Goal: Information Seeking & Learning: Learn about a topic

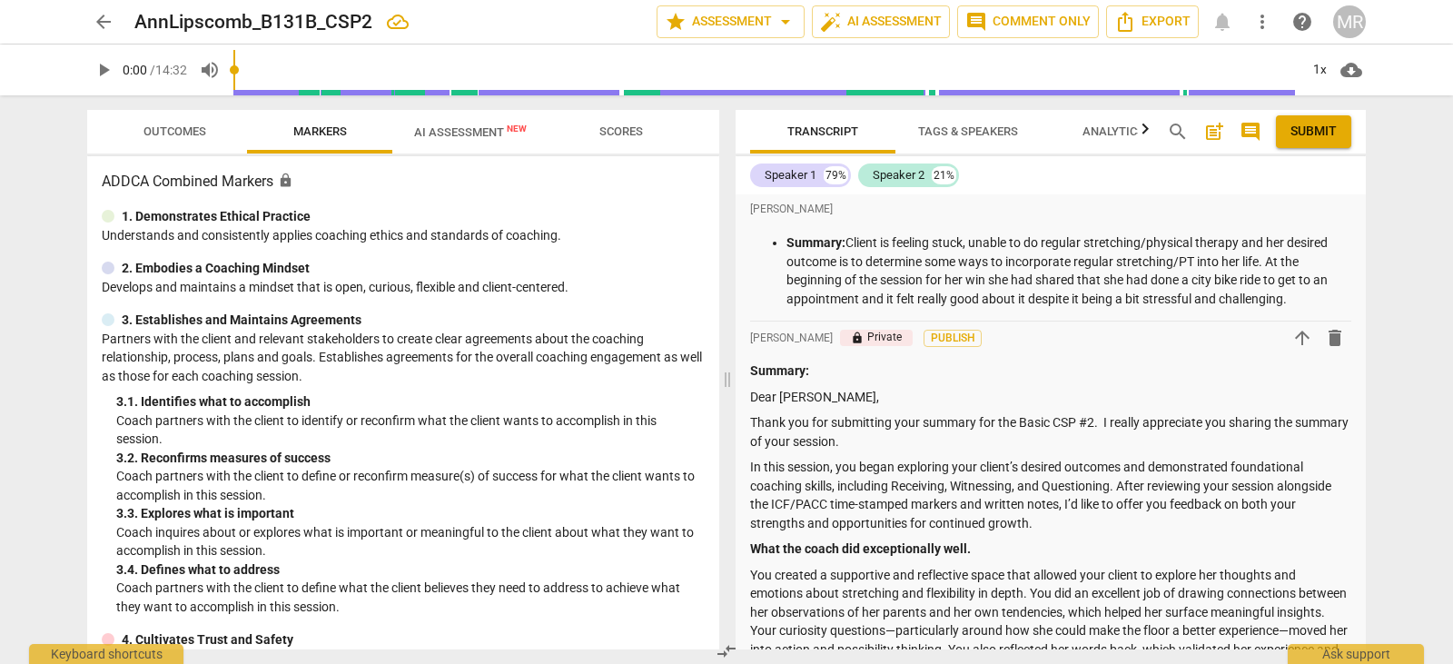
scroll to position [596, 0]
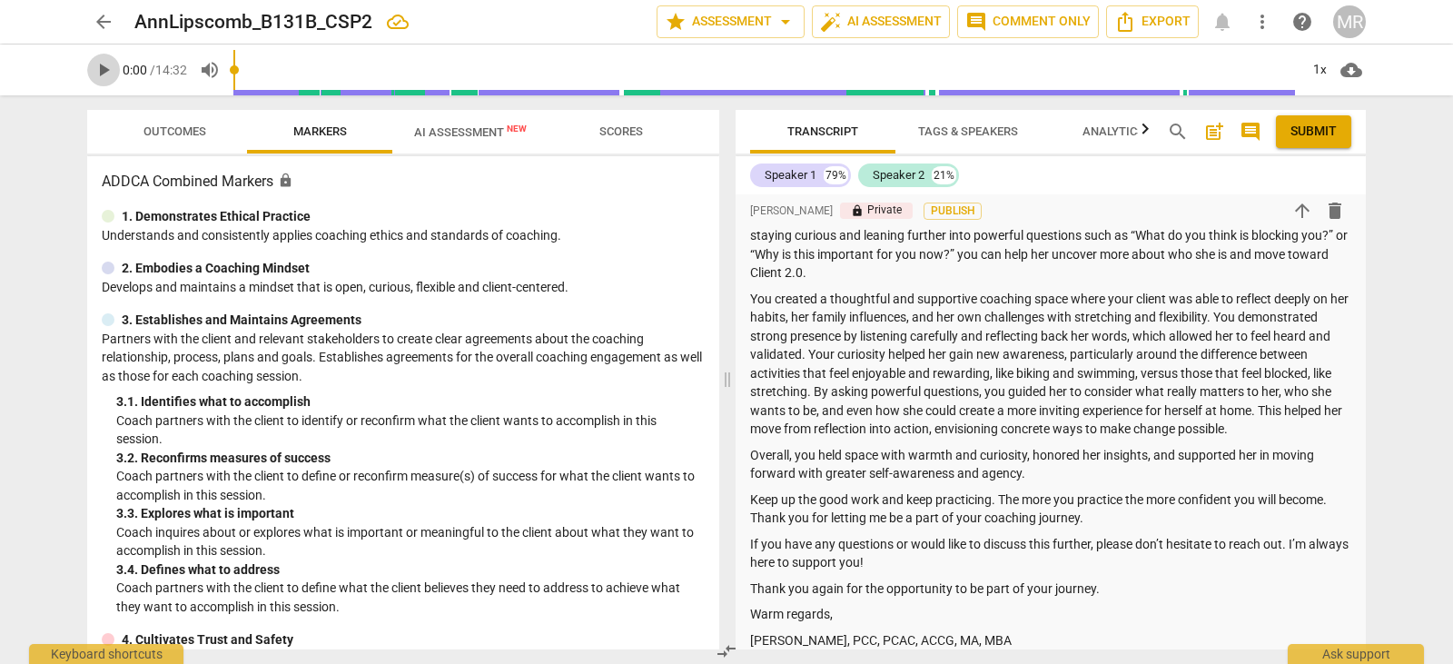
click at [98, 74] on span "play_arrow" at bounding box center [104, 70] width 22 height 22
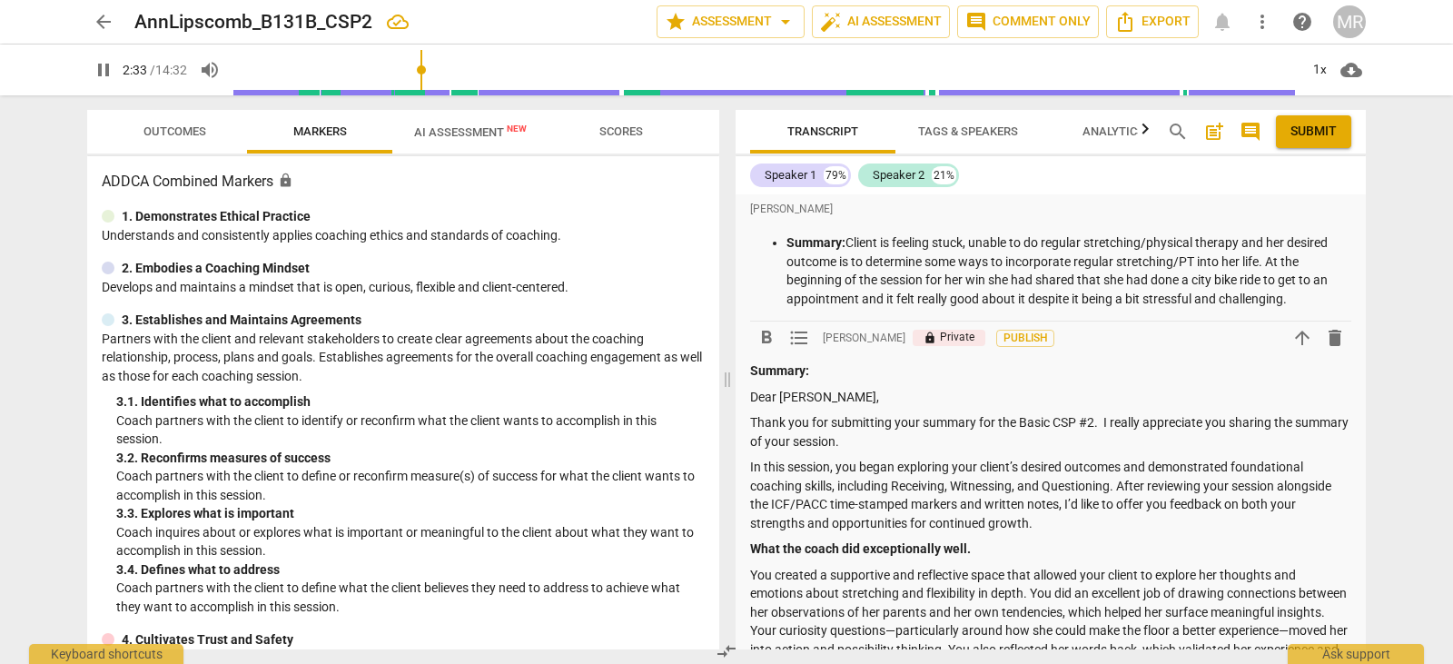
drag, startPoint x: 937, startPoint y: 400, endPoint x: 1304, endPoint y: 395, distance: 367.0
click at [937, 400] on p "Dear [PERSON_NAME]," at bounding box center [1050, 397] width 601 height 19
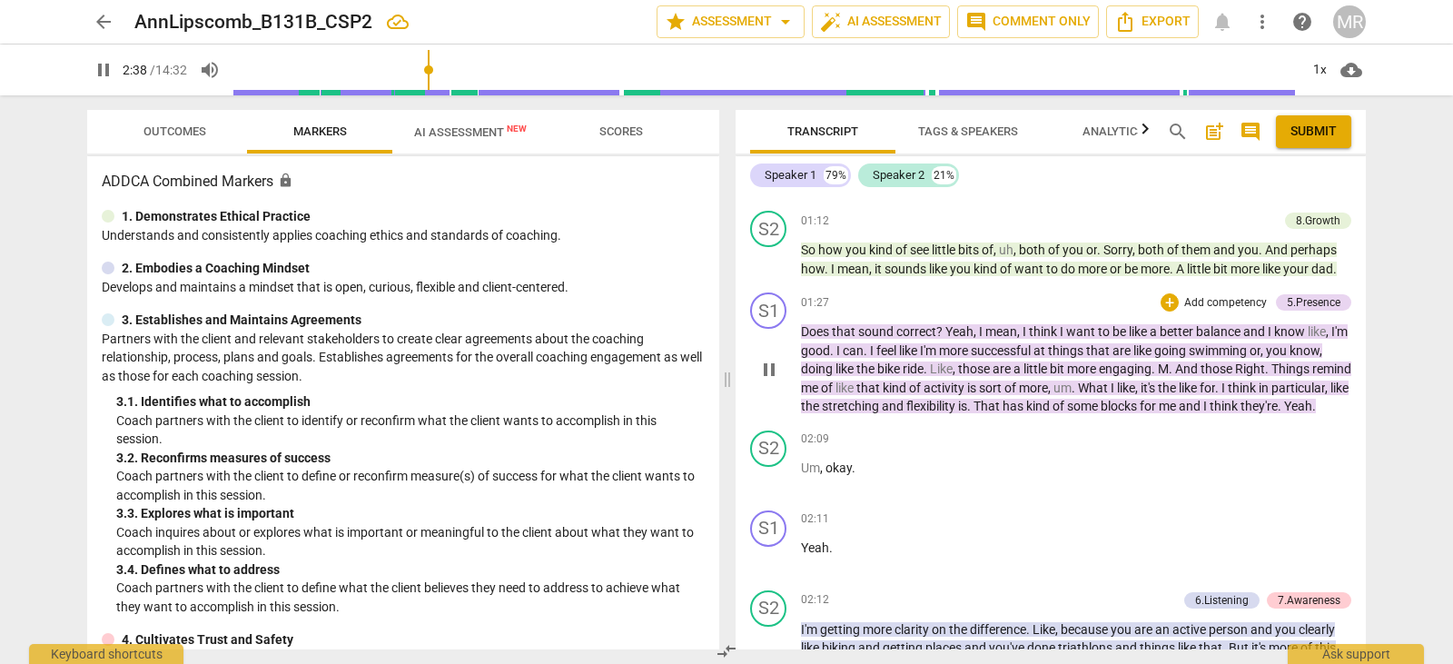
scroll to position [1381, 0]
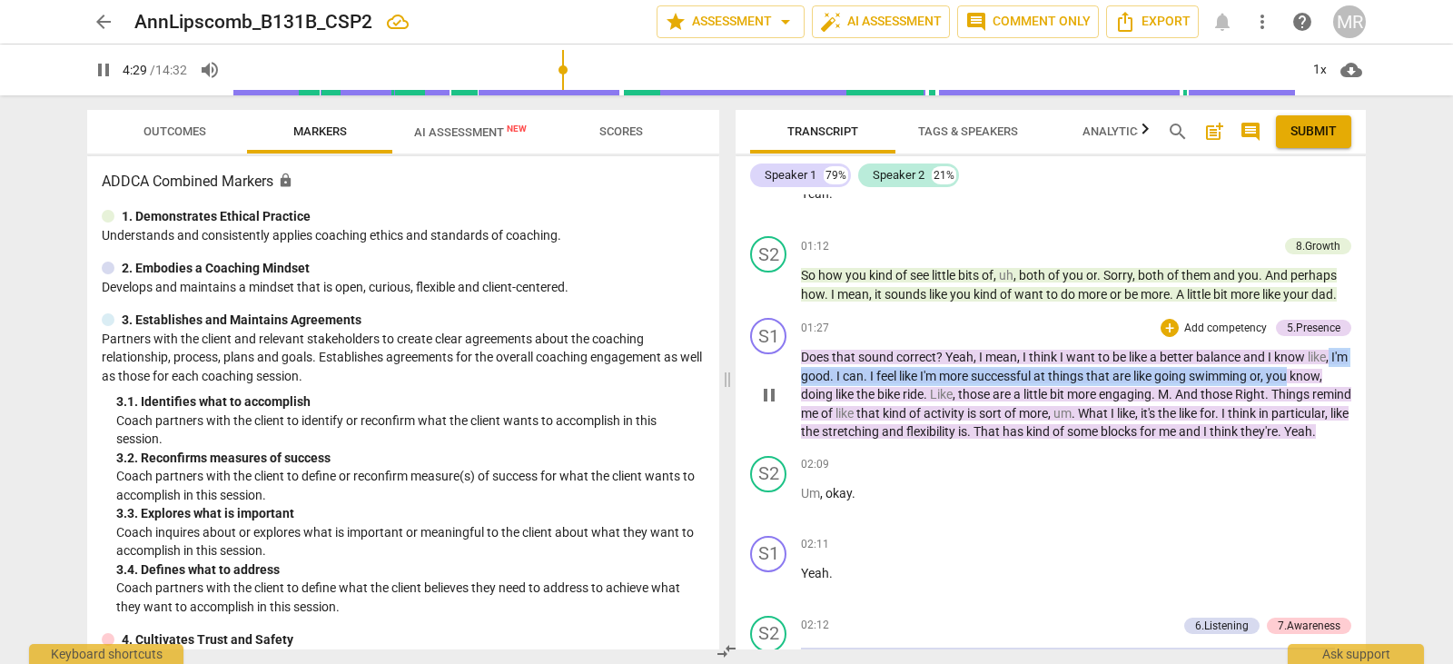
drag, startPoint x: 1358, startPoint y: 364, endPoint x: 1358, endPoint y: 379, distance: 14.5
click at [1358, 379] on div "S1 play_arrow pause 01:27 + Add competency 5.Presence keyboard_arrow_right Does…" at bounding box center [1051, 380] width 630 height 138
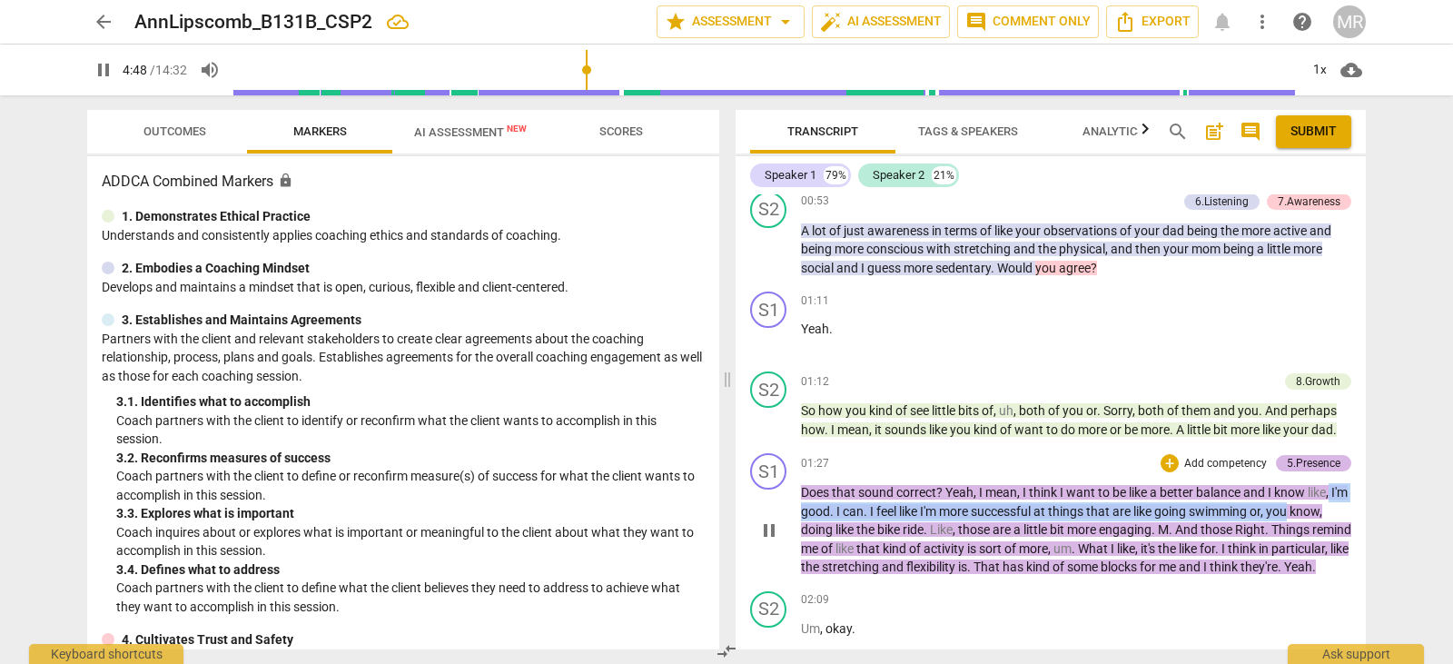
click at [1313, 460] on div "5.Presence" at bounding box center [1314, 463] width 54 height 16
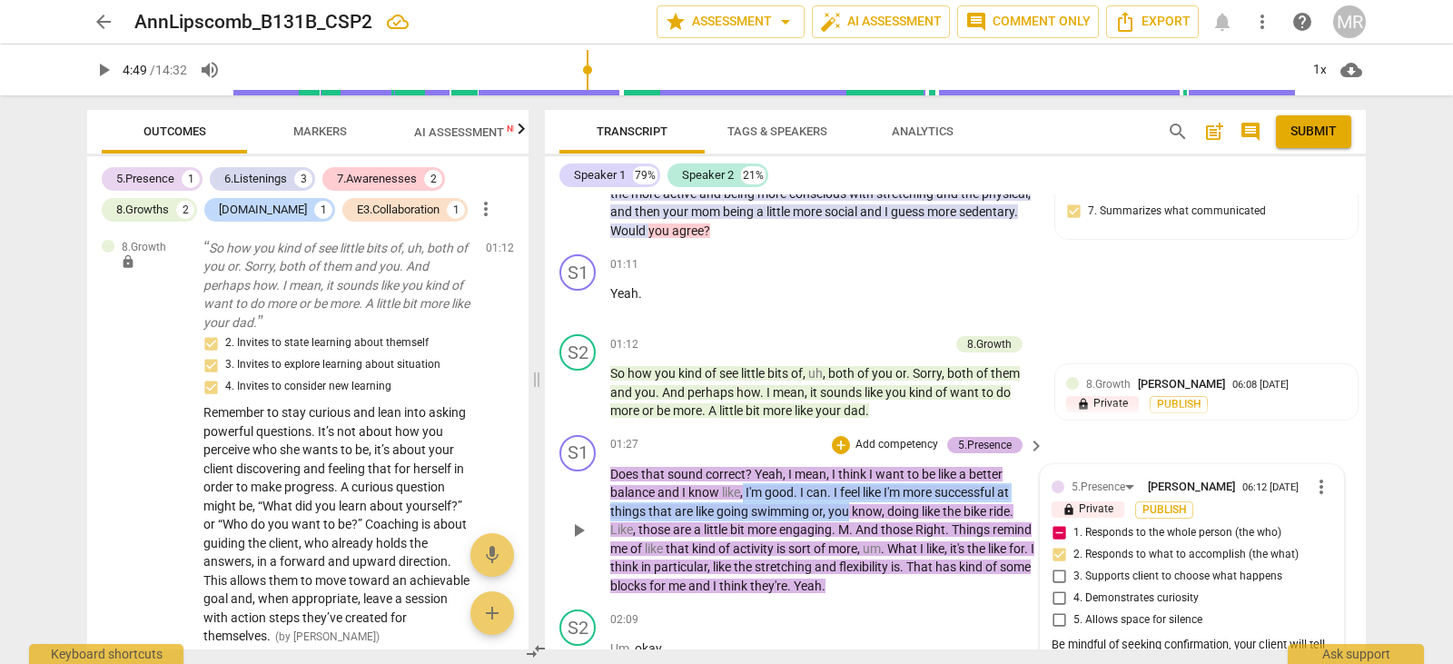
scroll to position [646, 0]
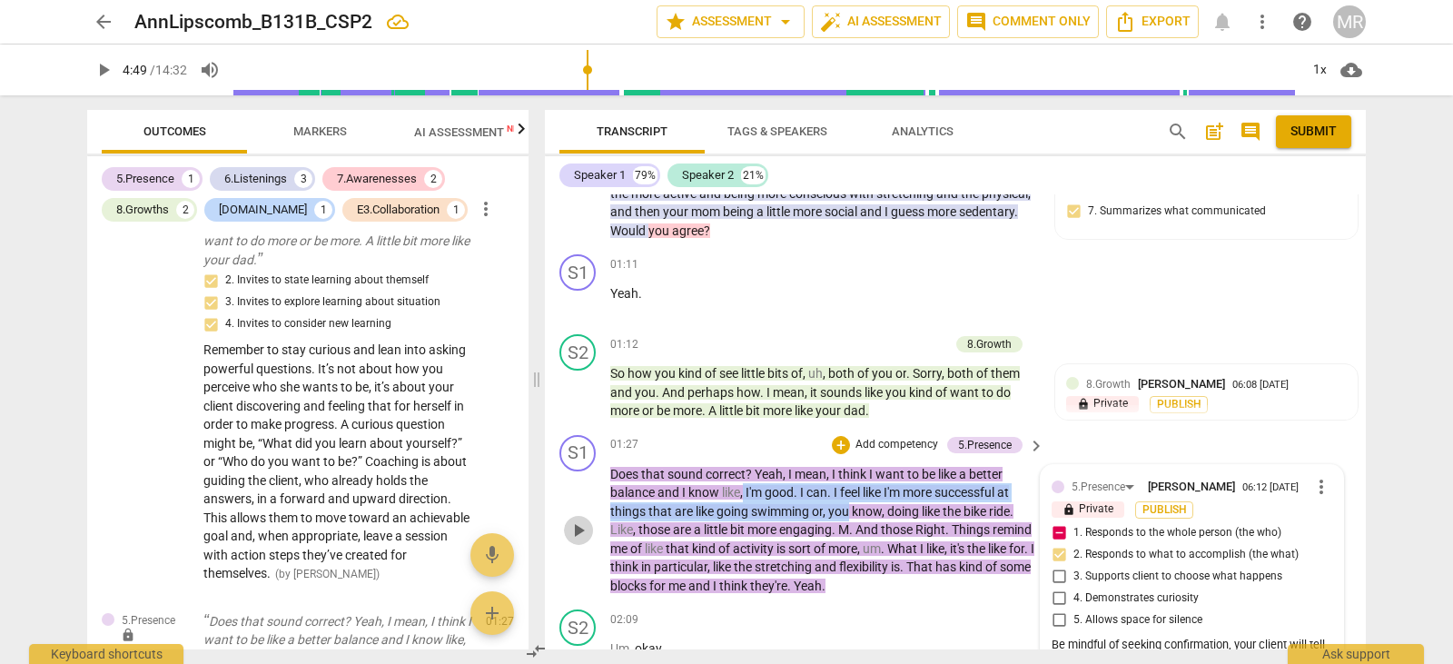
click at [585, 541] on span "play_arrow" at bounding box center [579, 531] width 22 height 22
click at [585, 541] on span "pause" at bounding box center [579, 531] width 22 height 22
click at [570, 541] on span "play_arrow" at bounding box center [579, 531] width 22 height 22
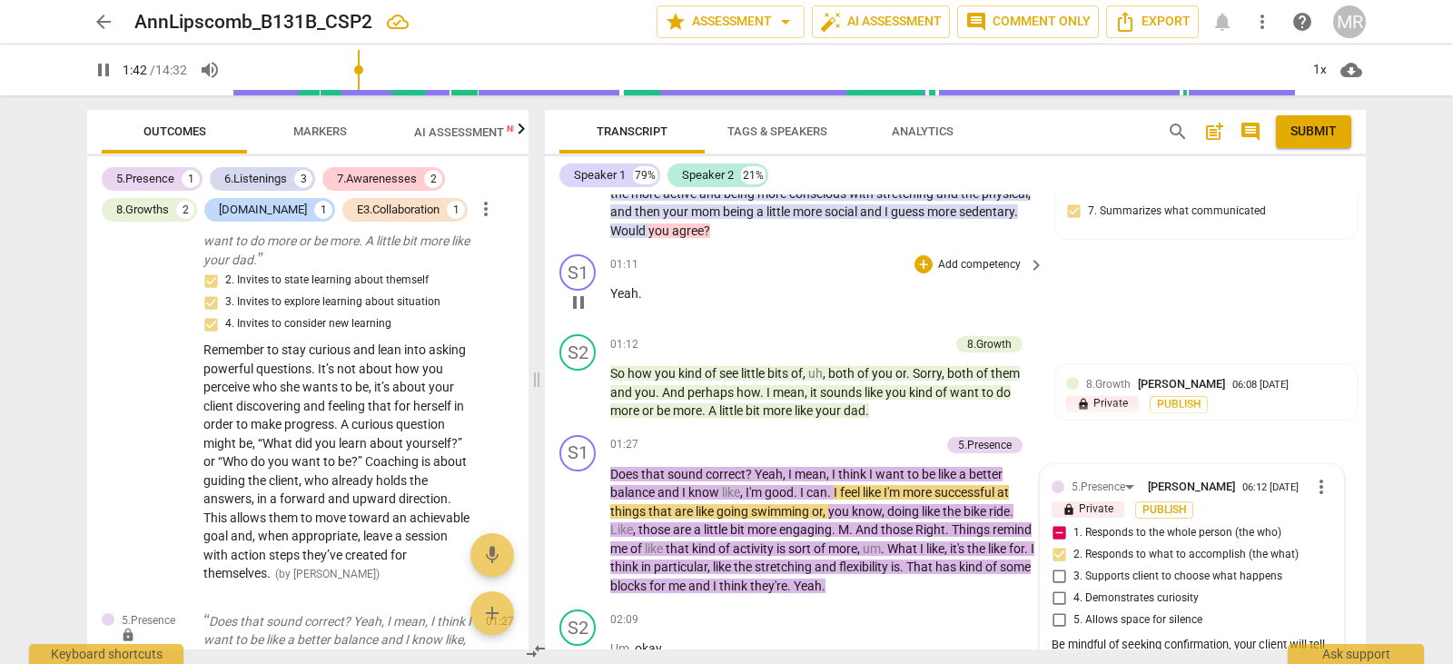
drag, startPoint x: 1103, startPoint y: 542, endPoint x: 1009, endPoint y: 304, distance: 255.7
click at [1009, 304] on div "S1 play_arrow pause 01:11 + Add competency keyboard_arrow_right Yeah ." at bounding box center [955, 287] width 821 height 80
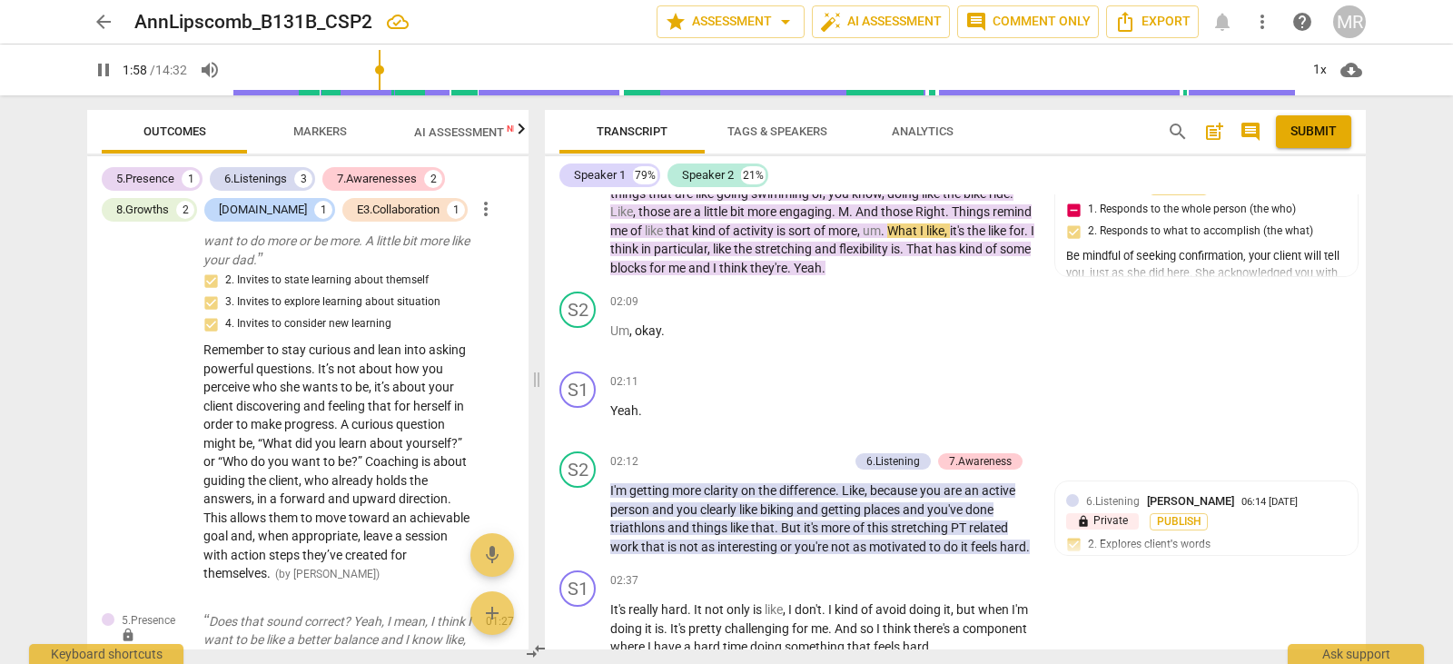
scroll to position [1443, 0]
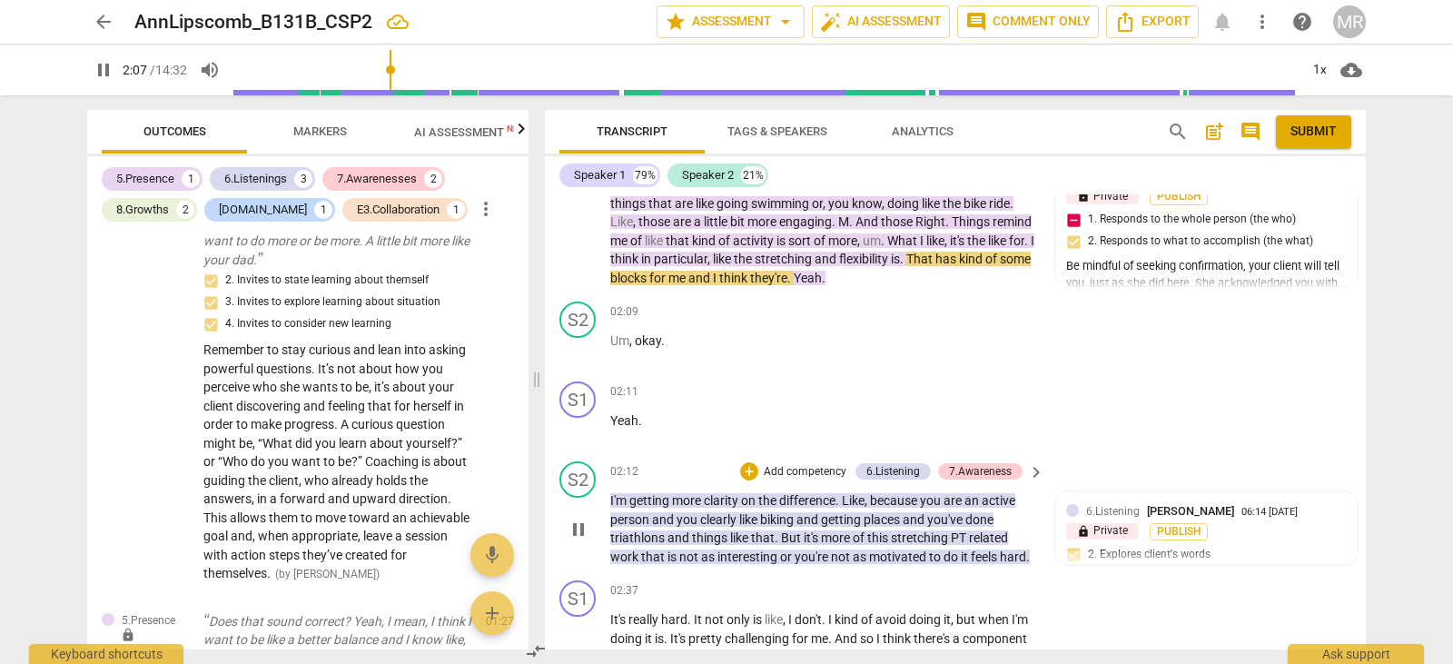
click at [798, 481] on p "Add competency" at bounding box center [805, 472] width 86 height 16
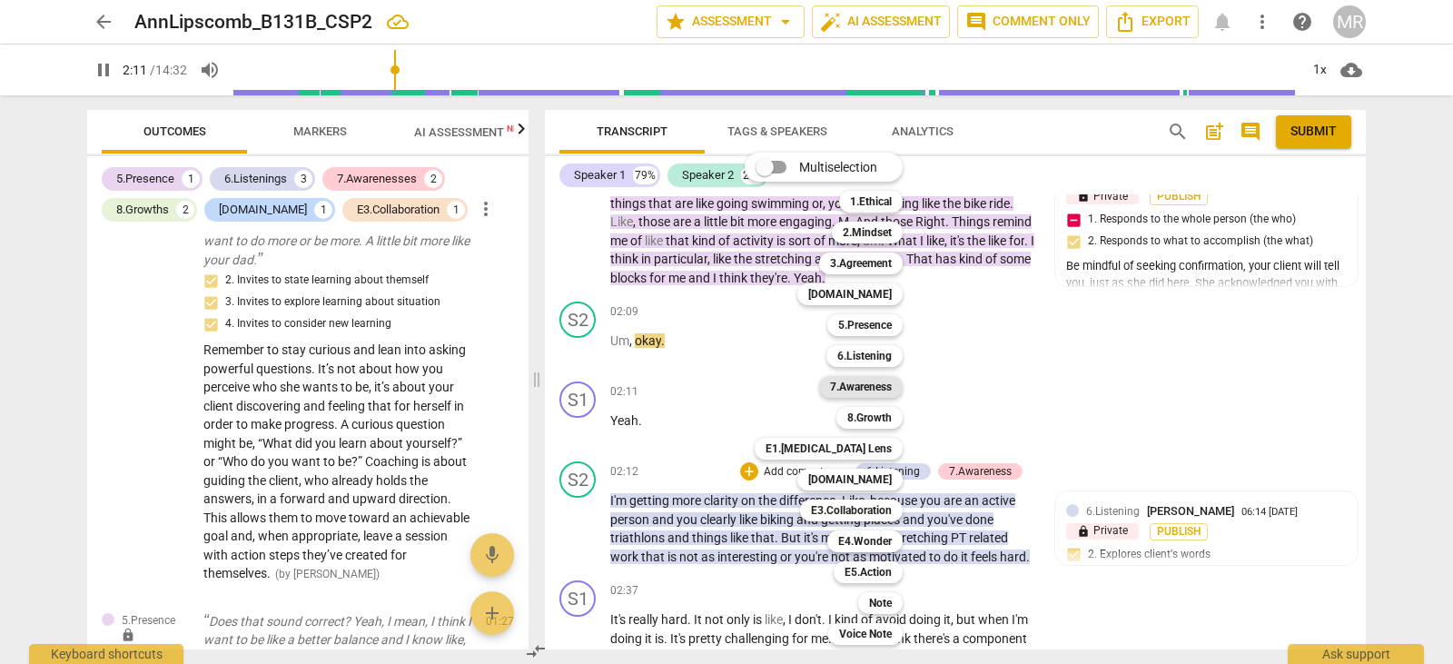
click at [879, 391] on b "7.Awareness" at bounding box center [861, 387] width 62 height 22
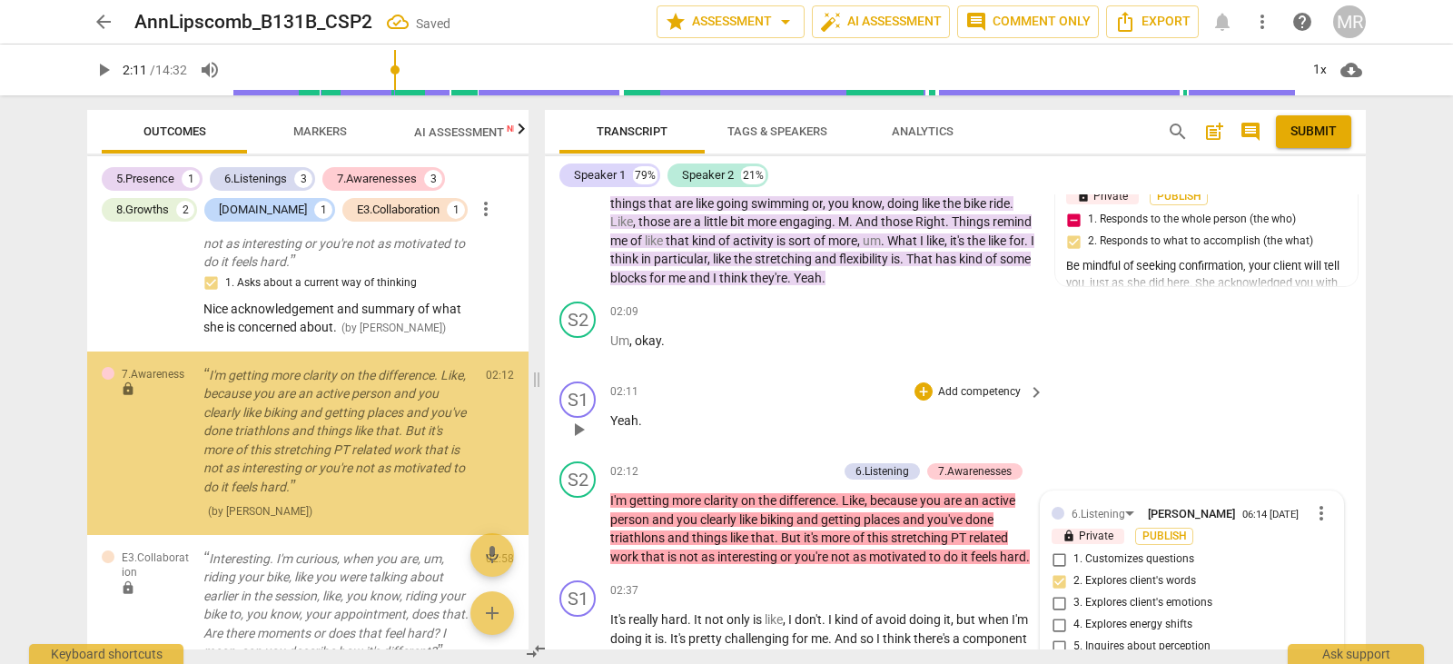
scroll to position [2115, 0]
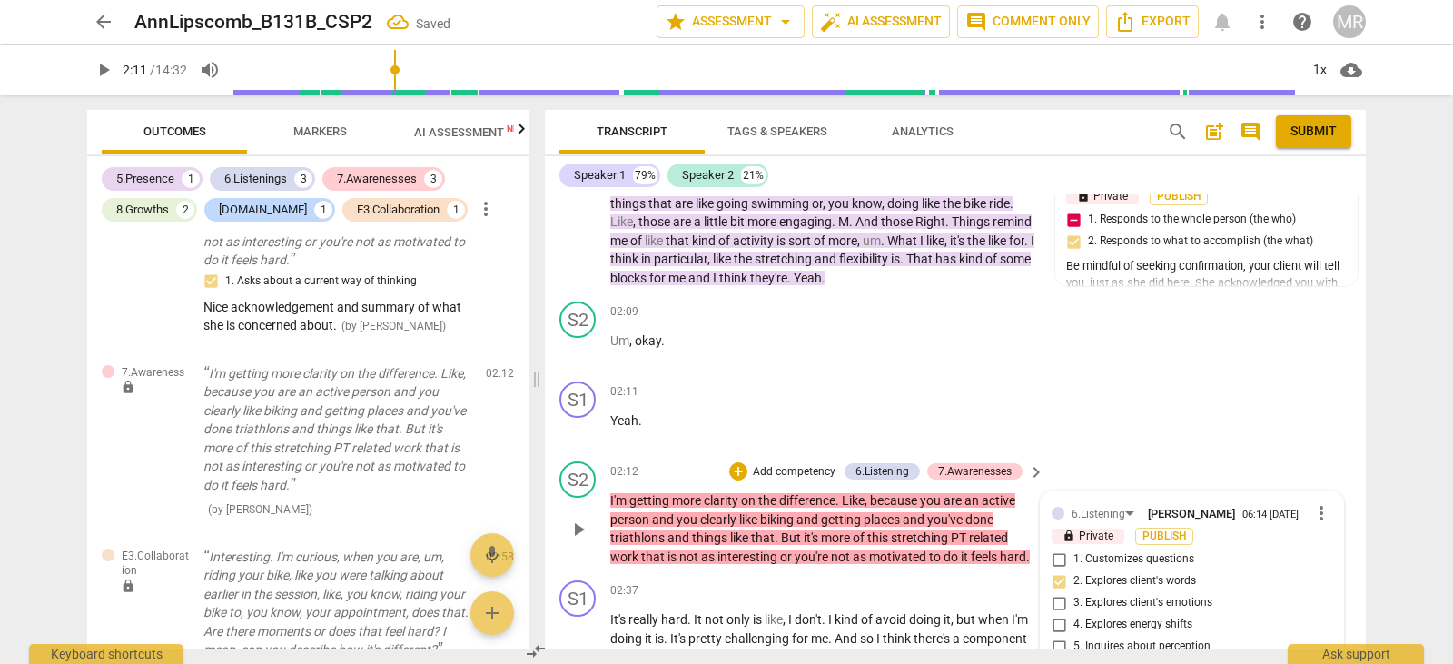
click at [811, 481] on p "Add competency" at bounding box center [794, 472] width 86 height 16
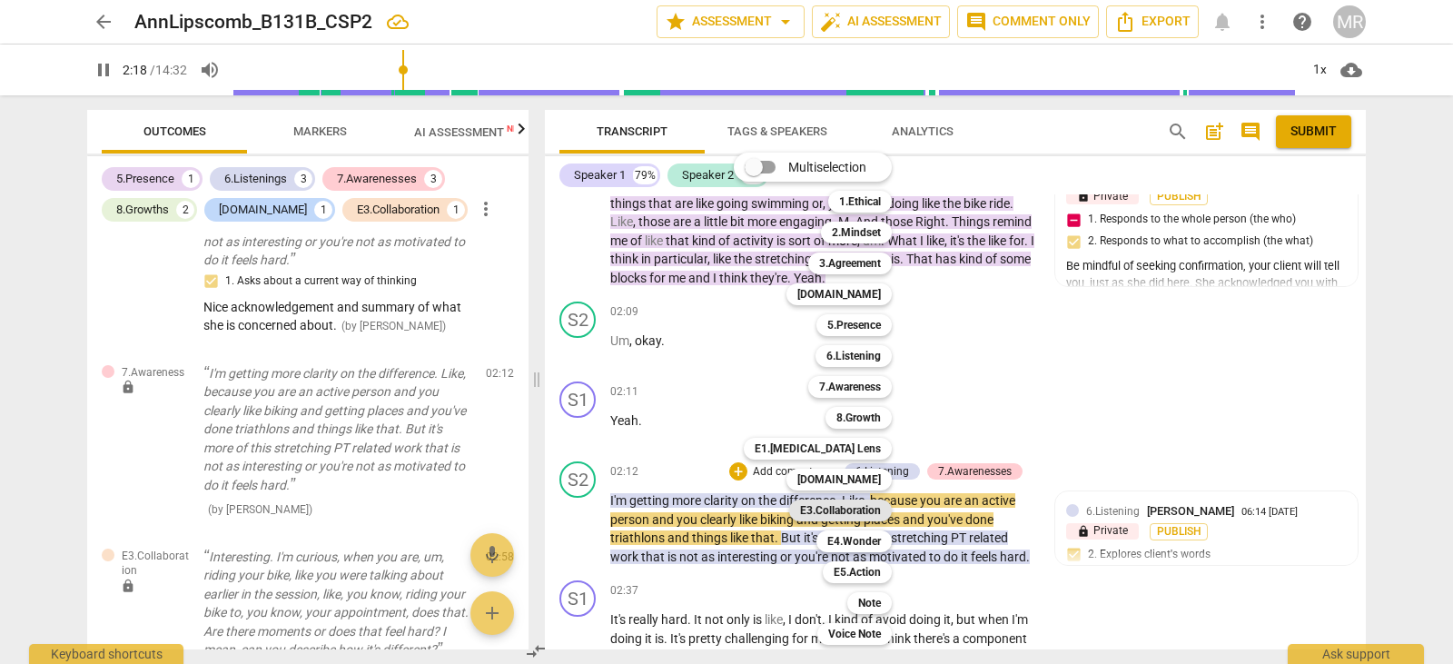
click at [842, 510] on b "E3.Collaboration" at bounding box center [840, 511] width 81 height 22
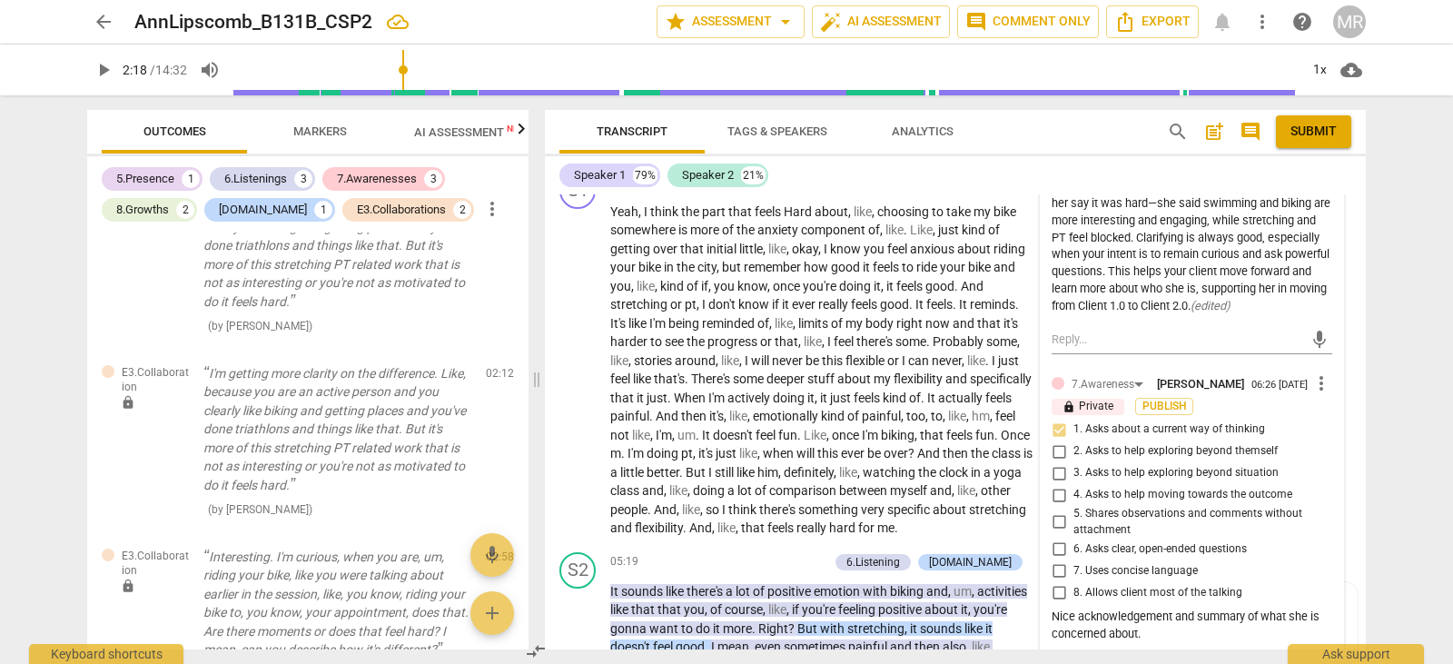
scroll to position [2279, 0]
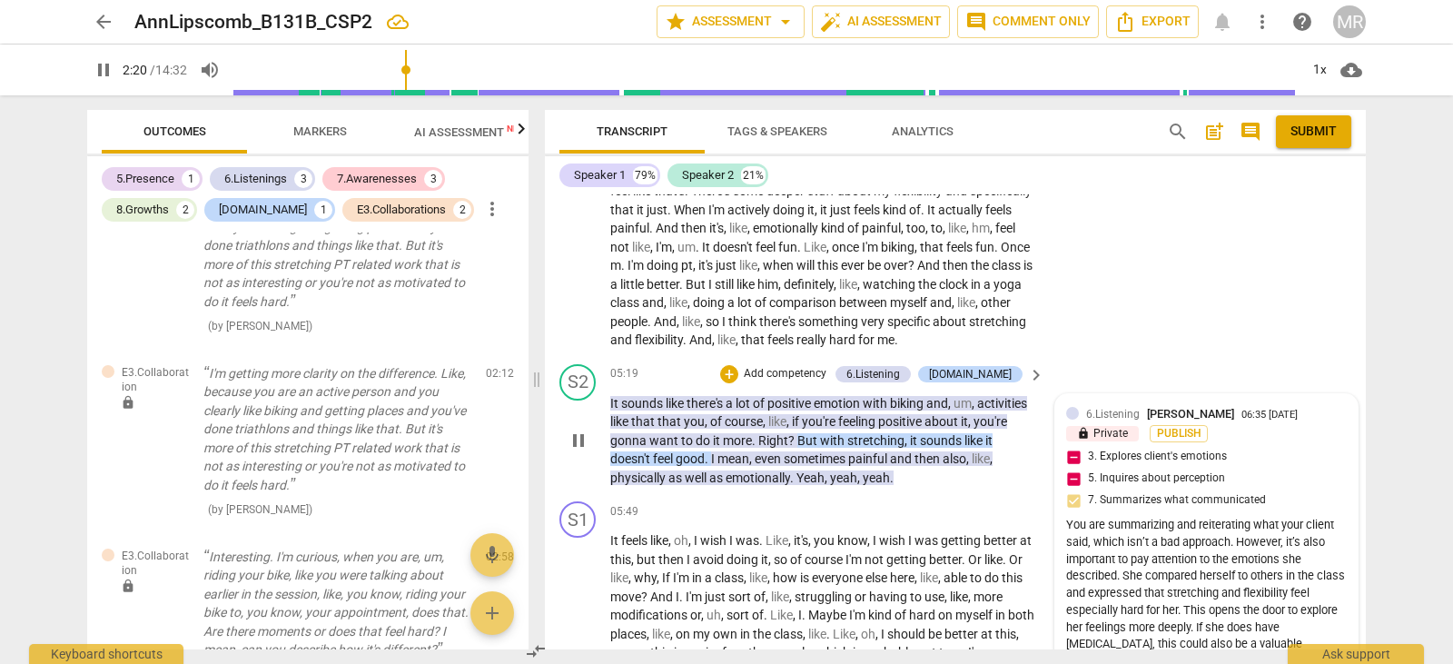
click at [1221, 422] on div "6.Listening [PERSON_NAME] 06:35 [DATE]" at bounding box center [1216, 413] width 261 height 17
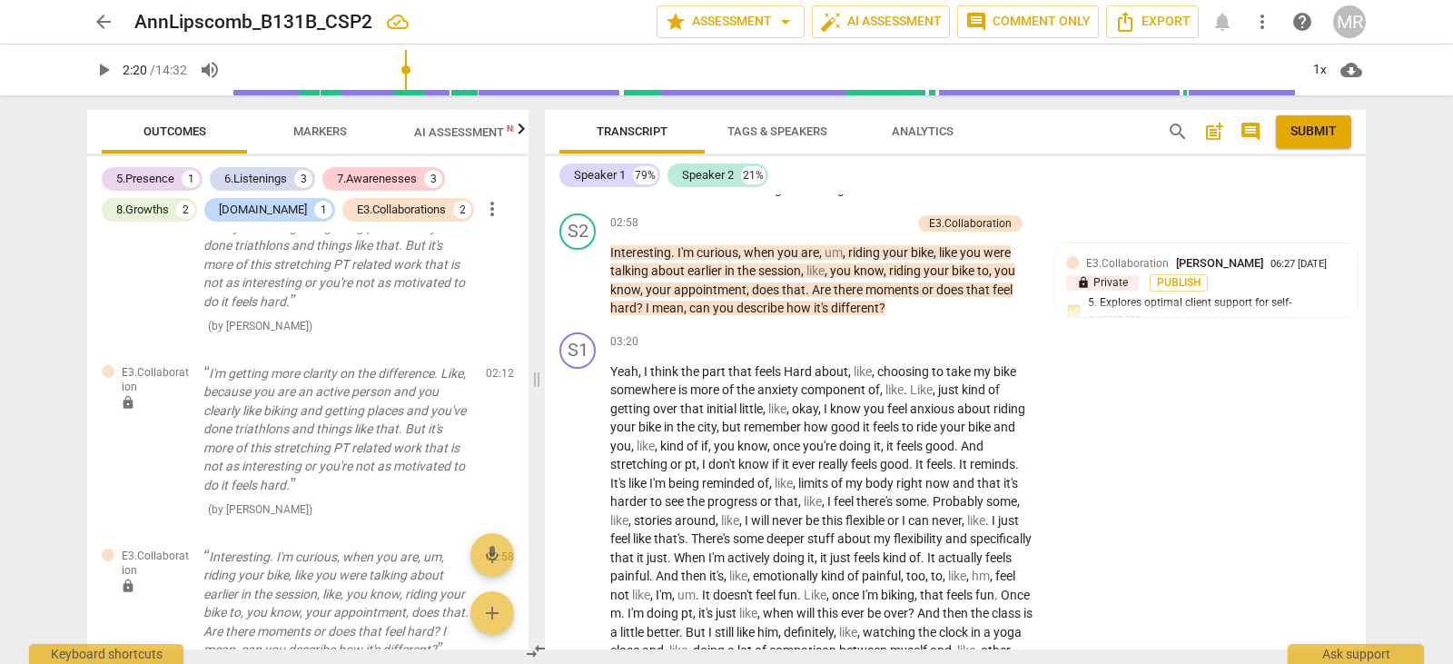
scroll to position [1828, 0]
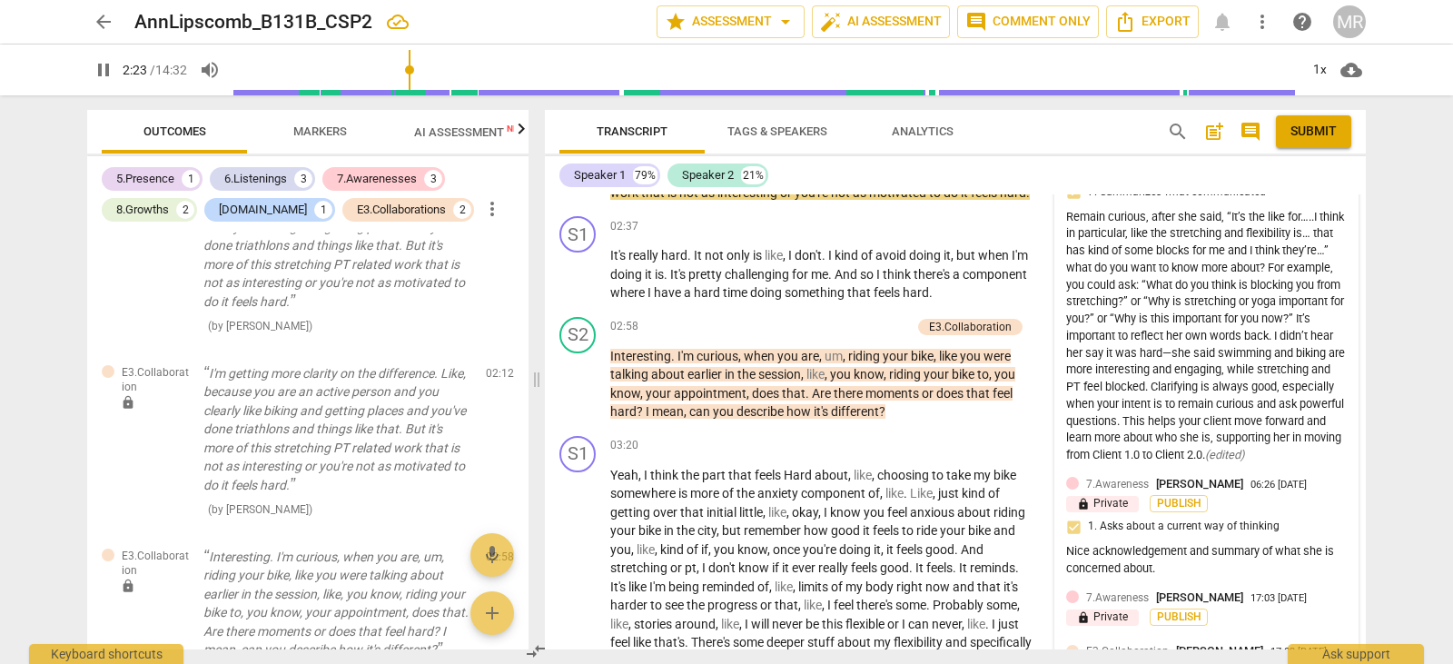
click at [1125, 491] on span "7.Awareness" at bounding box center [1117, 484] width 63 height 13
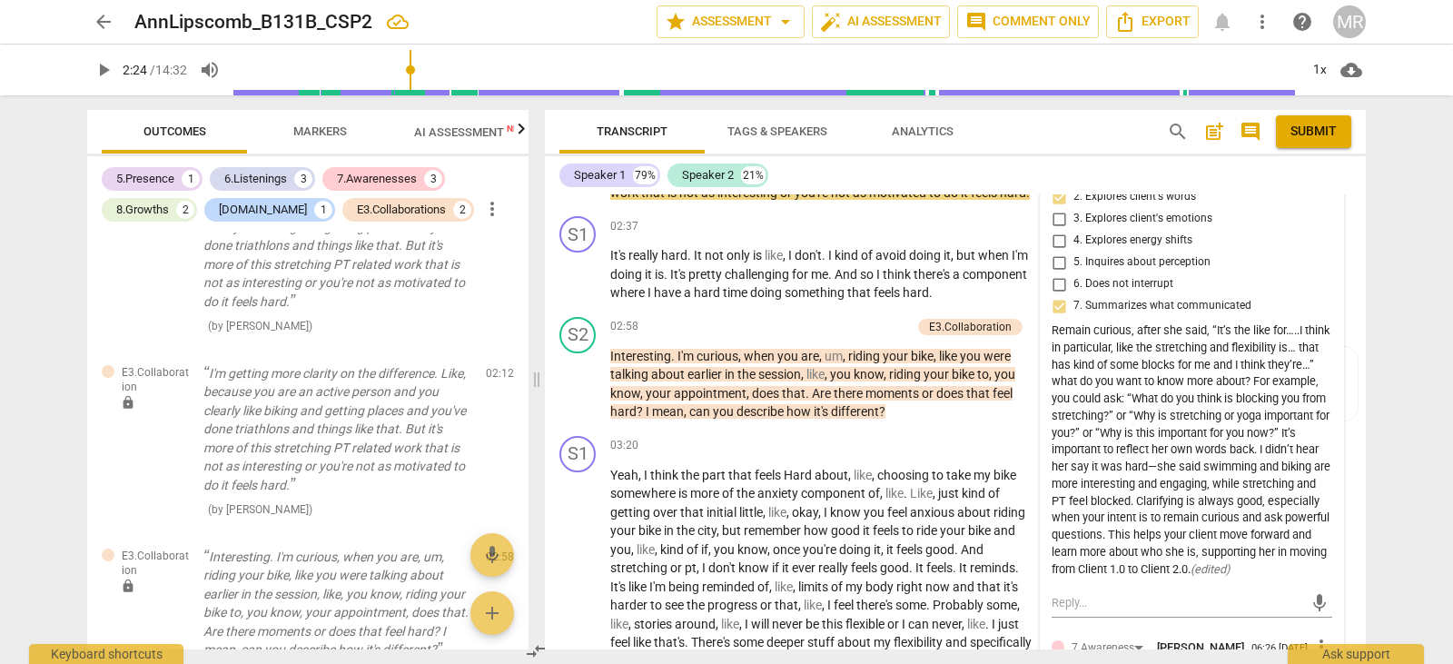
drag, startPoint x: 1366, startPoint y: 391, endPoint x: 1367, endPoint y: 402, distance: 11.8
click at [1367, 402] on div "Transcript Tags & Speakers Analytics search post_add comment Submit Speaker 1 7…" at bounding box center [959, 379] width 843 height 569
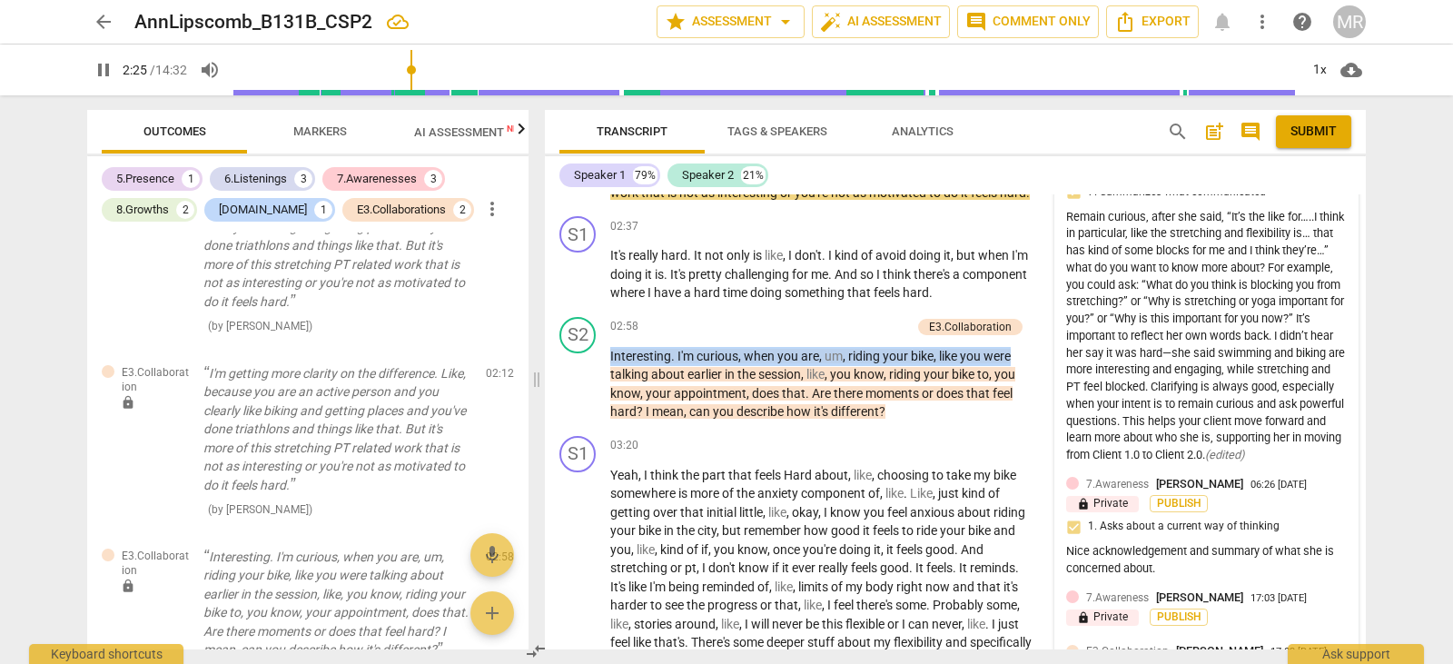
drag, startPoint x: 1367, startPoint y: 402, endPoint x: 1369, endPoint y: 424, distance: 21.9
click at [1369, 424] on div "Transcript Tags & Speakers Analytics search post_add comment Submit Speaker 1 7…" at bounding box center [959, 379] width 843 height 569
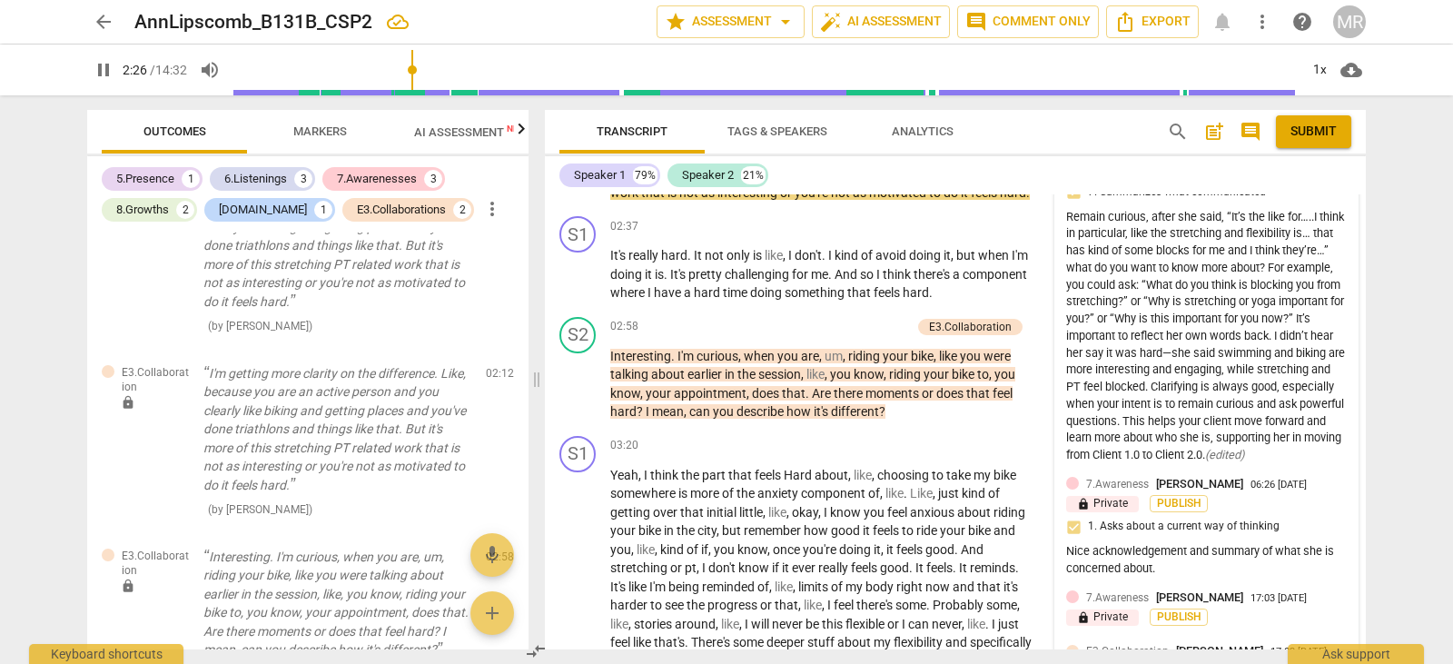
click at [1165, 271] on div "Remain curious, after she said, “It’s the like for…..I think in particular, lik…" at bounding box center [1206, 336] width 281 height 255
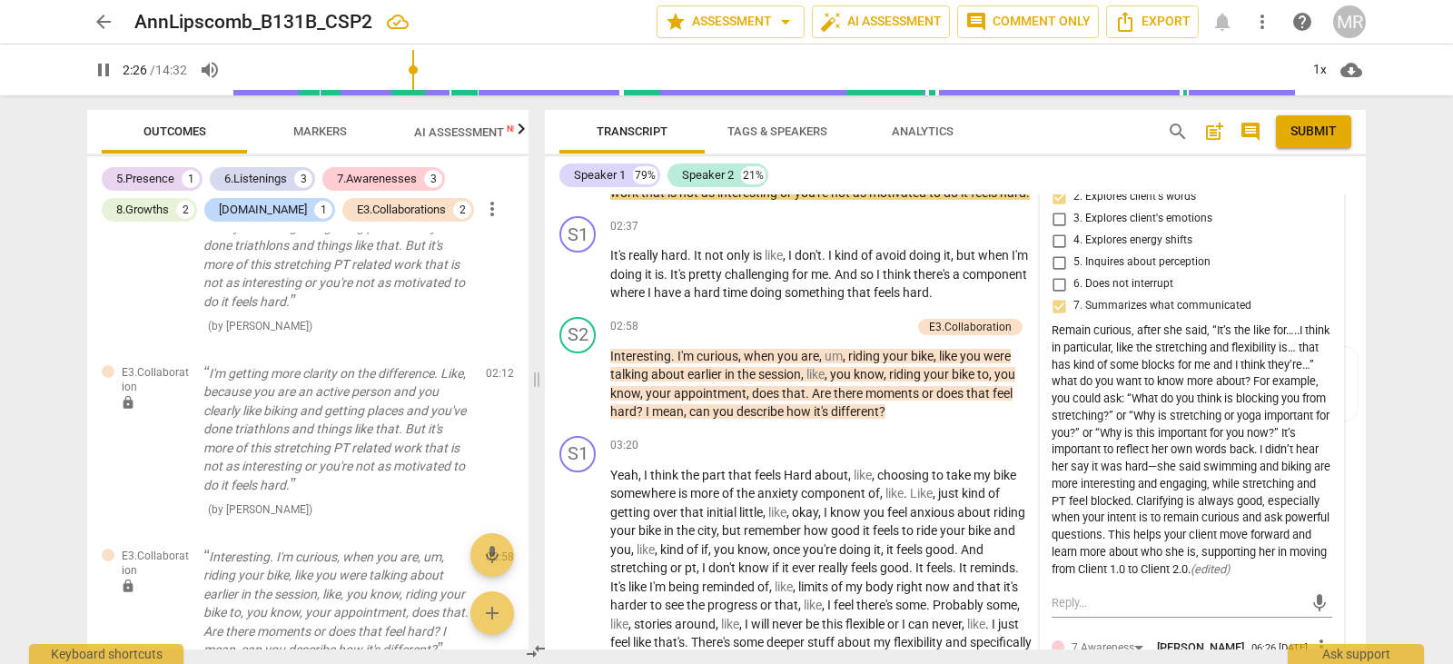
type input "146"
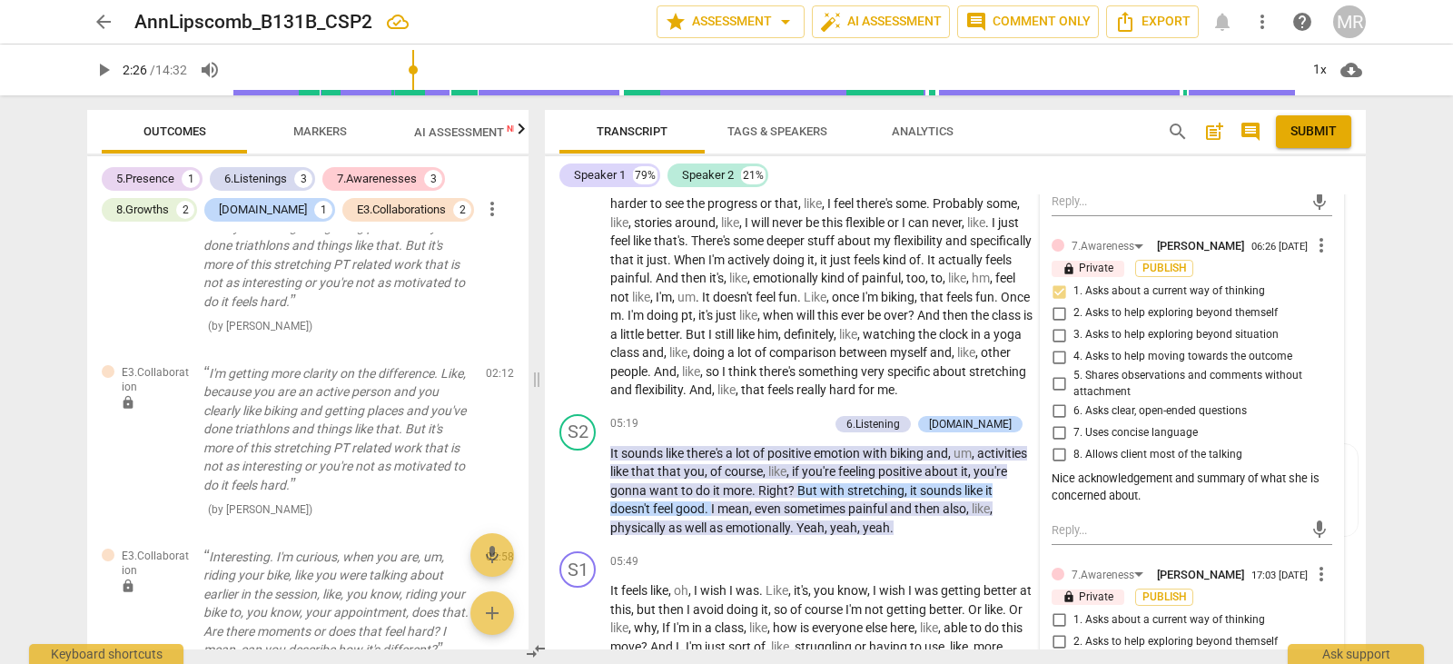
scroll to position [2264, 0]
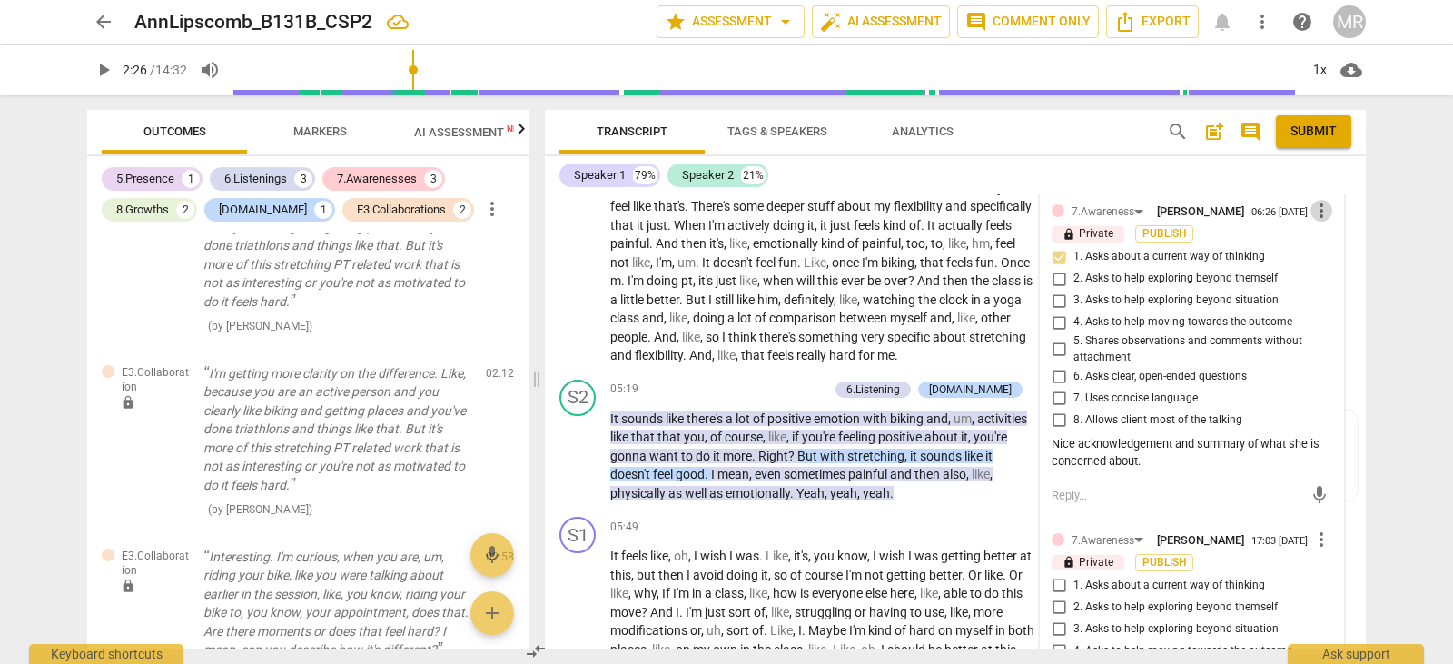
click at [1313, 222] on span "more_vert" at bounding box center [1322, 211] width 22 height 22
click at [1320, 319] on li "Delete" at bounding box center [1335, 318] width 63 height 35
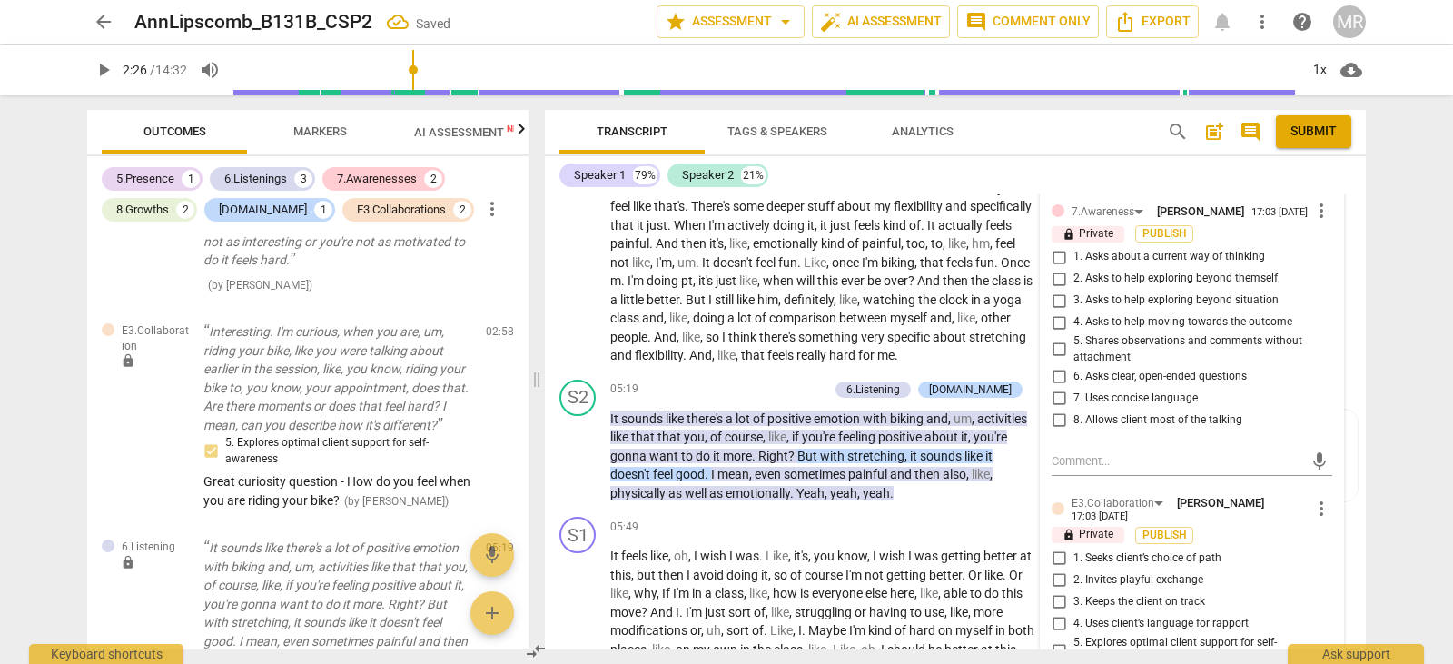
scroll to position [2073, 0]
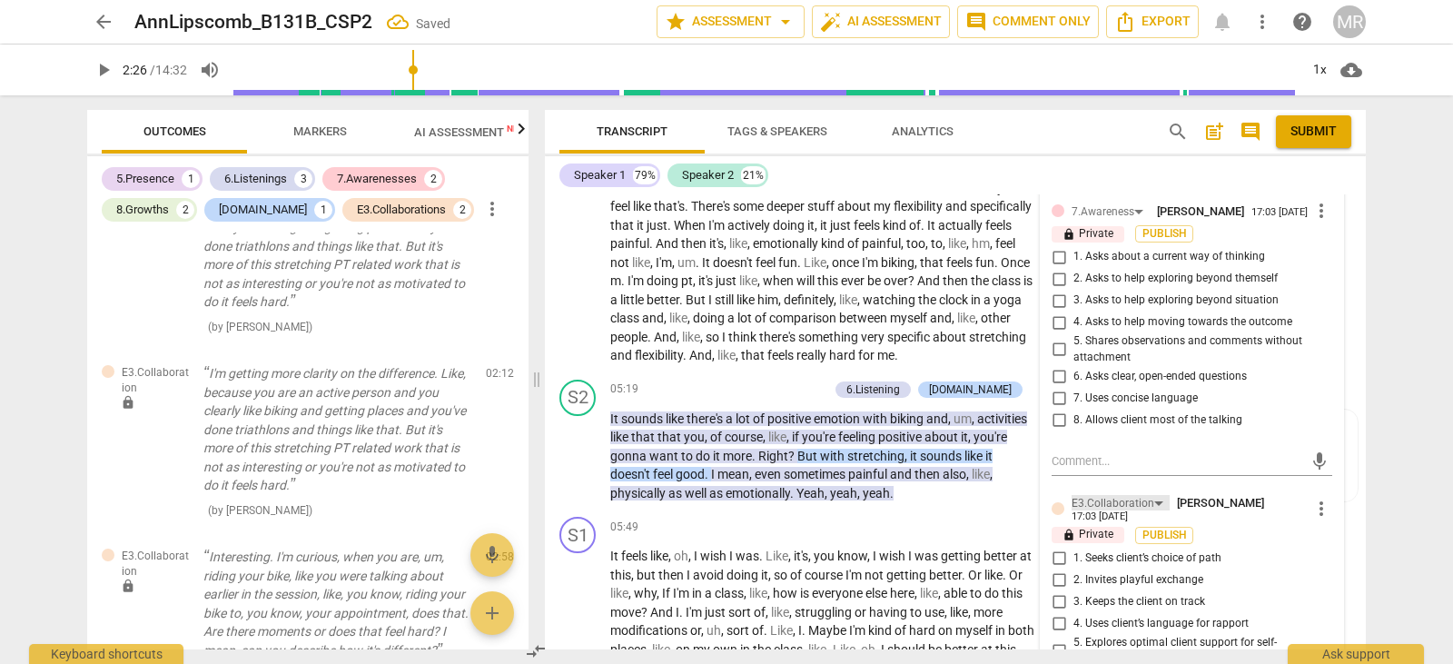
click at [1115, 512] on div "E3.Collaboration" at bounding box center [1113, 503] width 83 height 17
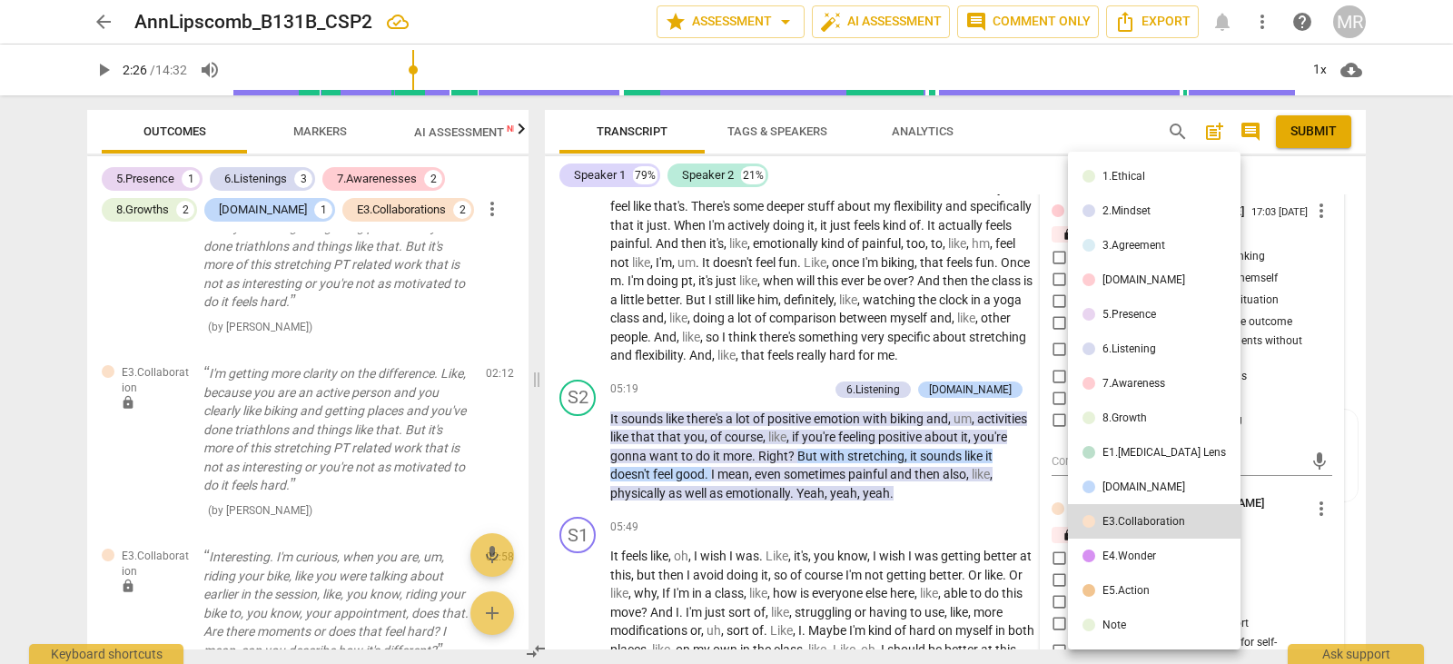
click at [1282, 586] on div at bounding box center [726, 332] width 1453 height 664
click at [1179, 521] on div "E3.Collaboration" at bounding box center [1144, 521] width 83 height 11
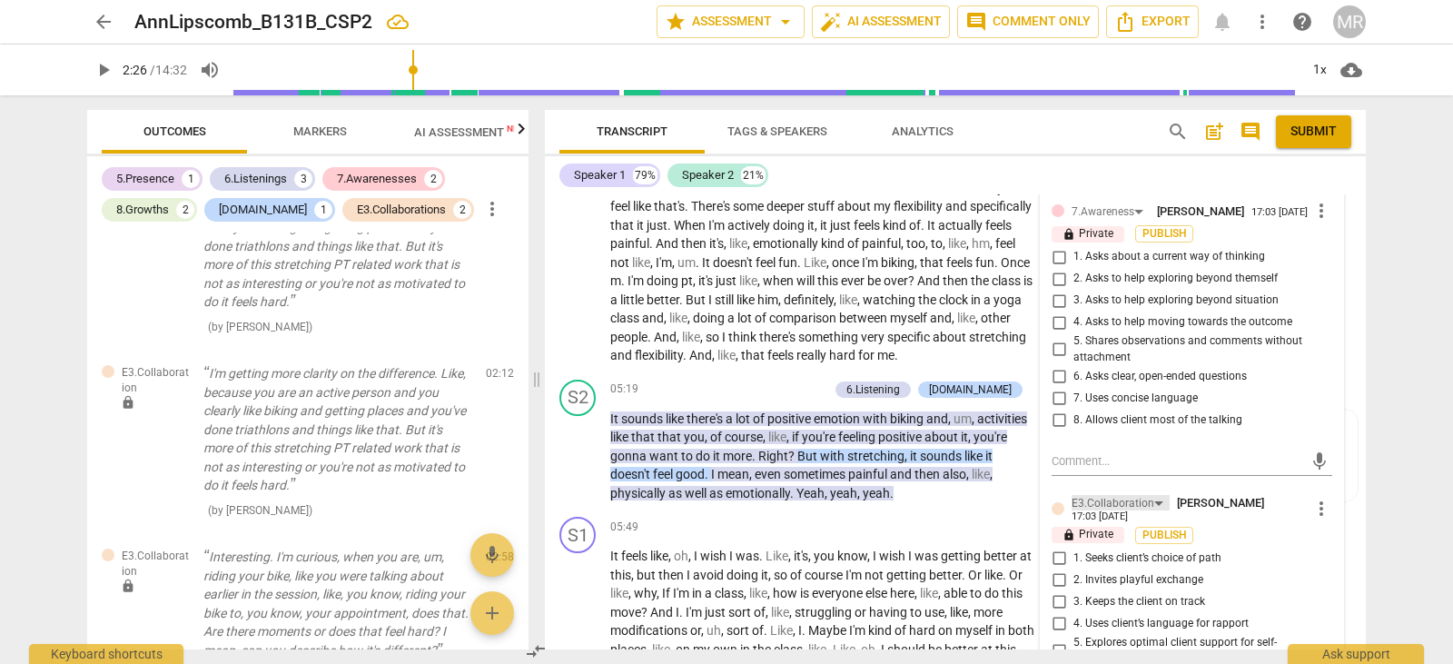
click at [1121, 512] on div "E3.Collaboration" at bounding box center [1113, 503] width 83 height 17
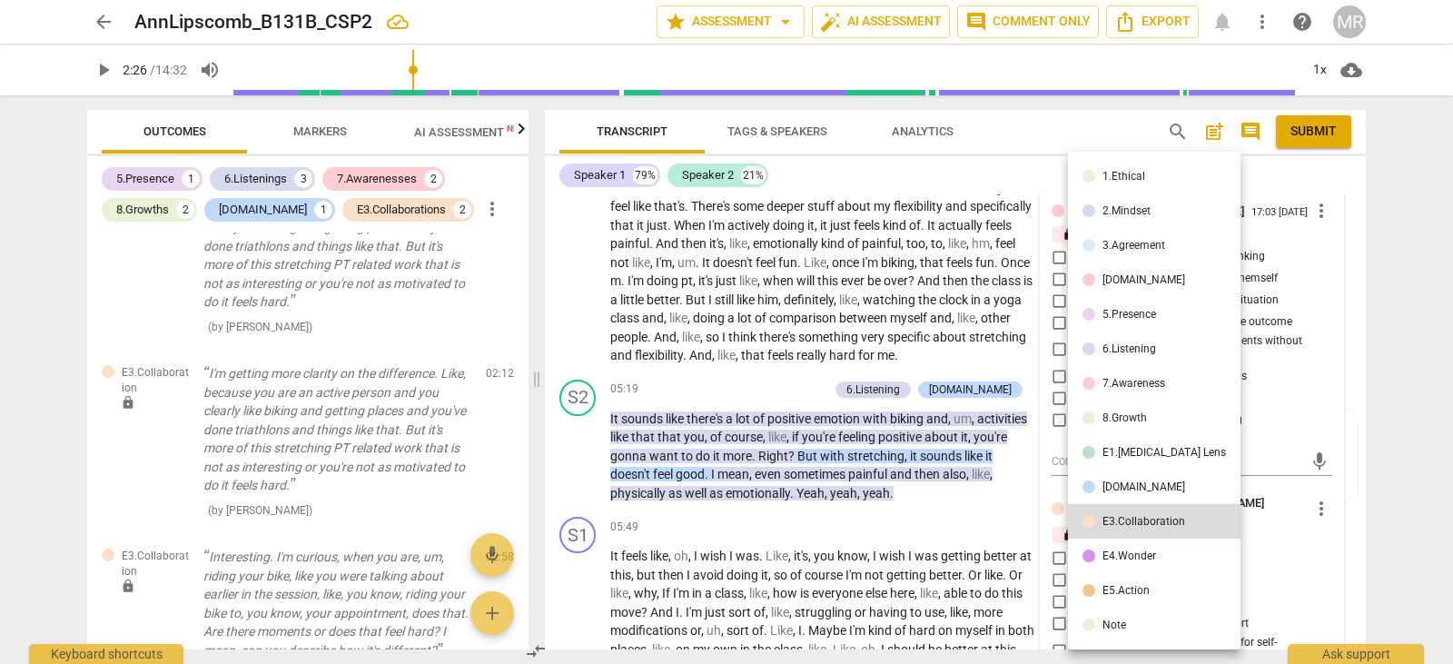
click at [1225, 574] on div at bounding box center [726, 332] width 1453 height 664
drag, startPoint x: 1266, startPoint y: 554, endPoint x: 1255, endPoint y: 565, distance: 15.4
click at [1255, 565] on div at bounding box center [726, 332] width 1453 height 664
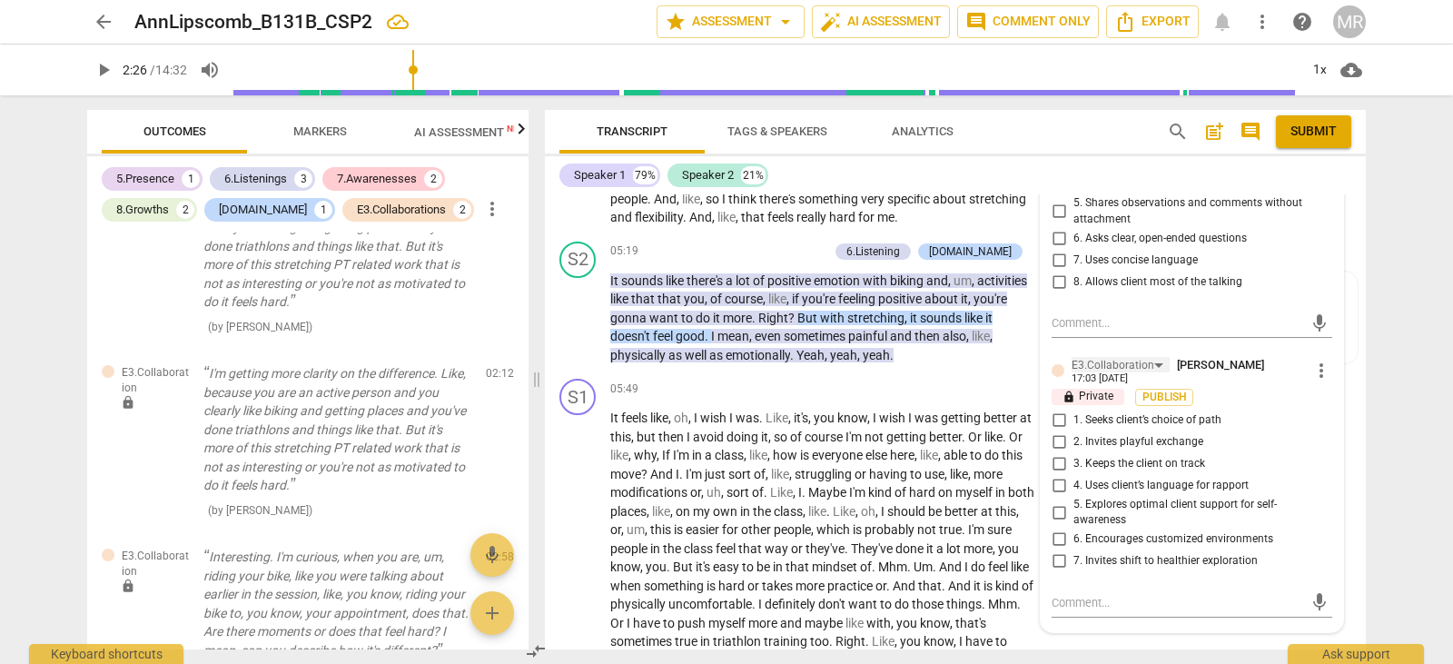
scroll to position [2411, 0]
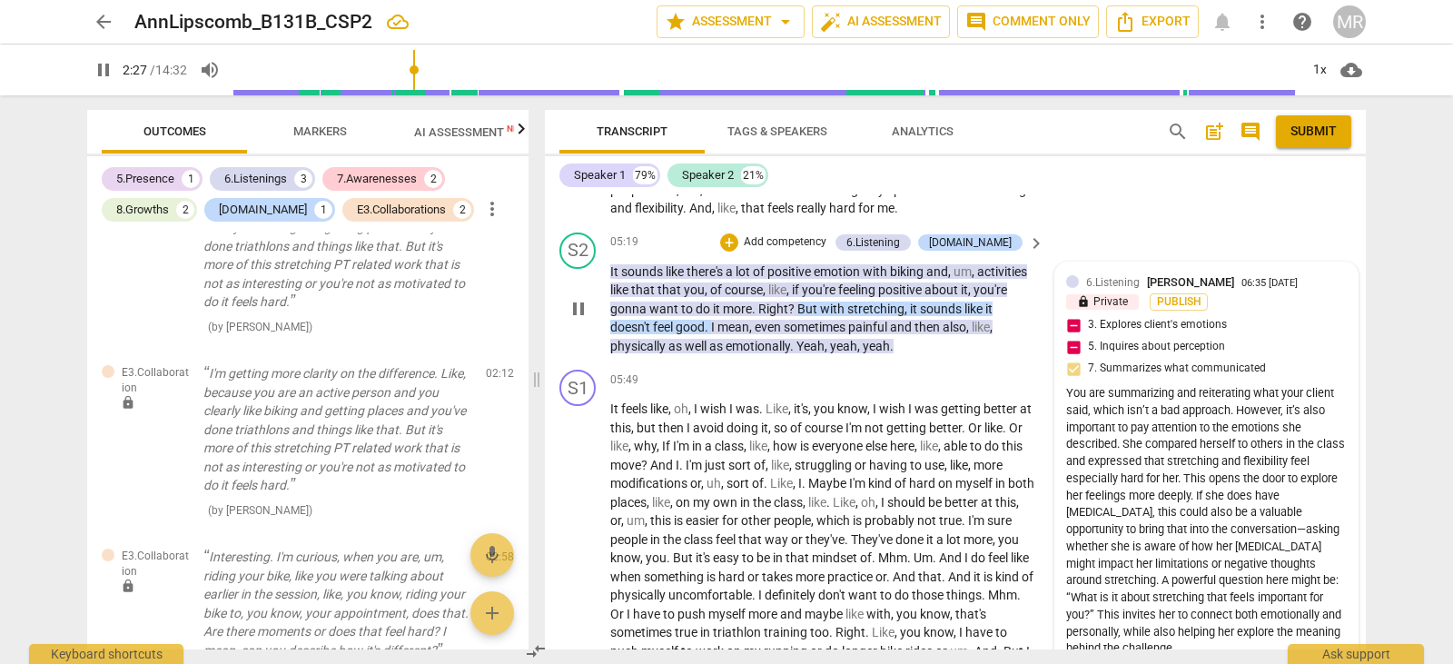
click at [1140, 499] on div "You are summarizing and reiterating what your client said, which isn’t a bad ap…" at bounding box center [1206, 521] width 281 height 273
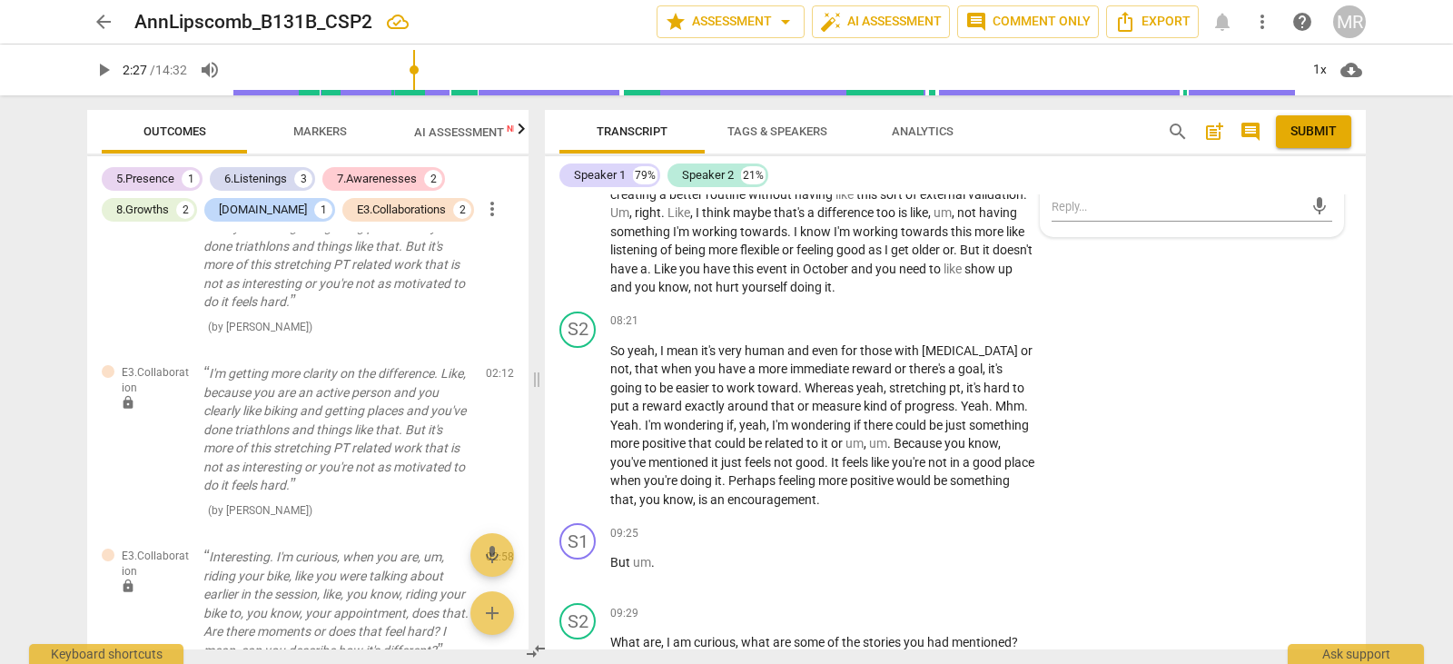
scroll to position [2992, 0]
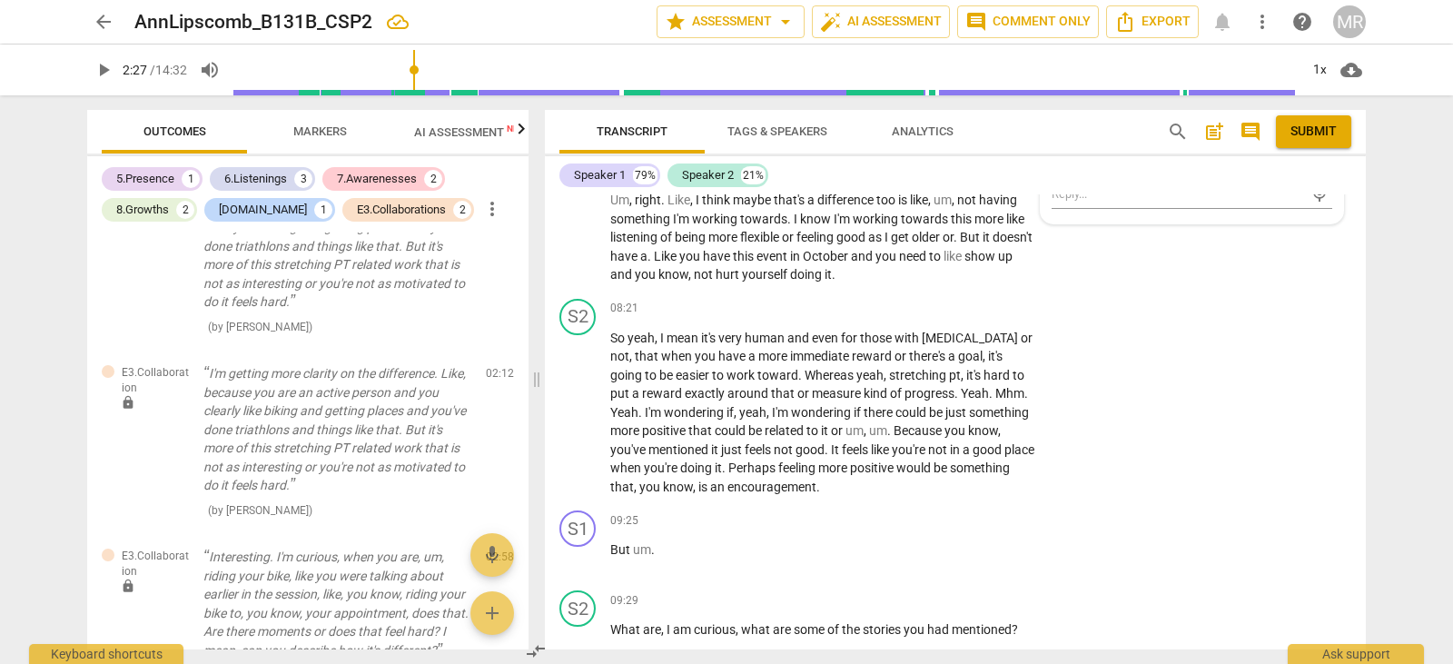
click at [1195, 292] on div "S1 play_arrow pause 05:49 + Add competency keyboard_arrow_right It feels like ,…" at bounding box center [955, 36] width 821 height 511
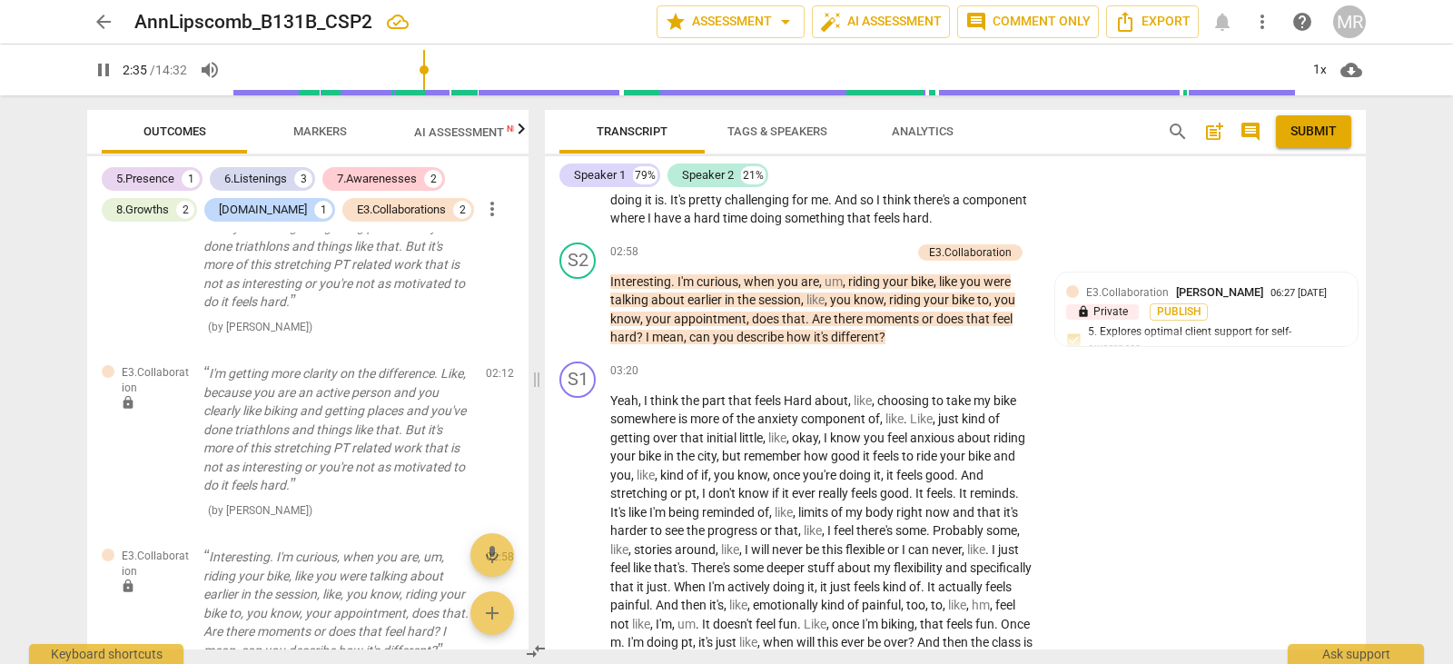
scroll to position [1903, 0]
click at [1157, 298] on span "E3.Collaboration" at bounding box center [1127, 291] width 83 height 13
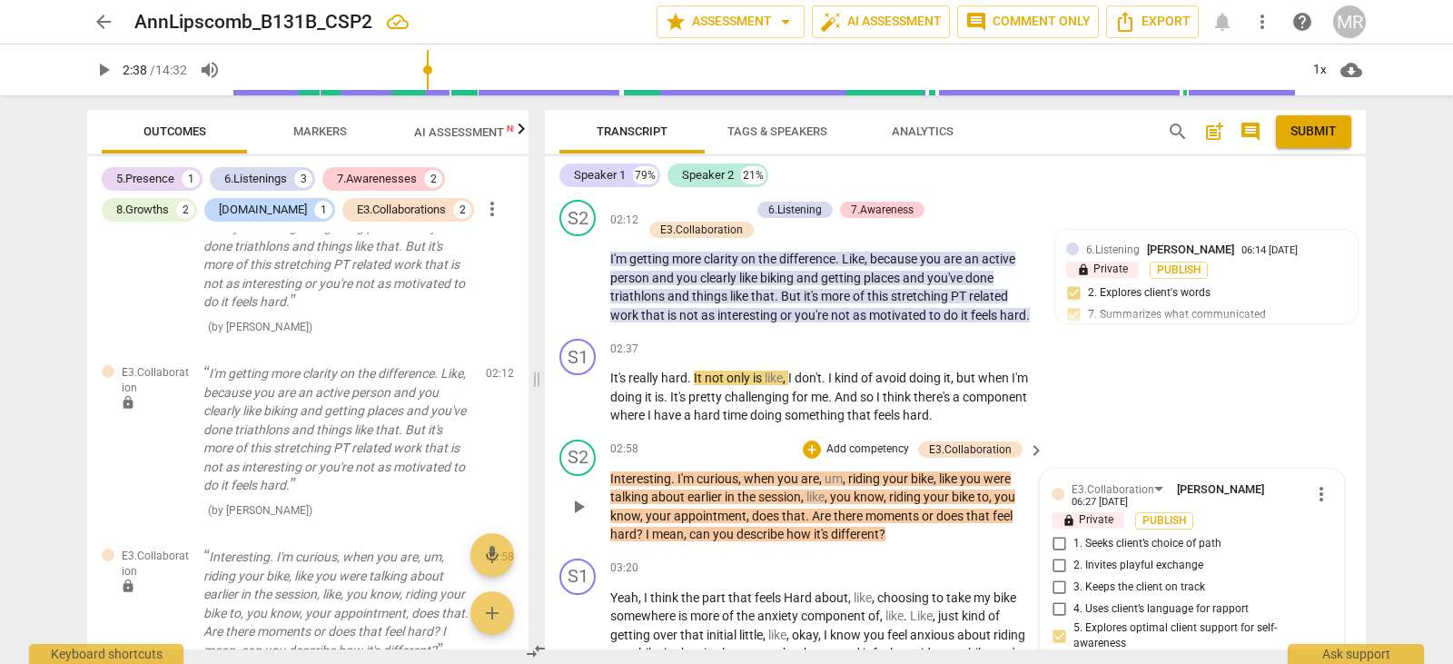
scroll to position [1695, 0]
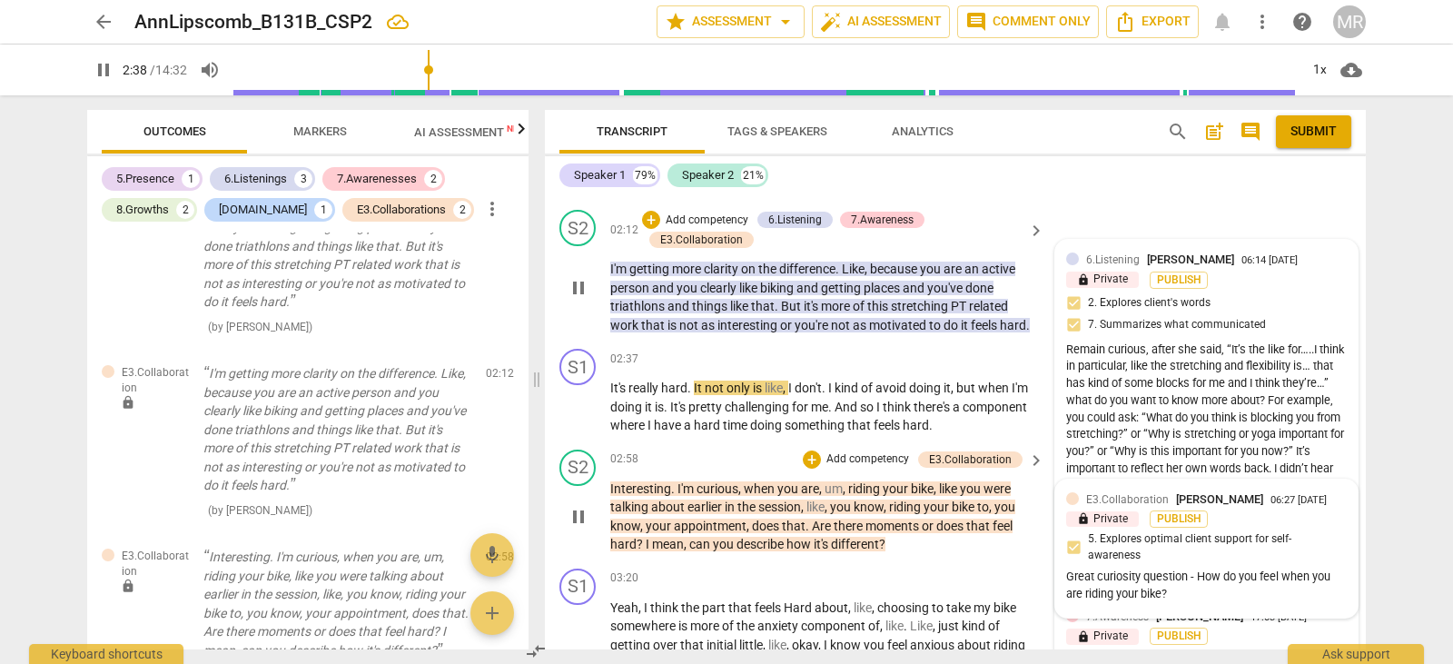
click at [1196, 266] on span "[PERSON_NAME]" at bounding box center [1190, 260] width 87 height 14
type input "159"
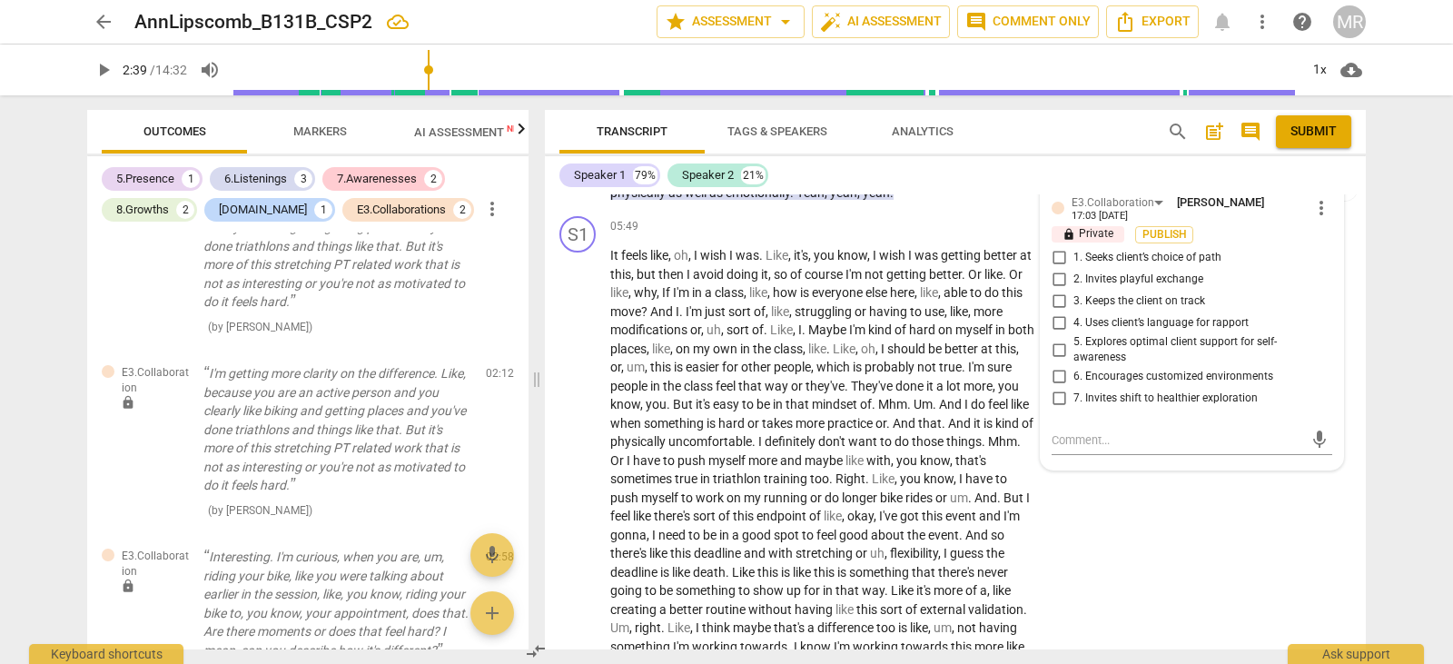
scroll to position [2640, 0]
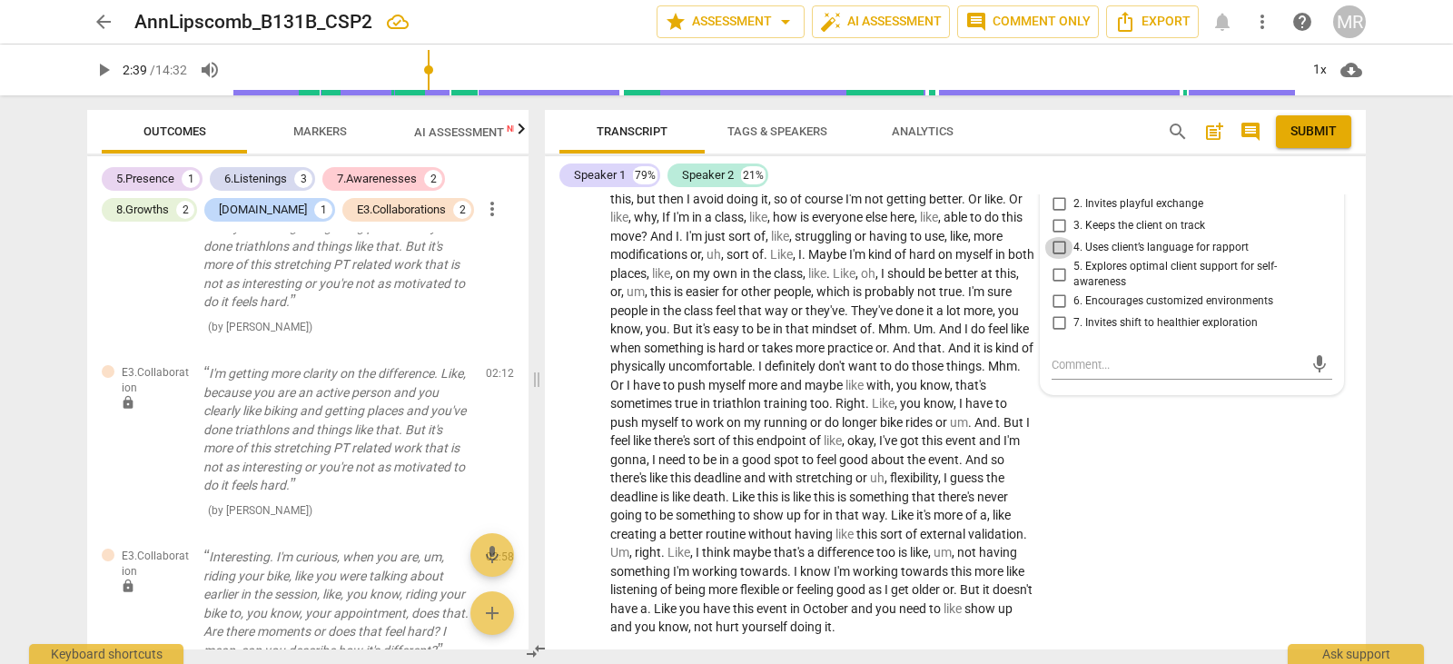
click at [1051, 259] on input "4. Uses client’s language for rapport" at bounding box center [1059, 248] width 29 height 22
checkbox input "true"
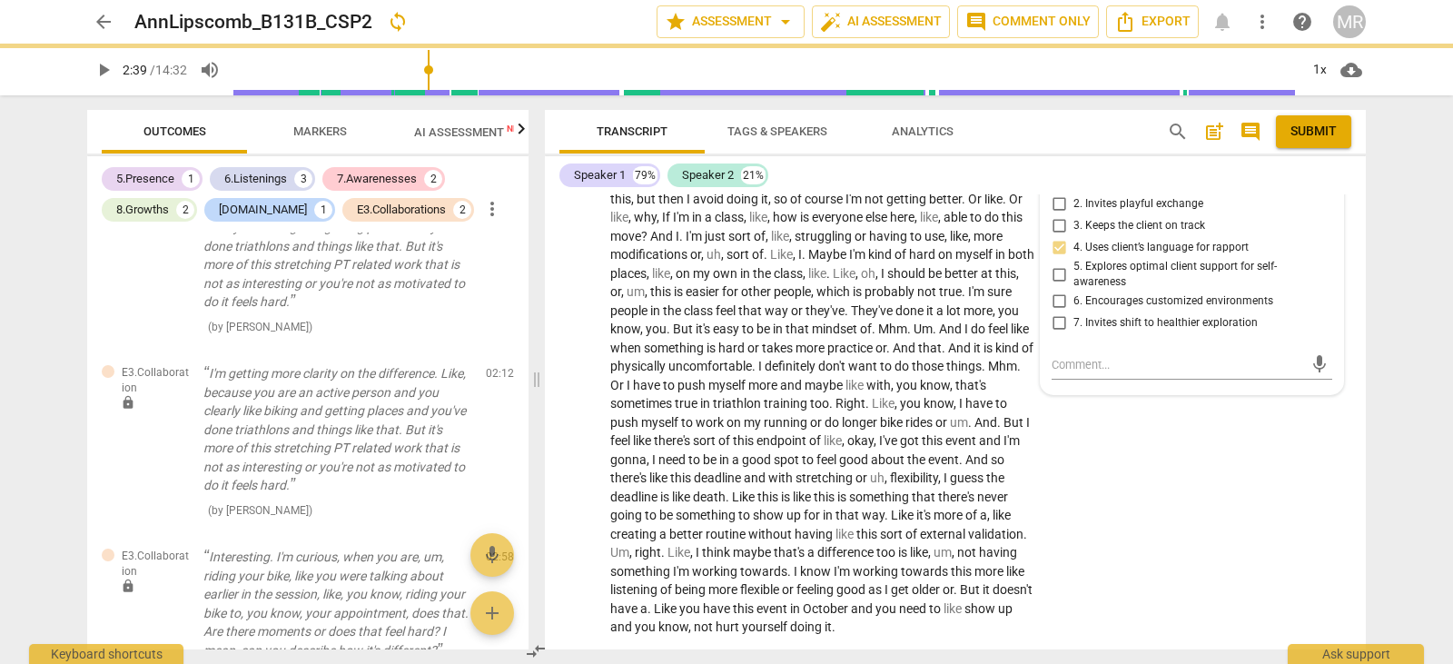
click at [1045, 291] on label "5. Explores optimal client support for self-awareness" at bounding box center [1185, 275] width 281 height 32
click at [1045, 285] on input "5. Explores optimal client support for self-awareness" at bounding box center [1059, 274] width 29 height 22
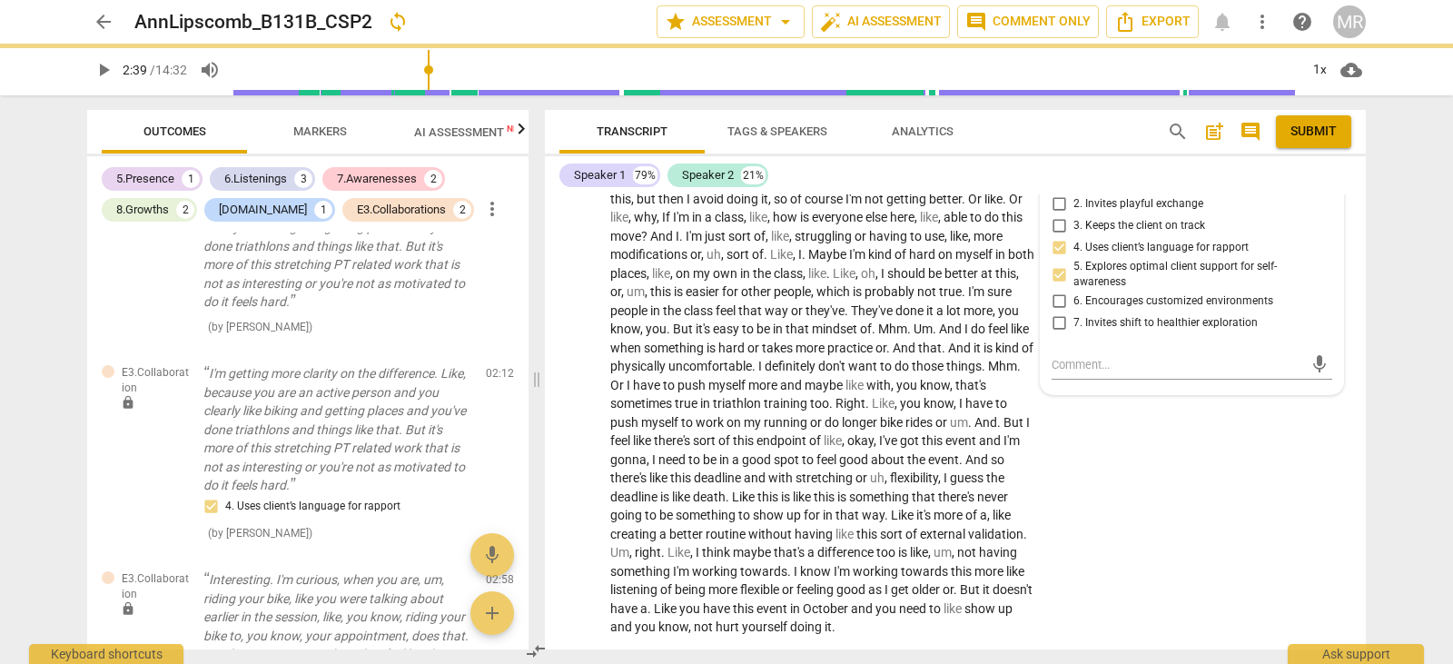
click at [1059, 285] on input "5. Explores optimal client support for self-awareness" at bounding box center [1059, 274] width 29 height 22
checkbox input "true"
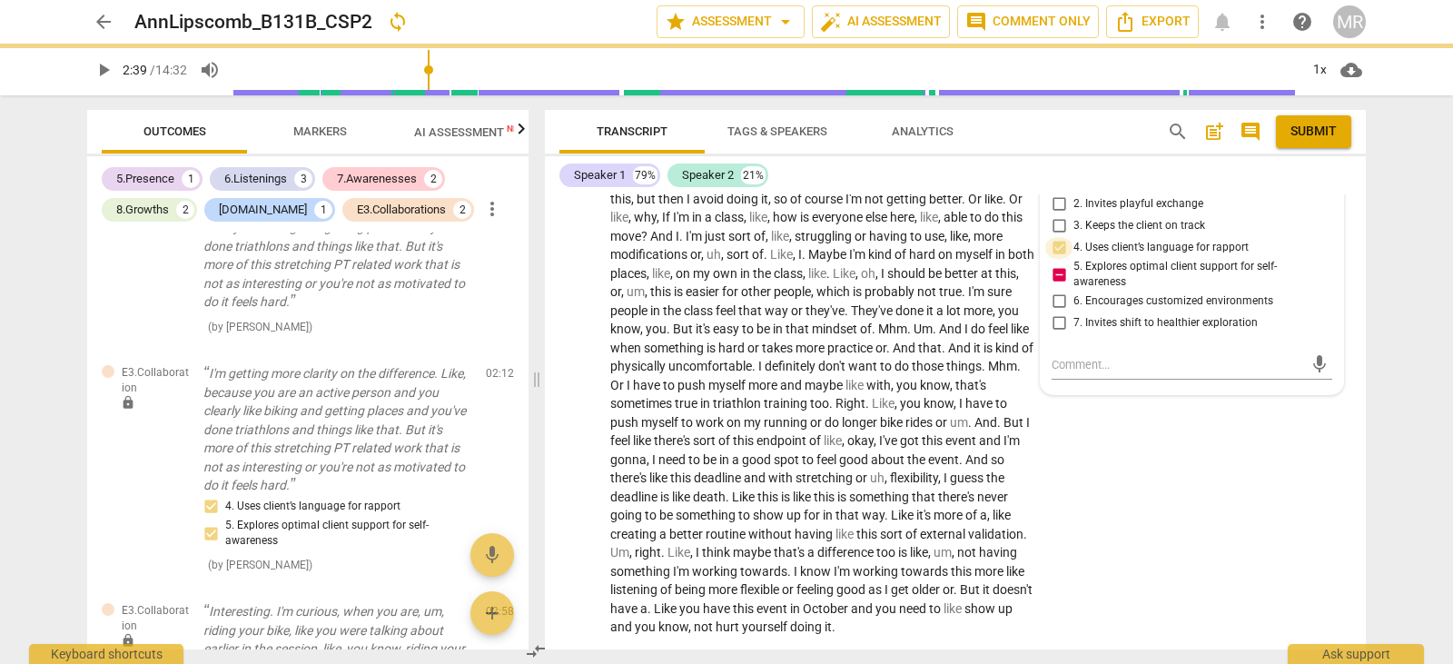
click at [1057, 259] on input "4. Uses client’s language for rapport" at bounding box center [1059, 248] width 29 height 22
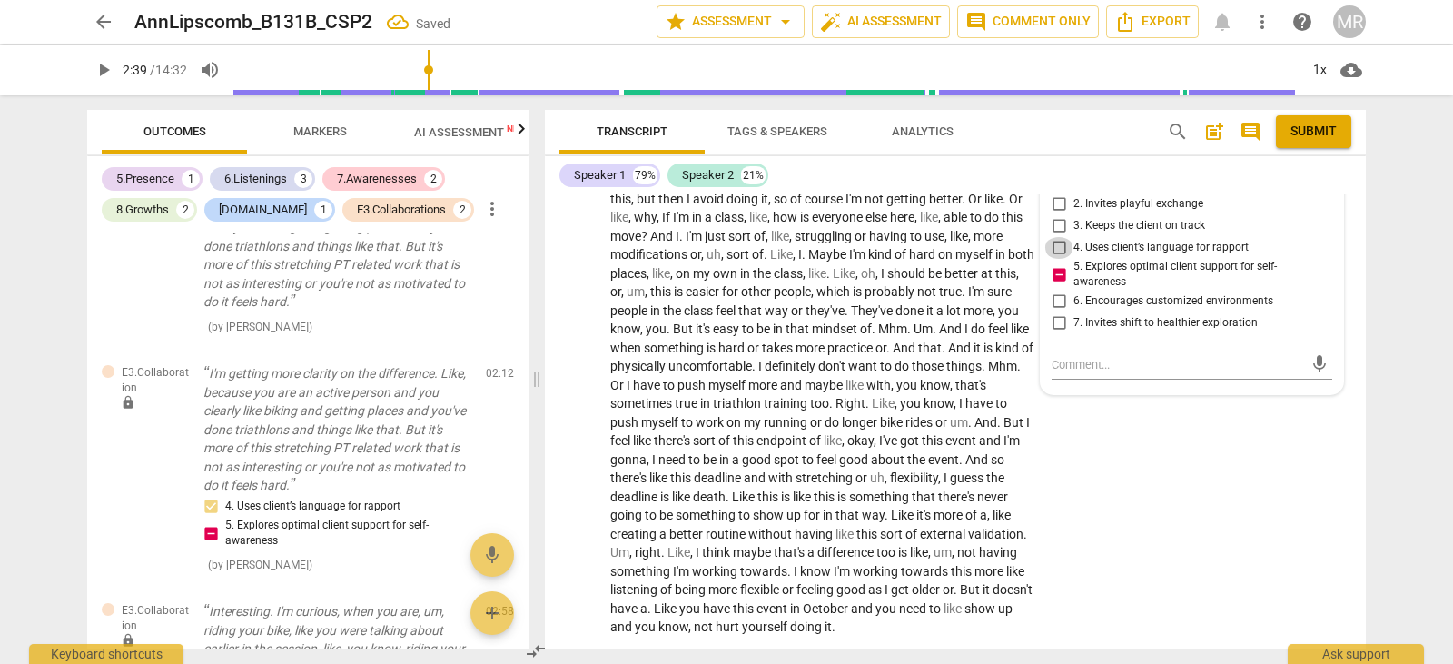
click at [1054, 259] on input "4. Uses client’s language for rapport" at bounding box center [1059, 248] width 29 height 22
checkbox input "true"
click at [1056, 373] on textarea at bounding box center [1178, 364] width 252 height 17
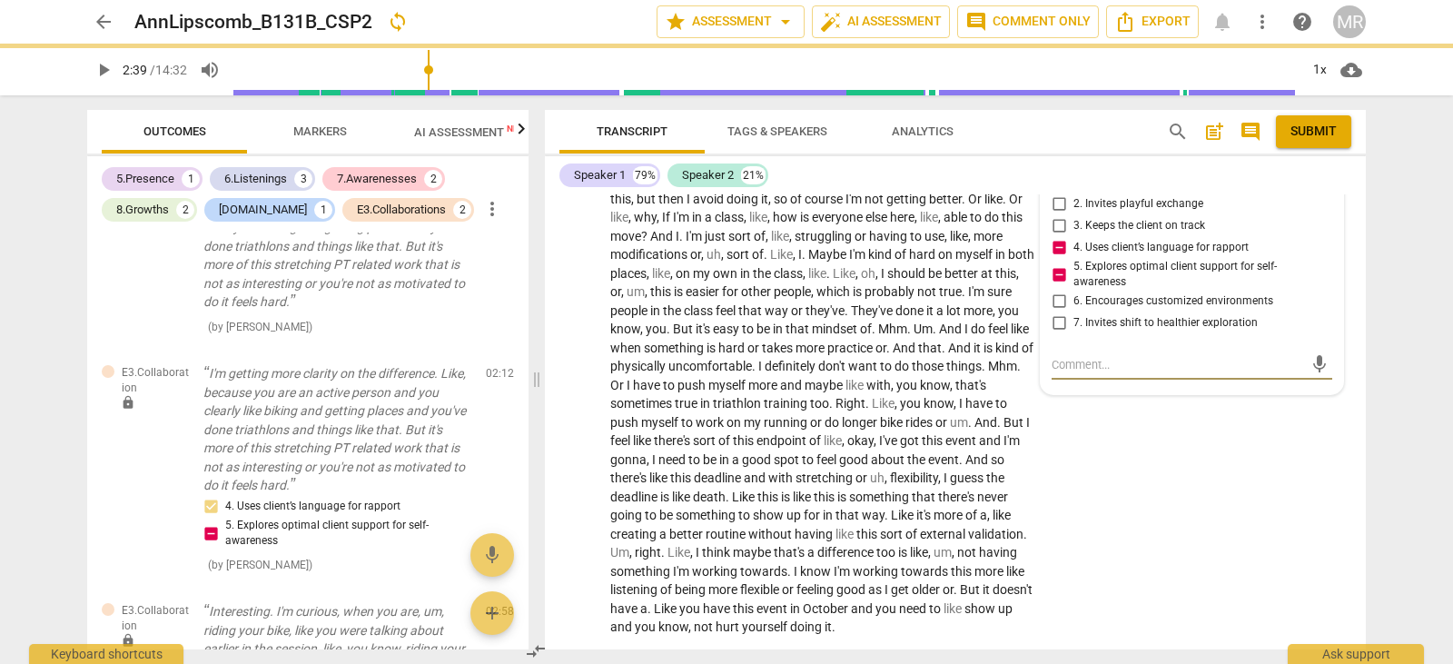
type textarea "Y"
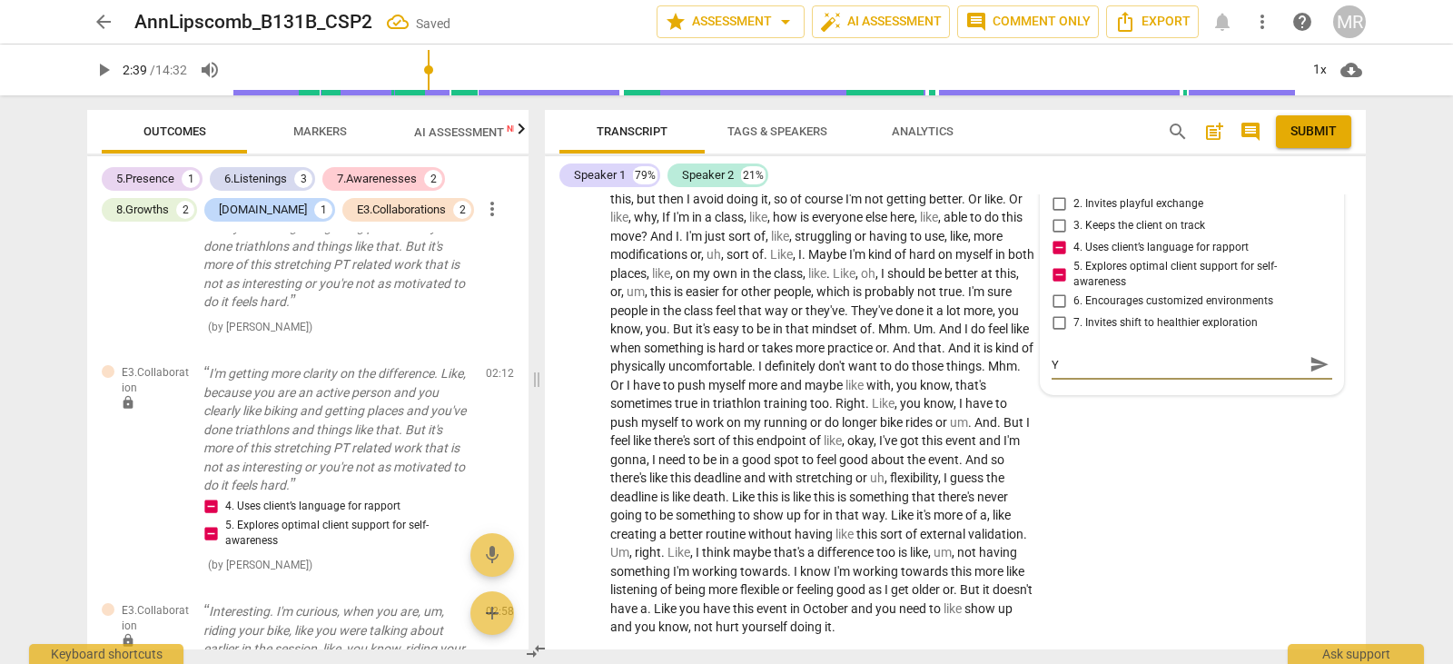
type textarea "Yo"
type textarea "You"
type textarea "Youe"
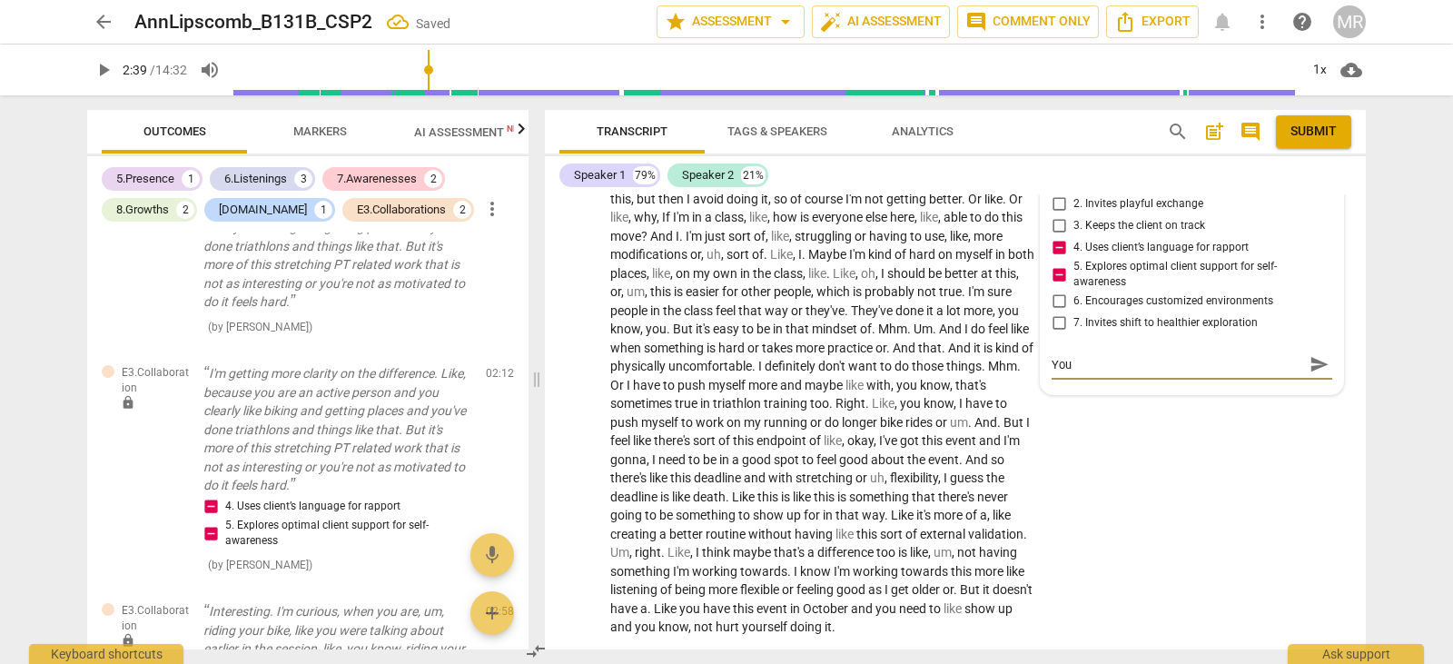
type textarea "Youe"
type textarea "Youe x"
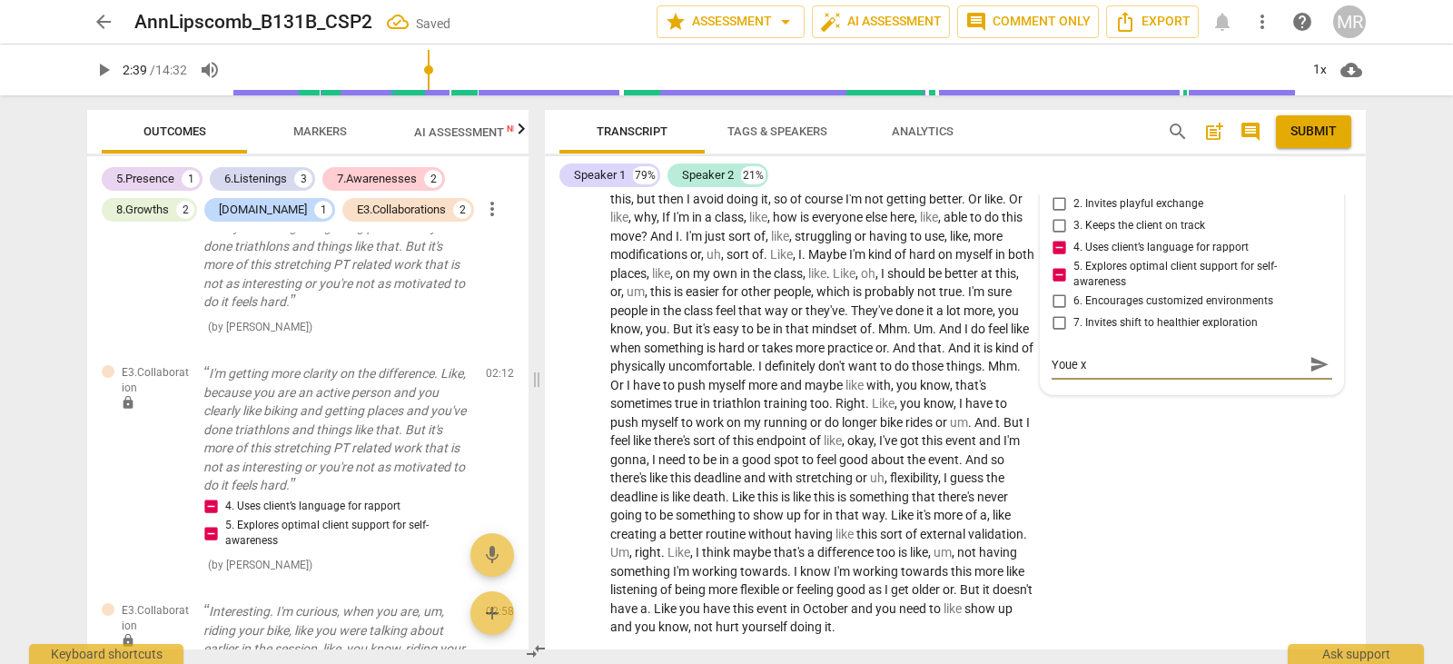
type textarea "Youe"
type textarea "You"
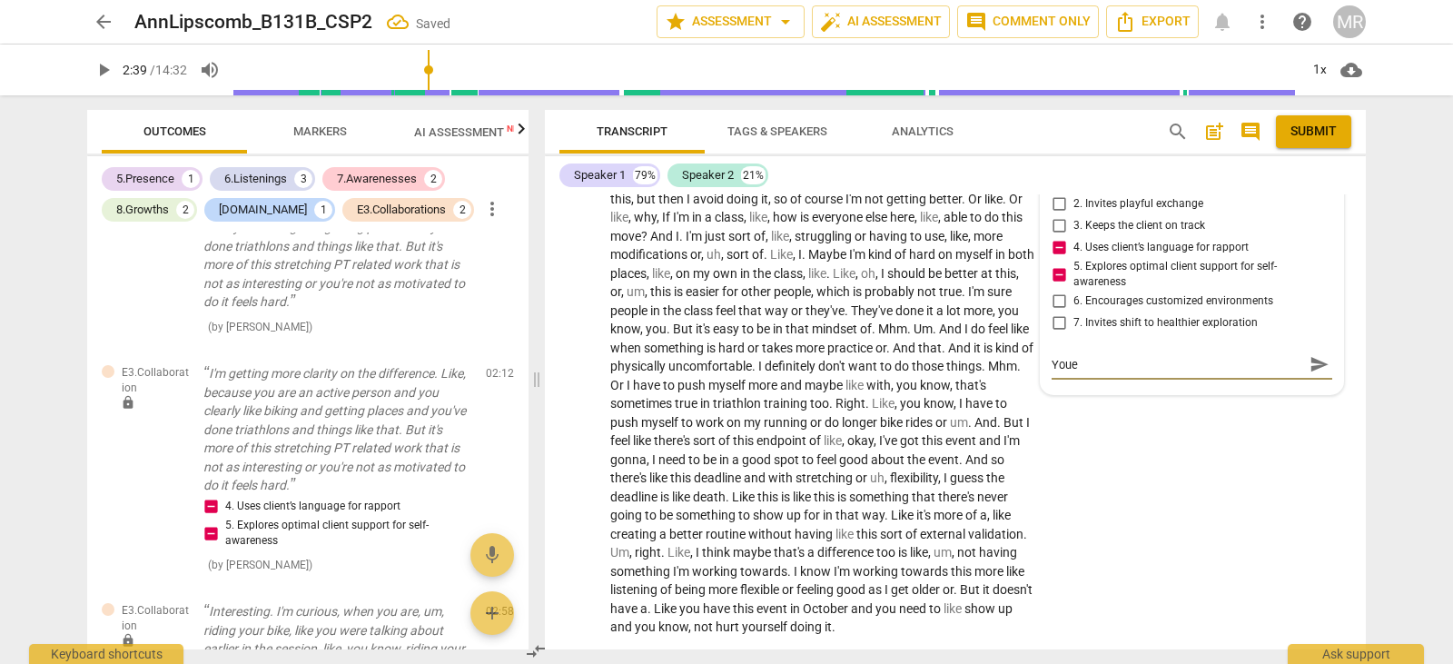
type textarea "You"
type textarea "Youe"
type textarea "You"
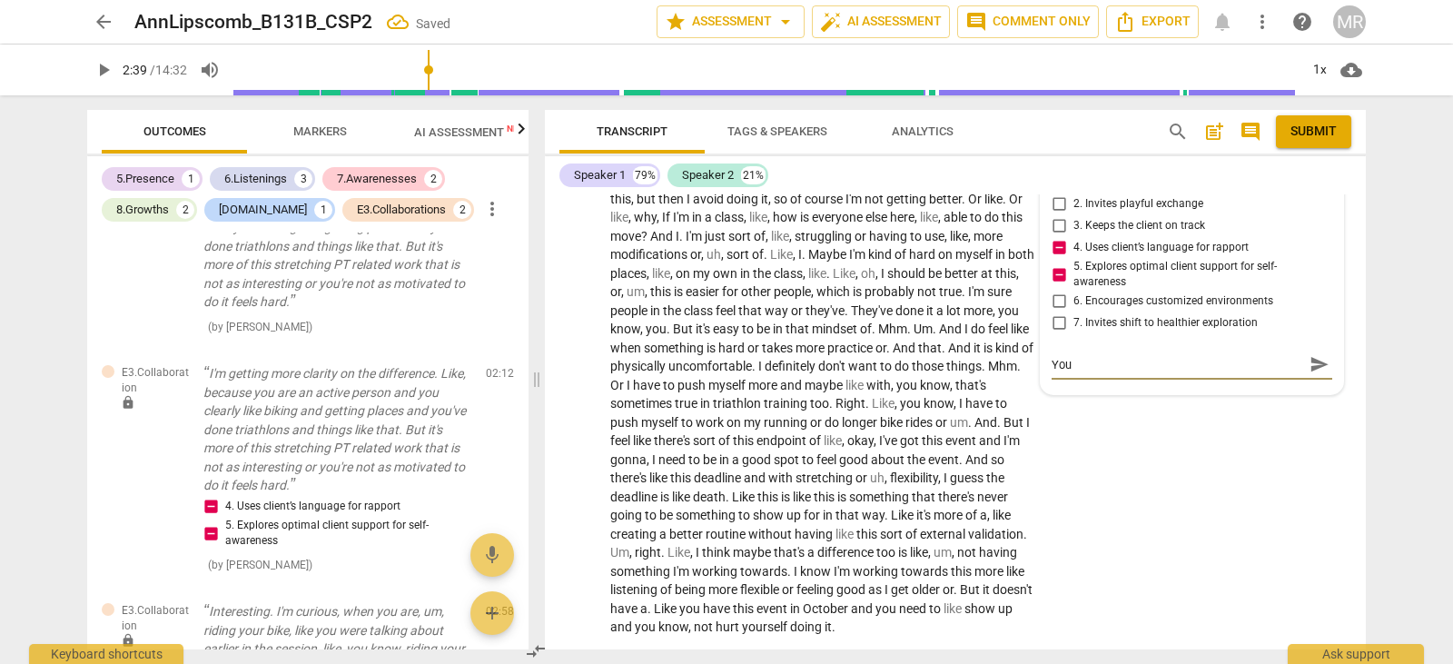
type textarea "Your"
type textarea "Your c"
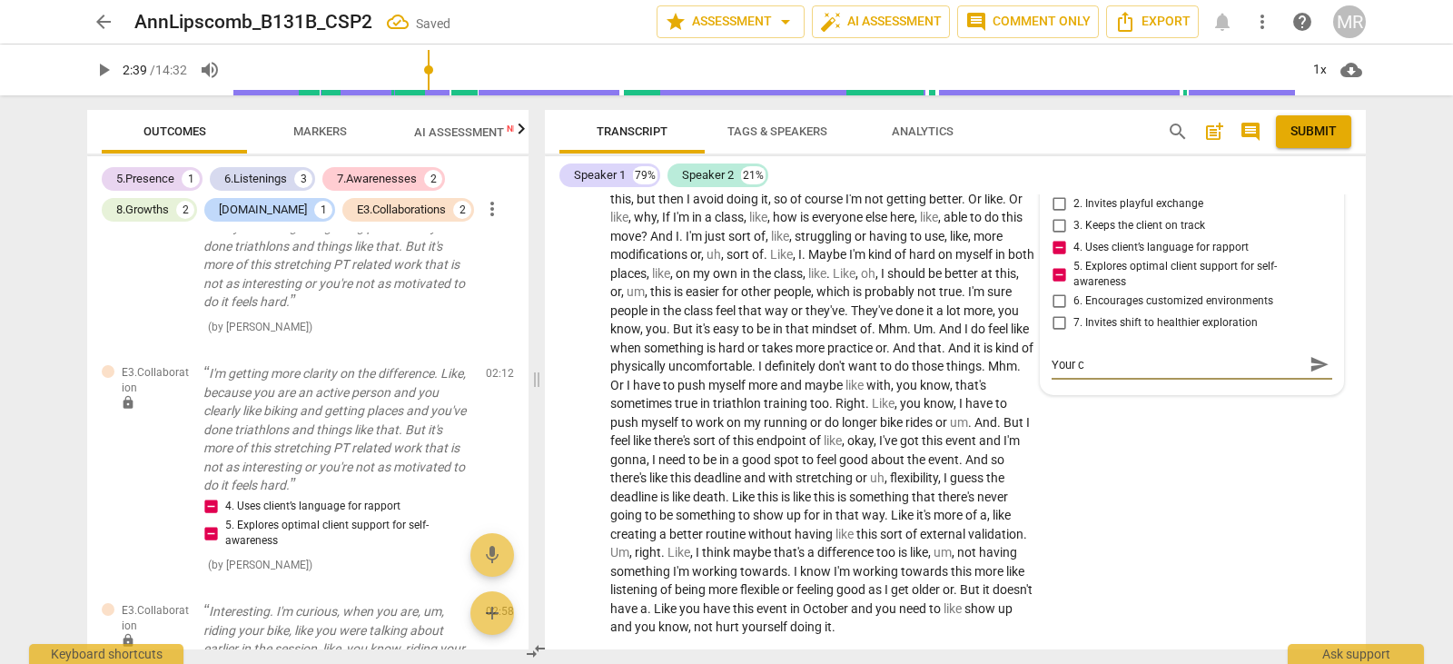
type textarea "Your cl"
type textarea "Your cli"
type textarea "Your clie"
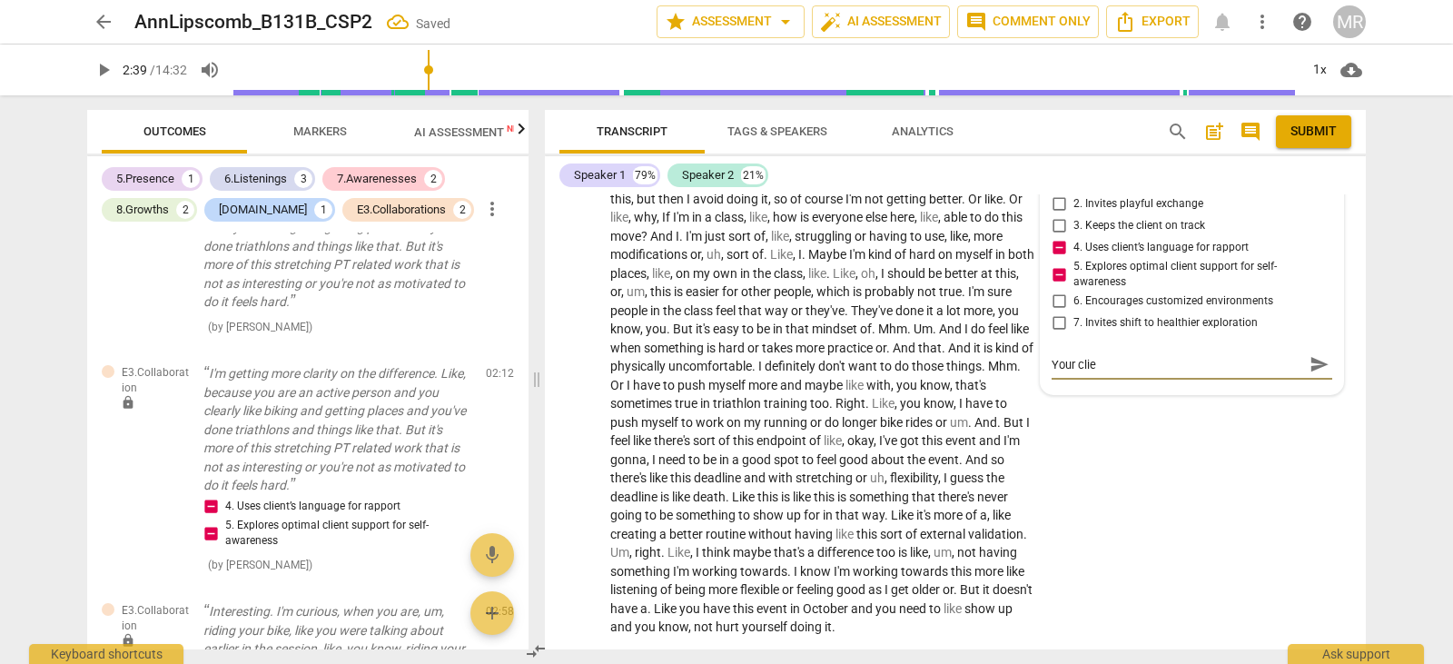
type textarea "Your clien"
type textarea "Your client"
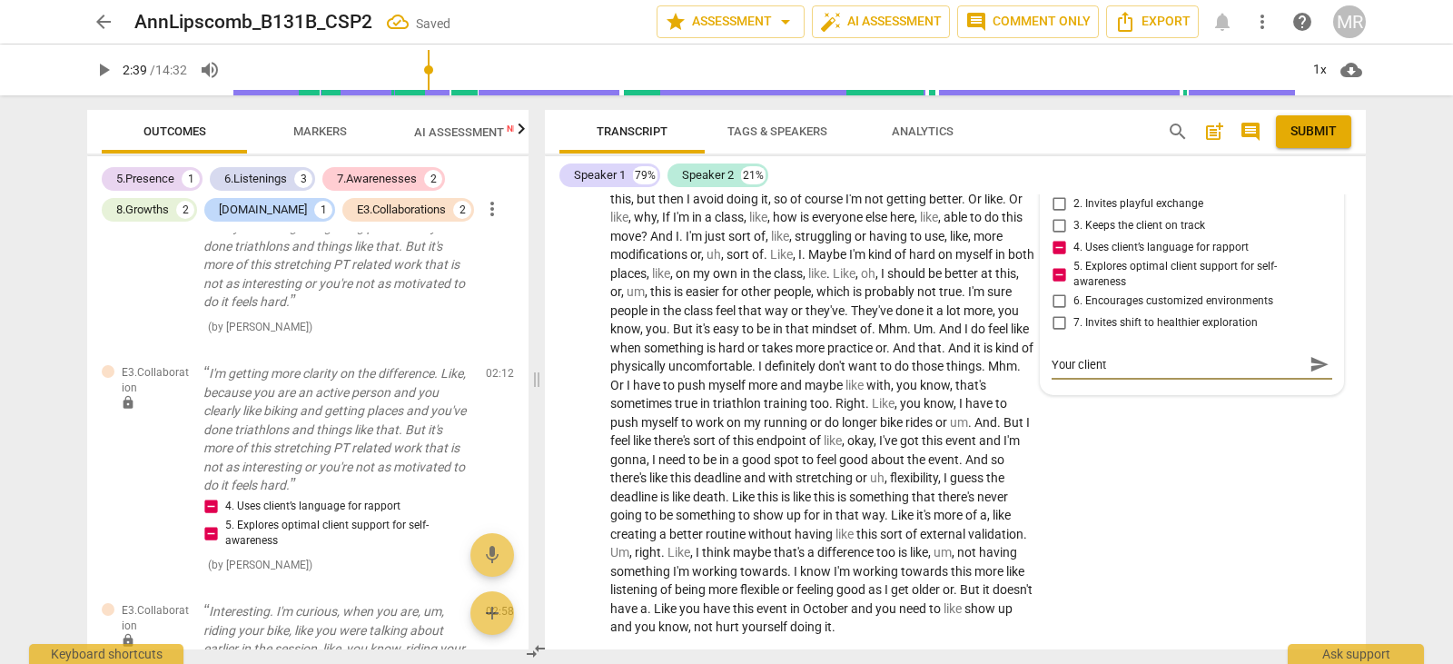
type textarea "Your client"
type textarea "Your client u"
type textarea "Your client us"
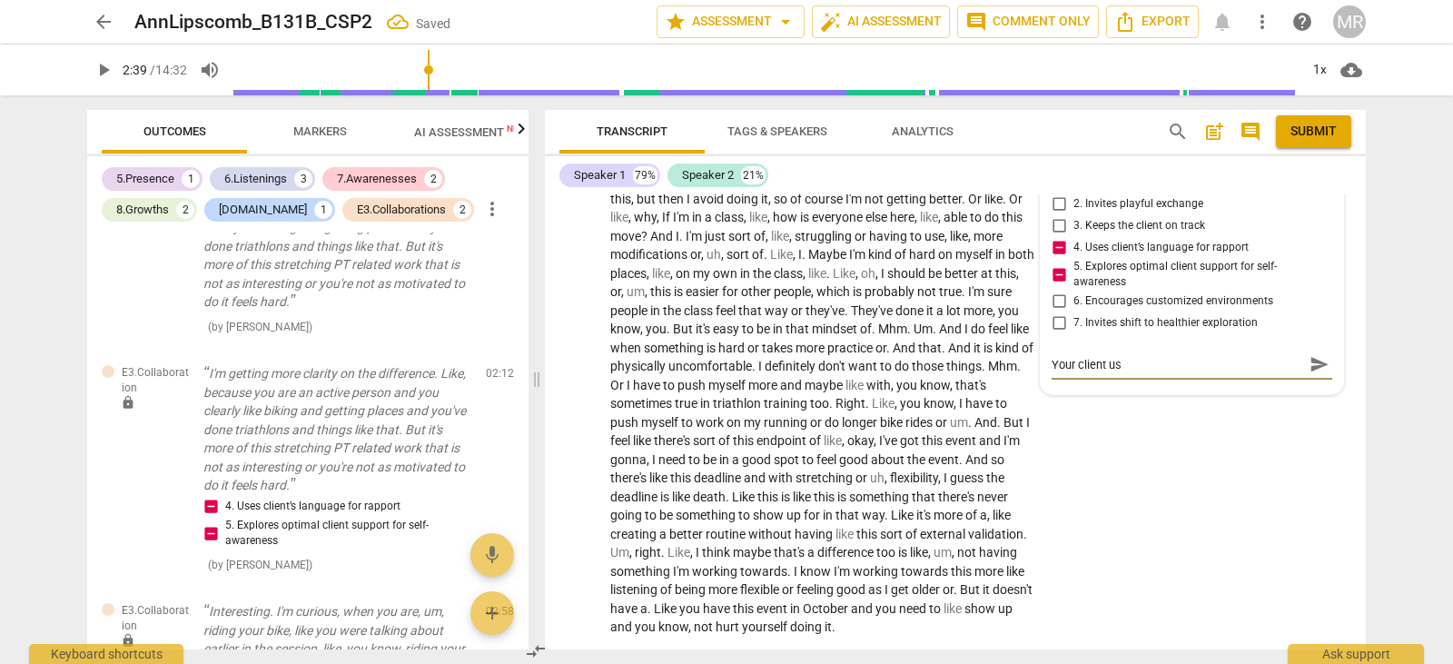
type textarea "Your client use"
type textarea "Your client used"
type textarea "Your client used t"
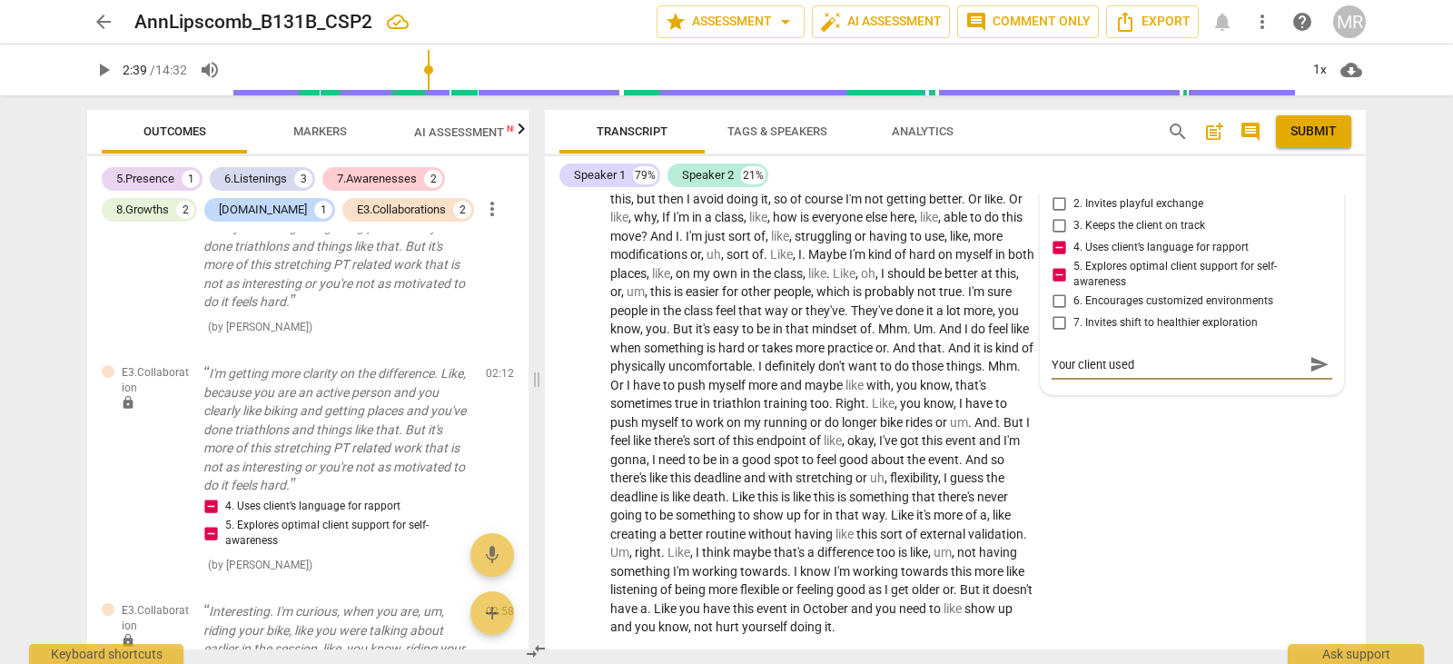
type textarea "Your client used t"
type textarea "Your client used th"
type textarea "Your client used the"
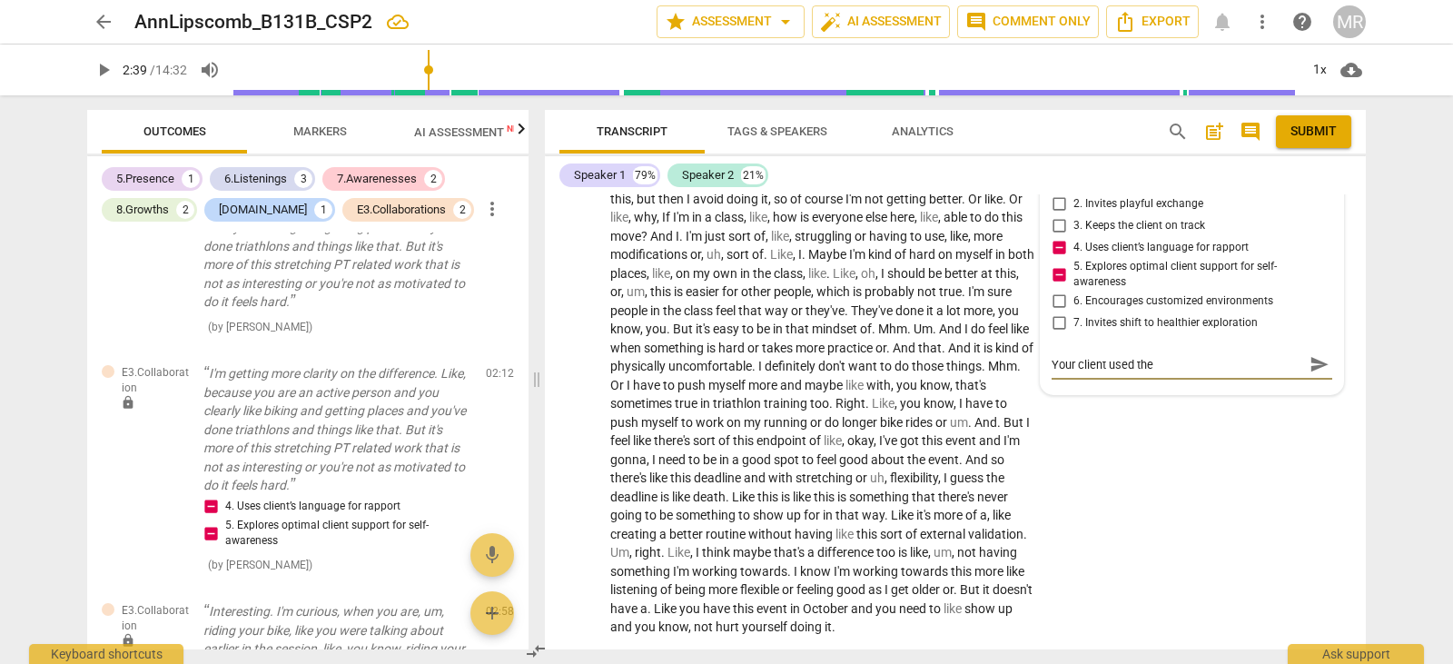
type textarea "Your client used the"
type textarea "Your client used the w"
type textarea "Your client used the wo"
type textarea "Your client used the wor"
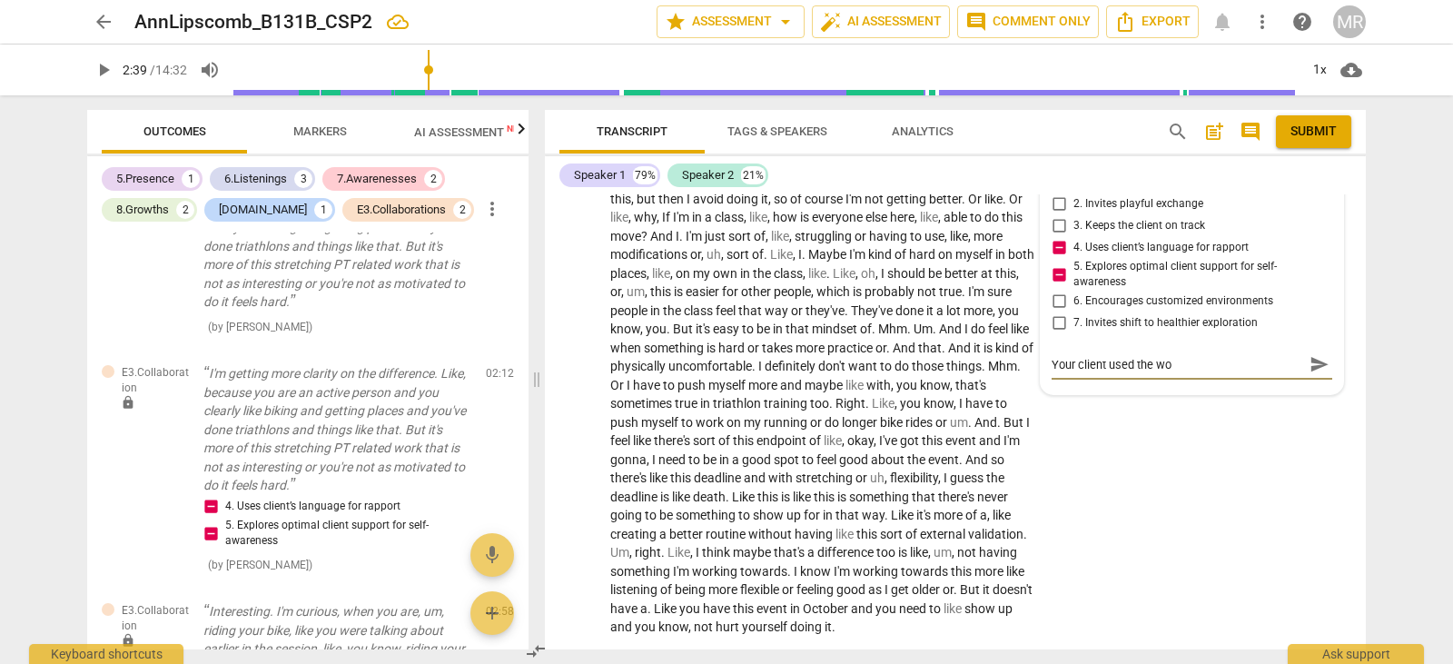
type textarea "Your client used the wor"
type textarea "Your client used the work"
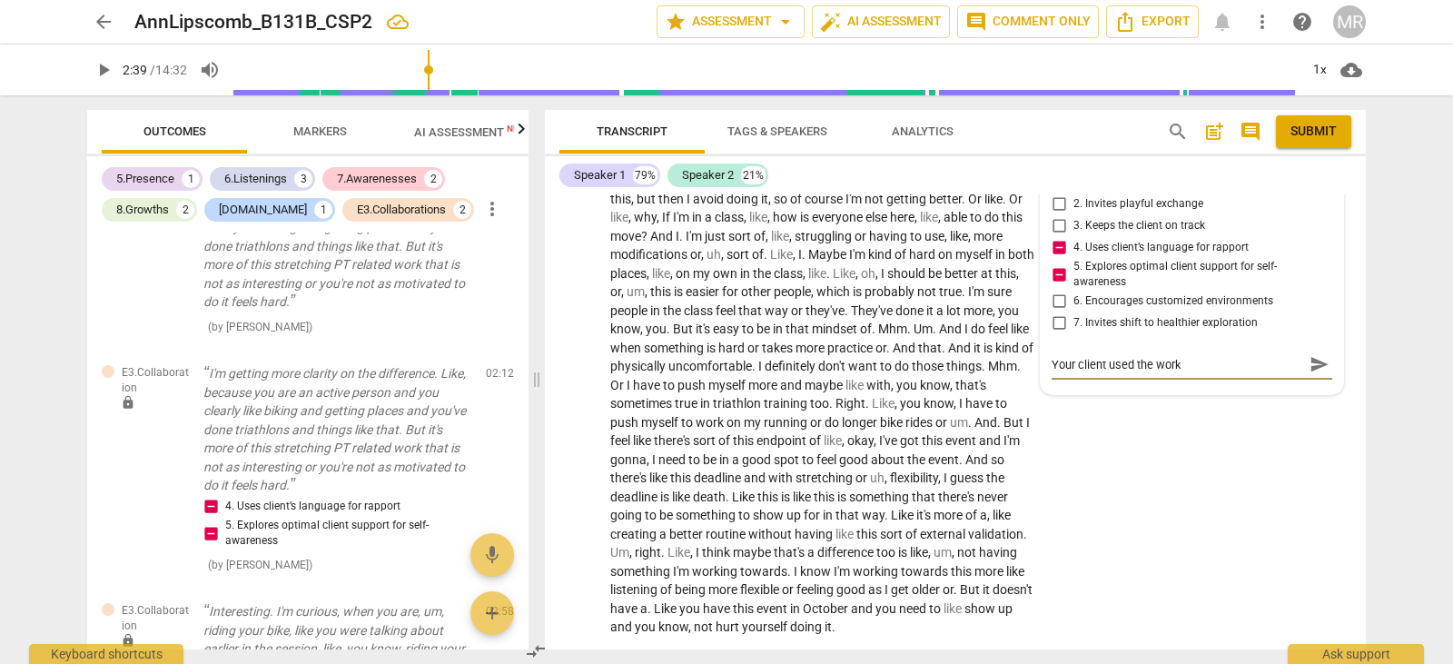
type textarea "Your client used the work b"
type textarea "Your client used the work b\"
type textarea "Your client used the work b"
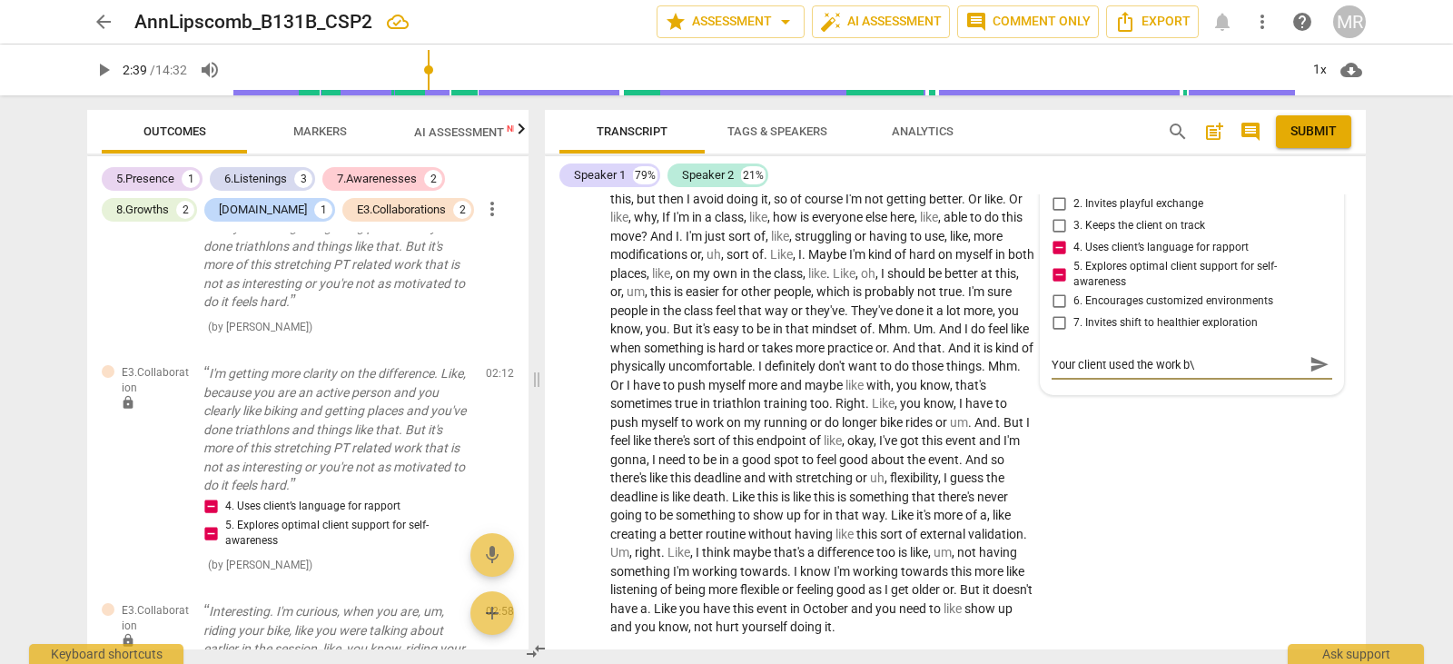
type textarea "Your client used the work b"
type textarea "Your client used the work"
type textarea "Your client used the work ""
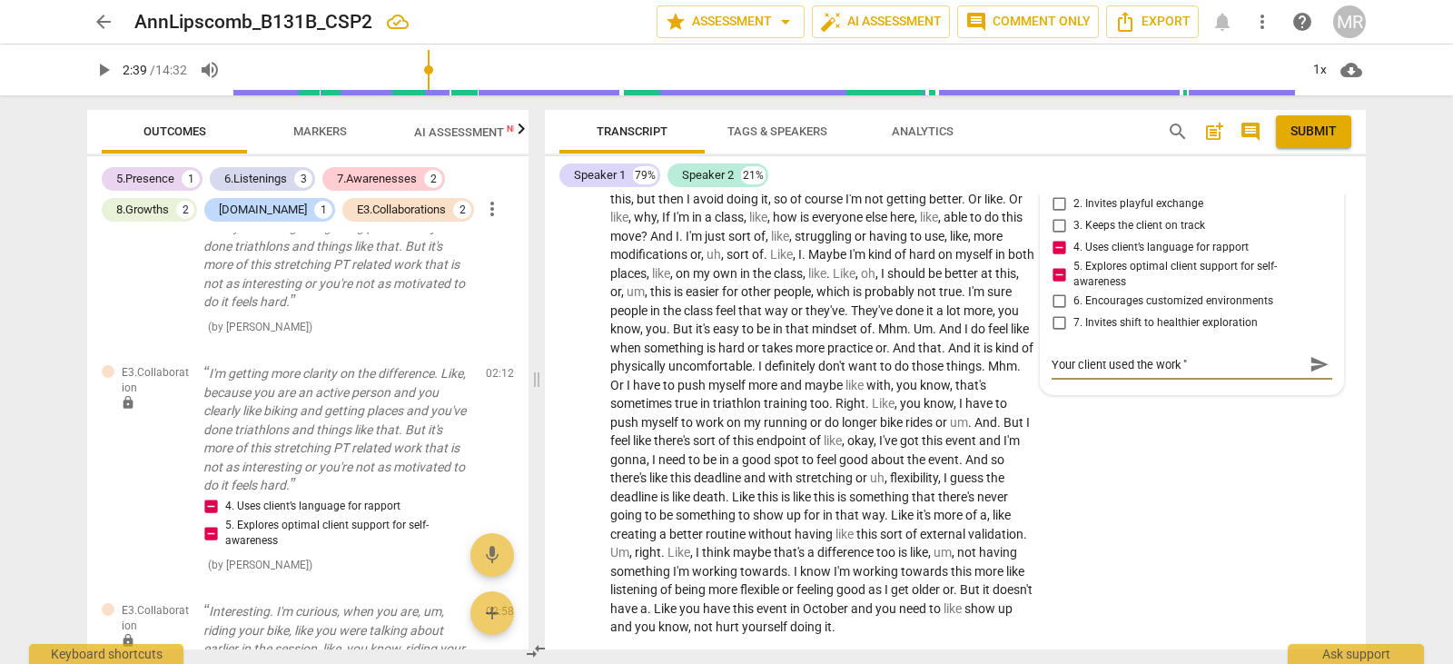
type textarea "Your client used the work "b"
type textarea "Your client used the work "bl"
type textarea "Your client used the work "blo"
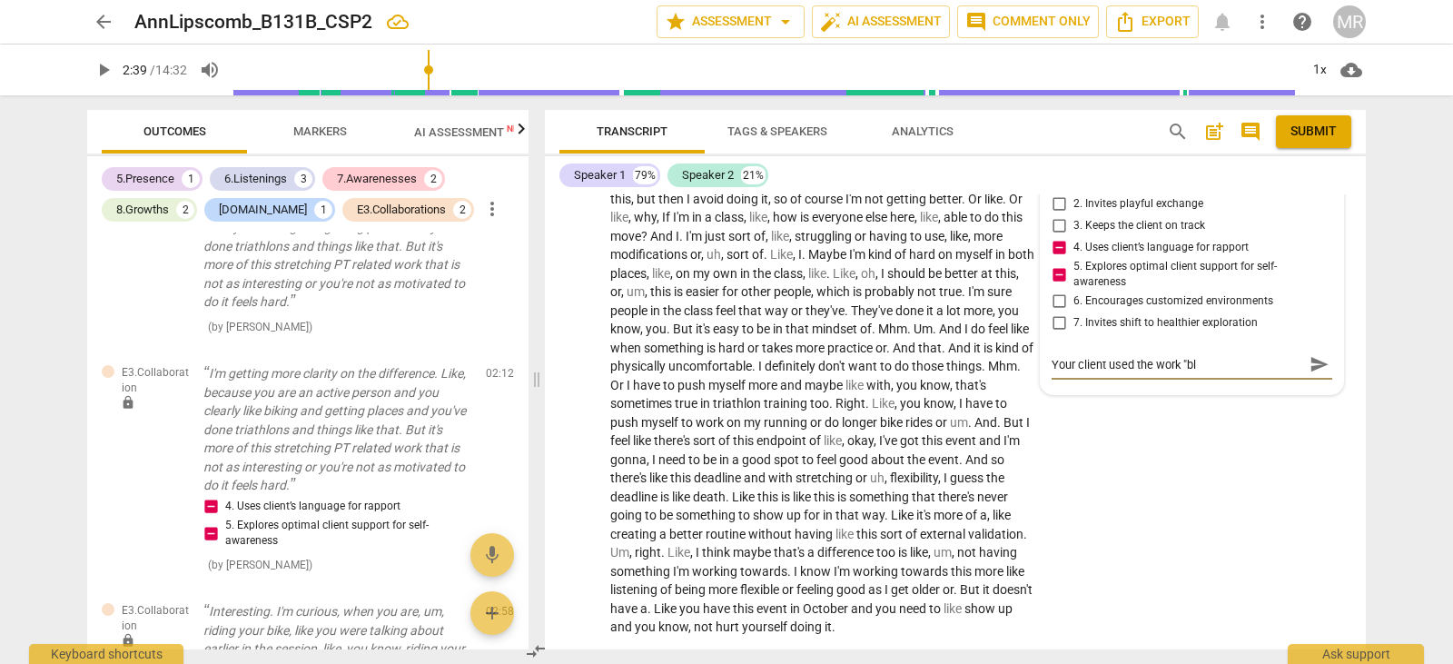
type textarea "Your client used the work "blo"
type textarea "Your client used the work "bloc"
type textarea "Your client used the work "block"
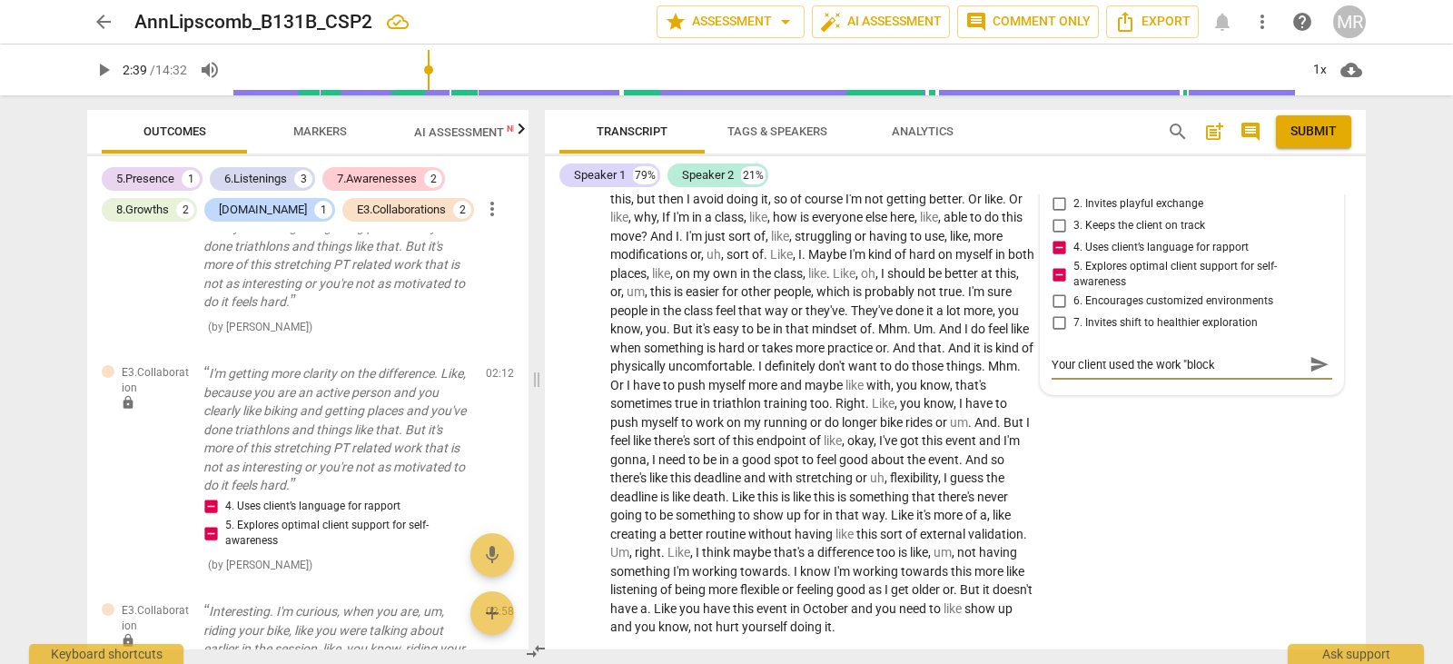
type textarea "Your client used the work "blocks"
type textarea "Your client used the work "blocks""
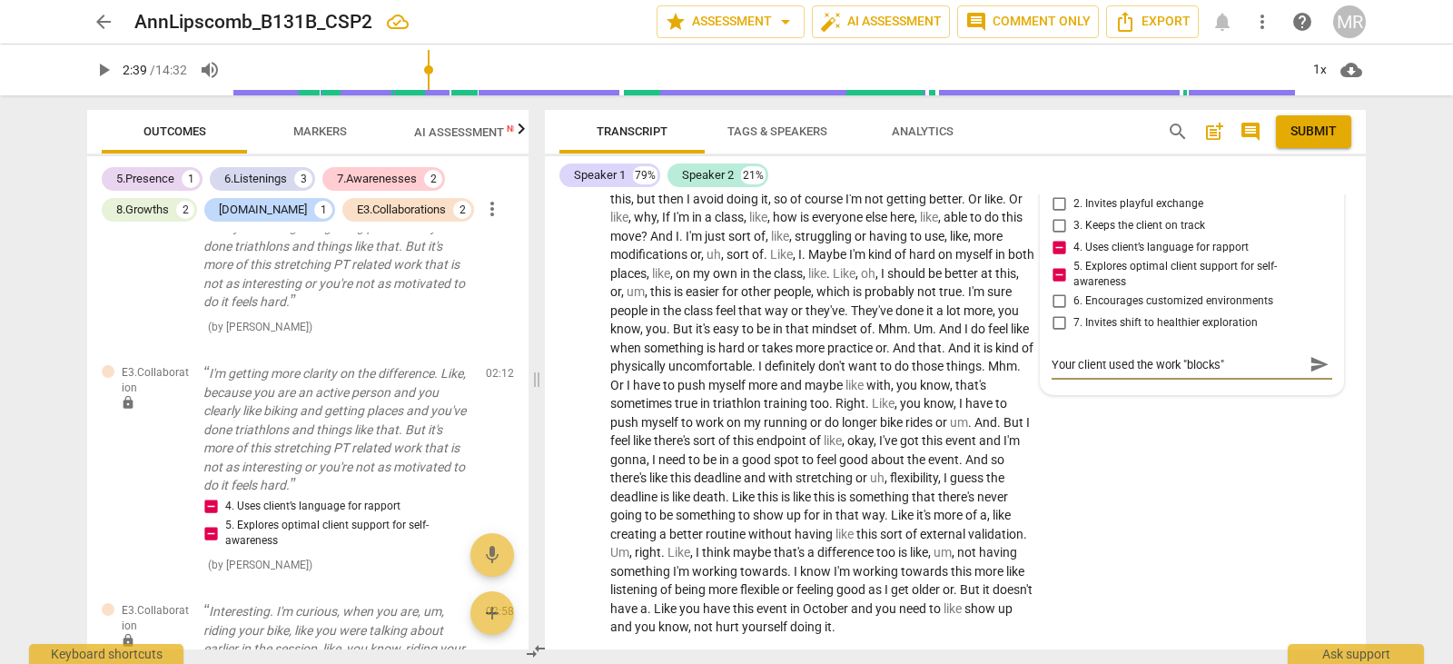
type textarea "Your client used the work "blocks""
type textarea "Your client used the work "blocks" s"
type textarea "Your client used the work "blocks" sh"
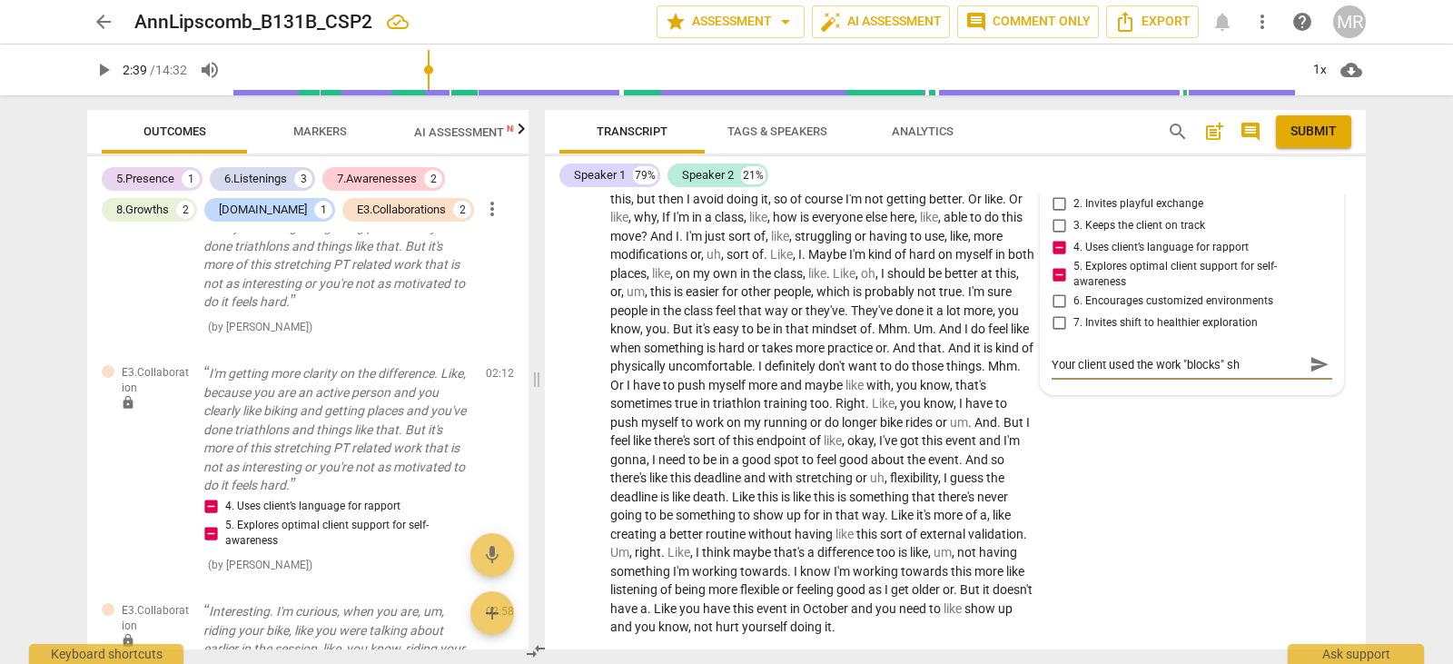
type textarea "Your client used the work "blocks" she"
type textarea "Your client used the work "blocks" she i"
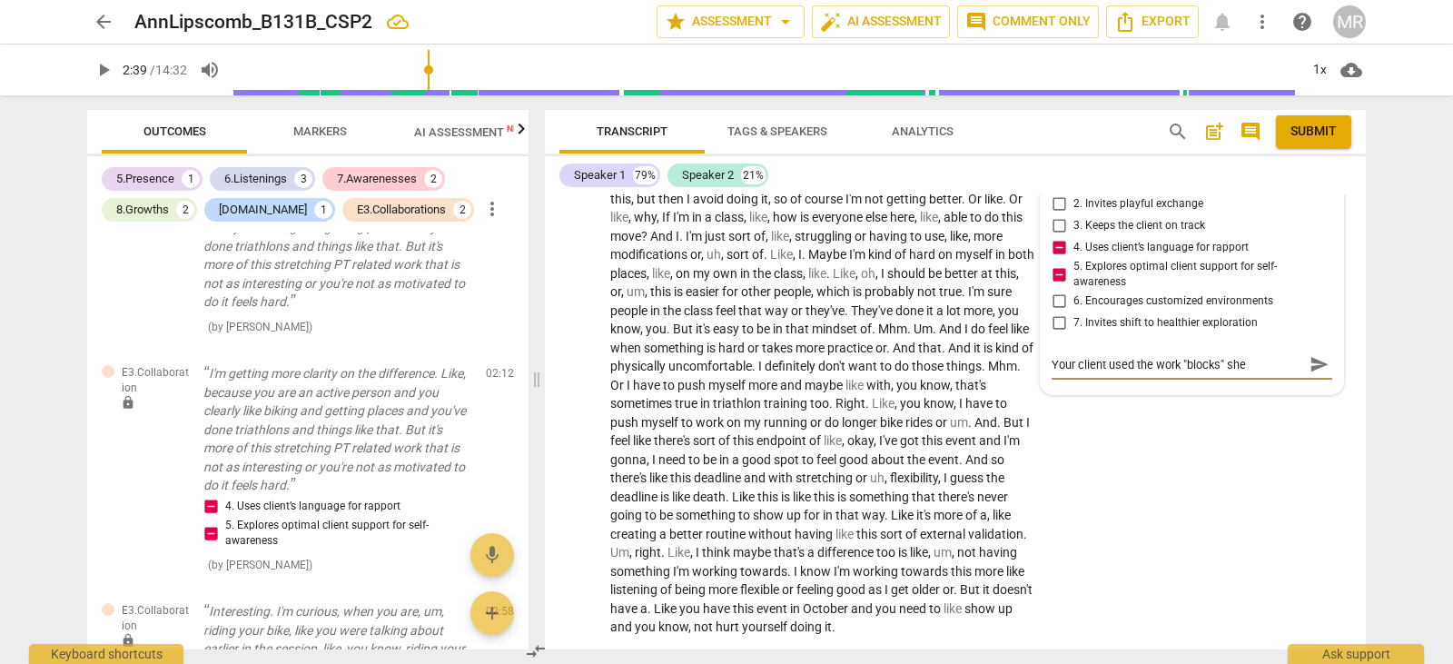
type textarea "Your client used the work "blocks" she i"
type textarea "Your client used the work "blocks" she is"
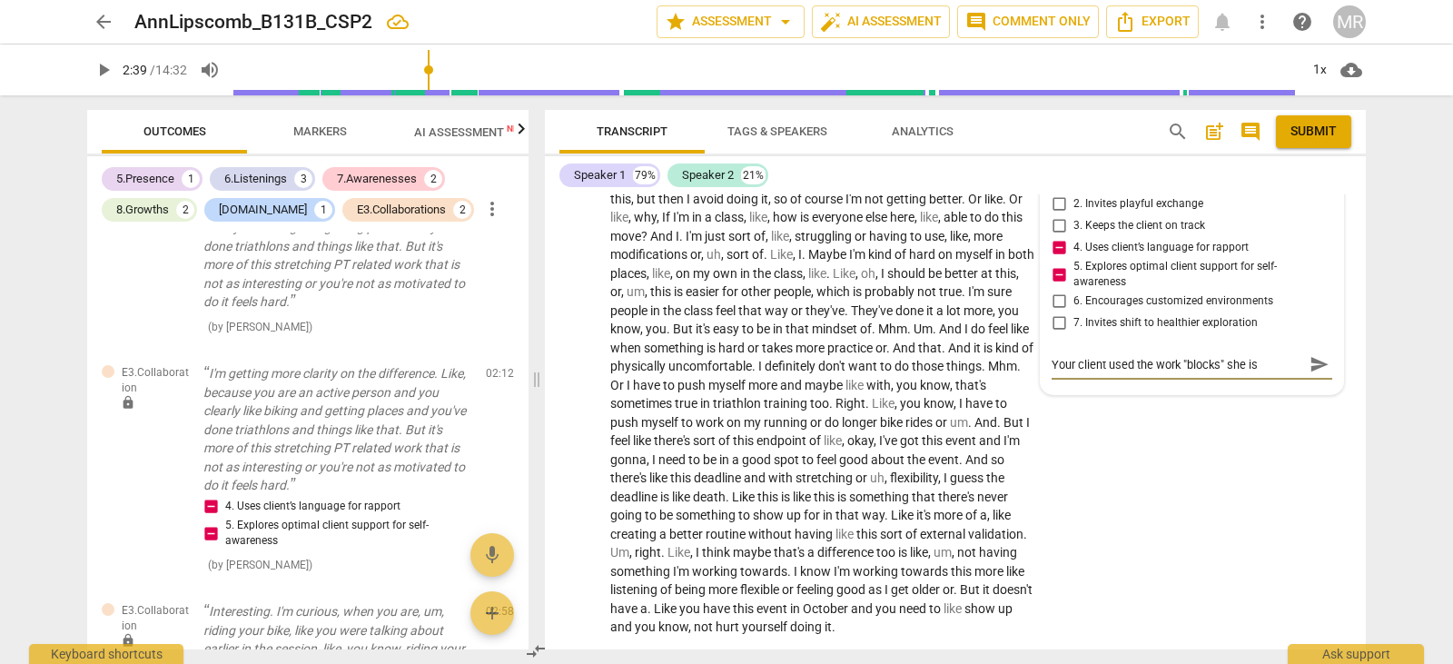
type textarea "Your client used the work "blocks" she is h"
type textarea "Your client used the work "blocks" she is ha"
type textarea "Your client used the work "blocks" she is hav"
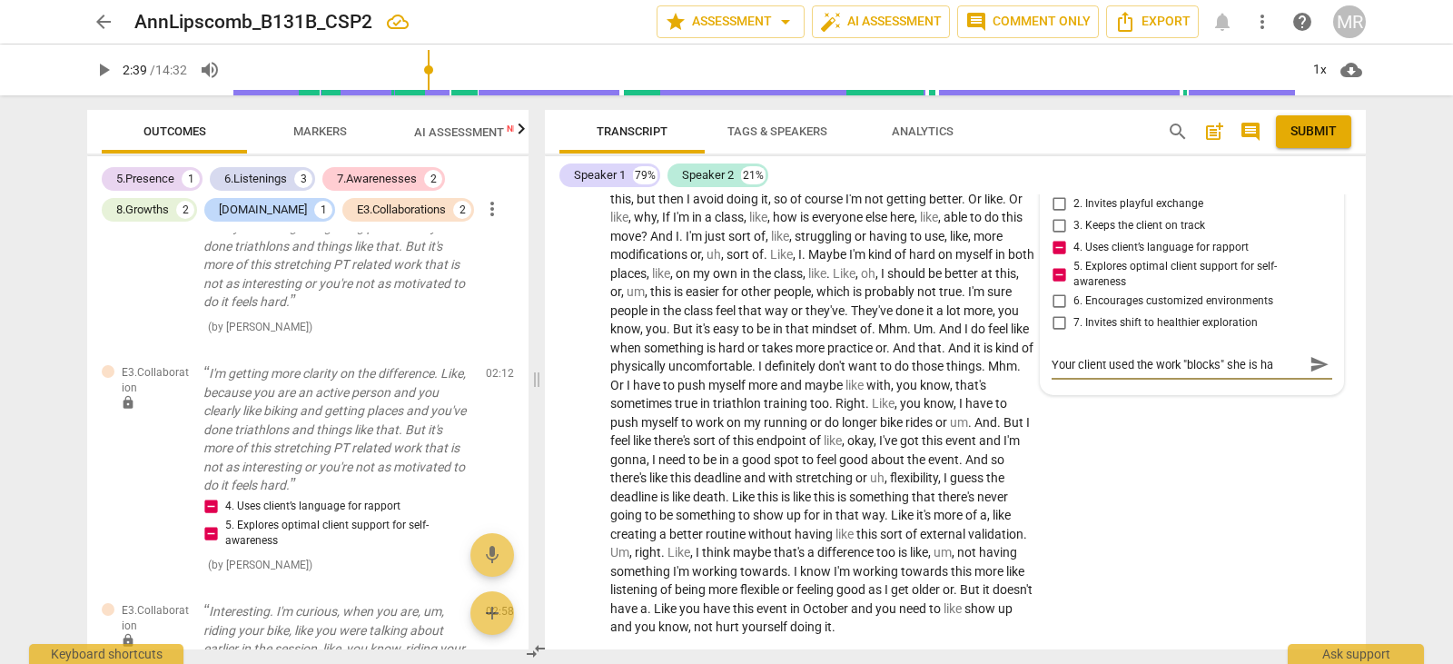
type textarea "Your client used the work "blocks" she is hav"
type textarea "Your client used the work "blocks" she is havi"
type textarea "Your client used the work "blocks" she is havin"
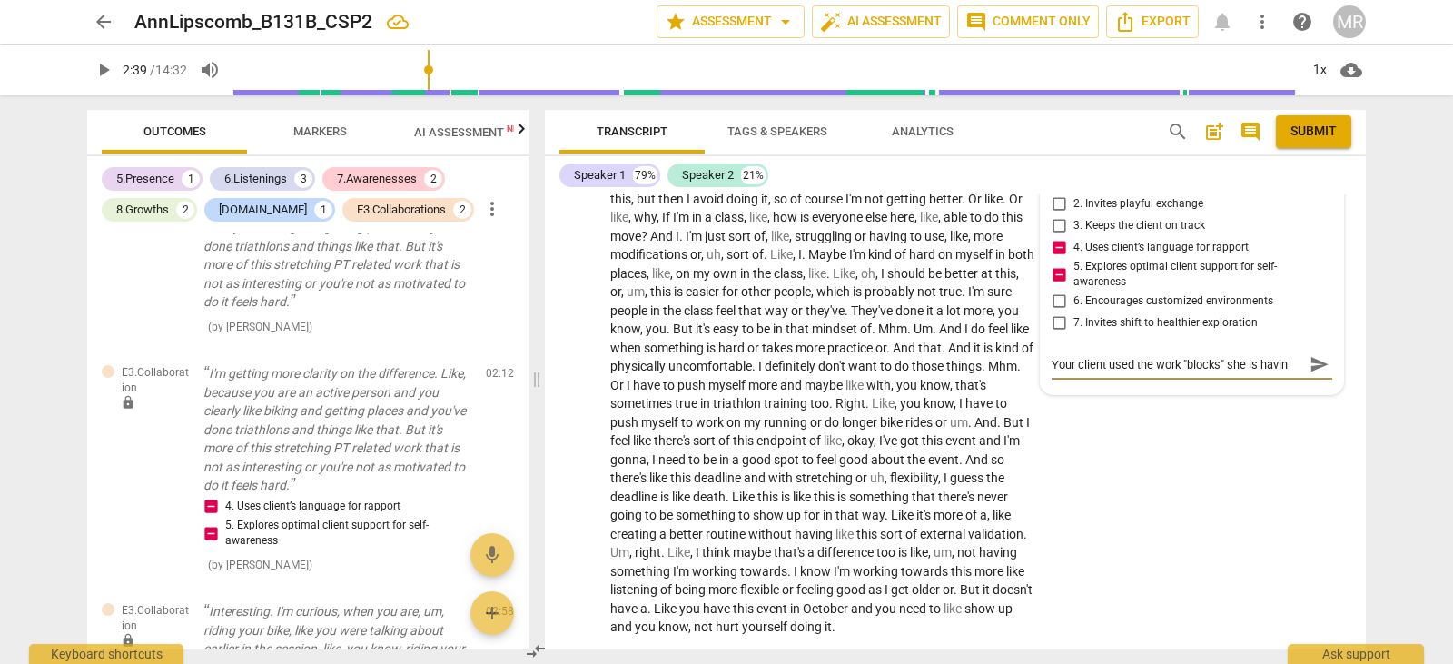
type textarea "Your client used the work "blocks" she is having"
type textarea "Your client used the work "blocks" she is having a"
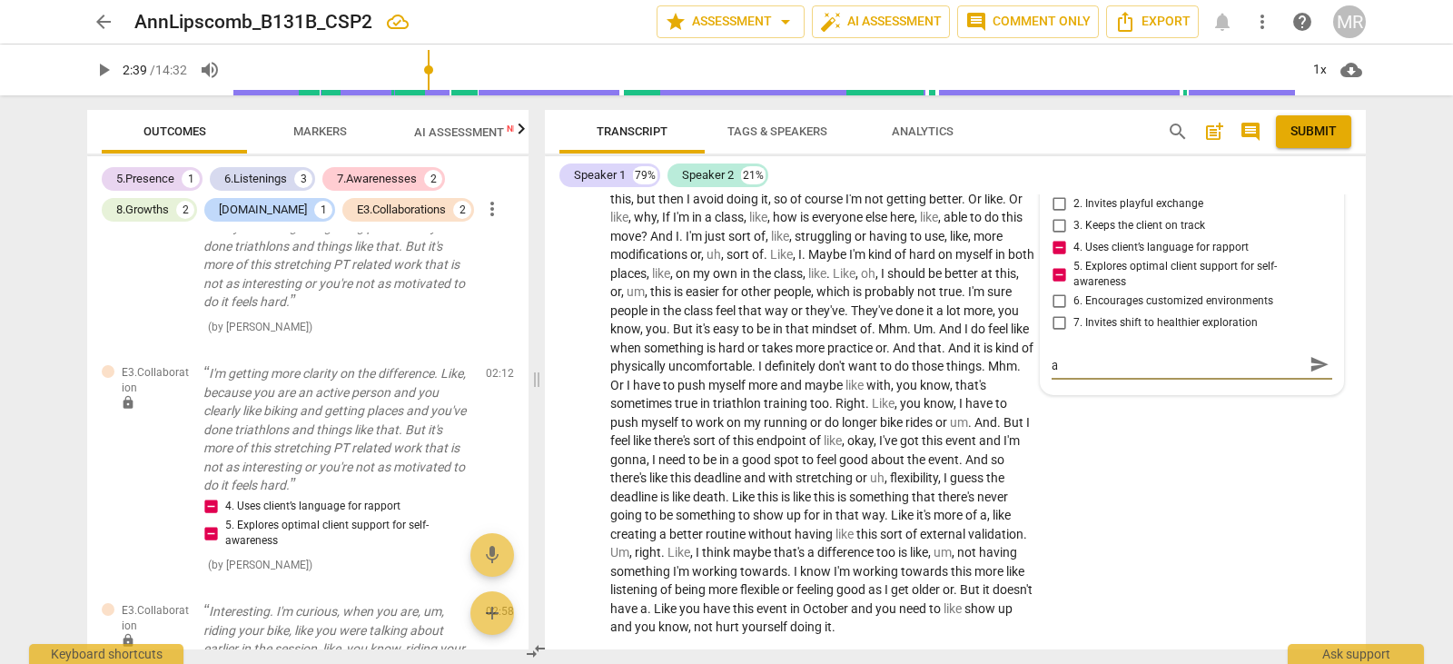
type textarea "Your client used the work "blocks" she is having a"
type textarea "Your client used the work "blocks" she is having a b"
type textarea "Your client used the work "blocks" she is having a bl"
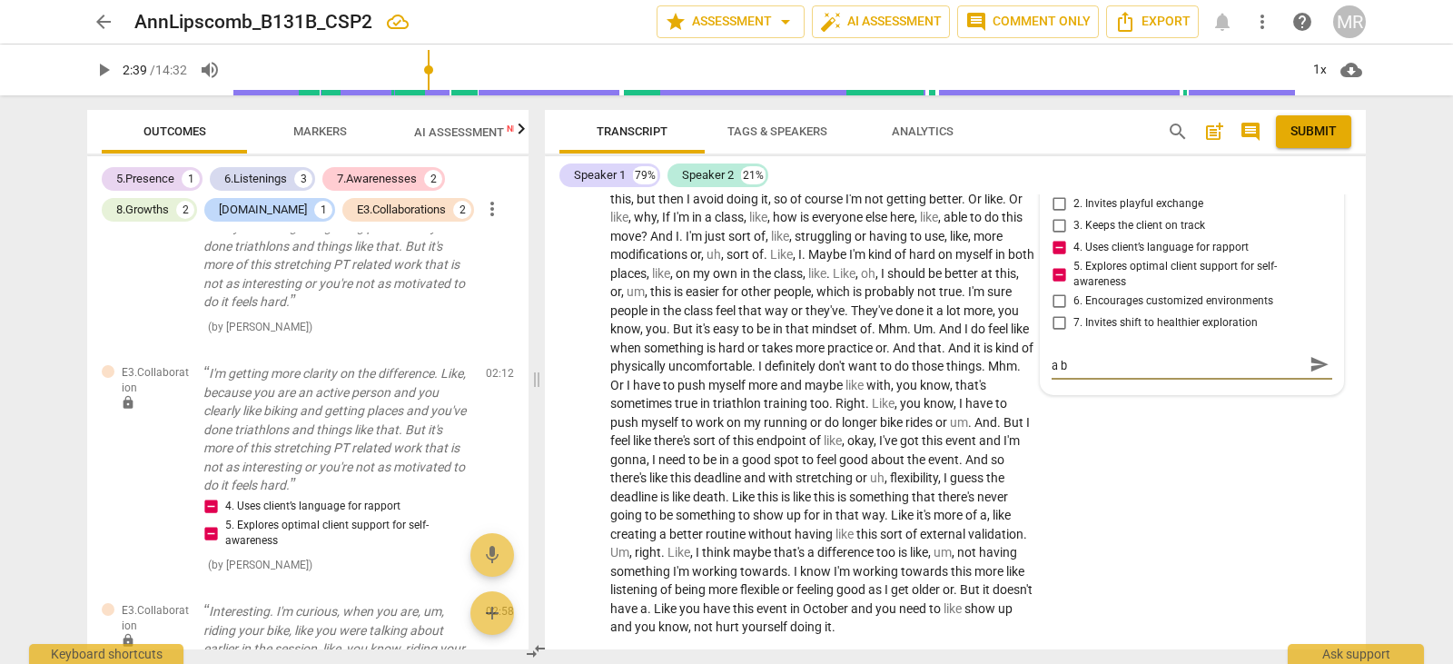
type textarea "Your client used the work "blocks" she is having a bl"
type textarea "Your client used the work "blocks" she is having a blo"
type textarea "Your client used the work "blocks" she is having a blod"
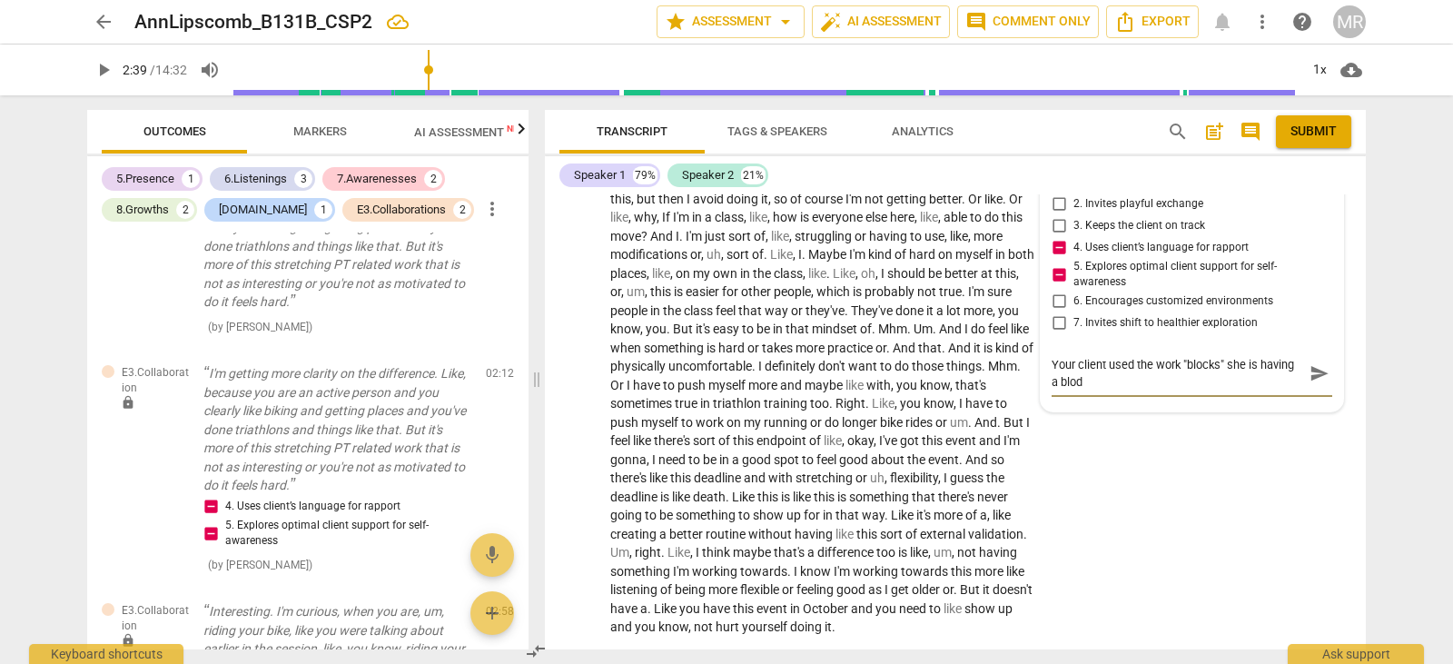
scroll to position [0, 0]
type textarea "Your client used the work "blocks" she is having a blo"
type textarea "Your client used the work "blocks" she is having a bloc"
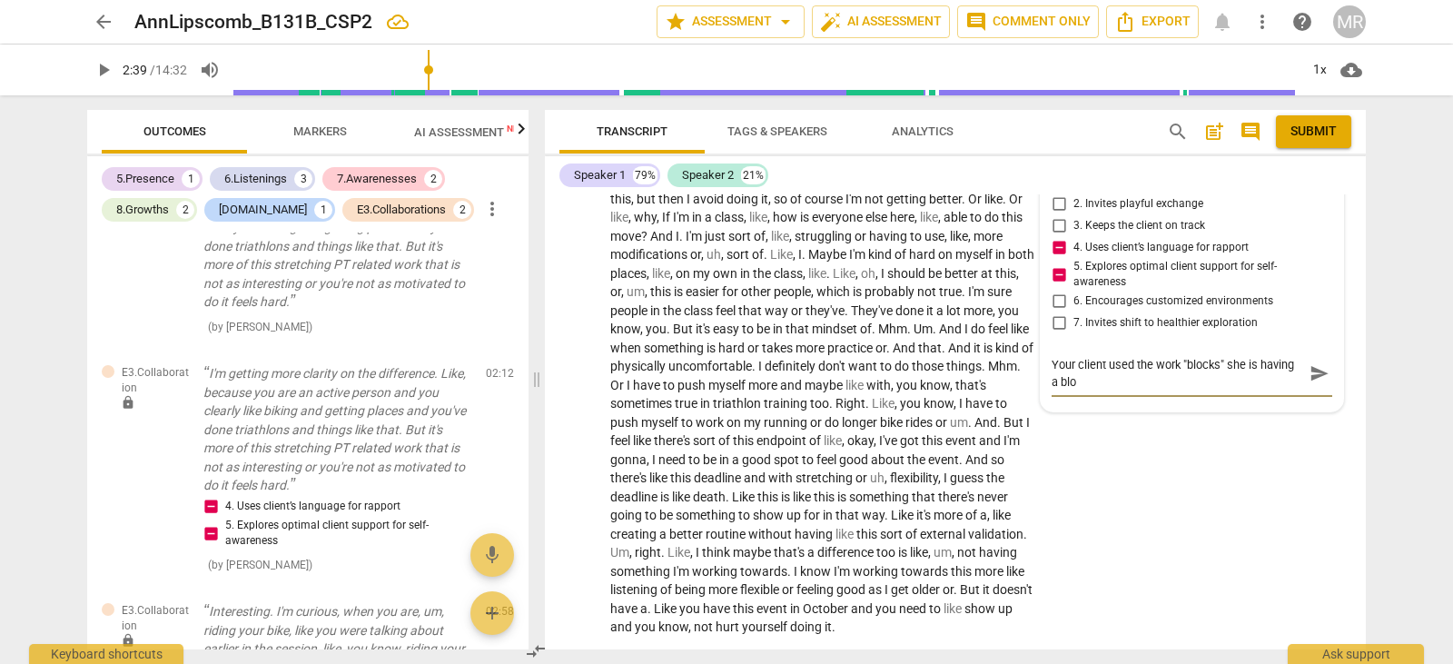
type textarea "Your client used the work "blocks" she is having a bloc"
type textarea "Your client used the work "blocks" she is having a blocl"
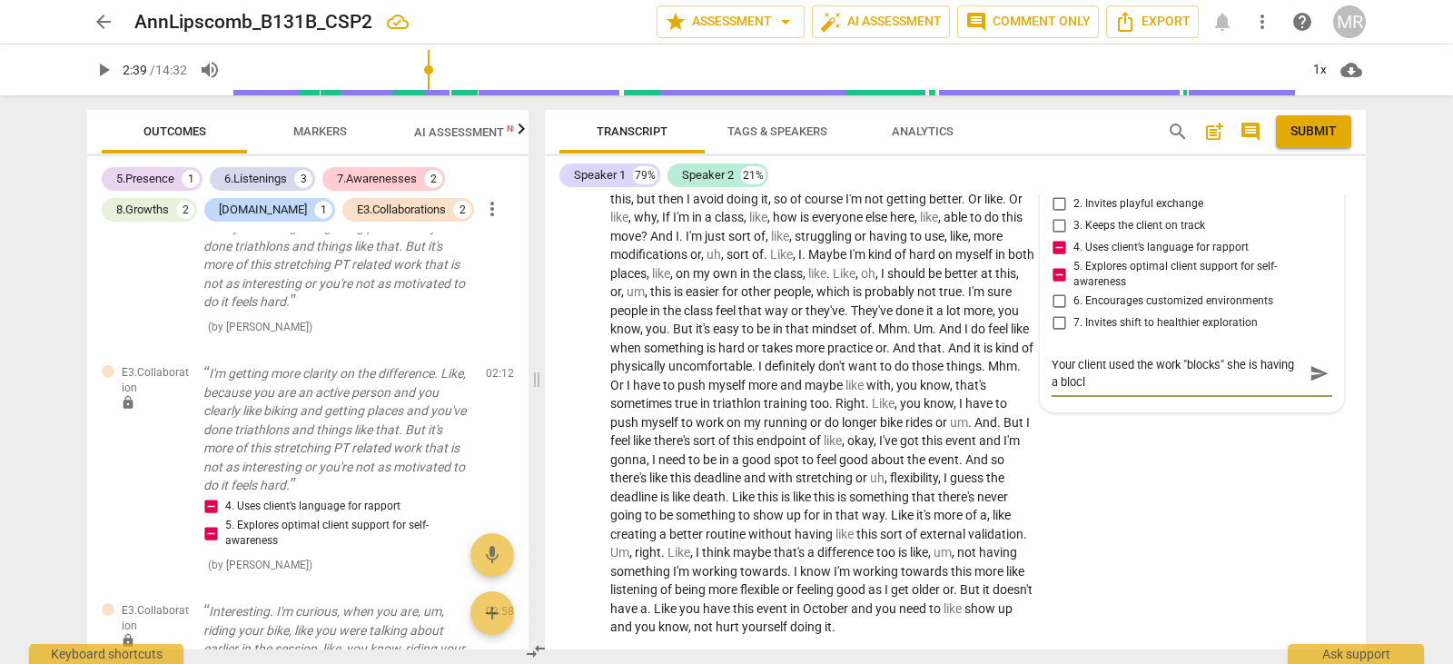
type textarea "Your client used the work "blocks" she is having a blocl"
type textarea "Your client used the work "blocks" she is having a blocl t"
type textarea "Your client used the work "blocks" she is having a blocl"
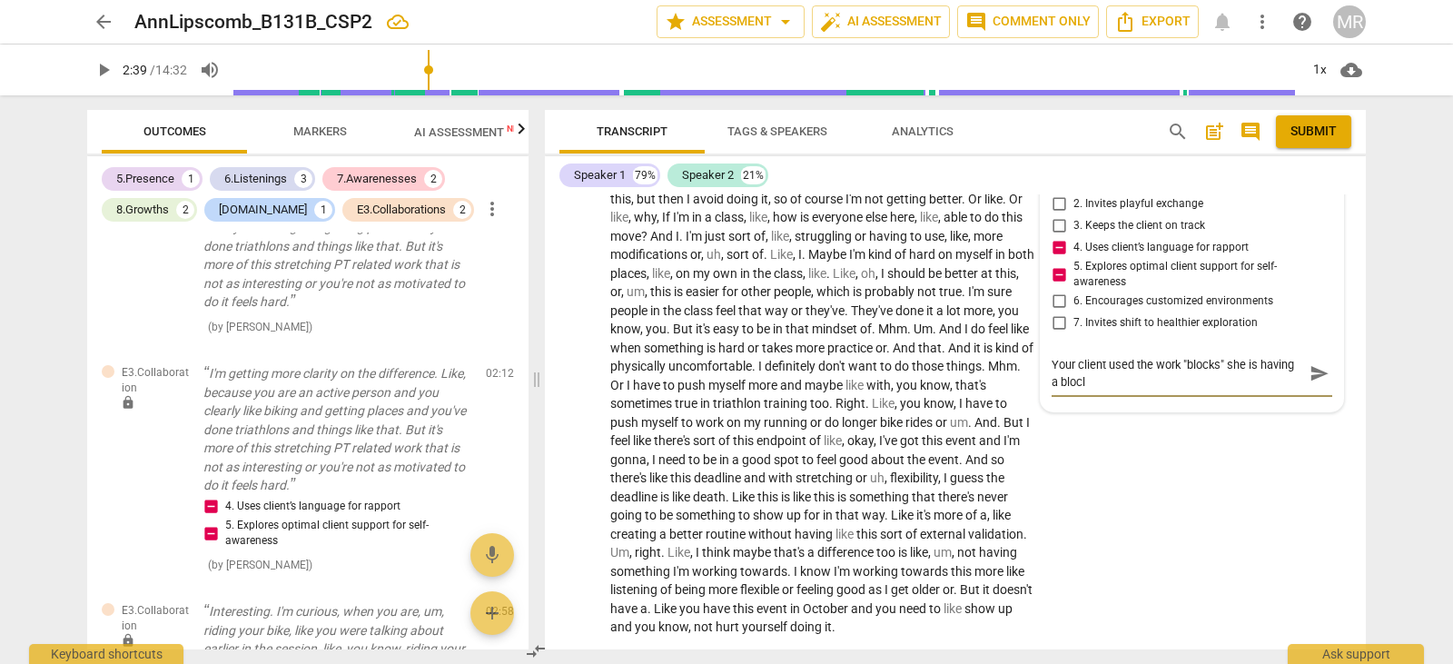
type textarea "Your client used the work "blocks" she is having a blocl"
type textarea "Your client used the work "blocks" she is having a bloc"
type textarea "Your client used the work "blocks" she is having a block"
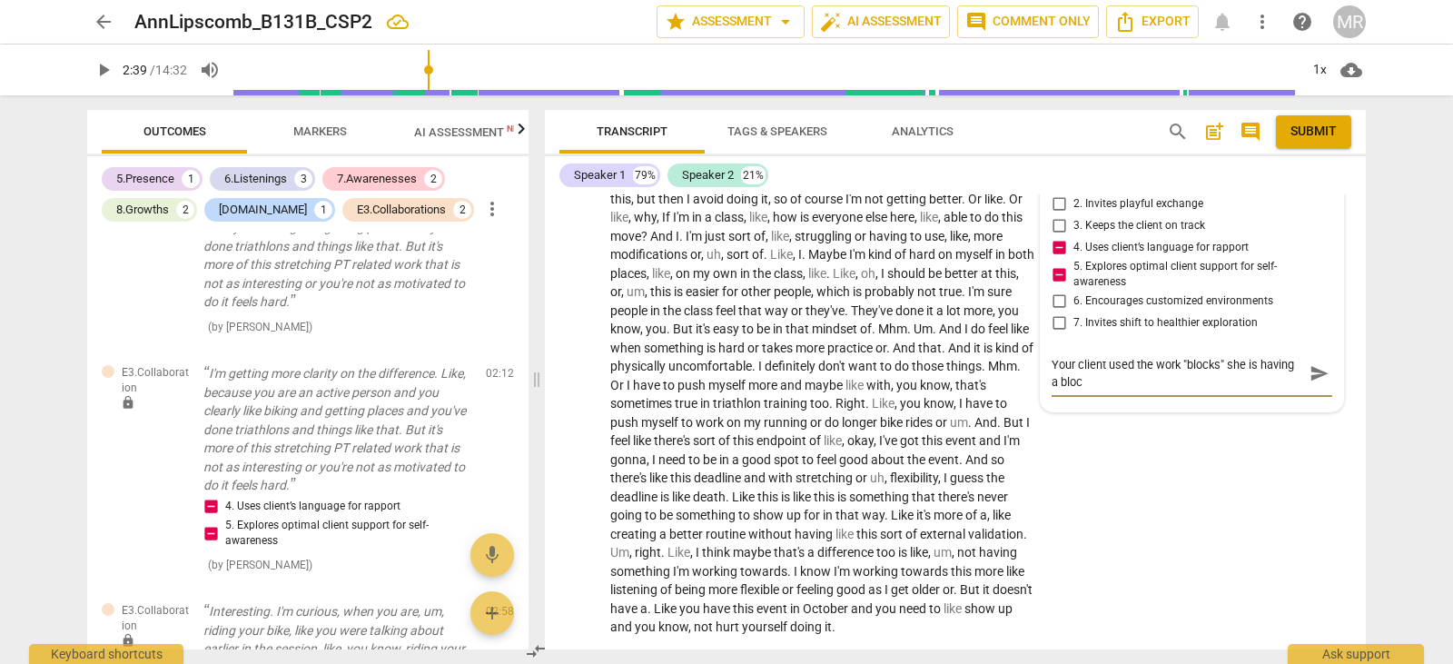
type textarea "Your client used the work "blocks" she is having a block"
type textarea "Your client used the work "blocks" she is having a block t"
type textarea "Your client used the work "blocks" she is having a block to"
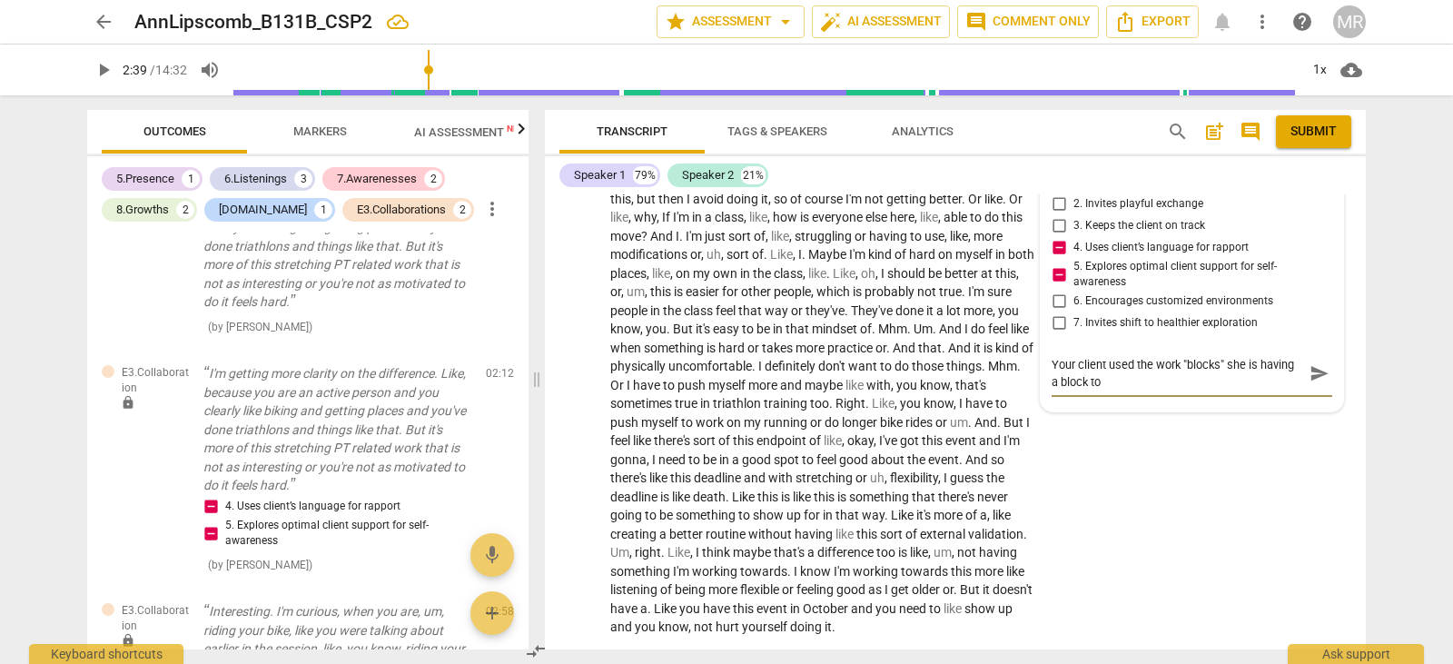
type textarea "Your client used the work "blocks" she is having a block to"
type textarea "Your client used the work "blocks" she is having a block to s"
type textarea "Your client used the work "blocks" she is having a block to st"
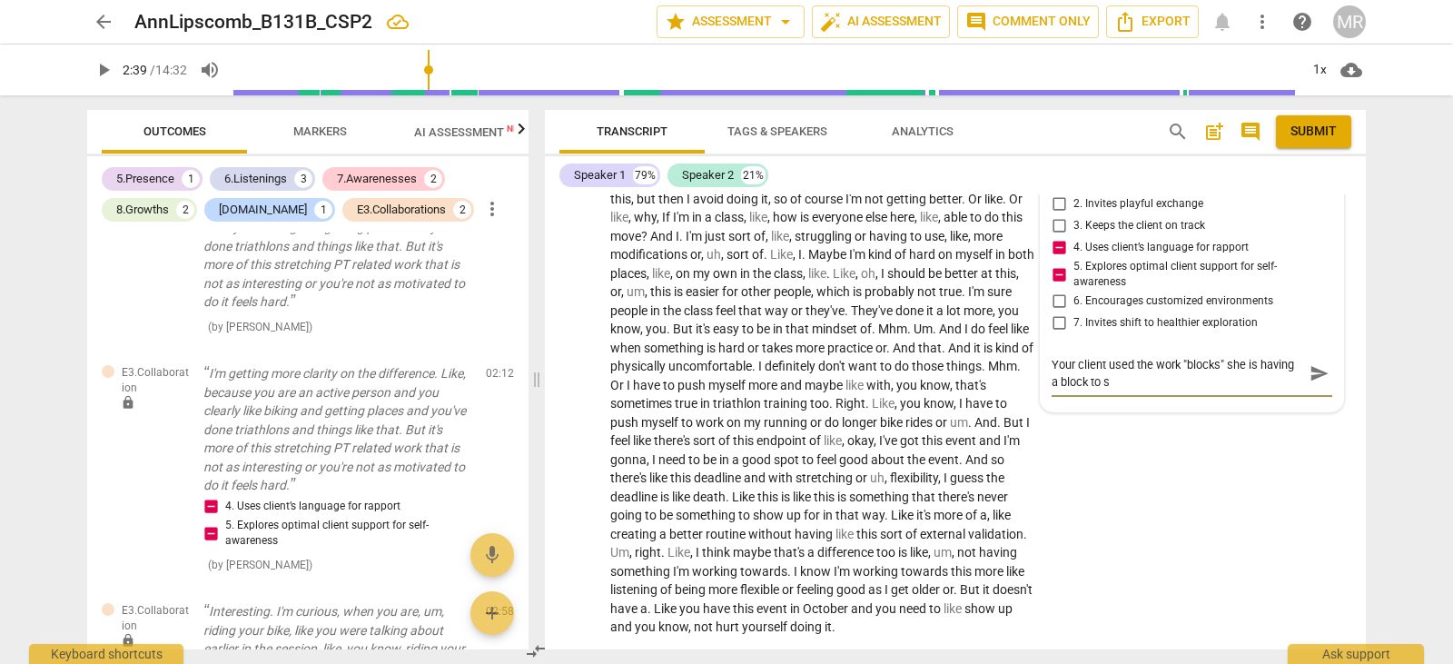
type textarea "Your client used the work "blocks" she is having a block to st"
type textarea "Your client used the work "blocks" she is having a block to str"
type textarea "Your client used the work "blocks" she is having a block to stre"
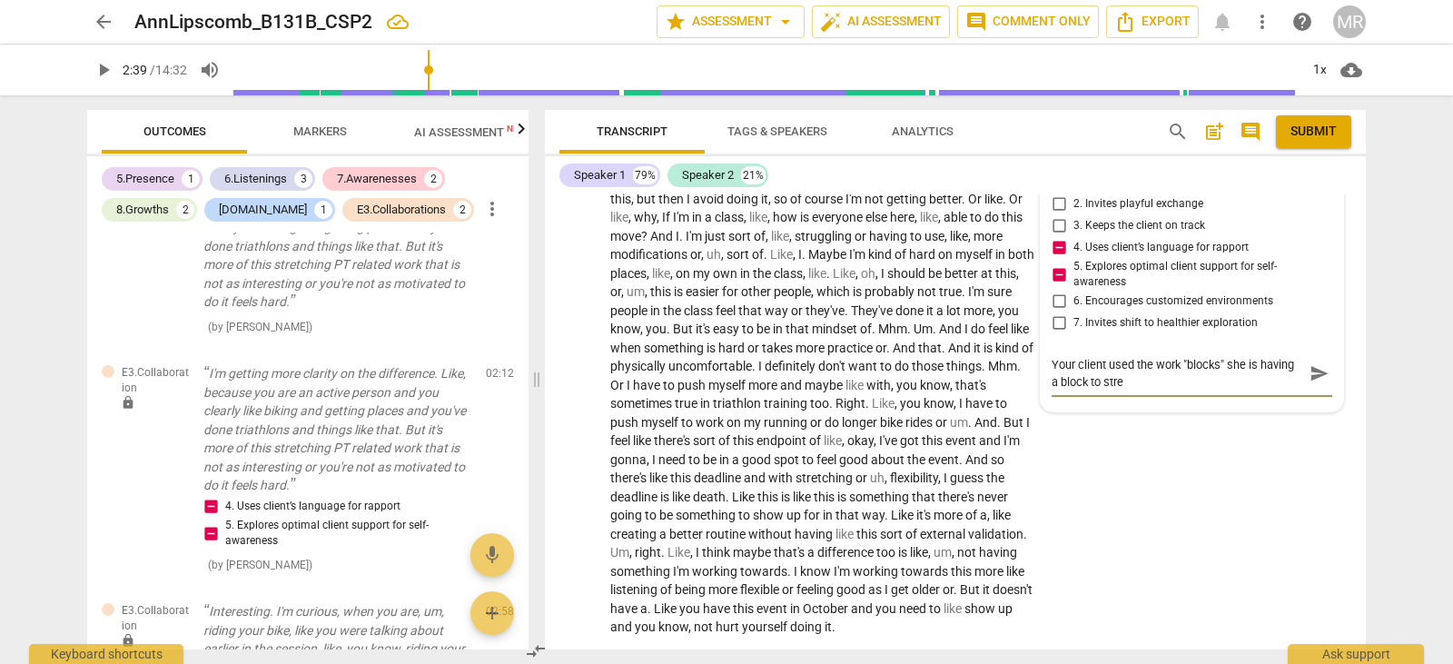
type textarea "Your client used the work "blocks" she is having a block to stret"
type textarea "Your client used the work "blocks" she is having a block to stretc"
type textarea "Your client used the work "blocks" she is having a block to stretch"
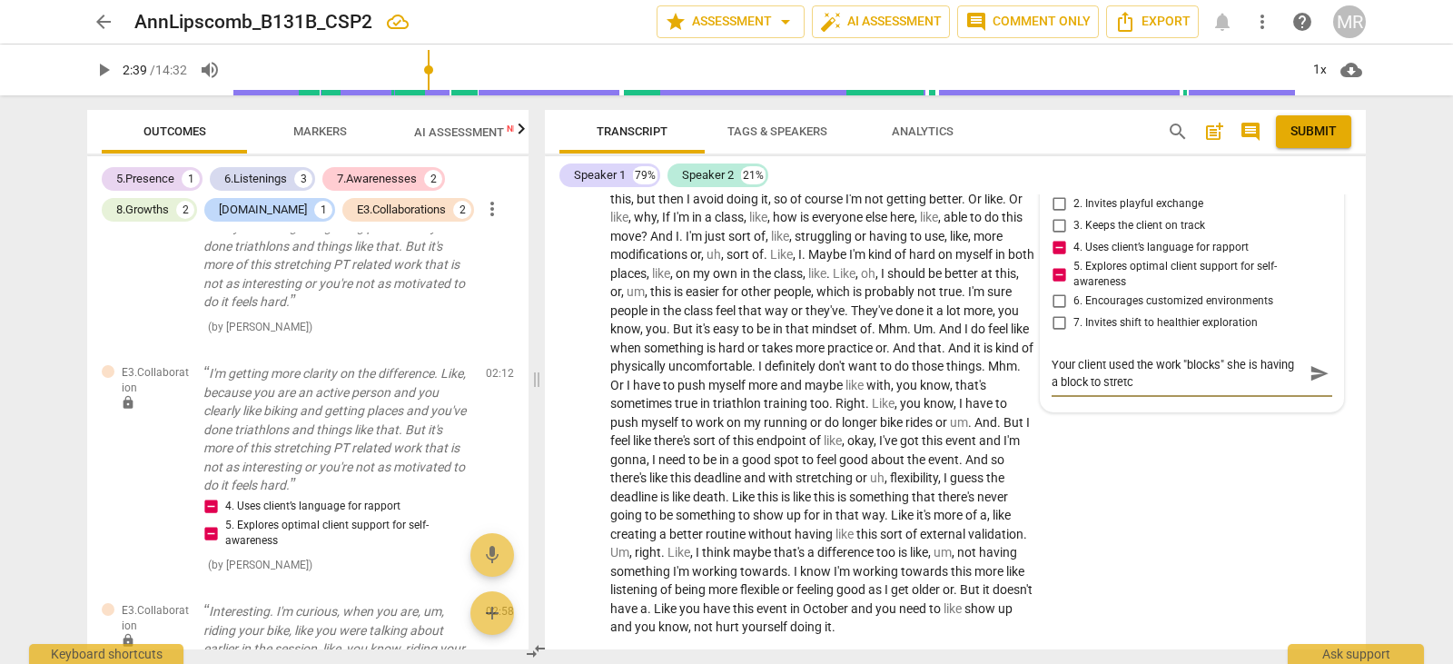
type textarea "Your client used the work "blocks" she is having a block to stretch"
type textarea "Your client used the work "blocks" she is having a block to stretchi"
type textarea "Your client used the work "blocks" she is having a block to stretchin"
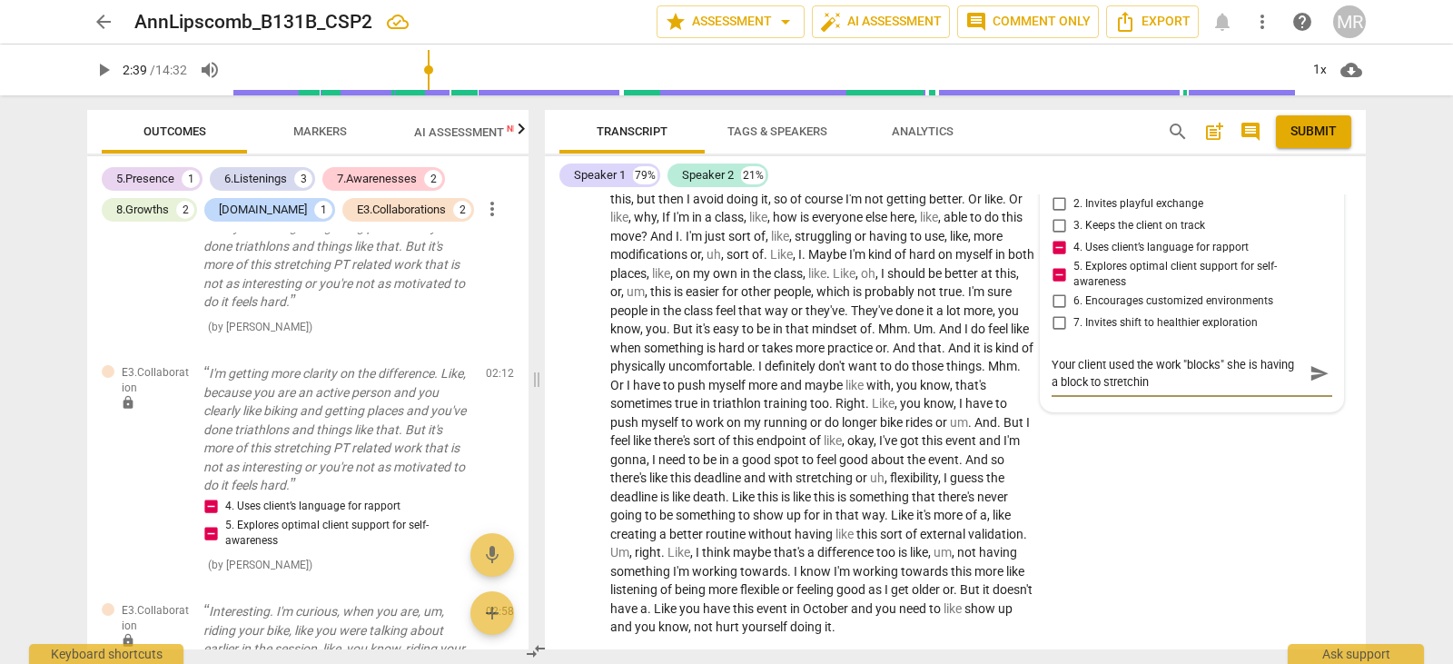
type textarea "Your client used the work "blocks" she is having a block to stretching"
type textarea "Your client used the work "blocks" she is having a block to stretching a"
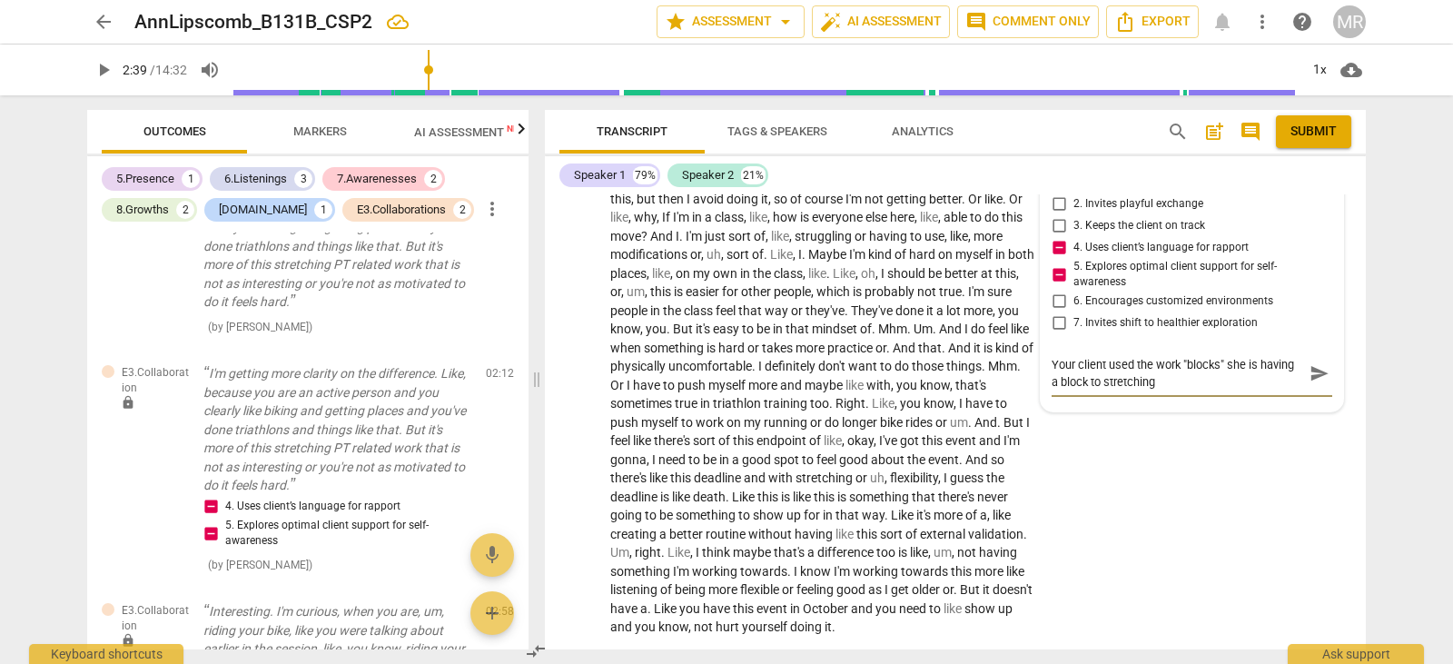
type textarea "Your client used the work "blocks" she is having a block to stretching a"
type textarea "Your client used the work "blocks" she is having a block to stretching an"
type textarea "Your client used the work "blocks" she is having a block to stretching and"
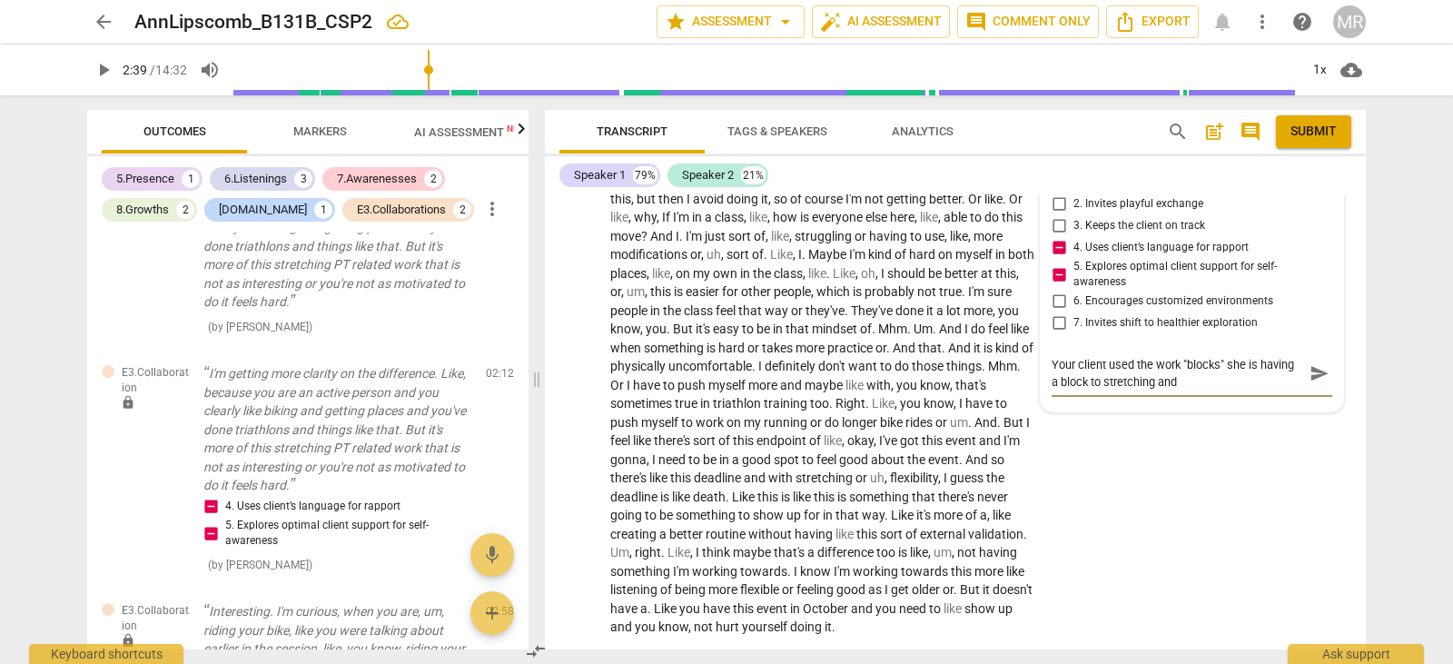
type textarea "Your client used the work "blocks" she is having a block to stretching and"
type textarea "Your client used the work "blocks" she is having a block to stretching and P"
type textarea "Your client used the work "blocks" she is having a block to stretching and PT"
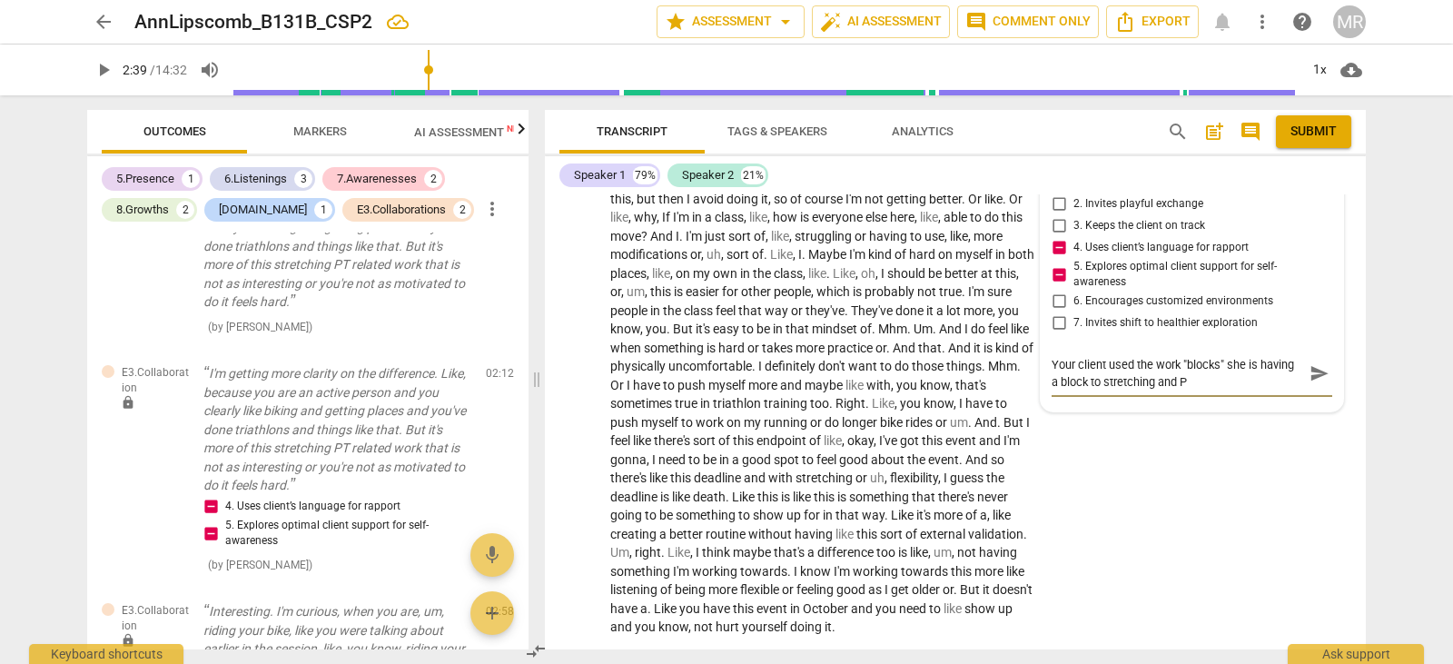
type textarea "Your client used the work "blocks" she is having a block to stretching and PT"
type textarea "Your client used the work "blocks" she is having a block to stretching and PT."
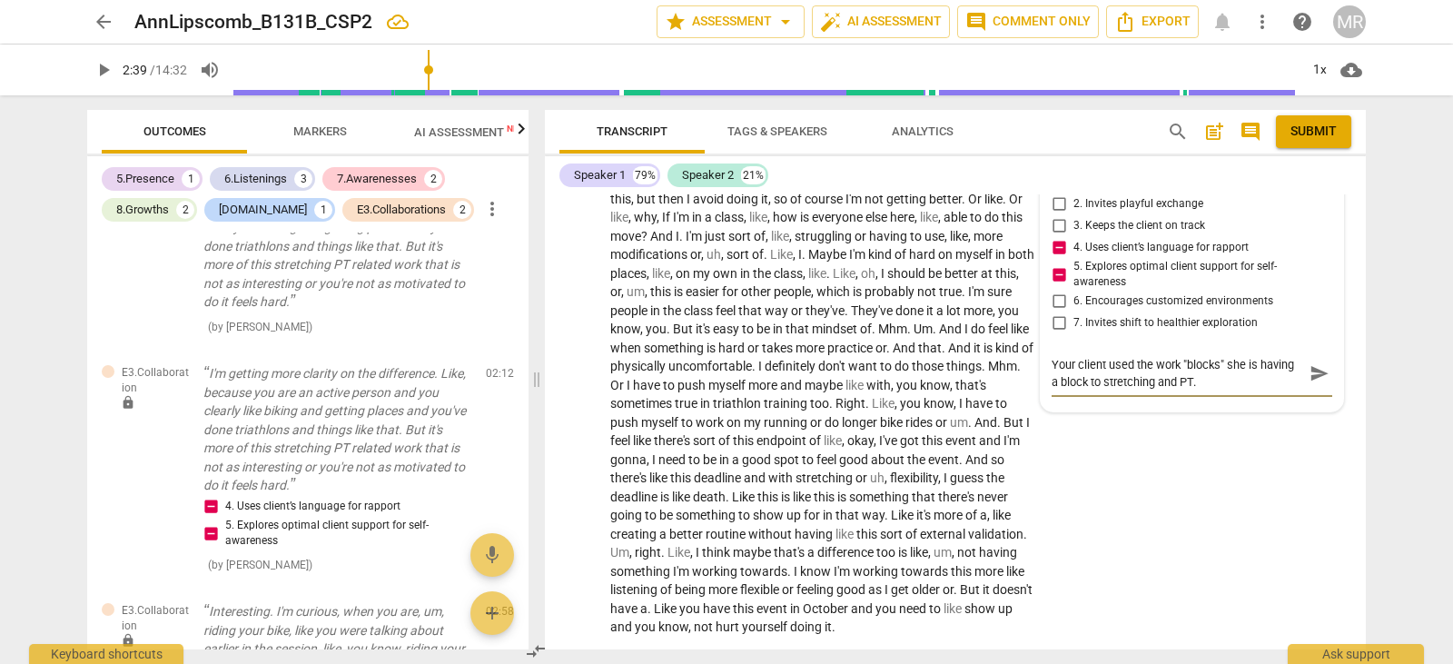
type textarea "Your client used the work "blocks" she is having a block to stretching and PT."
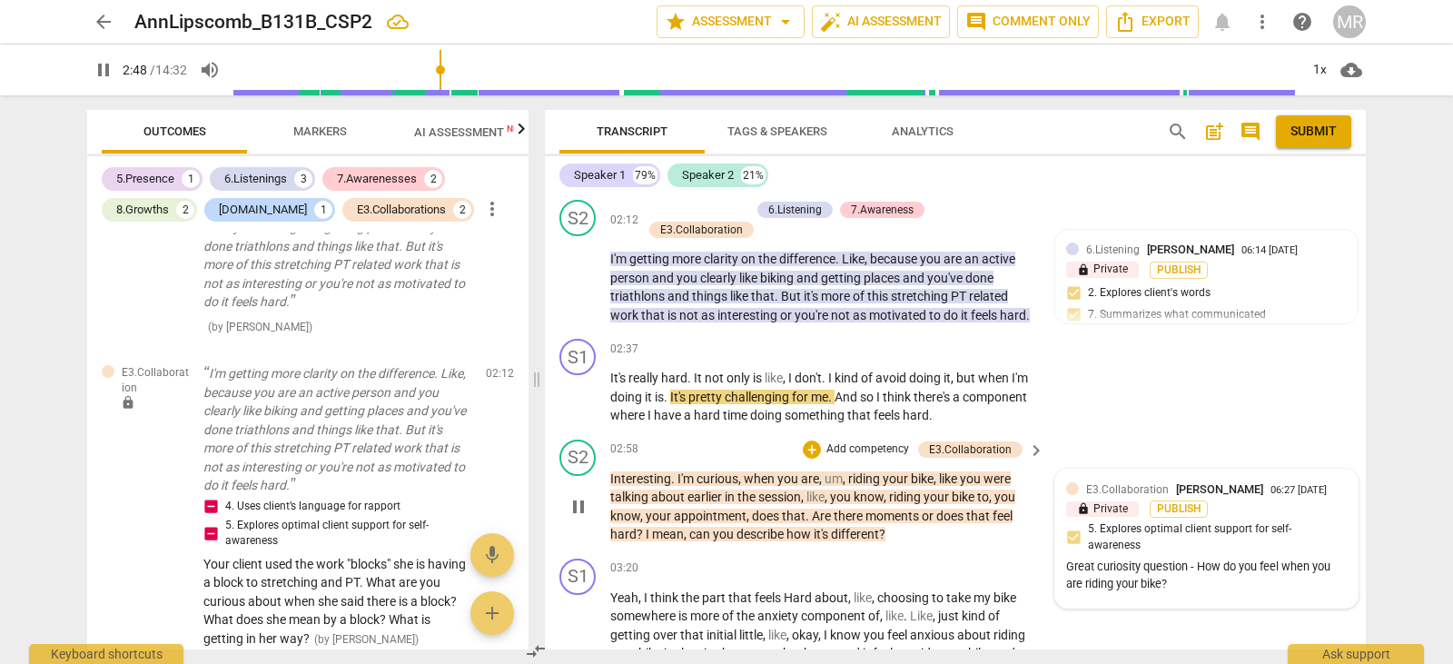
scroll to position [1714, 0]
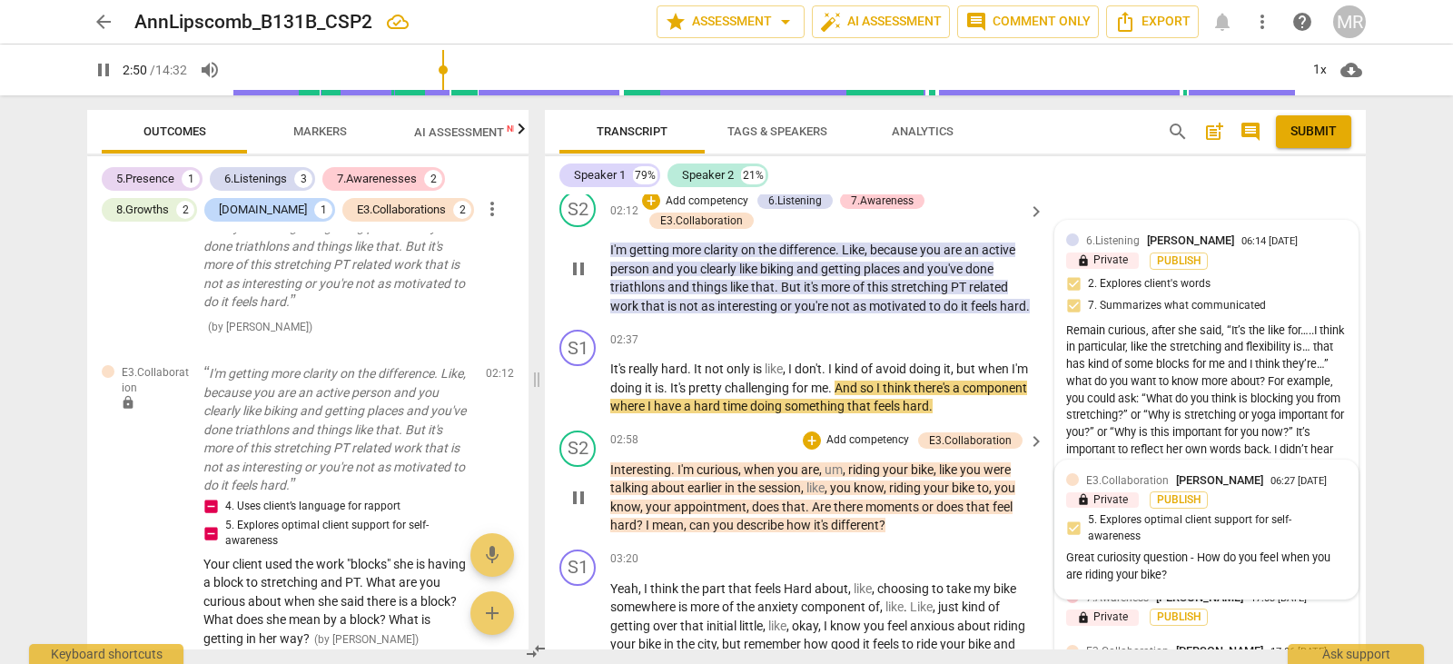
click at [1118, 247] on span "6.Listening" at bounding box center [1113, 240] width 54 height 13
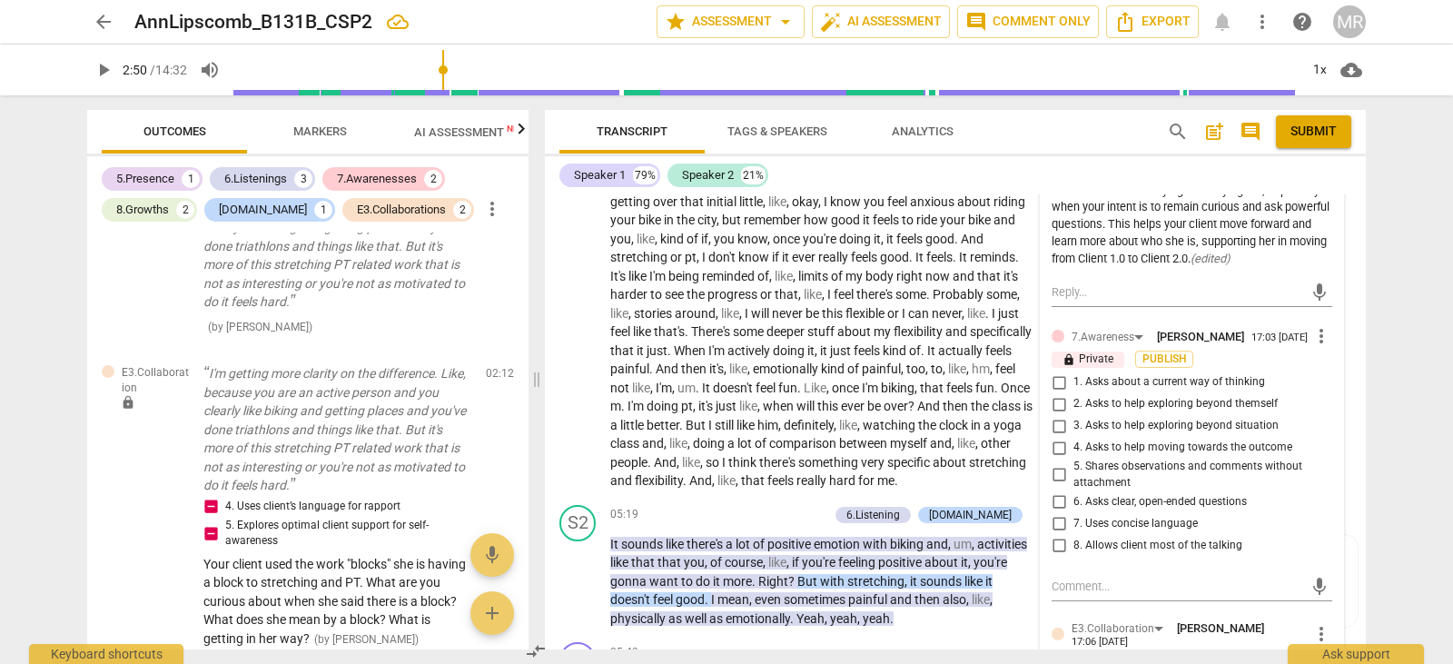
scroll to position [2259, 0]
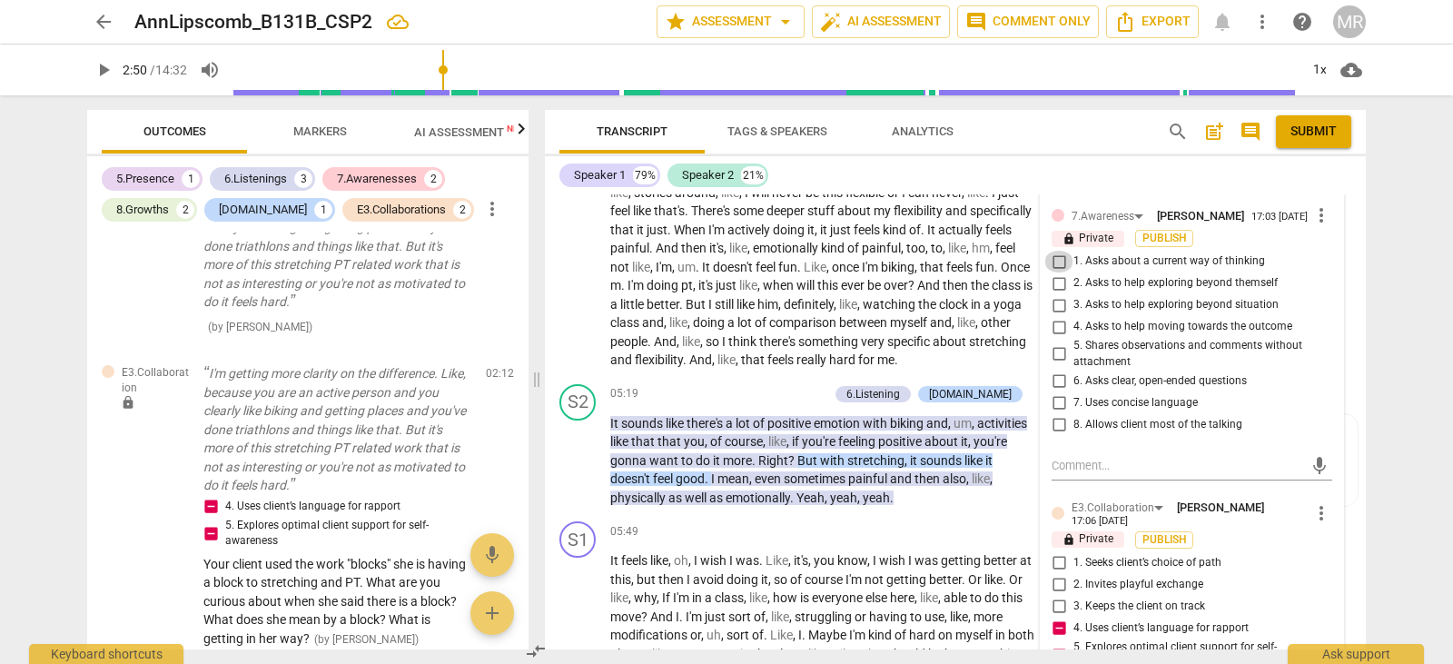
click at [1056, 273] on input "1. Asks about a current way of thinking" at bounding box center [1059, 262] width 29 height 22
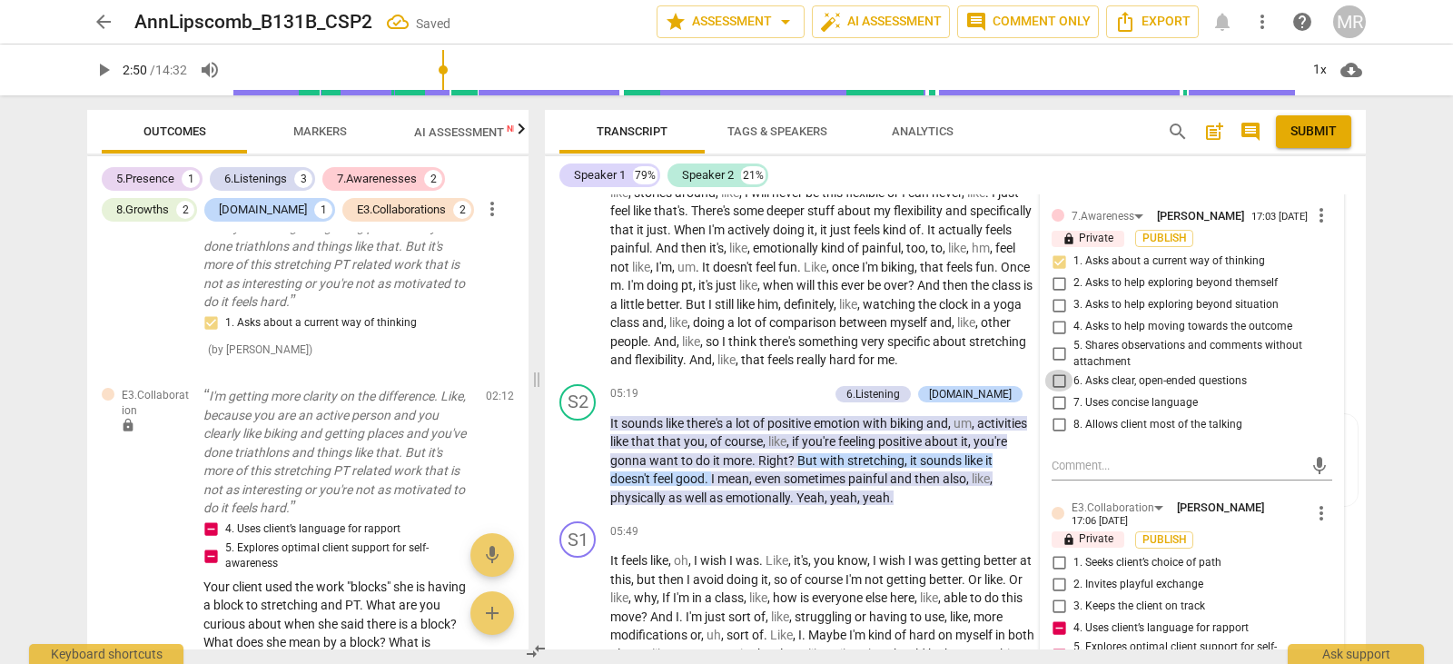
click at [1052, 392] on input "6. Asks clear, open-ended questions" at bounding box center [1059, 381] width 29 height 22
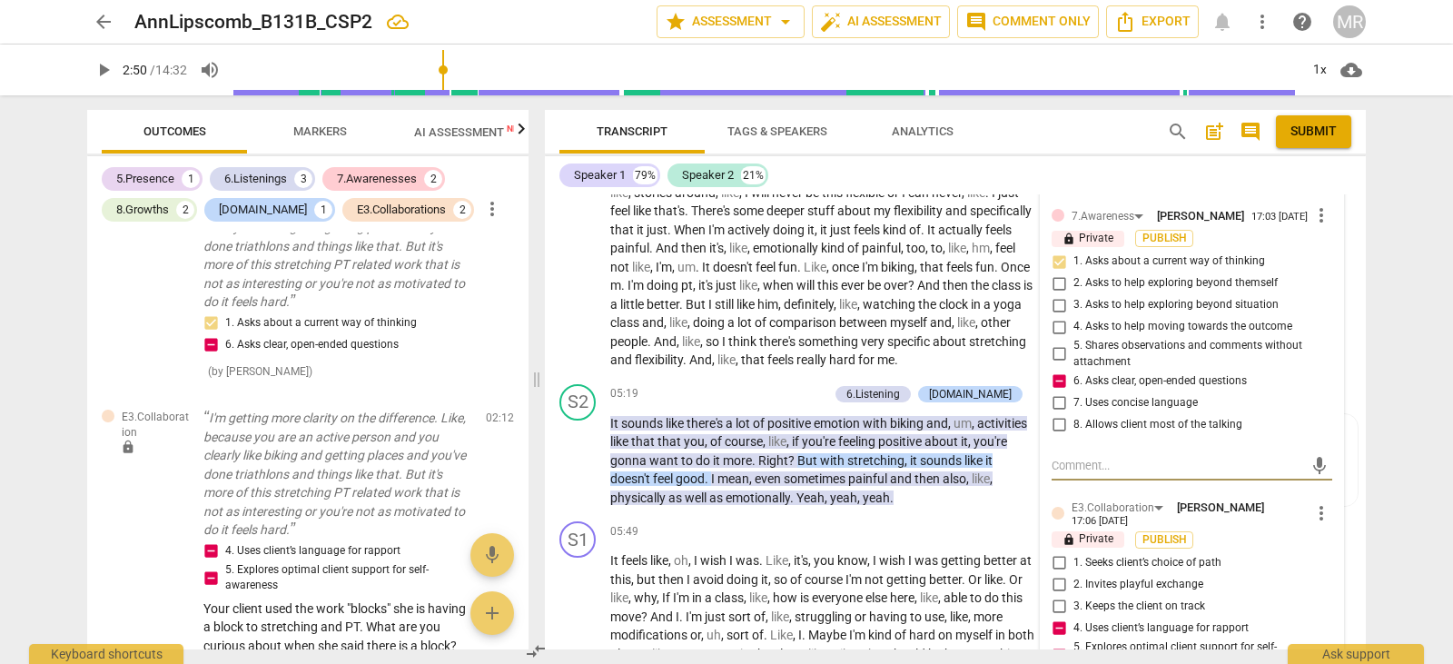
click at [1126, 474] on textarea at bounding box center [1178, 465] width 252 height 17
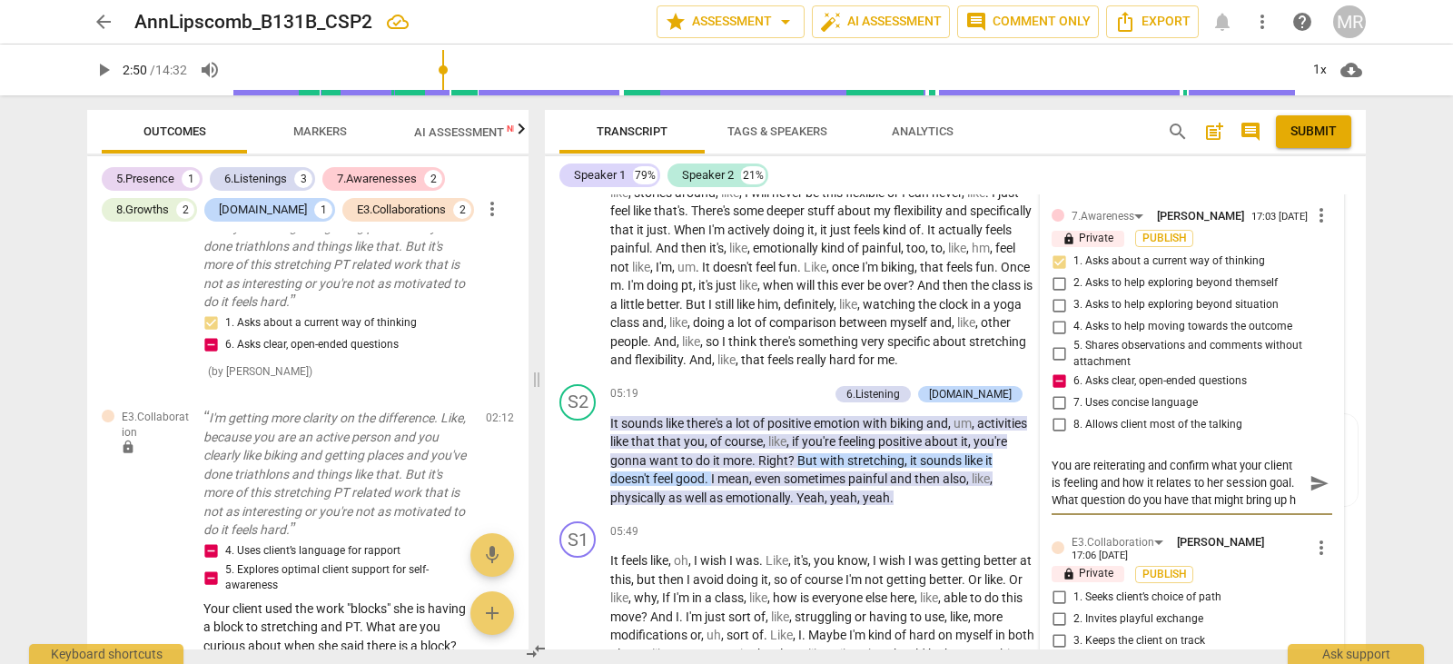
scroll to position [15, 0]
click at [1221, 509] on textarea "You are reiterating and confirm what your client is feeling and how it relates …" at bounding box center [1178, 483] width 252 height 52
drag, startPoint x: 1050, startPoint y: 539, endPoint x: 1224, endPoint y: 574, distance: 178.0
click at [1224, 509] on textarea "You are reiterating and confirm what your client is feeling and how it relates …" at bounding box center [1178, 483] width 252 height 52
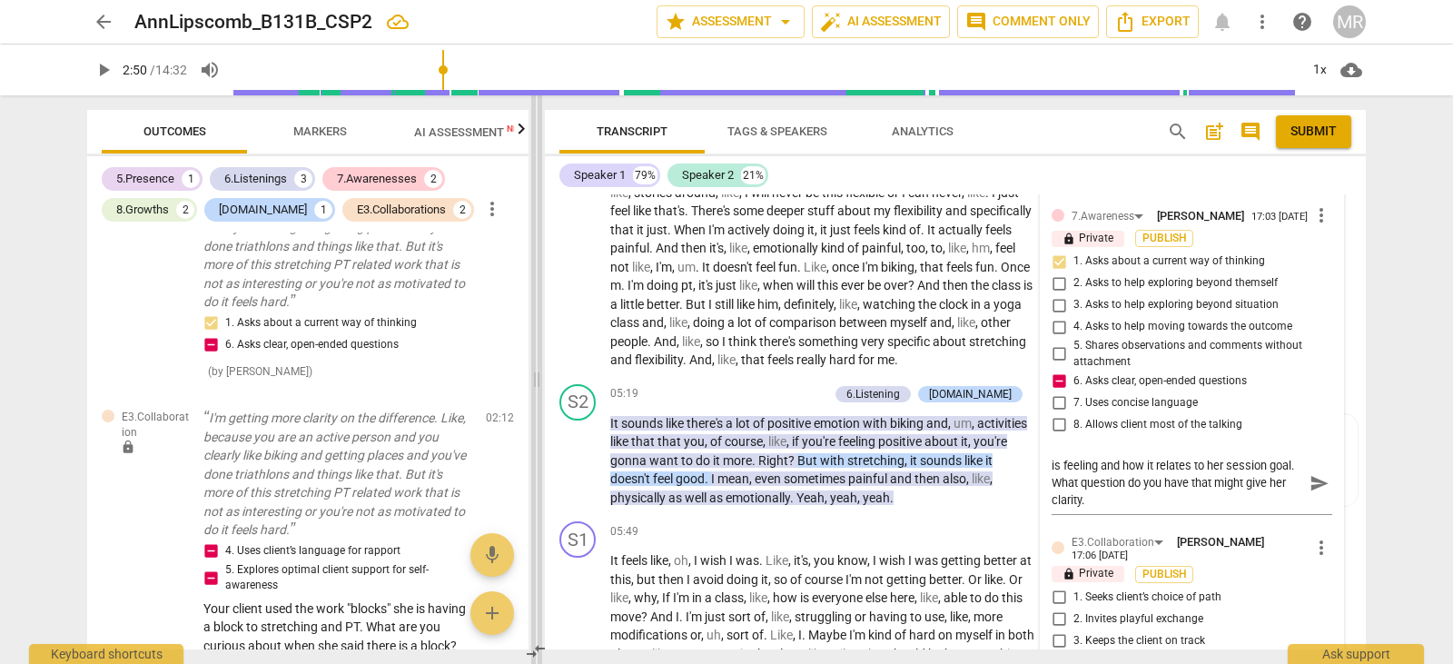
drag, startPoint x: 530, startPoint y: 470, endPoint x: 539, endPoint y: 392, distance: 78.5
click at [539, 392] on div "Outcomes Markers AI Assessment New Scores 5.Presence 1 6.Listenings 3 7.Awarene…" at bounding box center [727, 379] width 1308 height 569
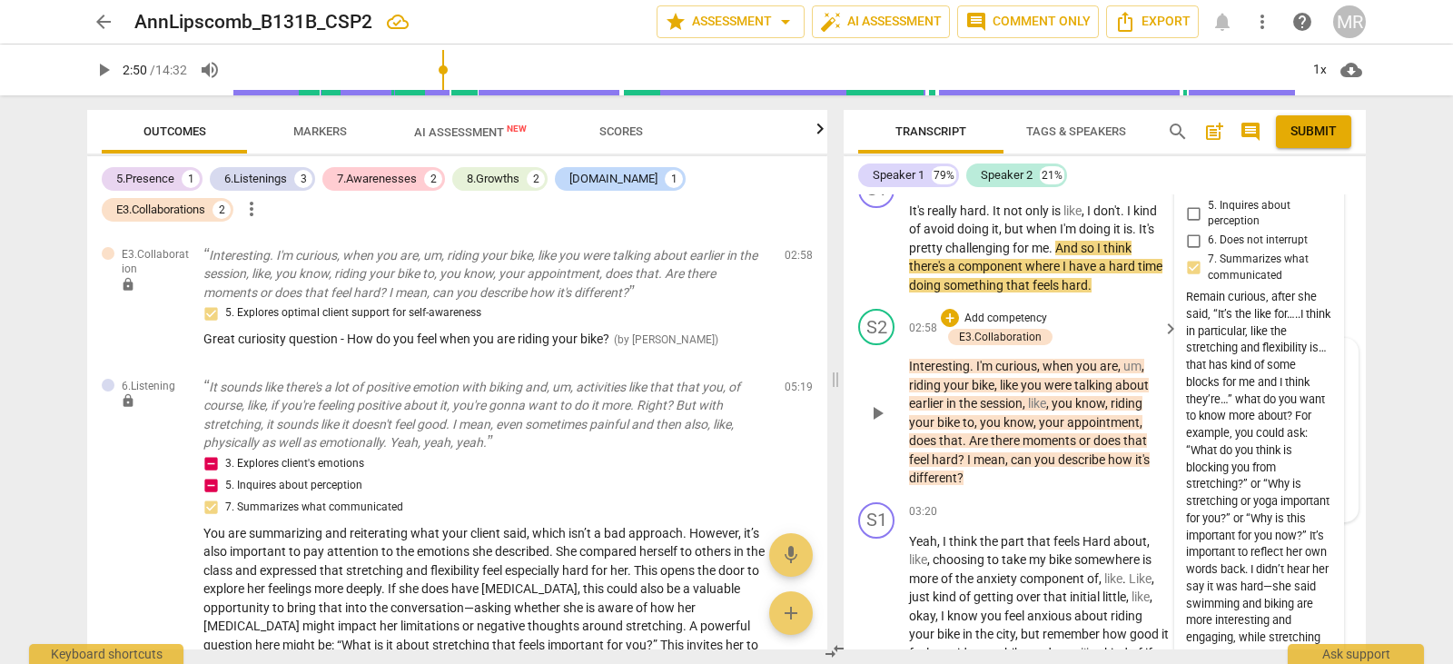
scroll to position [2905, 0]
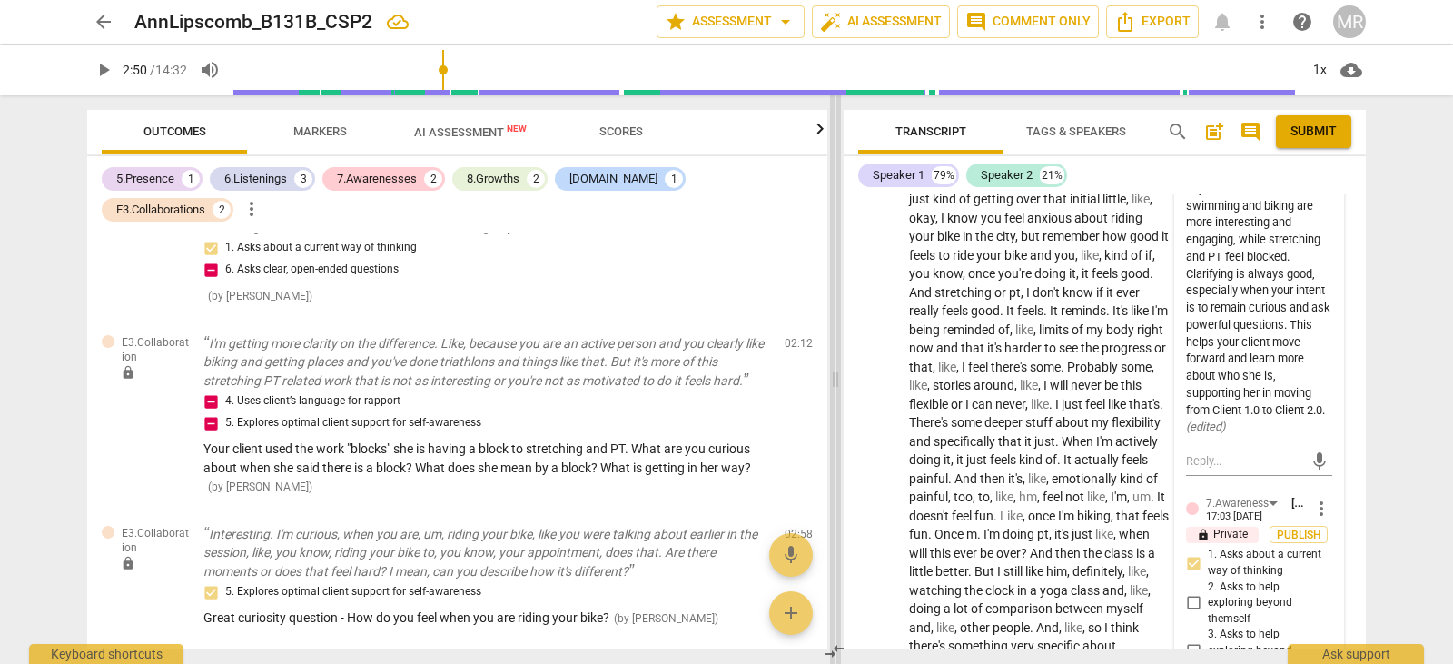
drag, startPoint x: 539, startPoint y: 392, endPoint x: 929, endPoint y: 408, distance: 390.9
click at [841, 408] on span at bounding box center [835, 379] width 11 height 569
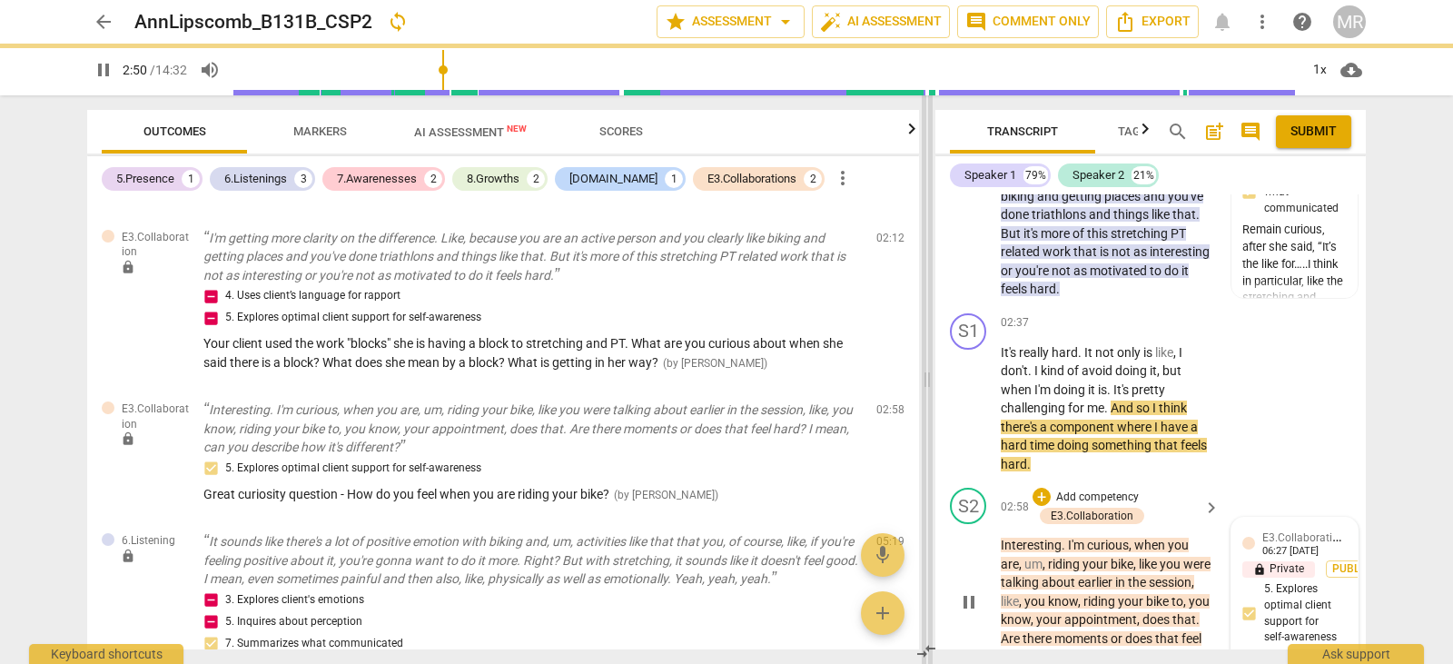
scroll to position [3390, 0]
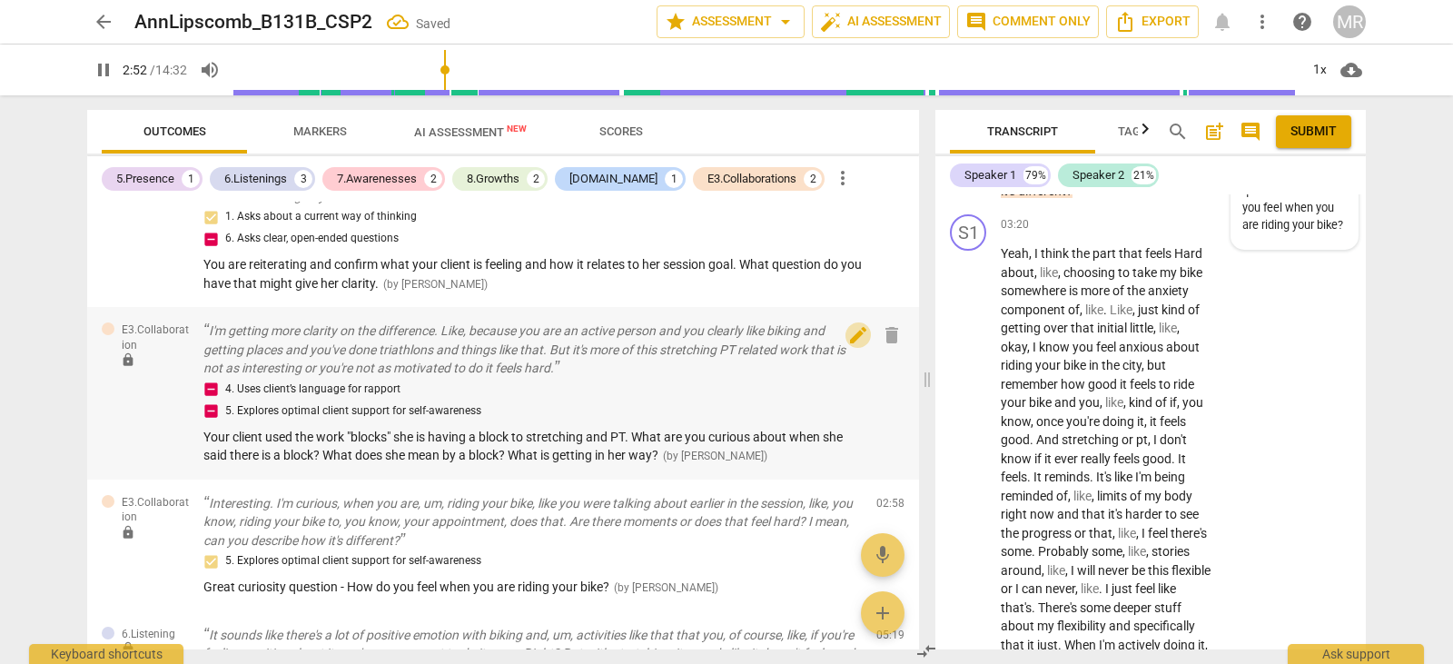
click at [854, 332] on span "edit" at bounding box center [859, 335] width 22 height 22
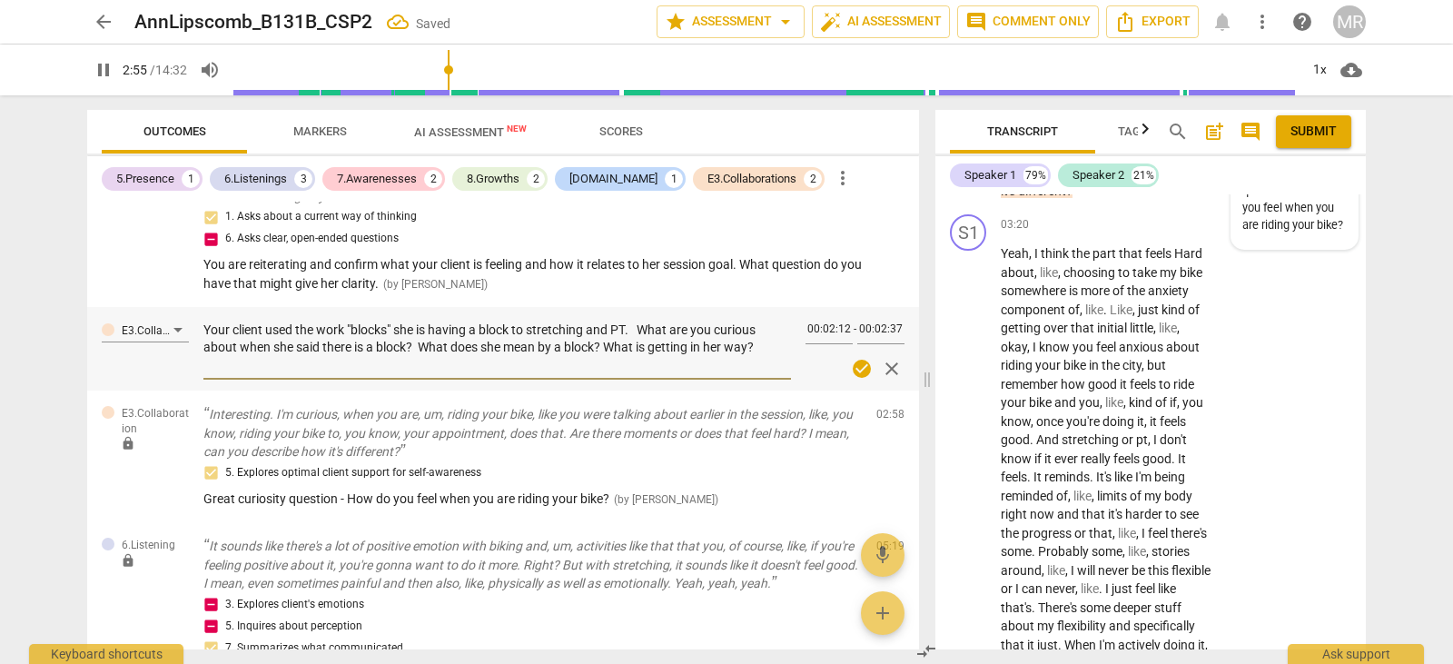
drag, startPoint x: 203, startPoint y: 330, endPoint x: 774, endPoint y: 354, distance: 571.0
click at [774, 354] on textarea "Your client used the work "blocks" she is having a block to stretching and PT. …" at bounding box center [497, 348] width 588 height 52
paste textarea "d “blocks” to describe her experience with stretching and PT. That’s an importa…"
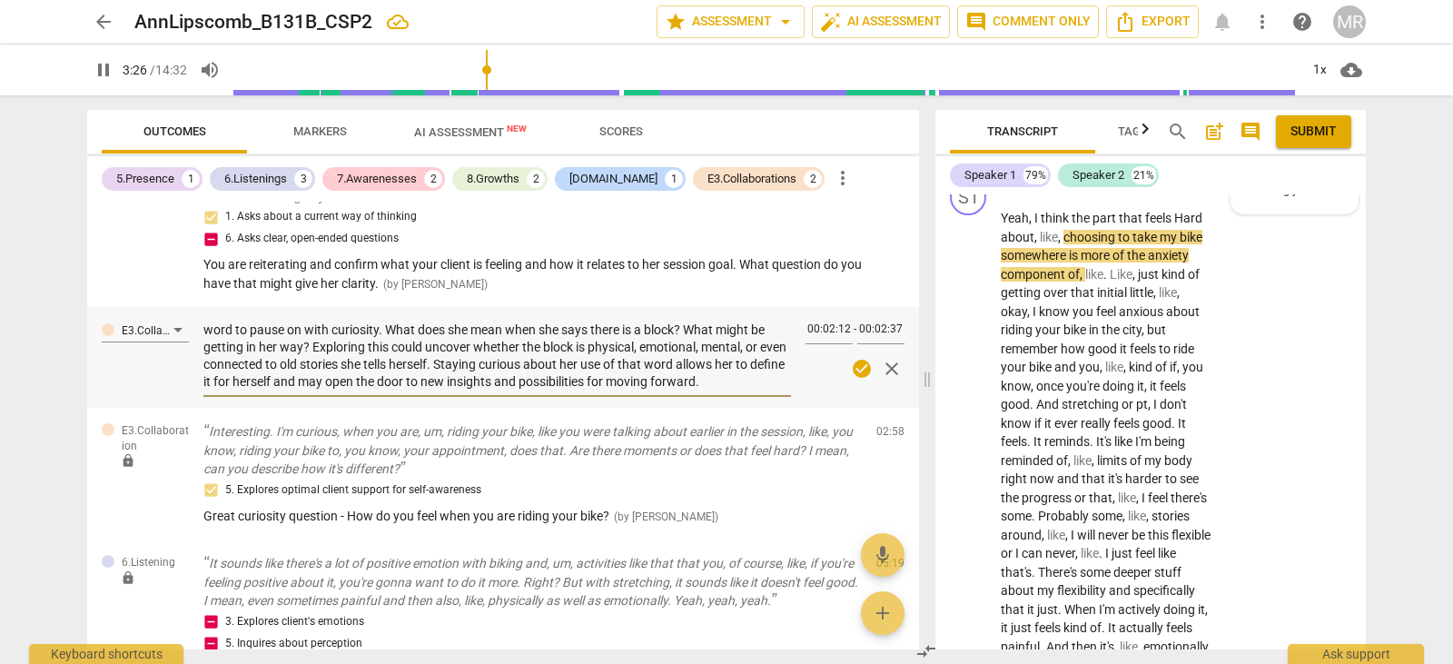
scroll to position [3409, 0]
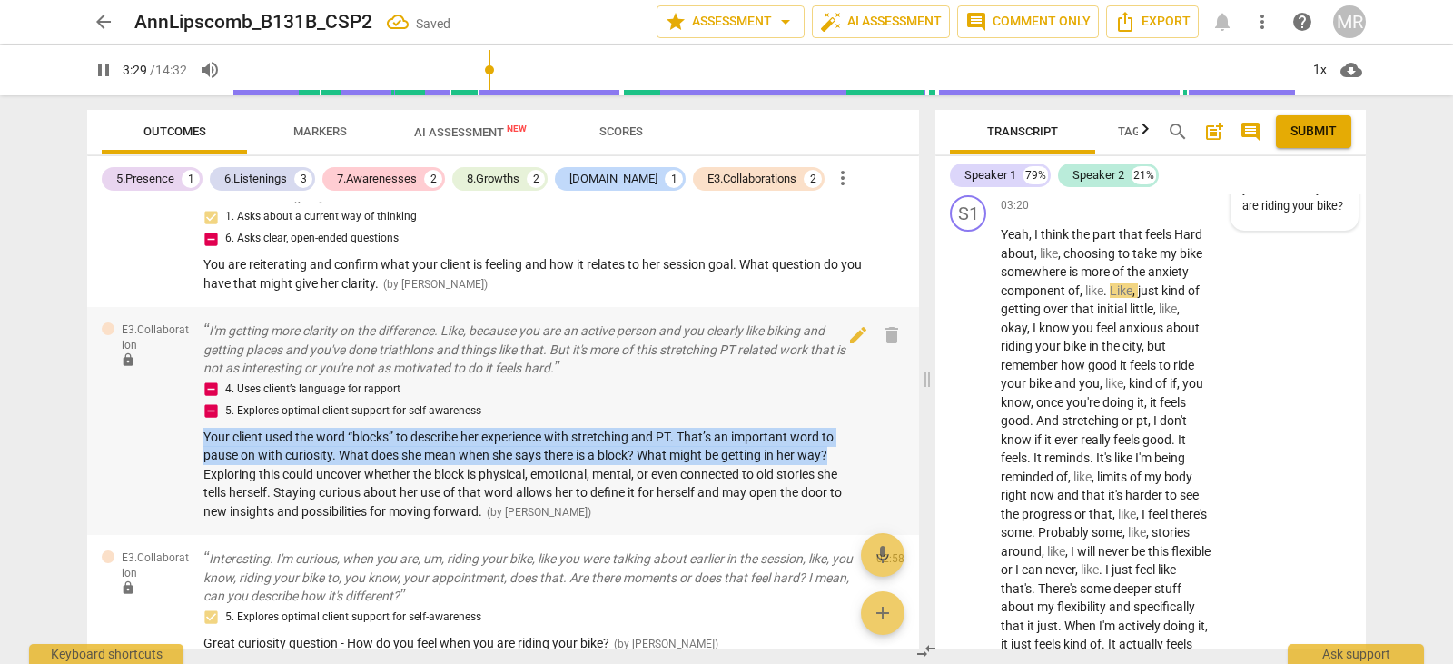
drag, startPoint x: 912, startPoint y: 438, endPoint x: 912, endPoint y: 418, distance: 20.0
click at [912, 418] on div "E3.Collaboration lock I'm getting more clarity on the difference. Like, because…" at bounding box center [503, 421] width 832 height 228
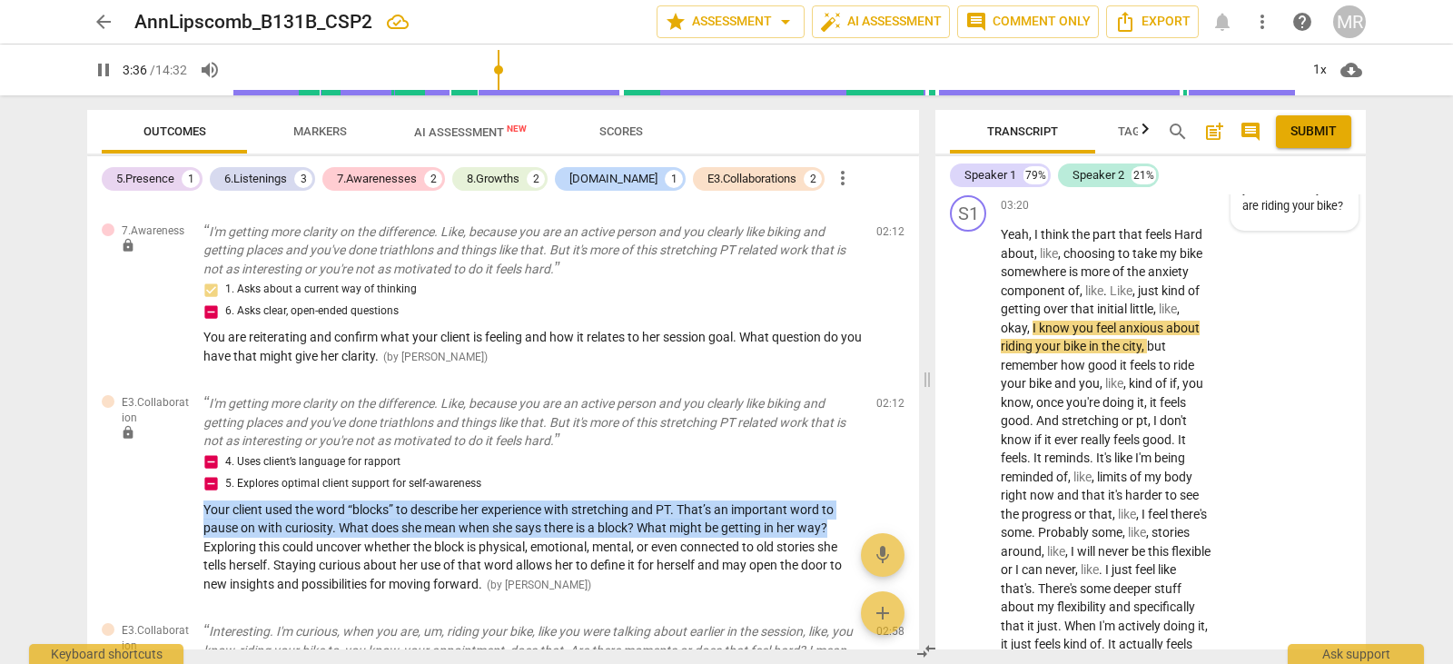
scroll to position [978, 0]
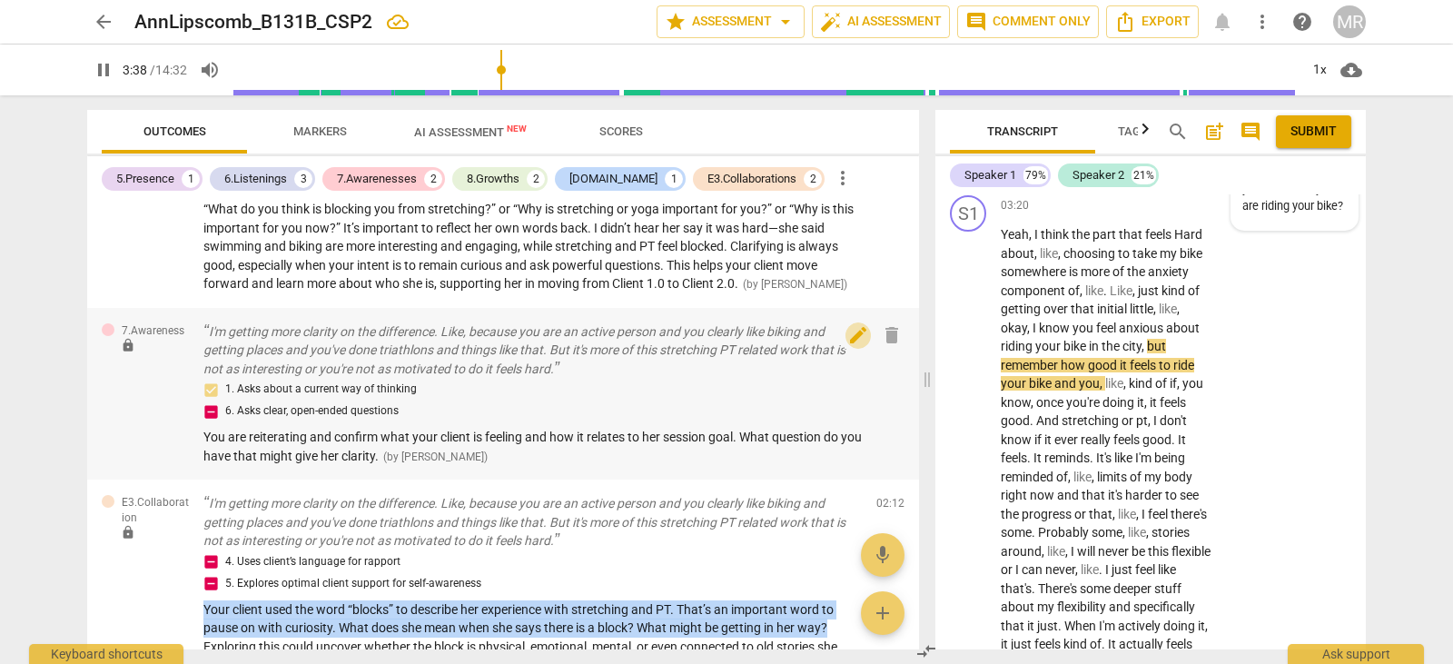
click at [848, 331] on span "edit" at bounding box center [859, 335] width 22 height 22
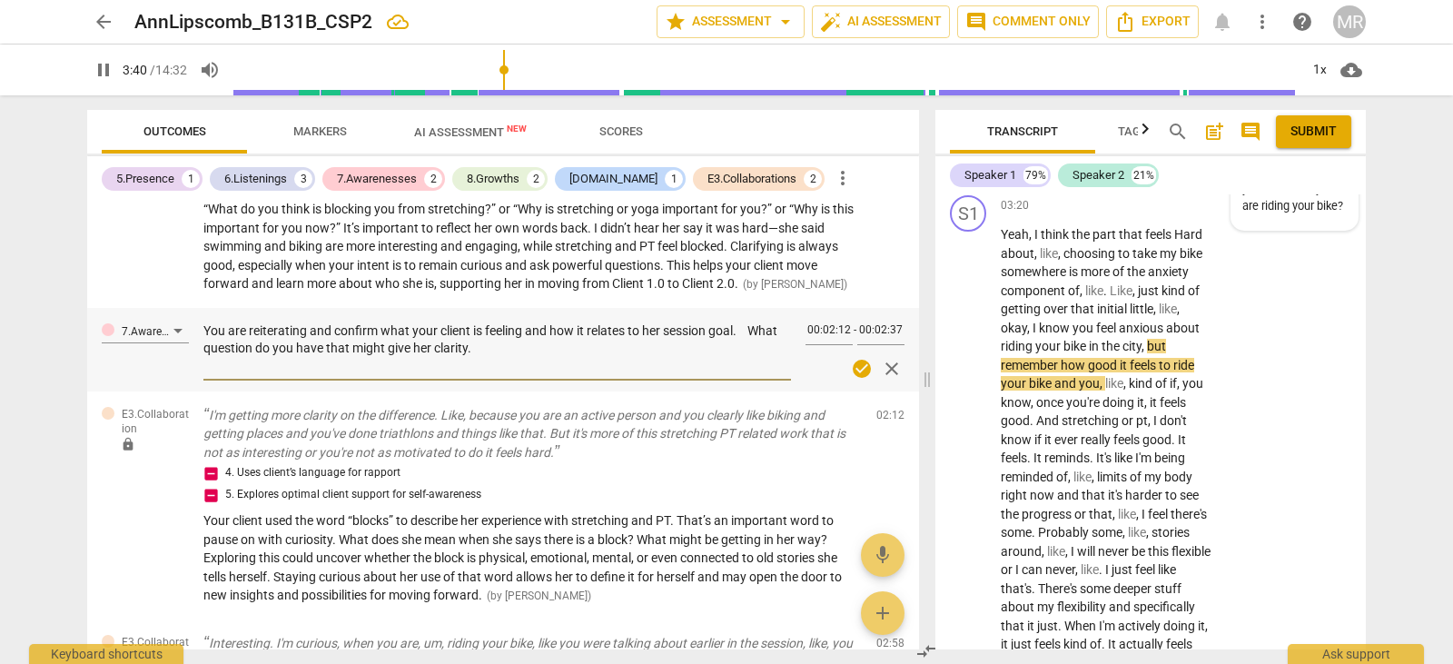
drag, startPoint x: 483, startPoint y: 346, endPoint x: 205, endPoint y: 328, distance: 278.6
click at [205, 328] on textarea "You are reiterating and confirm what your client is feeling and how it relates …" at bounding box center [497, 348] width 588 height 52
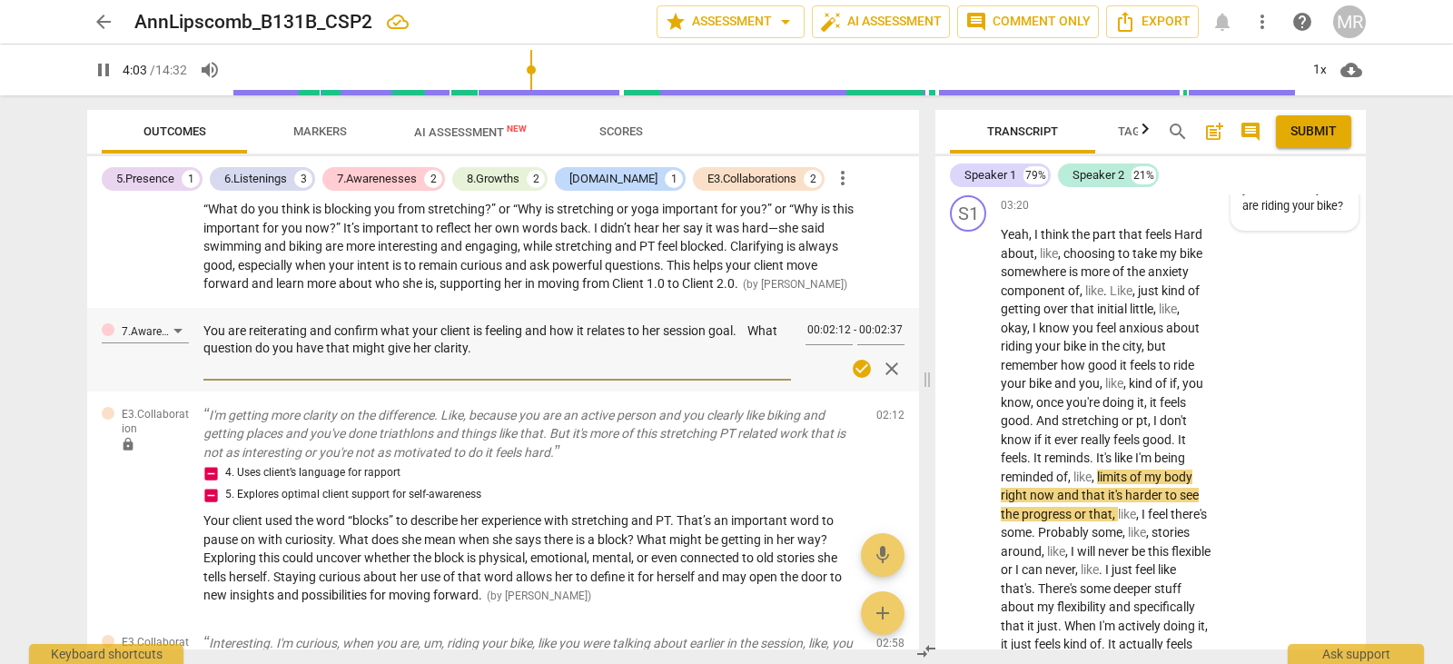
paste textarea "ing what your client is feeling and how it connects to her session goal, which …"
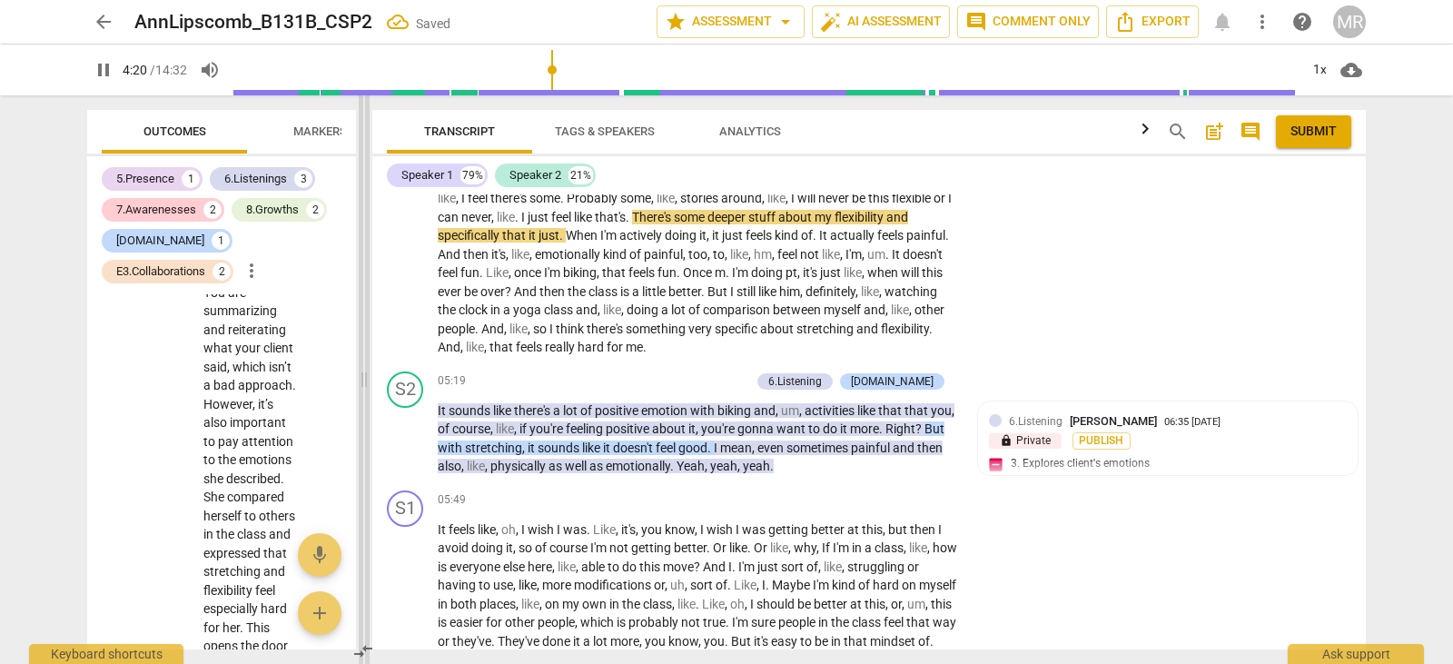
scroll to position [1991, 0]
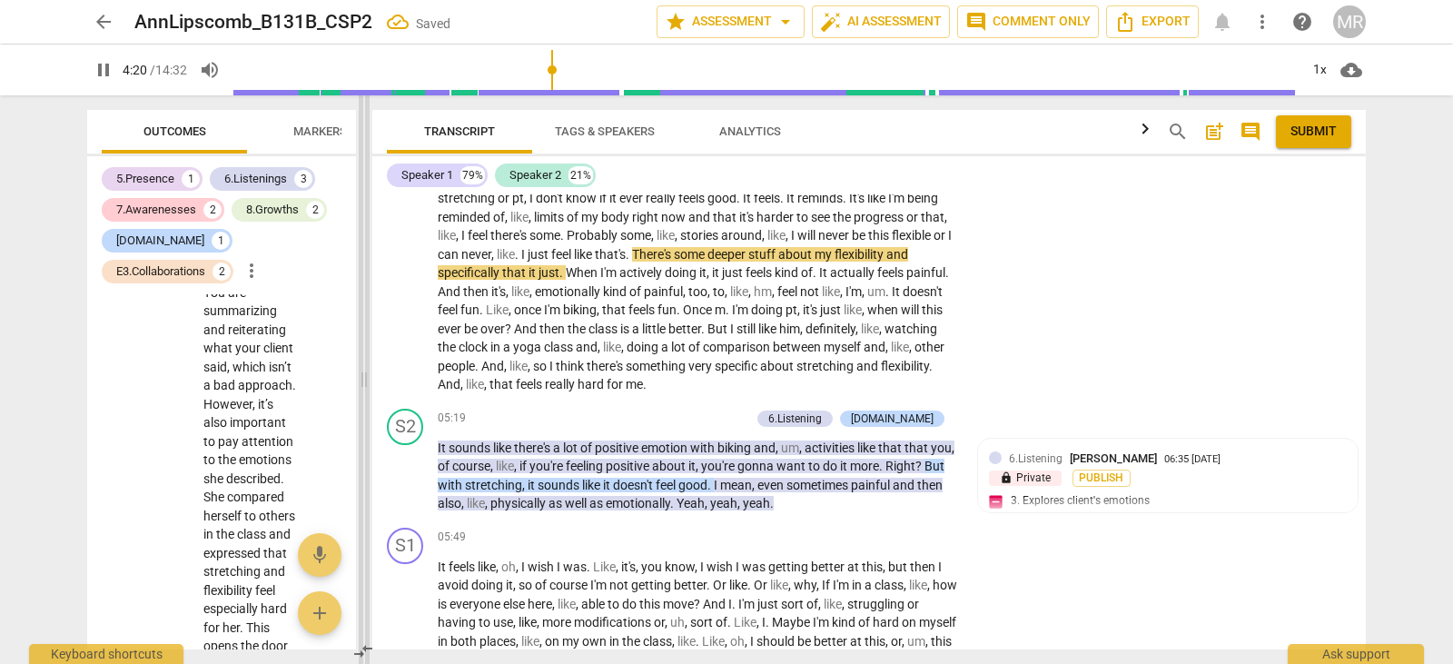
drag, startPoint x: 927, startPoint y: 383, endPoint x: 364, endPoint y: 410, distance: 563.8
click at [364, 410] on span at bounding box center [364, 379] width 11 height 569
click at [849, 513] on p "It sounds like there's a lot of positive emotion with biking and , um , activit…" at bounding box center [698, 476] width 520 height 74
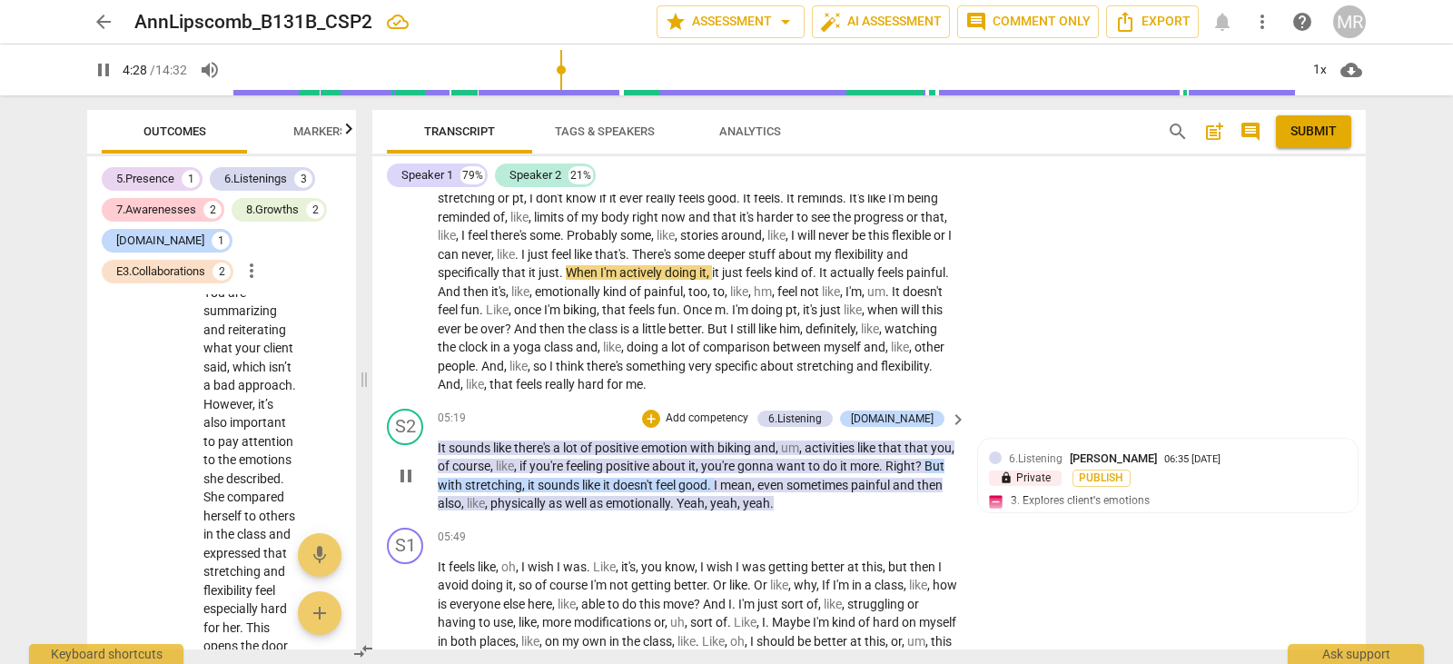
click at [729, 427] on p "Add competency" at bounding box center [707, 419] width 86 height 16
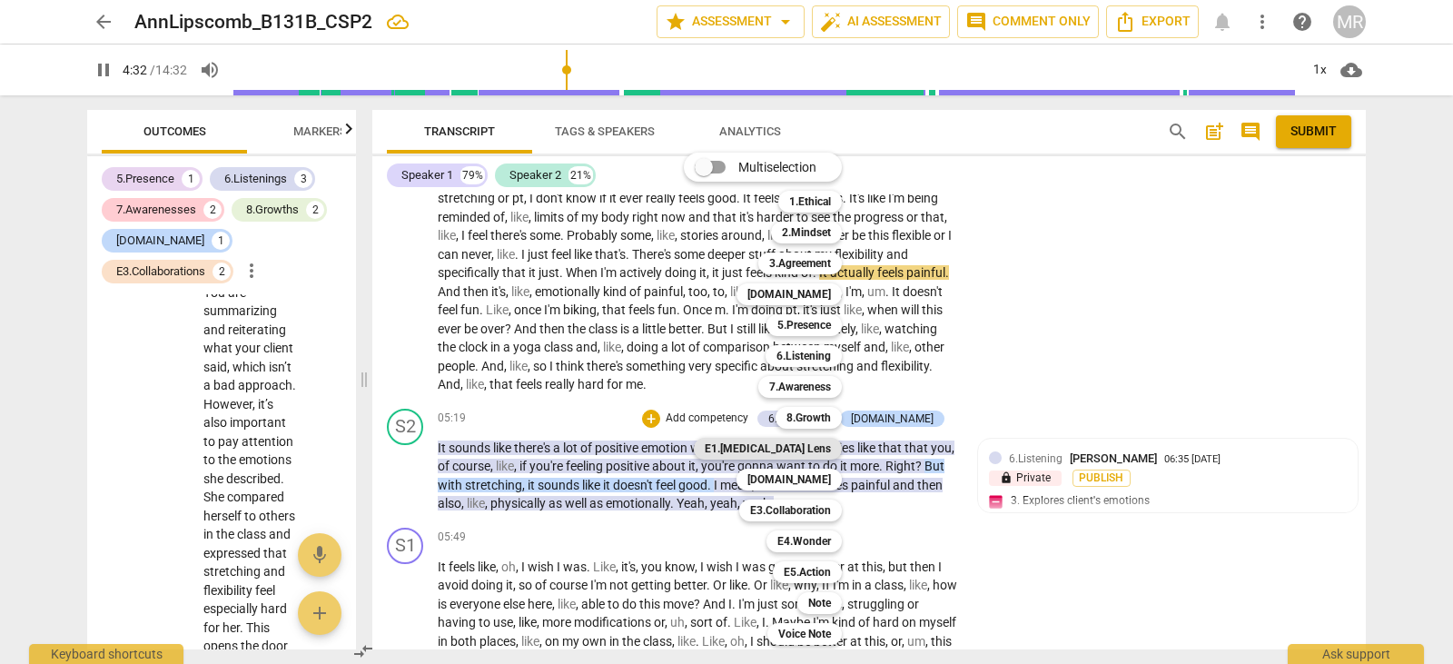
click at [809, 446] on b "E1.[MEDICAL_DATA] Lens" at bounding box center [768, 449] width 126 height 22
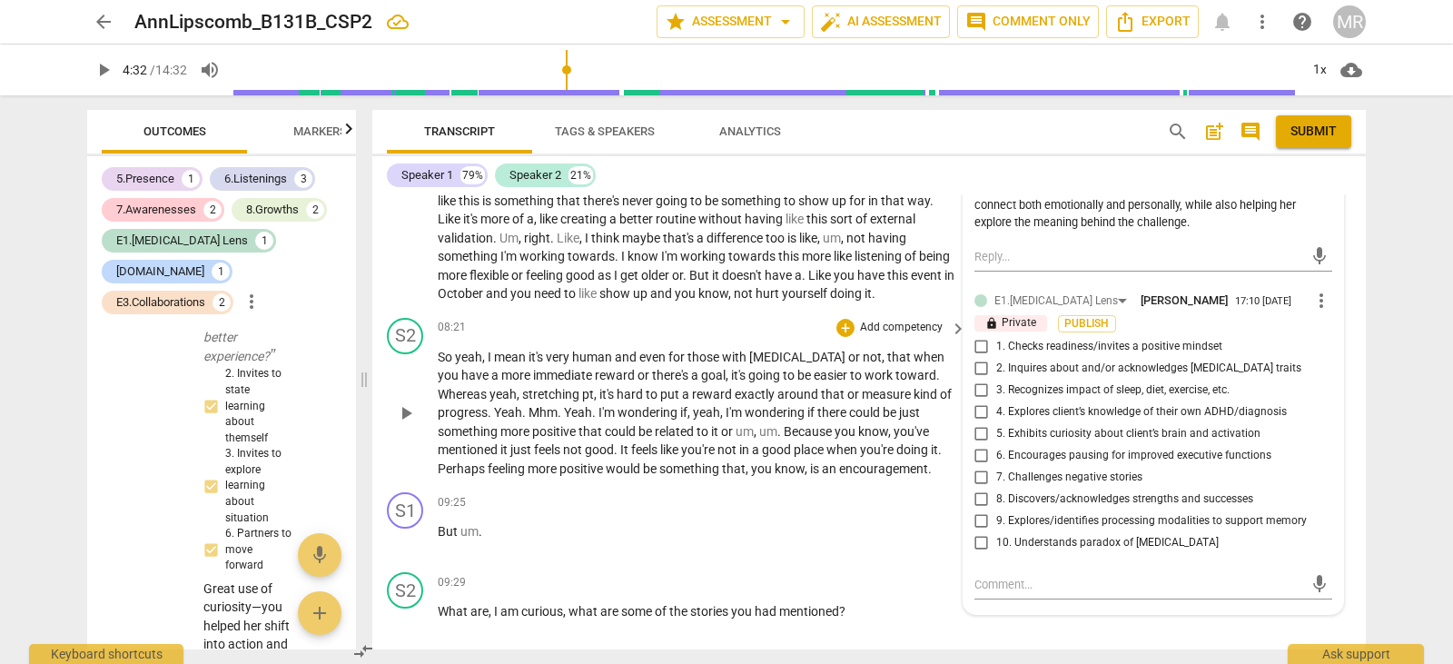
scroll to position [2527, 0]
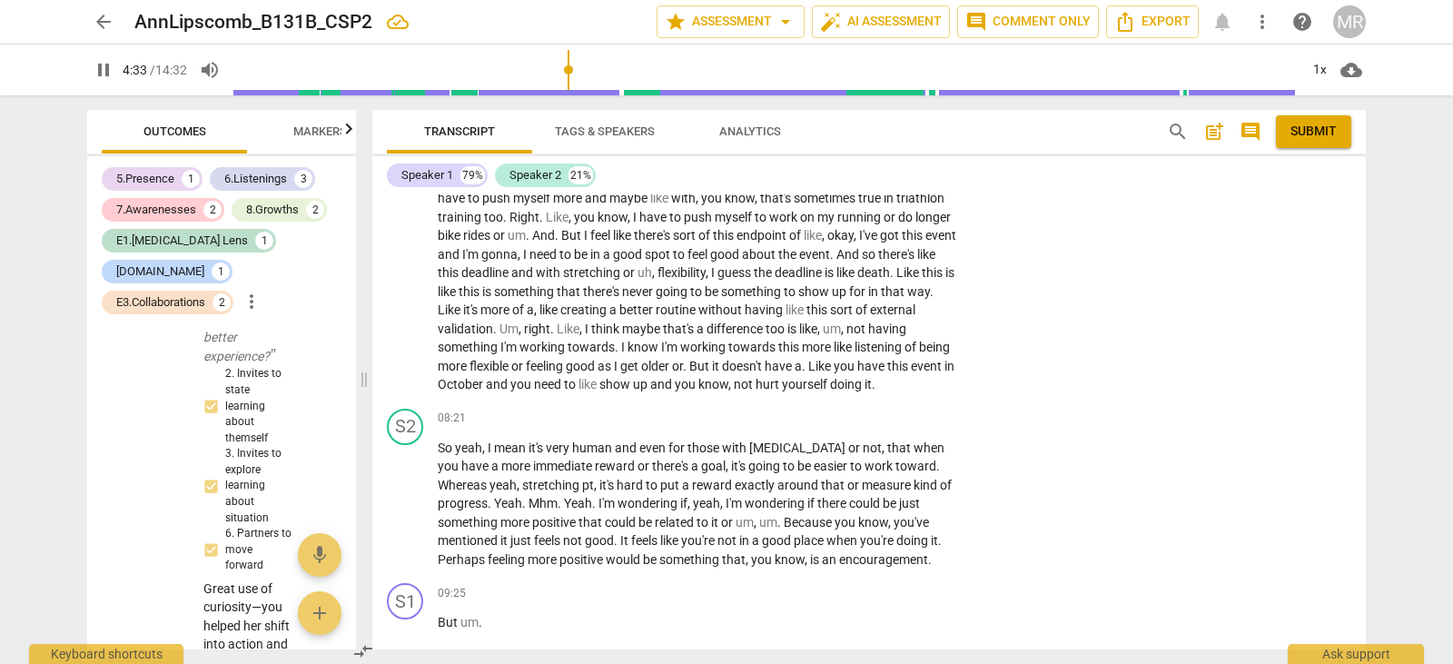
click at [1368, 492] on div "Transcript Tags & Speakers Analytics search post_add comment Submit Speaker 1 7…" at bounding box center [873, 379] width 1016 height 569
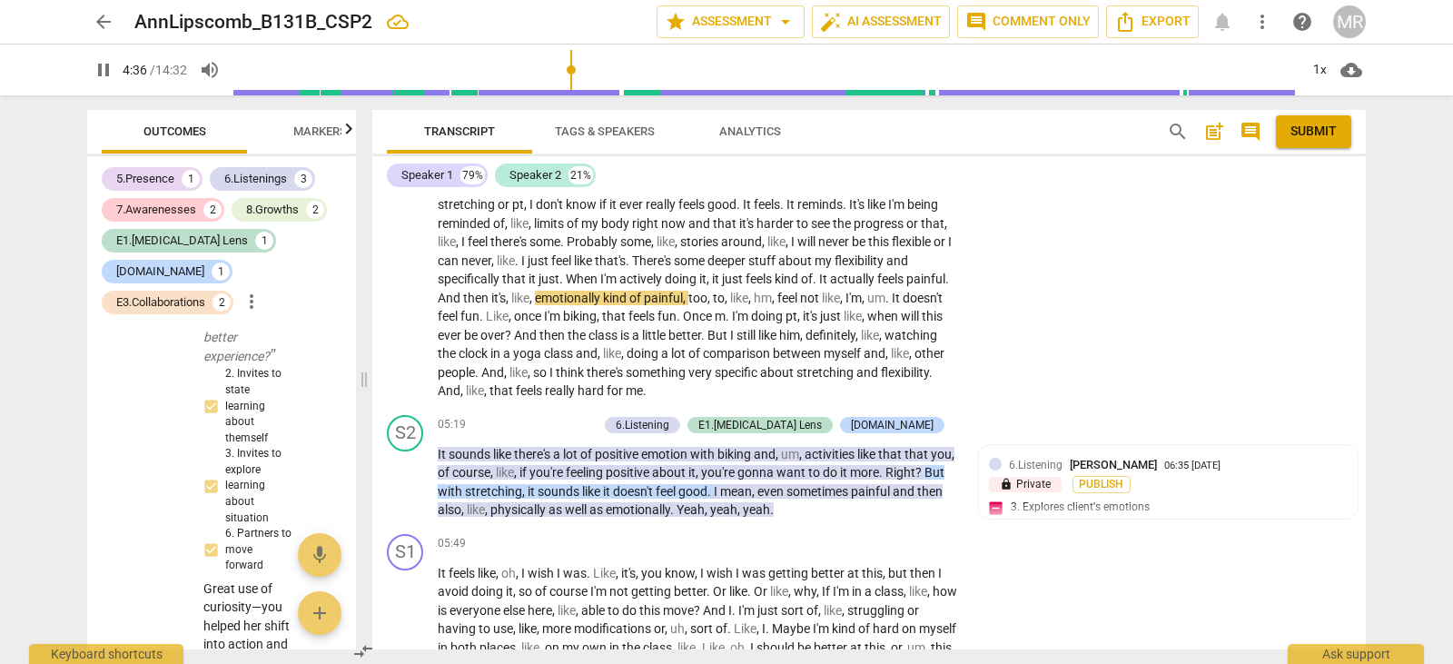
scroll to position [1969, 0]
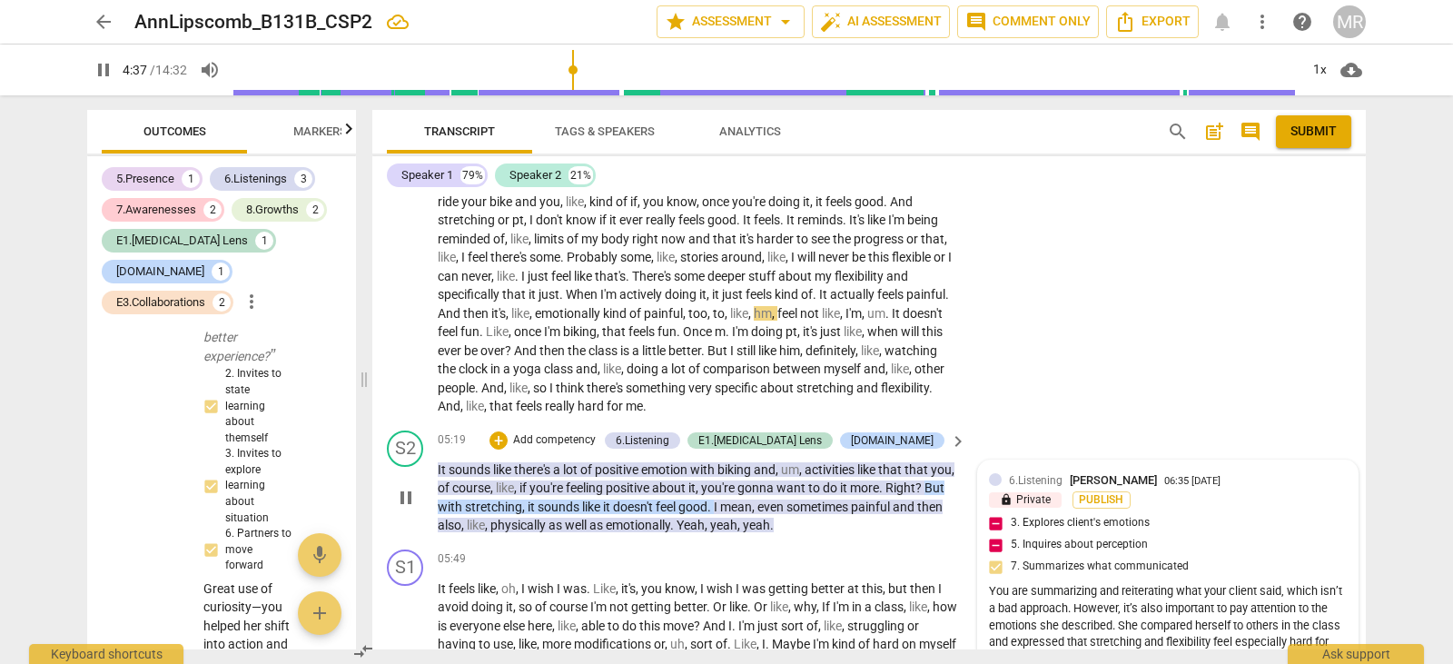
click at [1094, 487] on span "[PERSON_NAME]" at bounding box center [1113, 480] width 87 height 14
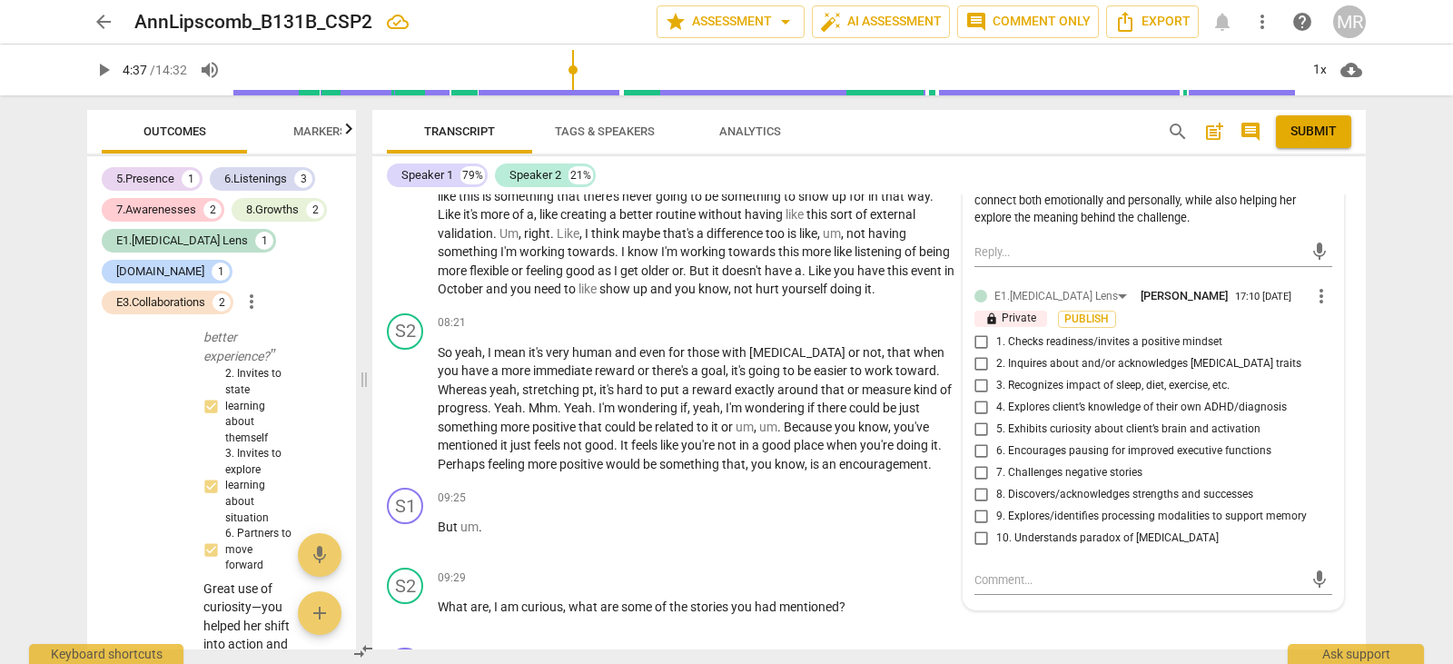
scroll to position [2623, 0]
click at [975, 440] on input "5. Exhibits curiosity about client’s brain and activation" at bounding box center [981, 429] width 29 height 22
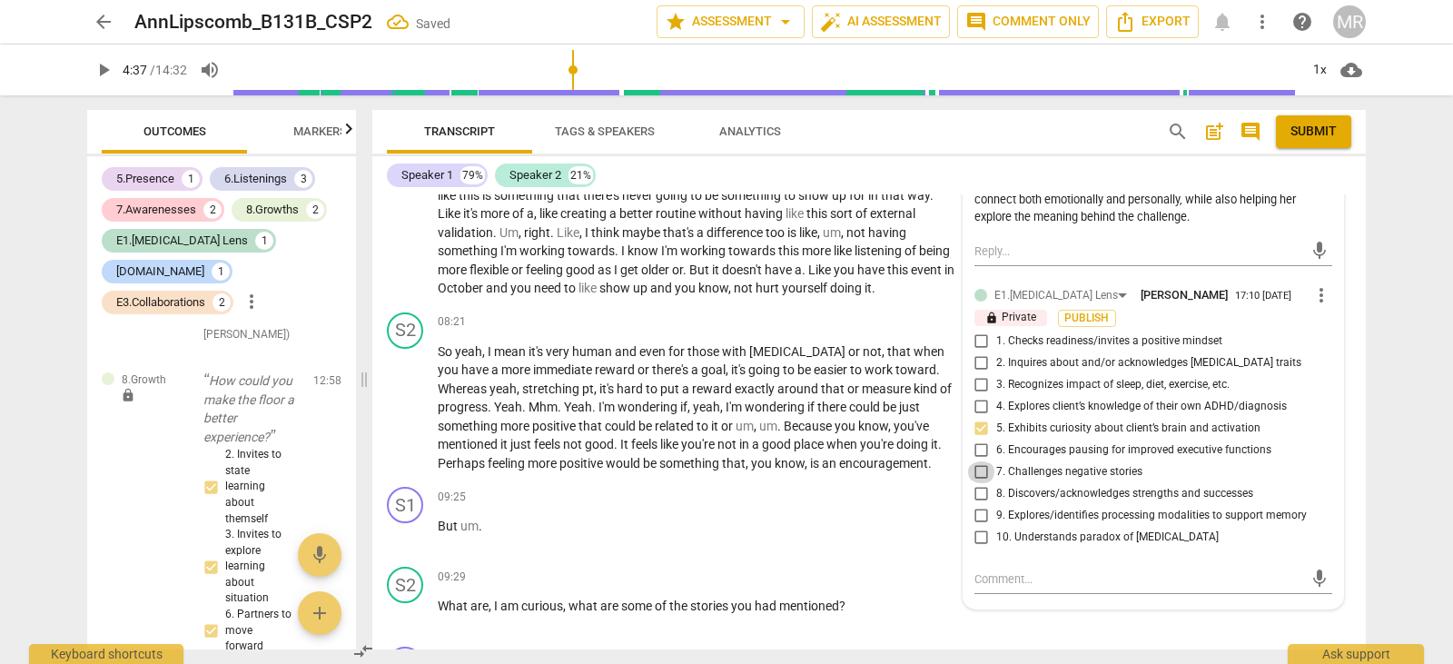
click at [982, 483] on input "7. Challenges negative stories" at bounding box center [981, 472] width 29 height 22
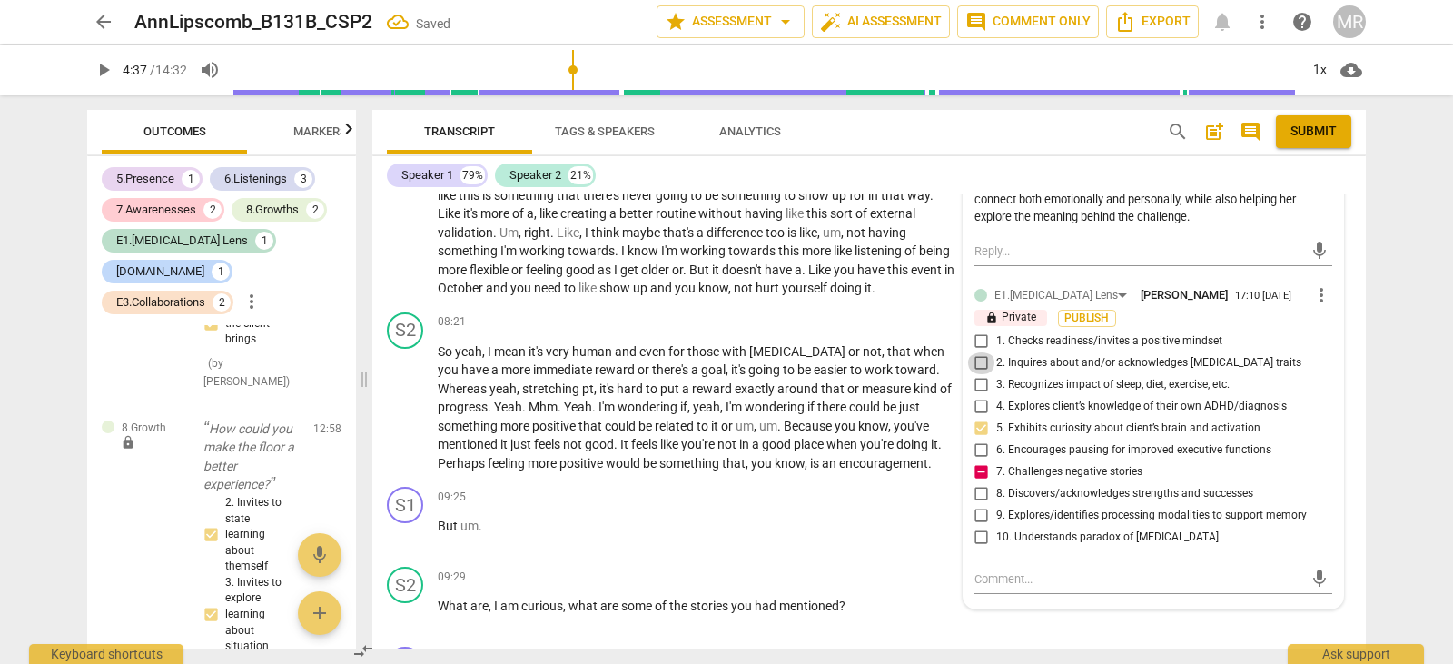
click at [980, 374] on input "2. Inquires about and/or acknowledges [MEDICAL_DATA] traits" at bounding box center [981, 363] width 29 height 22
click at [978, 440] on input "5. Exhibits curiosity about client’s brain and activation" at bounding box center [981, 429] width 29 height 22
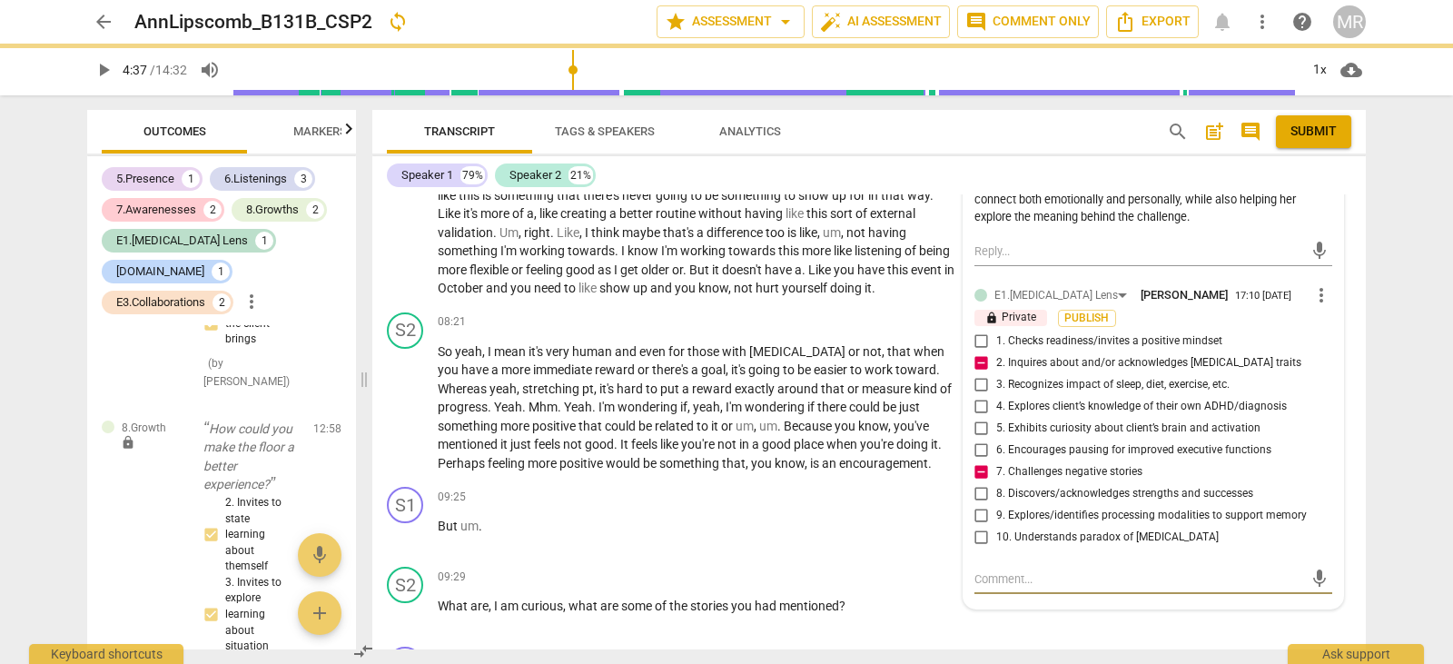
click at [992, 588] on textarea at bounding box center [1139, 578] width 329 height 17
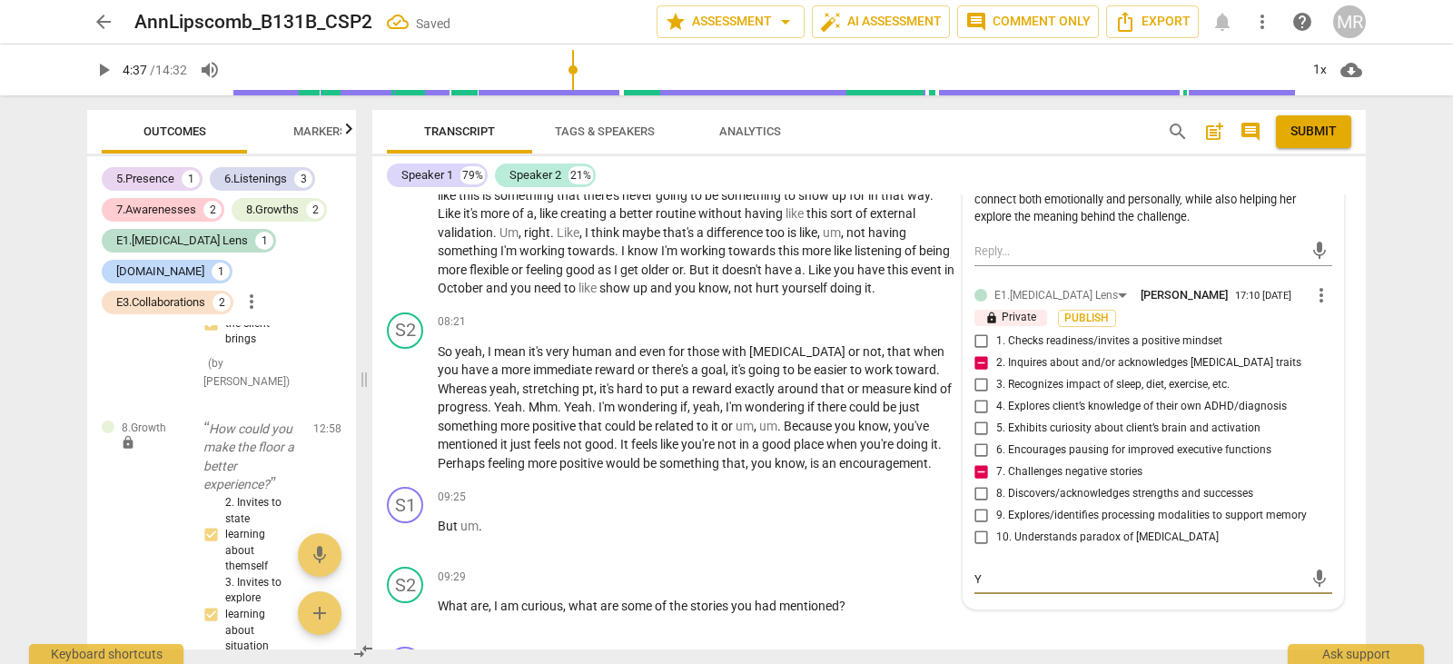
click at [992, 588] on textarea "Y" at bounding box center [1139, 578] width 329 height 17
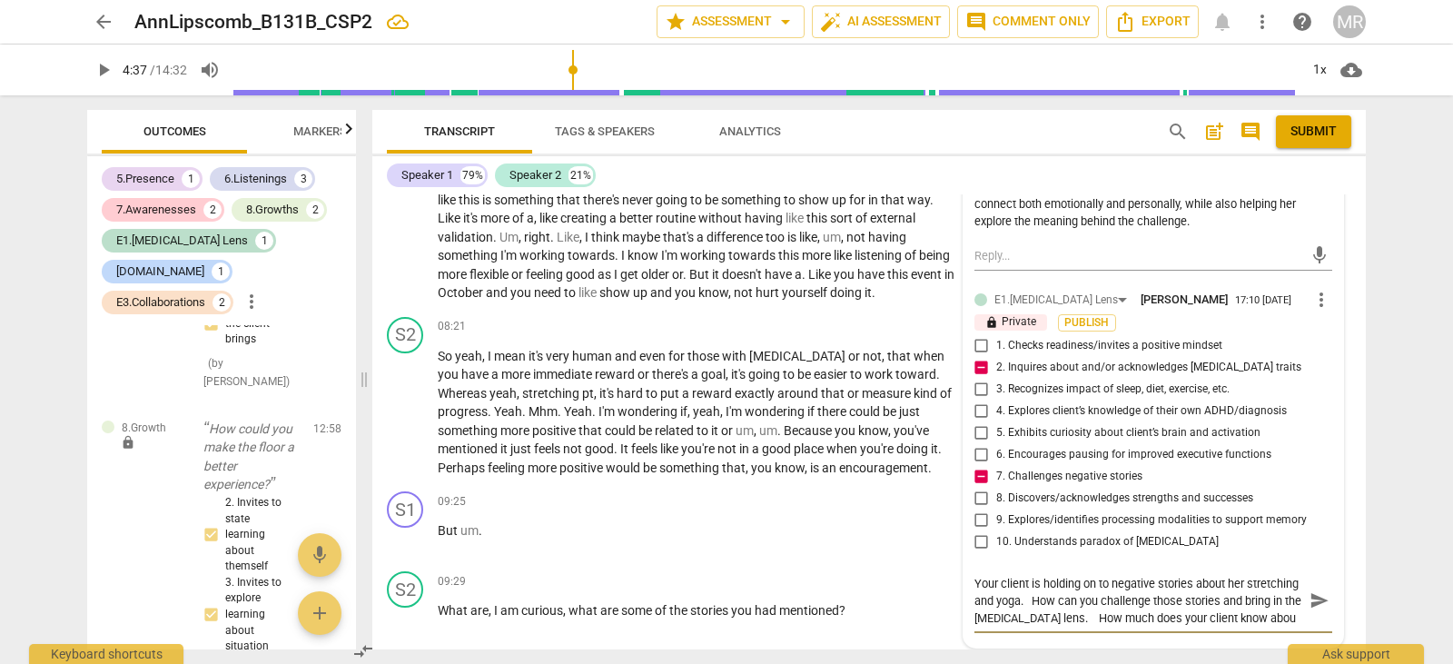
scroll to position [15, 0]
click at [1130, 627] on textarea "Your client is holding on to negative stories about her stretching and yoga. Ho…" at bounding box center [1139, 601] width 329 height 52
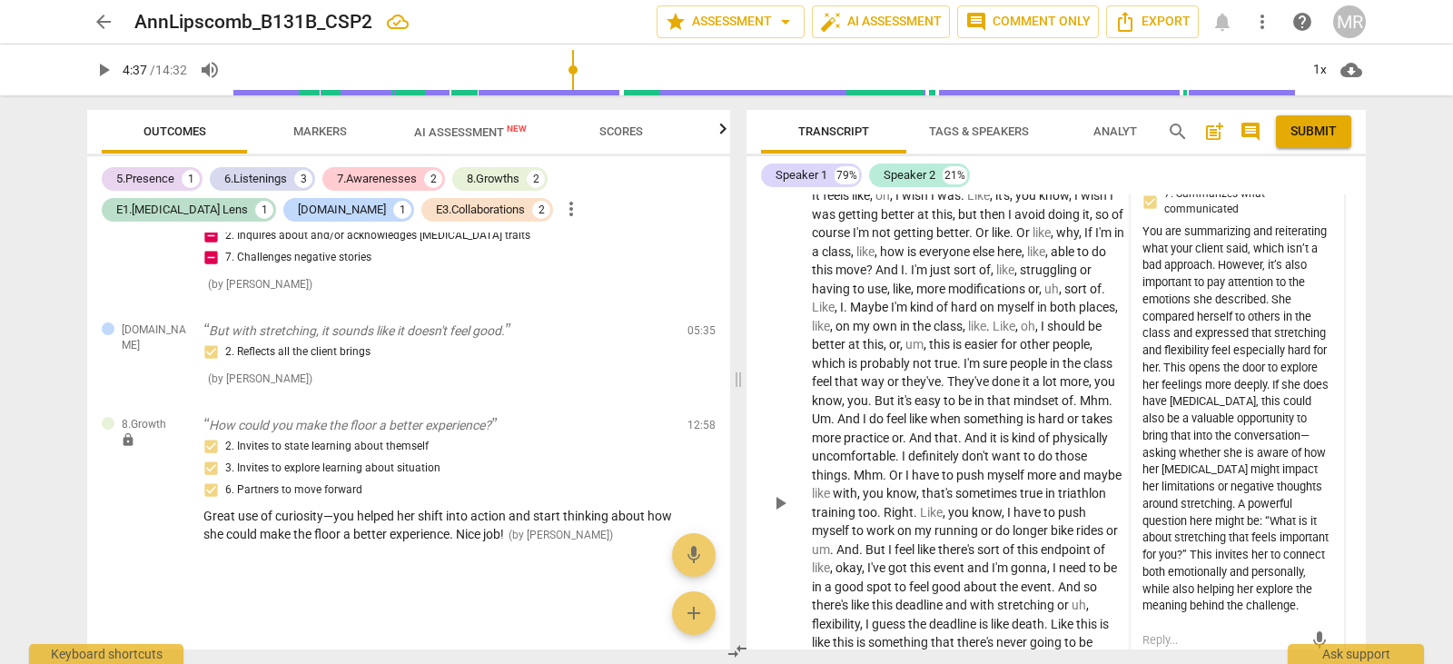
scroll to position [3476, 0]
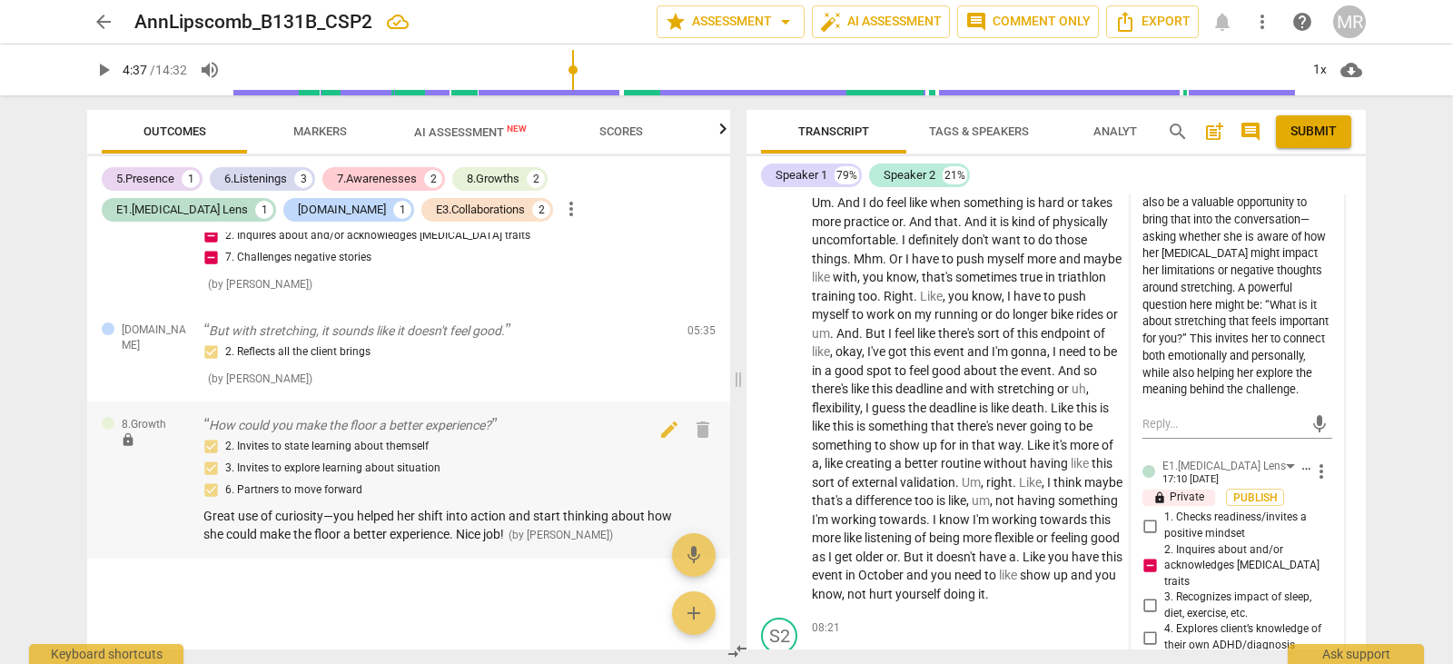
drag, startPoint x: 362, startPoint y: 380, endPoint x: 726, endPoint y: 448, distance: 370.6
click at [744, 438] on span at bounding box center [738, 379] width 11 height 569
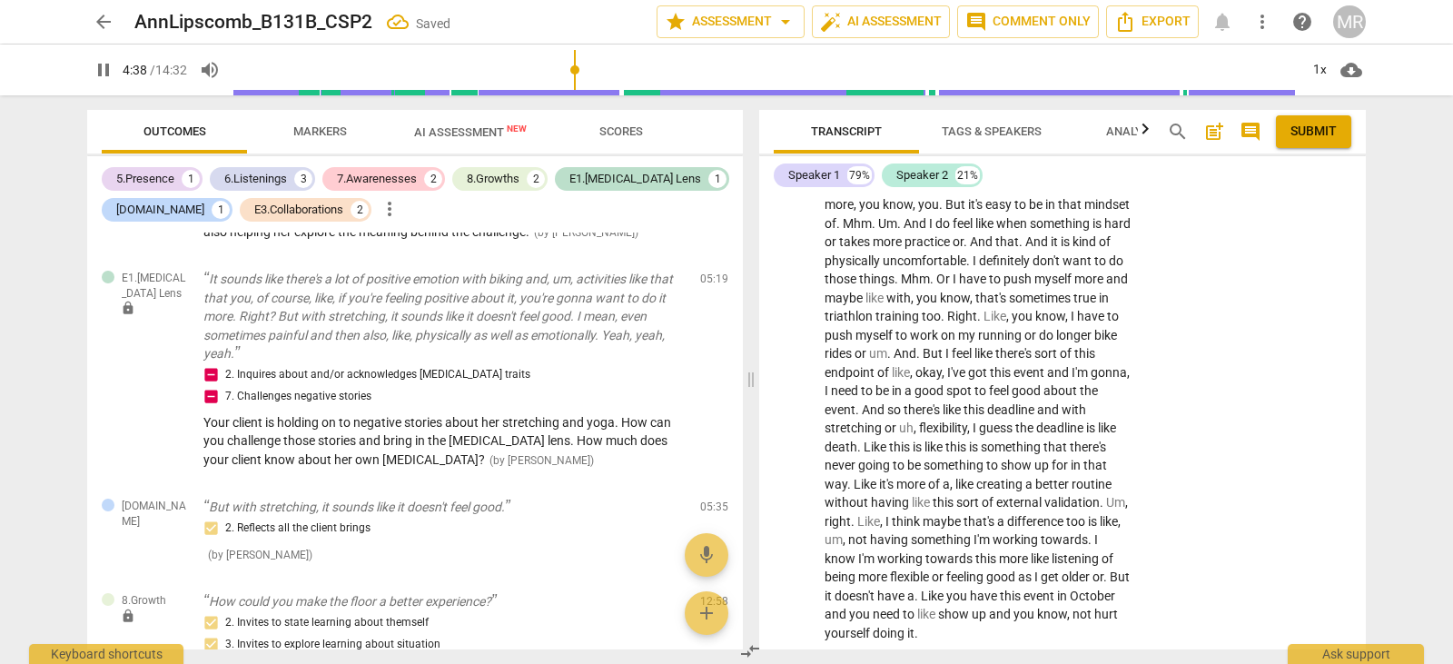
scroll to position [2351, 0]
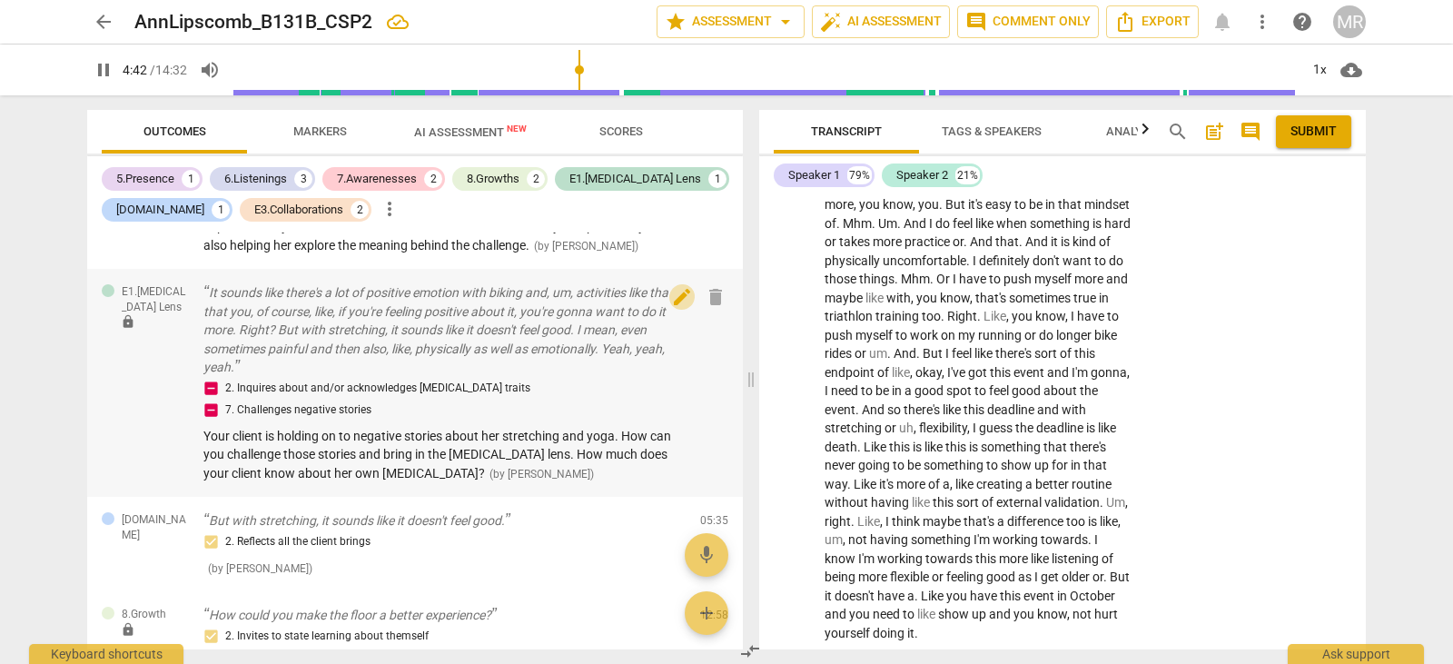
click at [674, 308] on span "edit" at bounding box center [682, 297] width 22 height 22
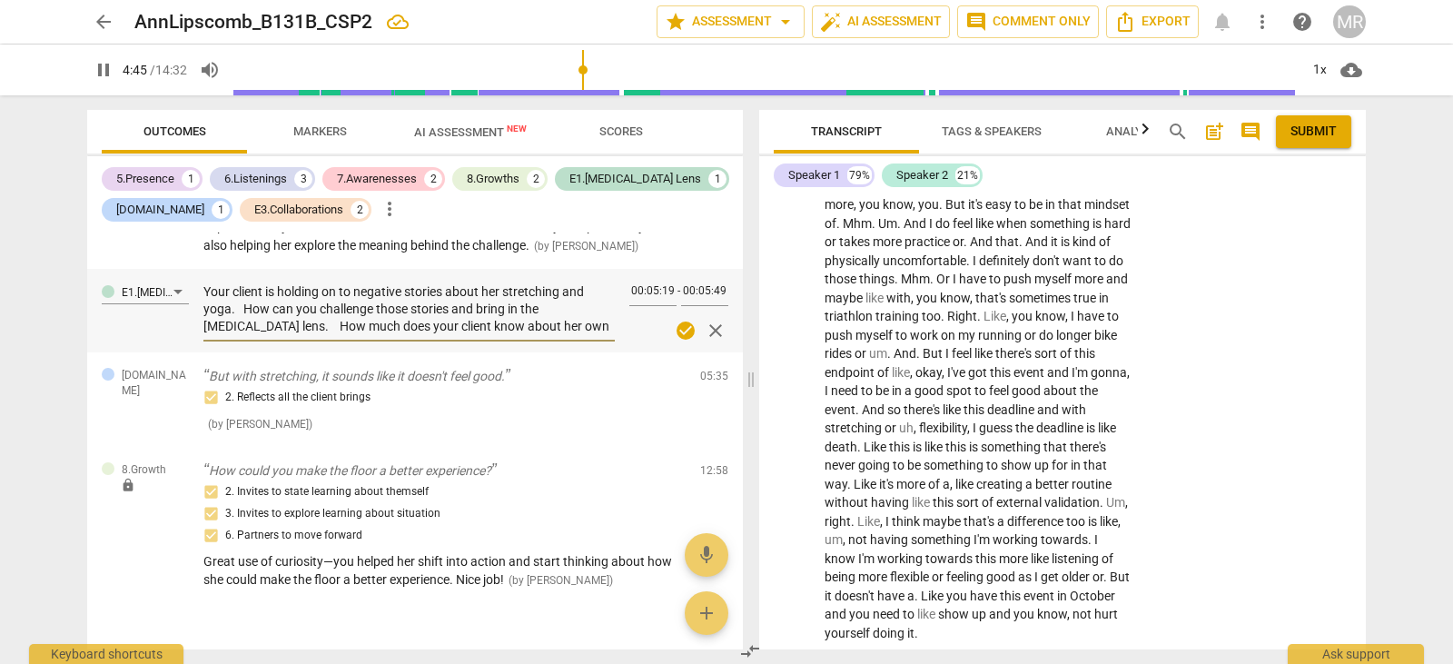
drag, startPoint x: 531, startPoint y: 342, endPoint x: 201, endPoint y: 313, distance: 331.9
click at [201, 313] on div "E1.[MEDICAL_DATA] Lens Your client is holding on to negative stories about her …" at bounding box center [415, 311] width 656 height 84
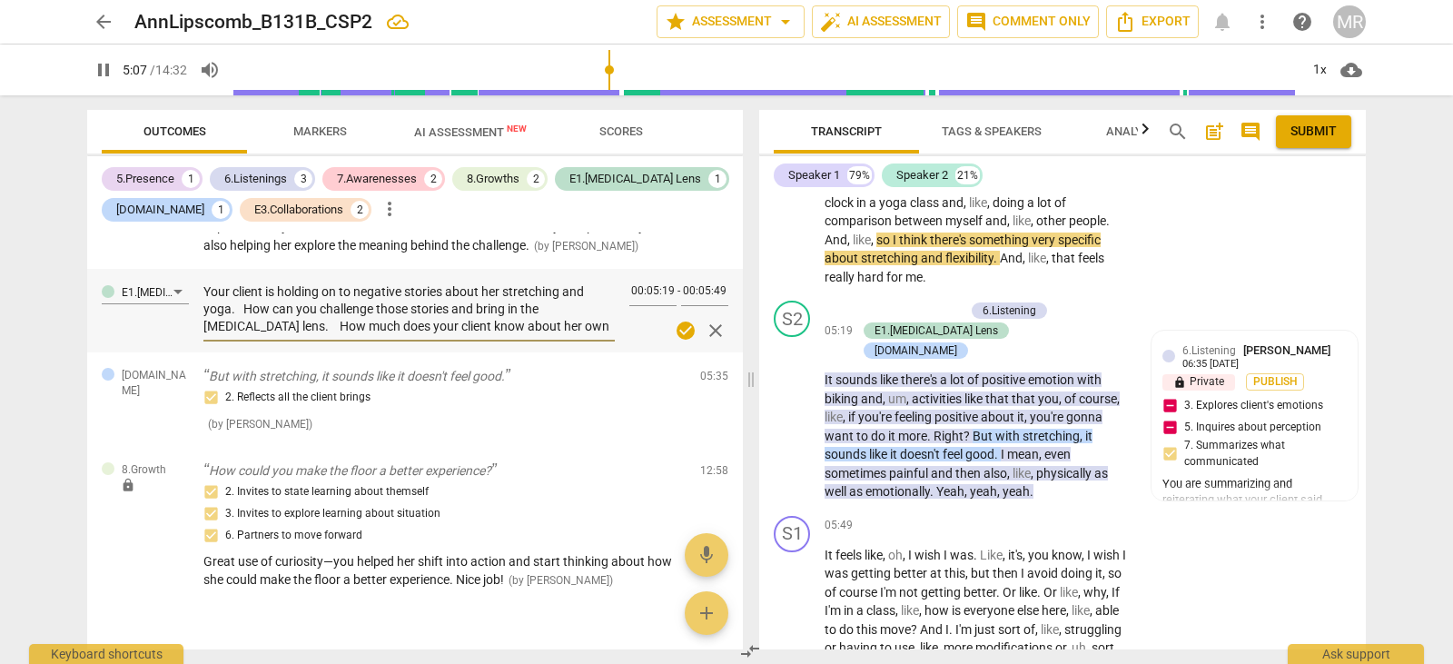
paste textarea "—beliefs that she has never been flexible and will never improve. This is a pow…"
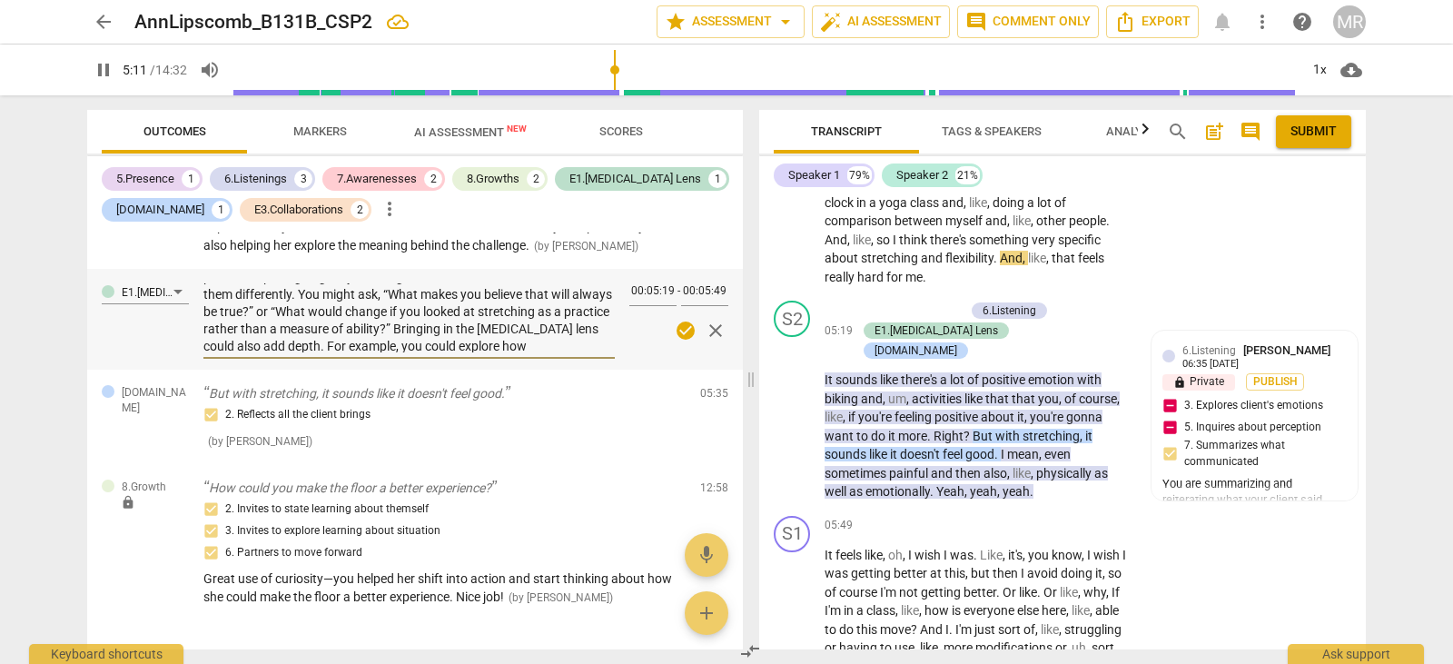
scroll to position [0, 0]
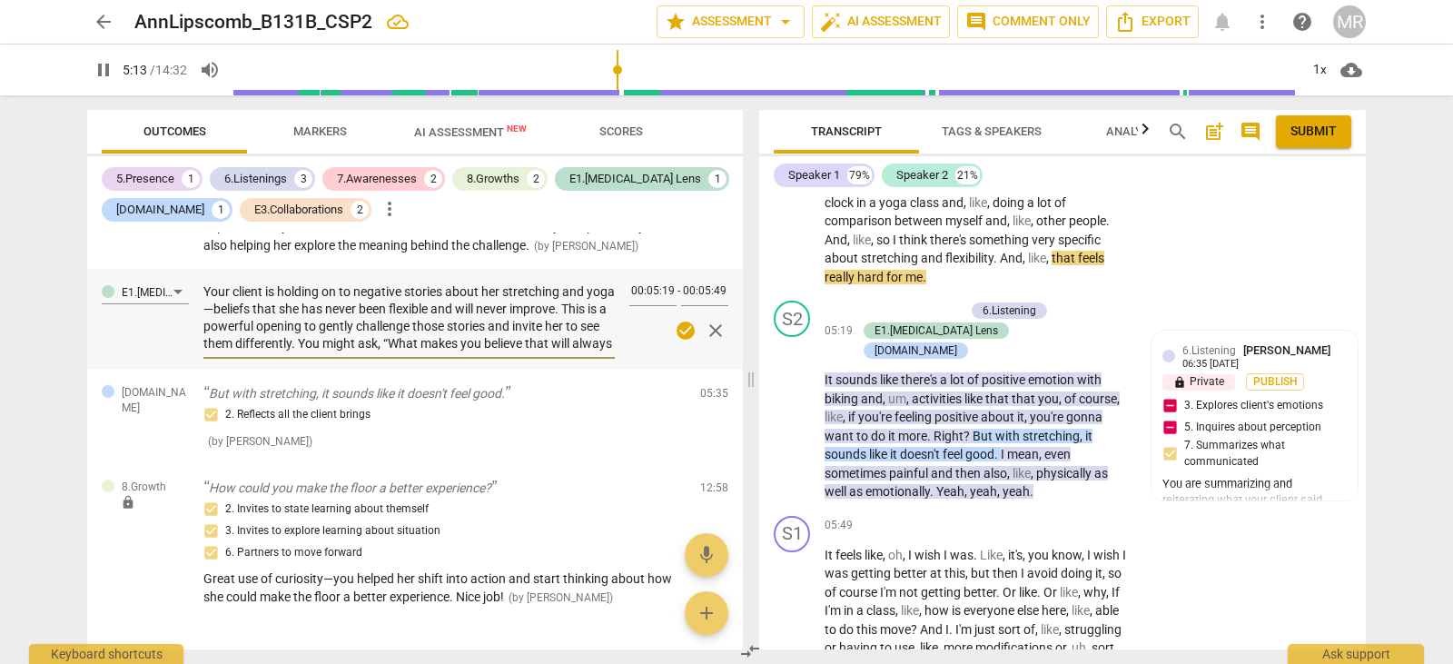
click at [234, 334] on textarea "Your client is holding on to negative stories about her stretching and yoga—bel…" at bounding box center [408, 317] width 411 height 69
click at [242, 327] on textarea "Your client is holding on to negative stories about her stretching and yoga—bel…" at bounding box center [408, 317] width 411 height 69
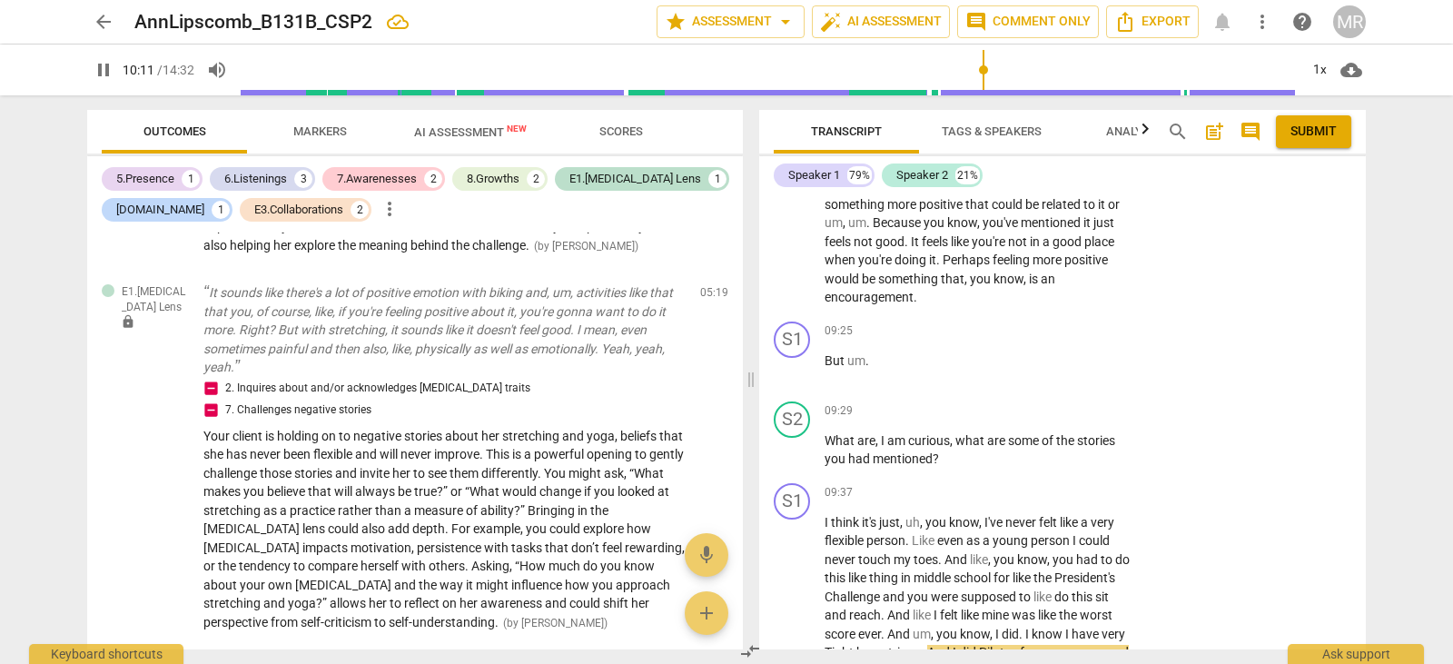
scroll to position [4621, 0]
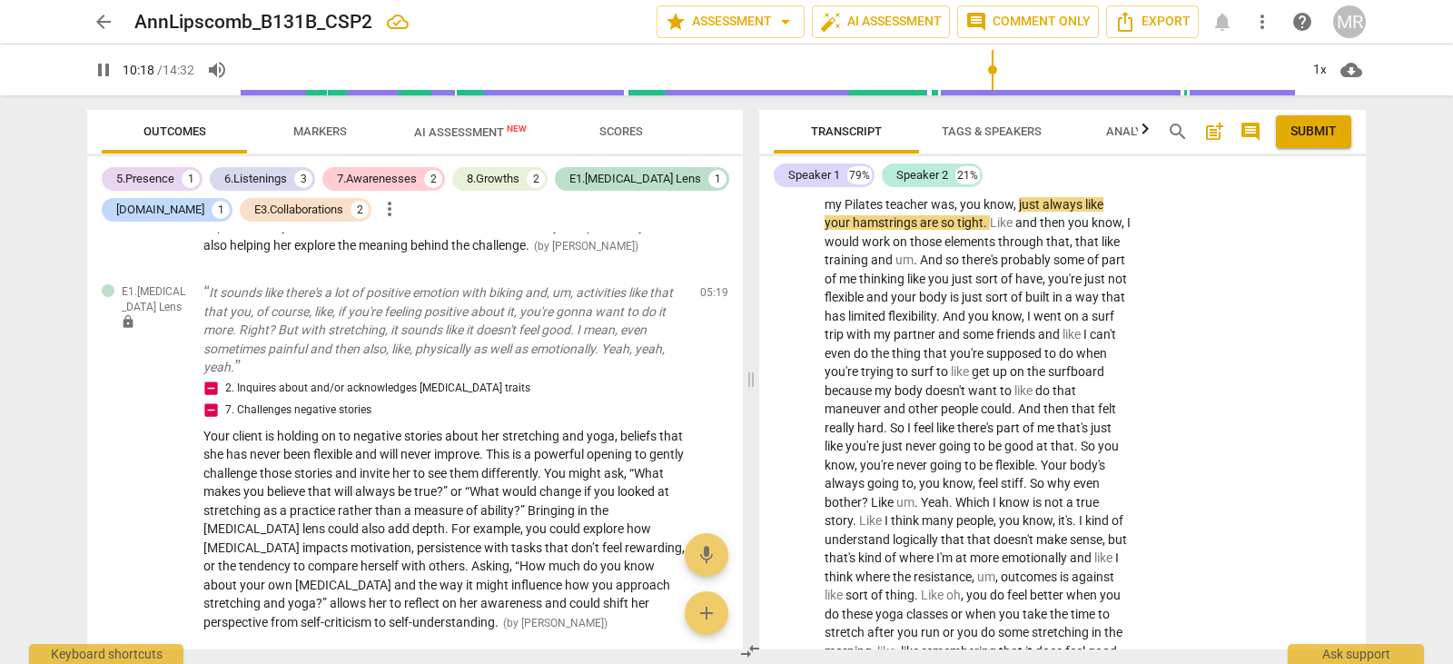
click at [1332, 609] on div "S1 play_arrow pause 09:37 + Add competency keyboard_arrow_right I think it's ju…" at bounding box center [1062, 487] width 607 height 957
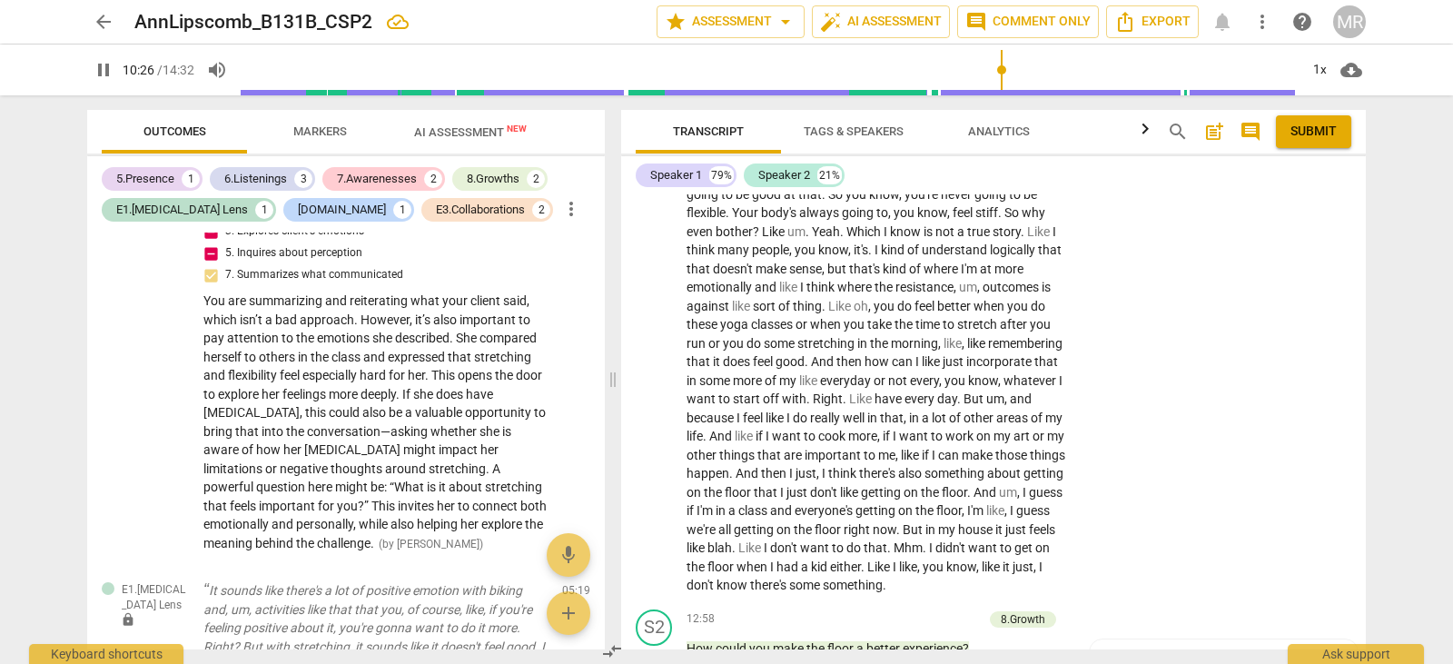
scroll to position [3893, 0]
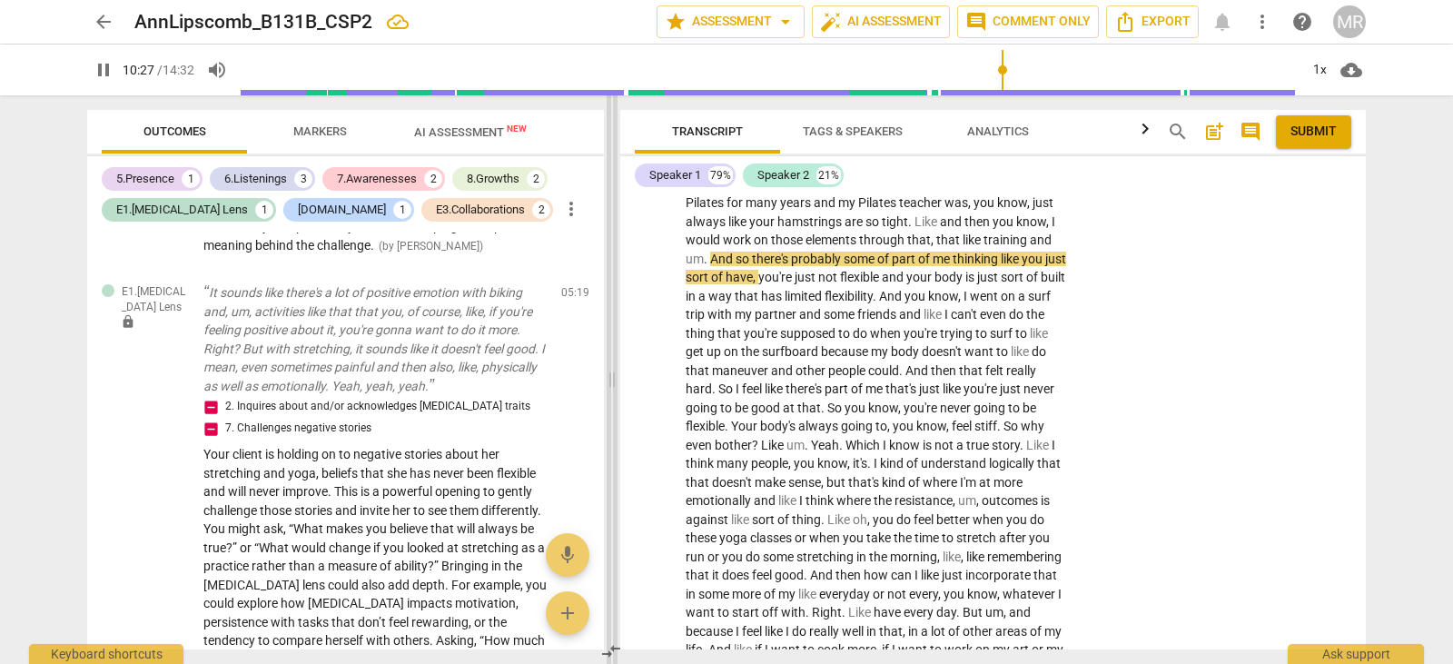
drag, startPoint x: 748, startPoint y: 382, endPoint x: 609, endPoint y: 414, distance: 142.6
click at [609, 414] on span at bounding box center [612, 379] width 11 height 569
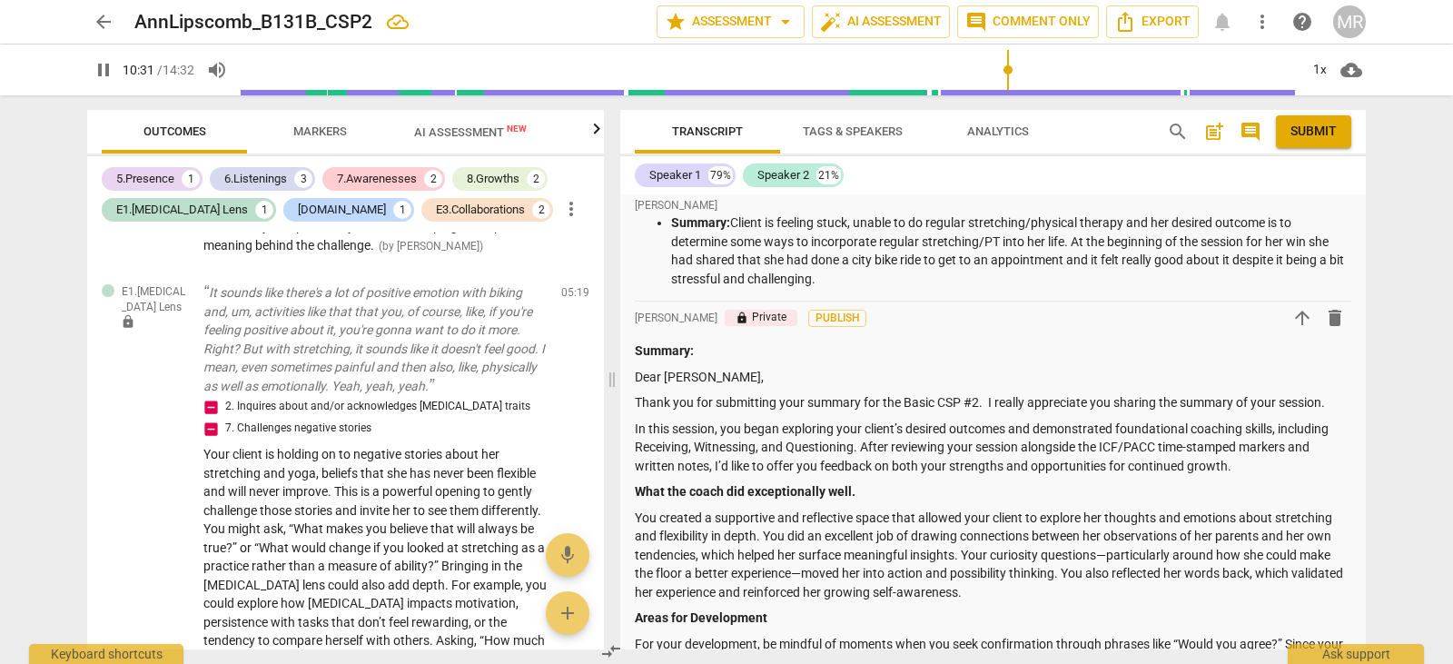
scroll to position [0, 0]
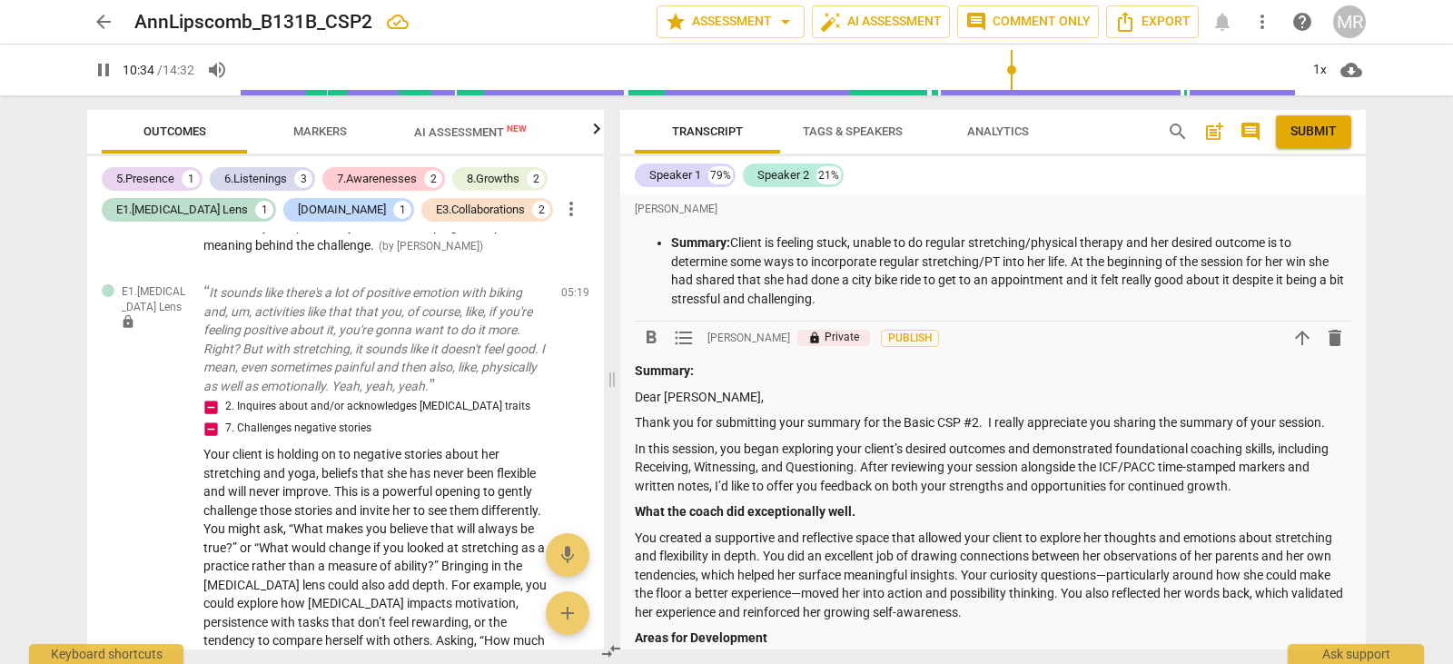
click at [942, 432] on p "Thank you for submitting your summary for the Basic CSP #2. I really appreciate…" at bounding box center [993, 422] width 717 height 19
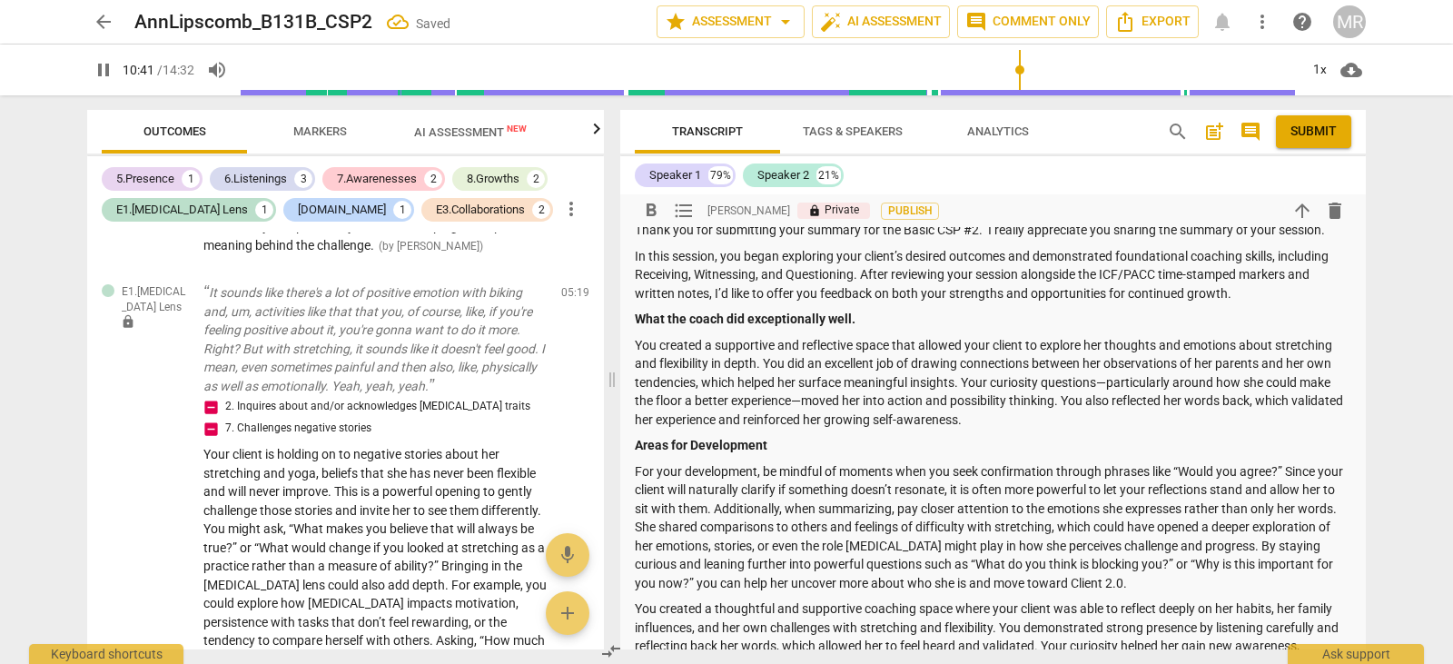
scroll to position [173, 0]
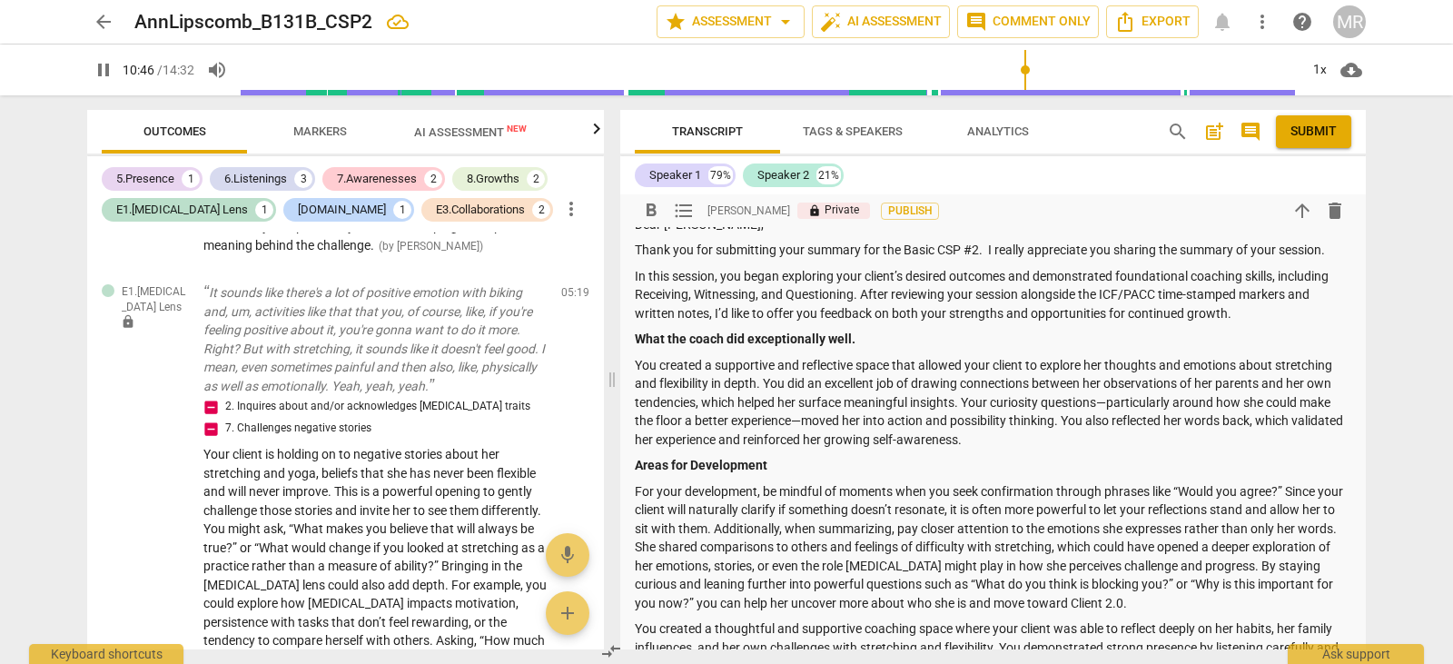
click at [805, 421] on p "You created a supportive and reflective space that allowed your client to explo…" at bounding box center [993, 403] width 717 height 94
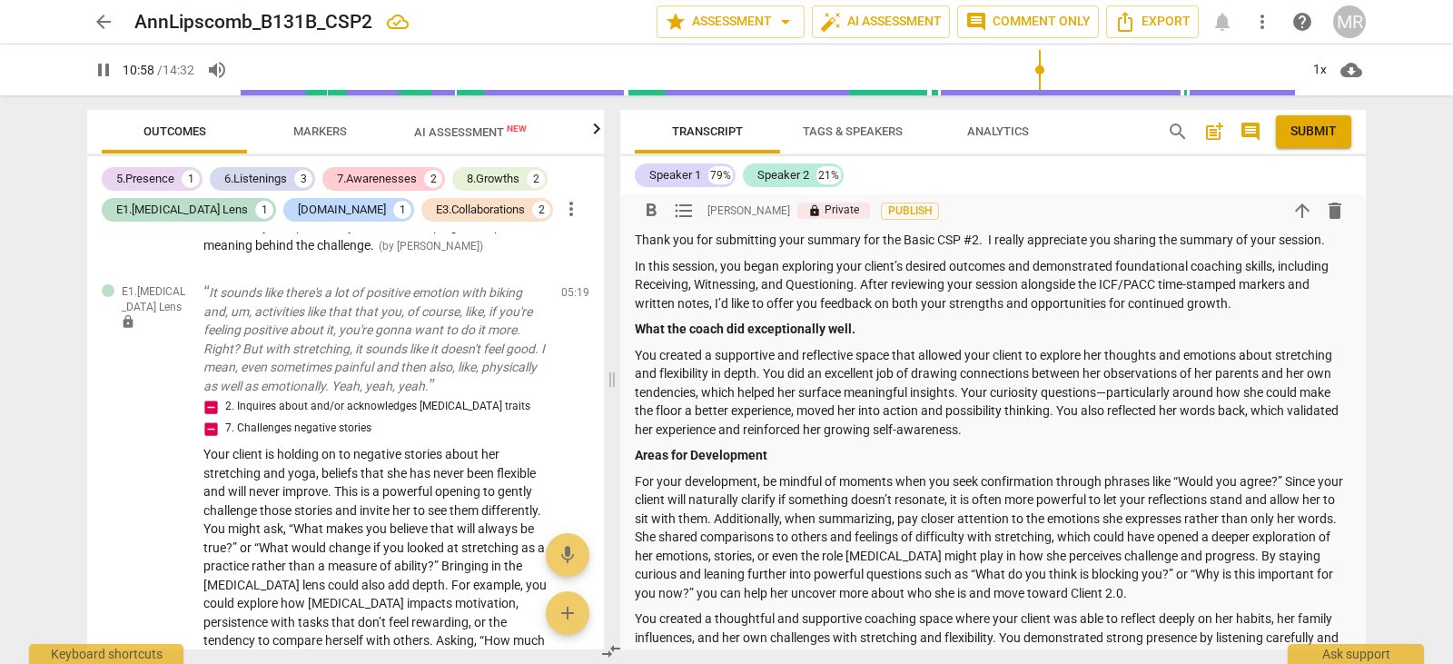
click at [1112, 388] on p "You created a supportive and reflective space that allowed your client to explo…" at bounding box center [993, 393] width 717 height 94
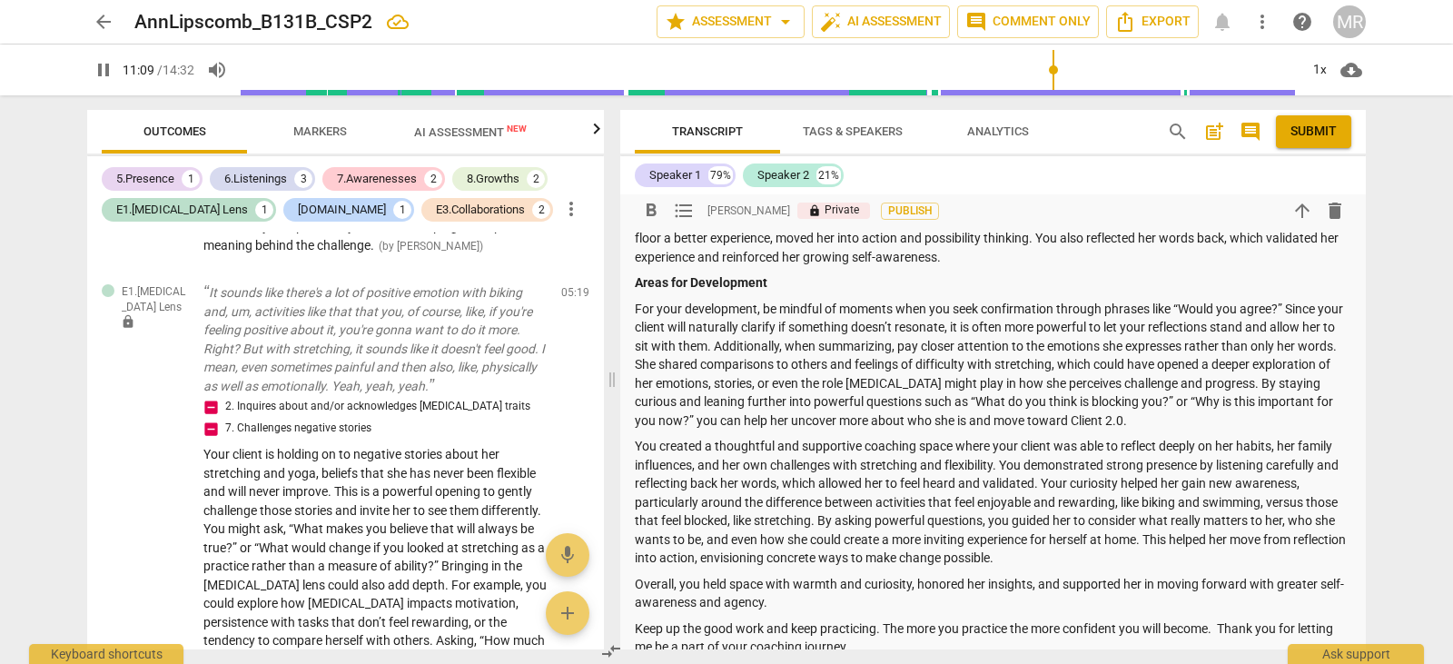
scroll to position [0, 0]
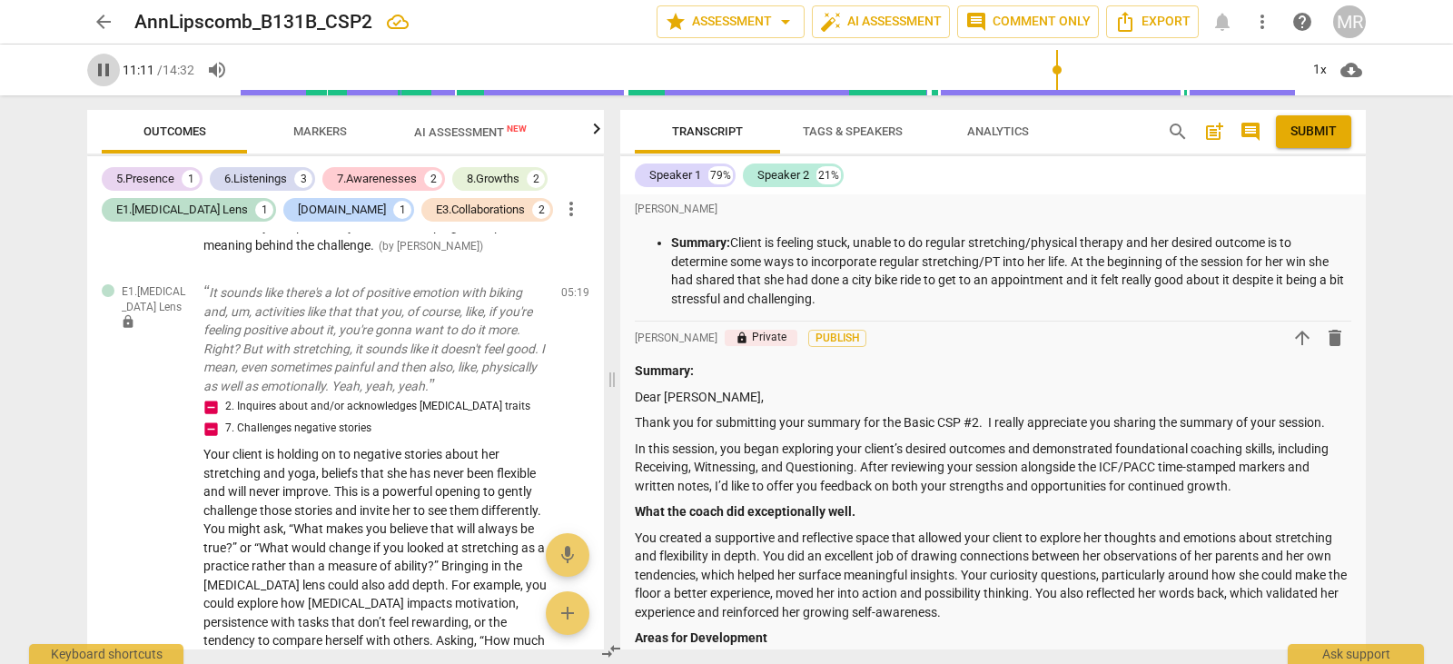
click at [97, 74] on span "pause" at bounding box center [104, 70] width 22 height 22
click at [1308, 131] on span "Submit" at bounding box center [1314, 132] width 46 height 18
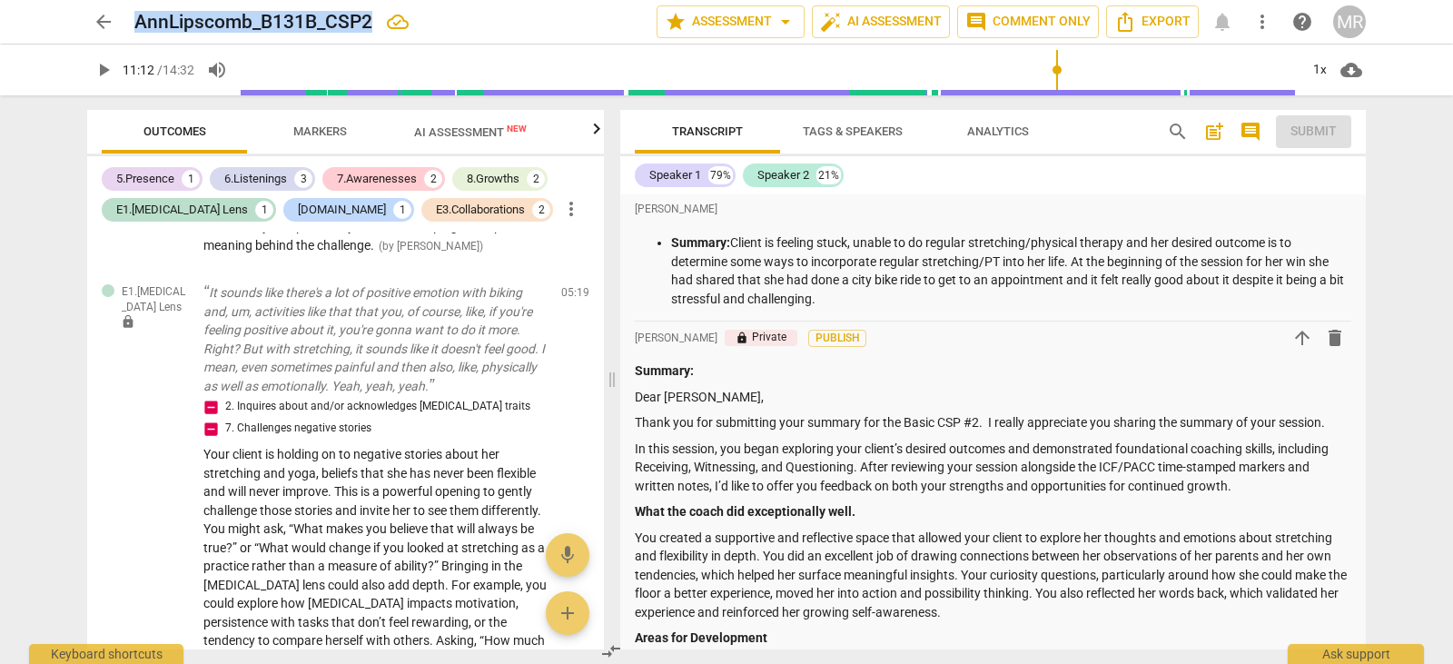
drag, startPoint x: 136, startPoint y: 19, endPoint x: 372, endPoint y: 12, distance: 236.3
click at [372, 12] on h2 "AnnLipscomb_B131B_CSP2" at bounding box center [253, 22] width 238 height 23
copy h2 "AnnLipscomb_B131B_CSP2"
click at [353, 23] on h2 "AnnLipscomb_B131B_CSP2" at bounding box center [253, 22] width 238 height 23
drag, startPoint x: 372, startPoint y: 20, endPoint x: 134, endPoint y: 17, distance: 238.0
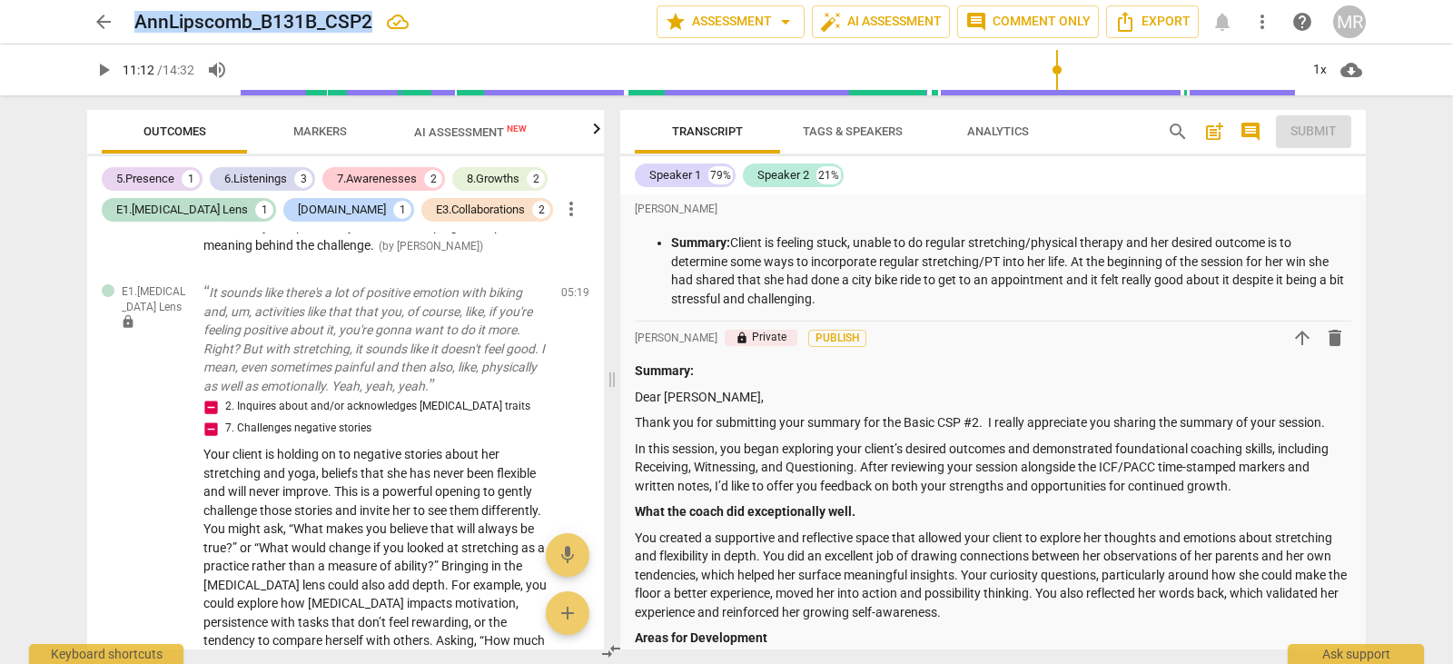
click at [134, 17] on h2 "AnnLipscomb_B131B_CSP2" at bounding box center [253, 22] width 238 height 23
copy h2 "AnnLipscomb_B131B_CSP2"
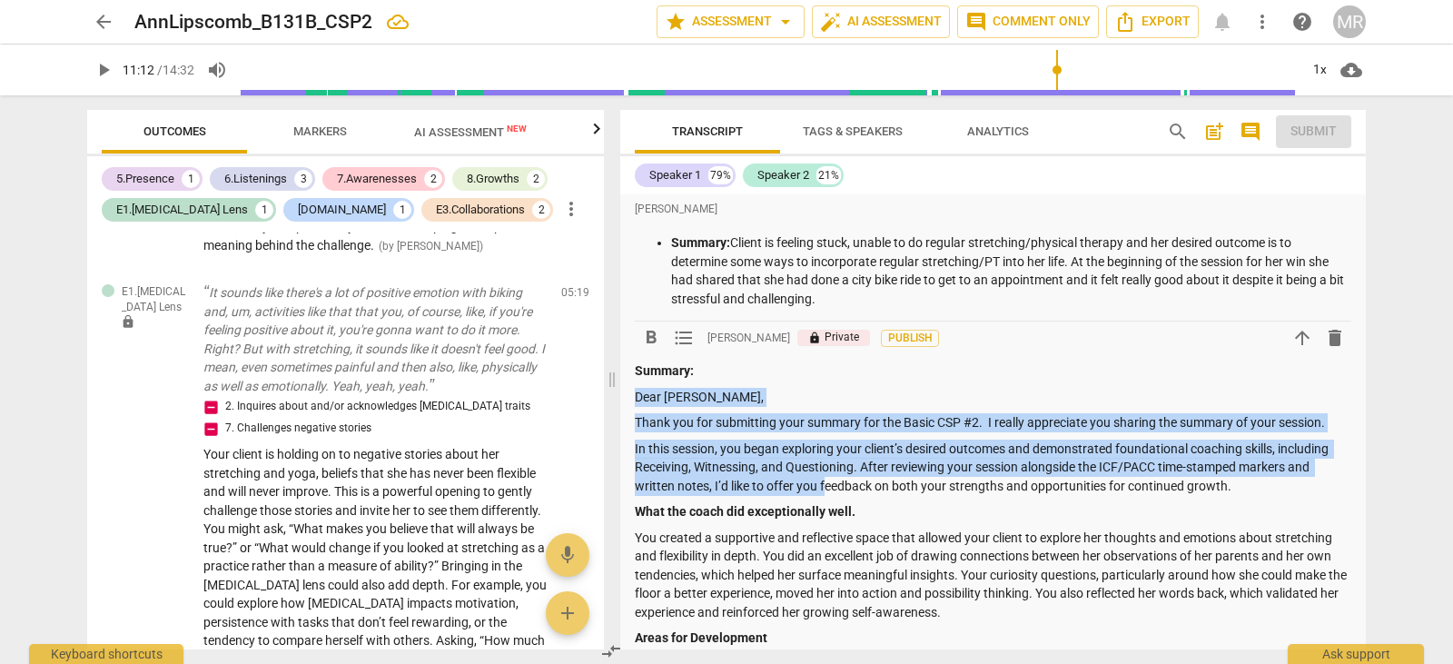
drag, startPoint x: 638, startPoint y: 395, endPoint x: 829, endPoint y: 481, distance: 209.8
click at [829, 481] on p "In this session, you began exploring your client’s desired outcomes and demonst…" at bounding box center [993, 468] width 717 height 56
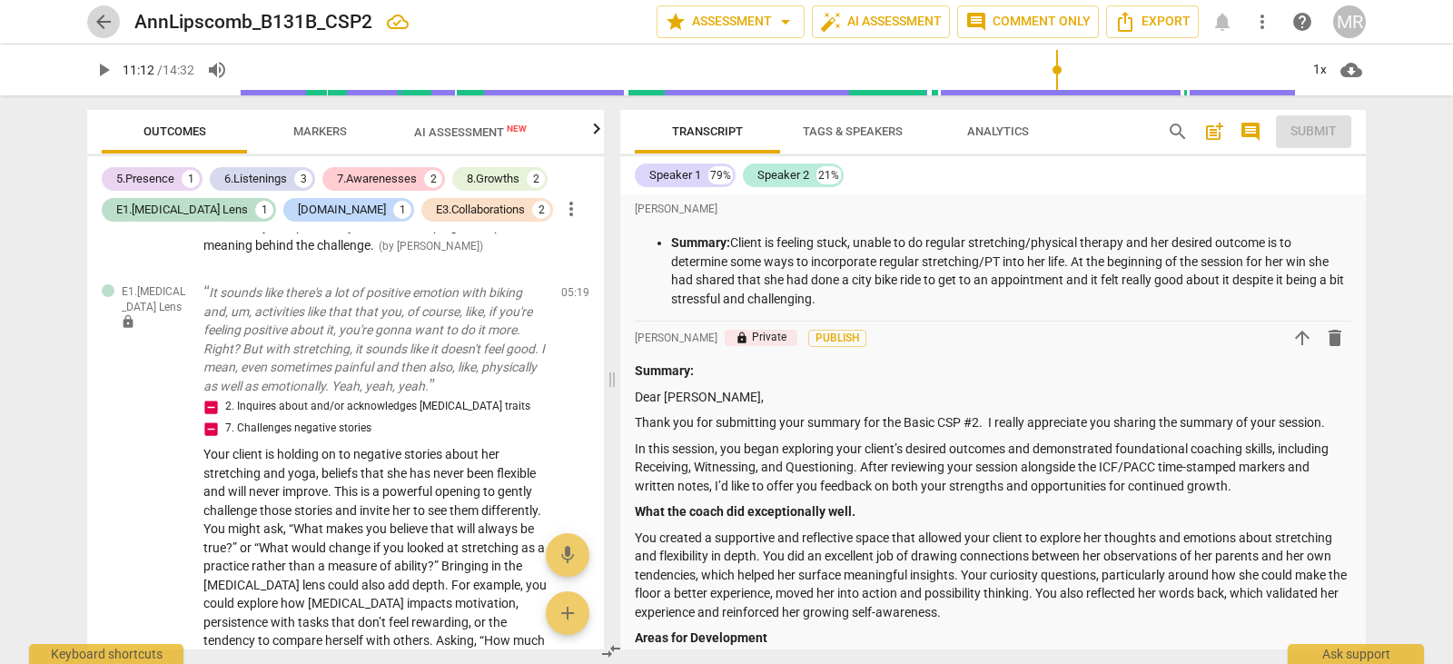
click at [99, 21] on span "arrow_back" at bounding box center [104, 22] width 22 height 22
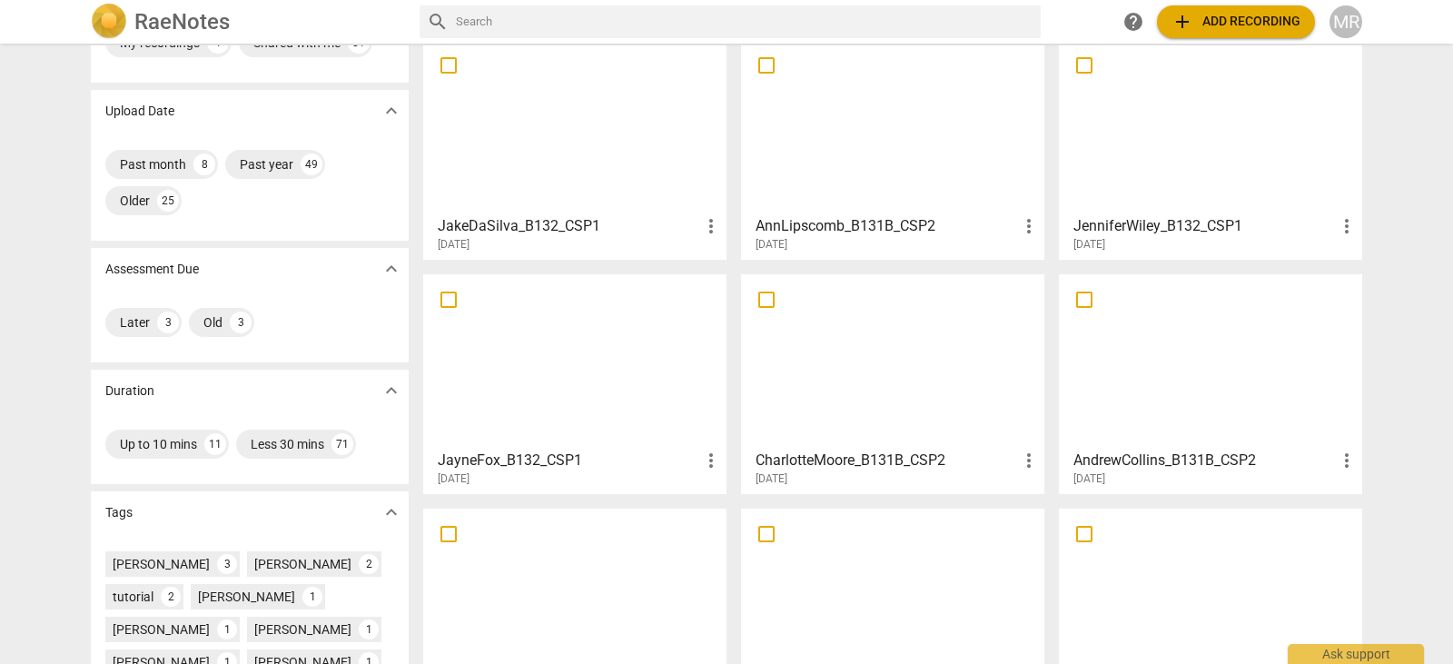
scroll to position [87, 0]
click at [610, 399] on div at bounding box center [575, 363] width 291 height 161
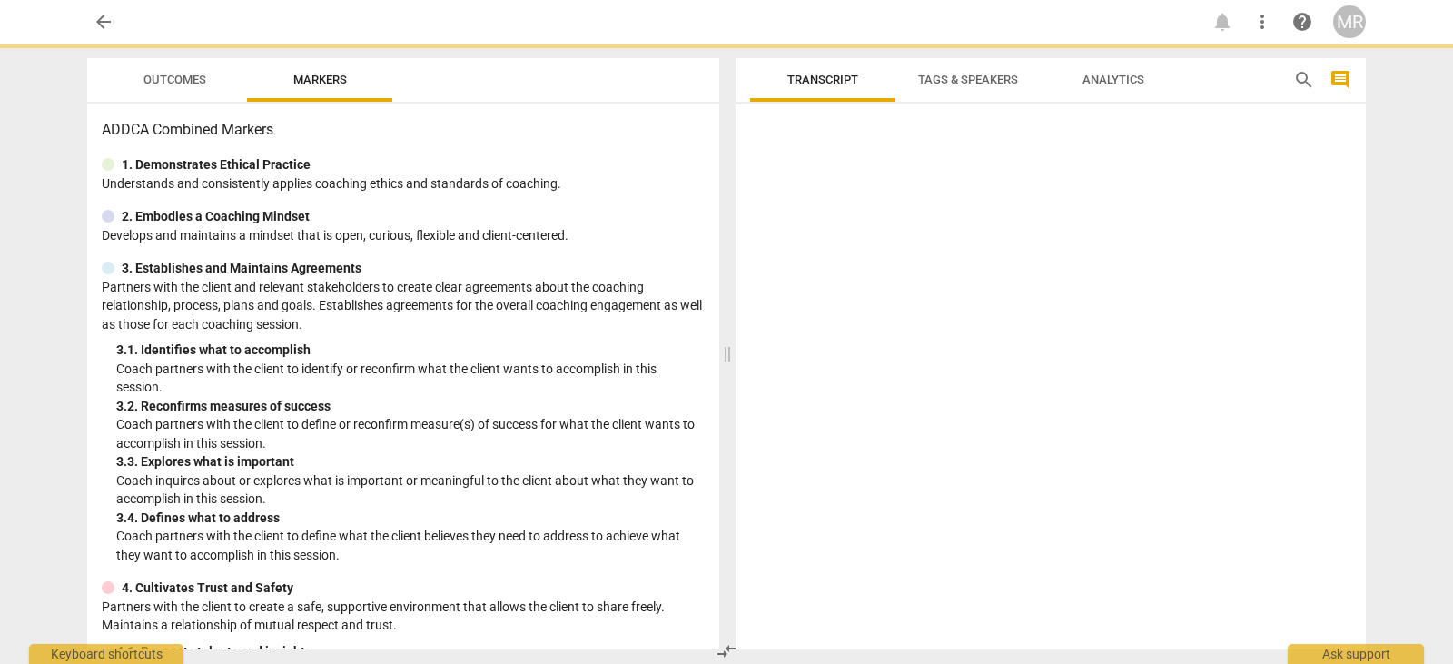
click at [610, 399] on div "3. 2. Reconfirms measures of success" at bounding box center [410, 406] width 589 height 19
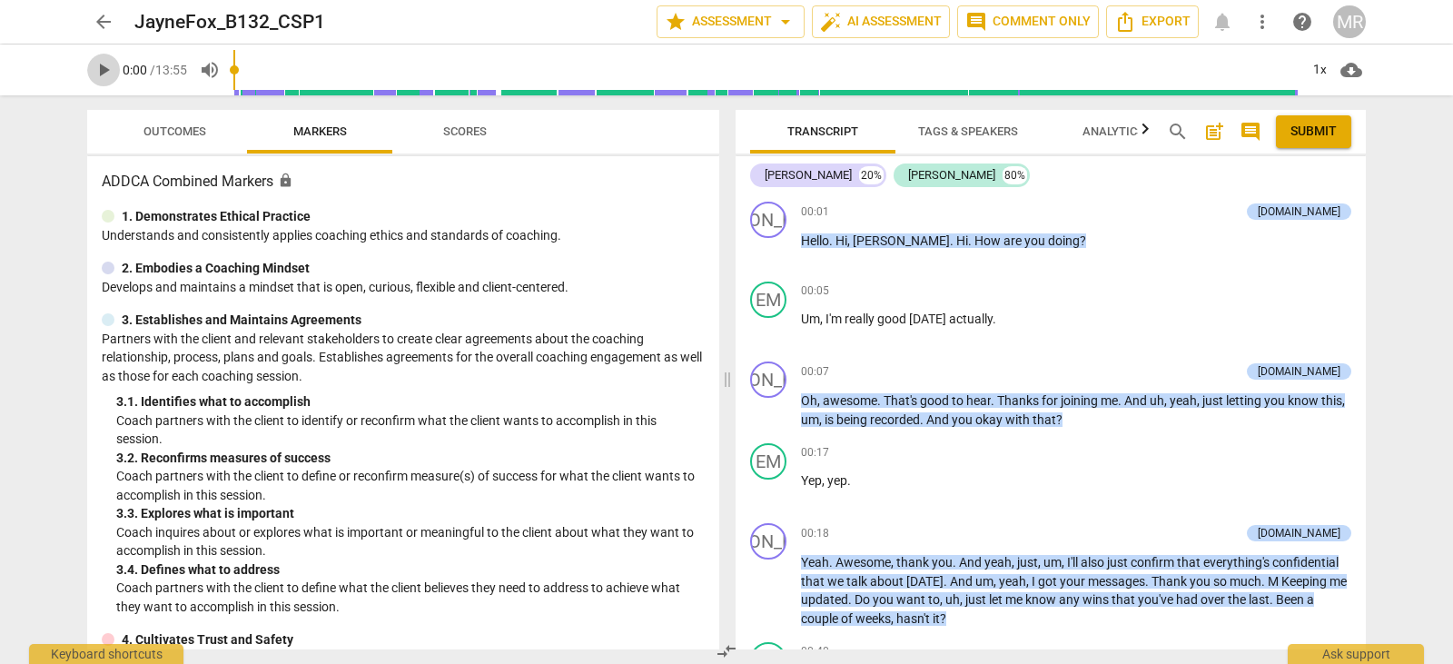
click at [96, 74] on span "play_arrow" at bounding box center [104, 70] width 22 height 22
click at [887, 200] on div "JA play_arrow pause 00:01 + Add competency [DOMAIN_NAME] keyboard_arrow_right H…" at bounding box center [1051, 234] width 630 height 80
click at [799, 185] on div "[PERSON_NAME] 20%" at bounding box center [818, 176] width 136 height 24
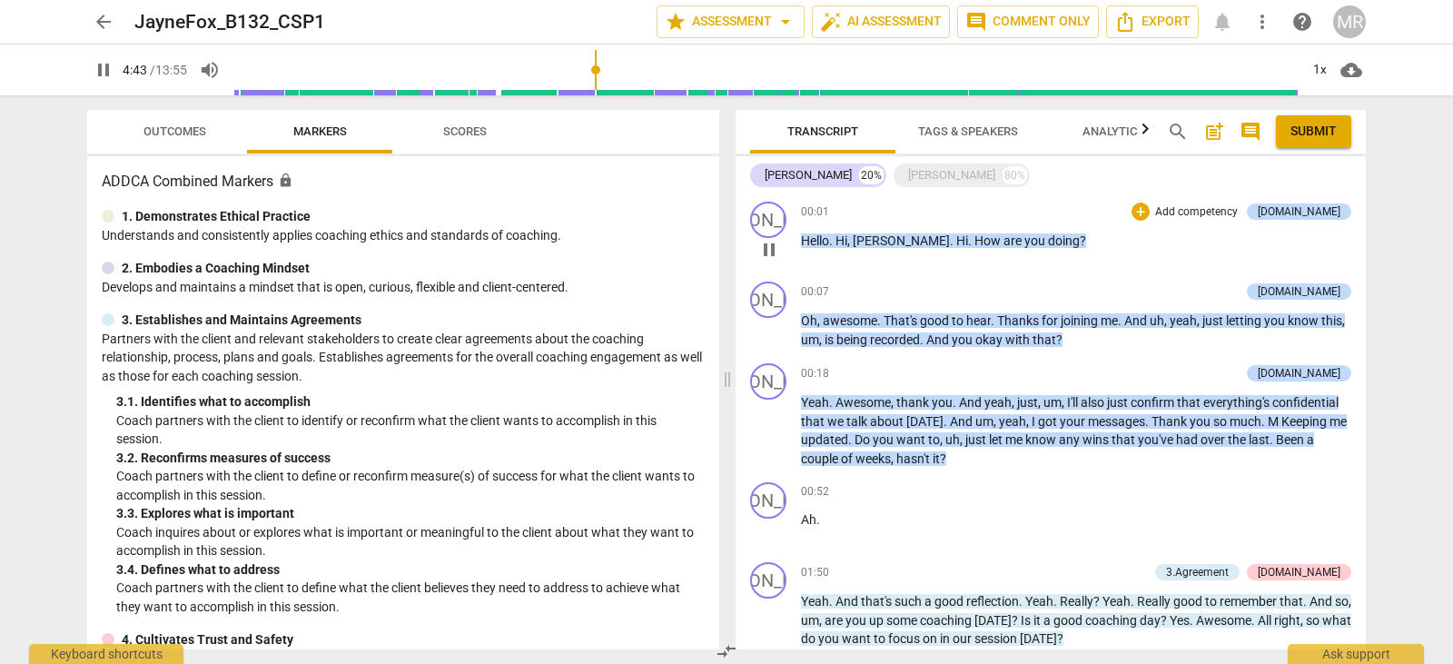
click at [801, 239] on span "Hello" at bounding box center [815, 240] width 28 height 15
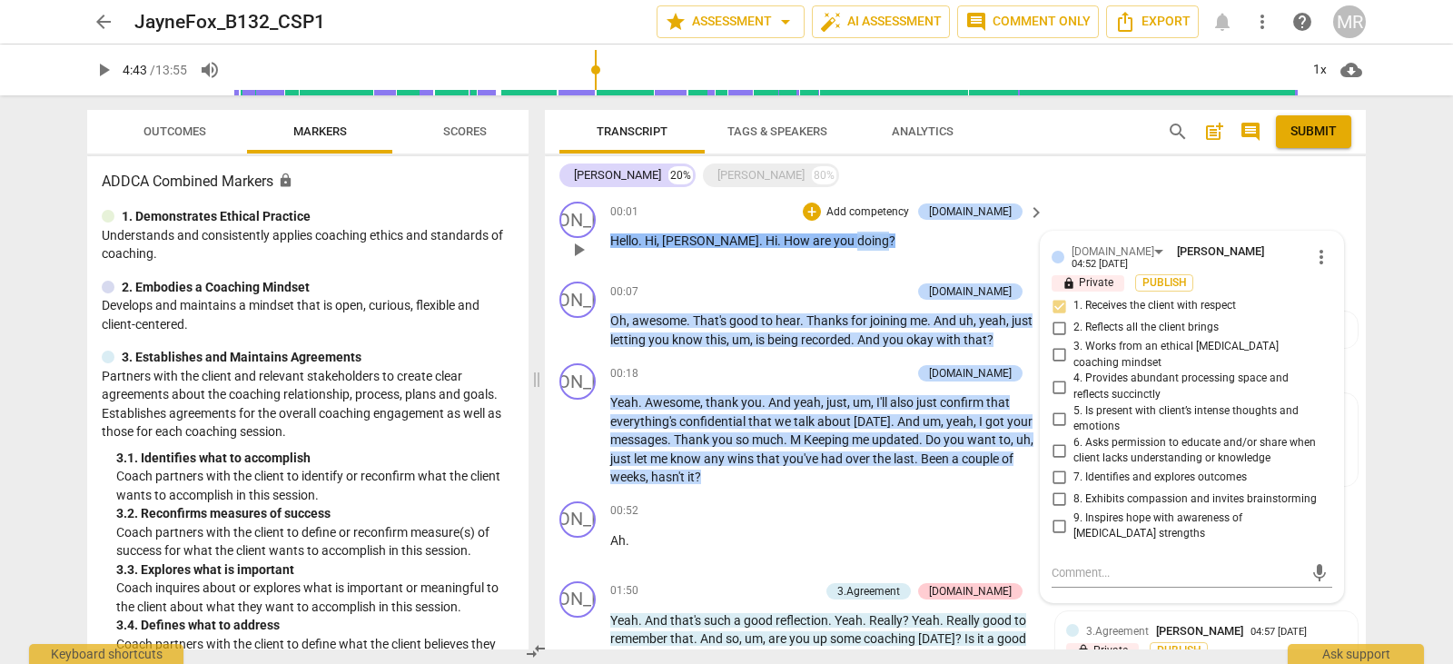
click at [858, 239] on span "doing" at bounding box center [874, 240] width 32 height 15
click at [653, 215] on div "00:01 + Add competency [DOMAIN_NAME] keyboard_arrow_right" at bounding box center [828, 212] width 436 height 20
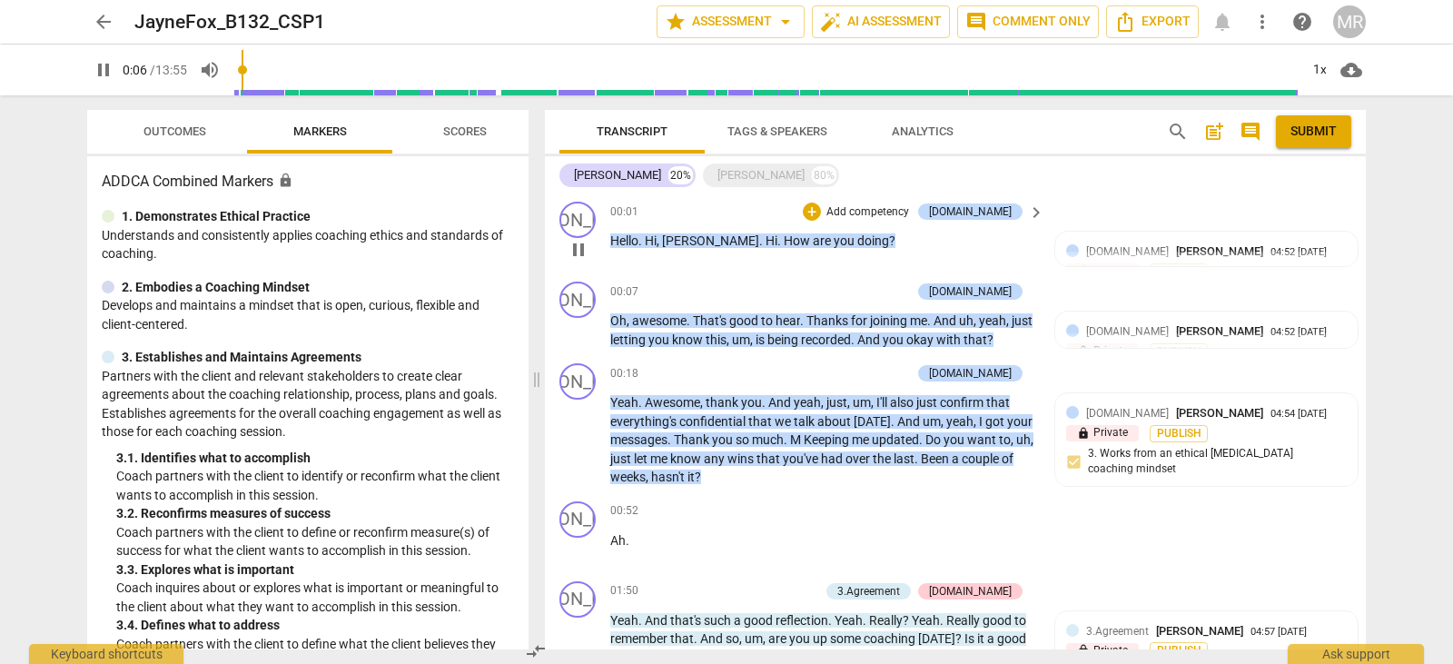
click at [653, 215] on div "00:01 + Add competency [DOMAIN_NAME] keyboard_arrow_right" at bounding box center [828, 212] width 436 height 20
click at [649, 254] on div "00:01 + Add competency [DOMAIN_NAME] keyboard_arrow_right Hello . [PERSON_NAME]…" at bounding box center [828, 234] width 436 height 65
click at [609, 235] on div "JA play_arrow pause" at bounding box center [585, 234] width 51 height 65
click at [620, 238] on span "Hello" at bounding box center [624, 240] width 28 height 15
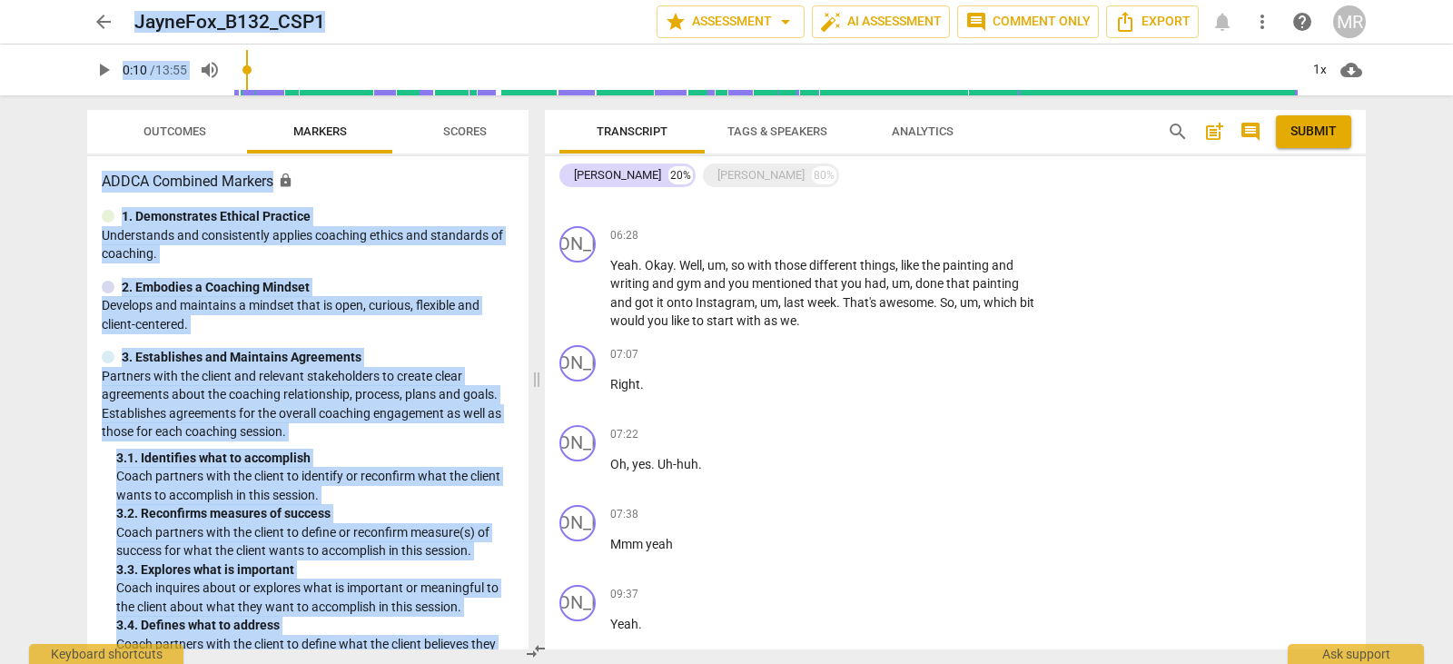
scroll to position [1406, 0]
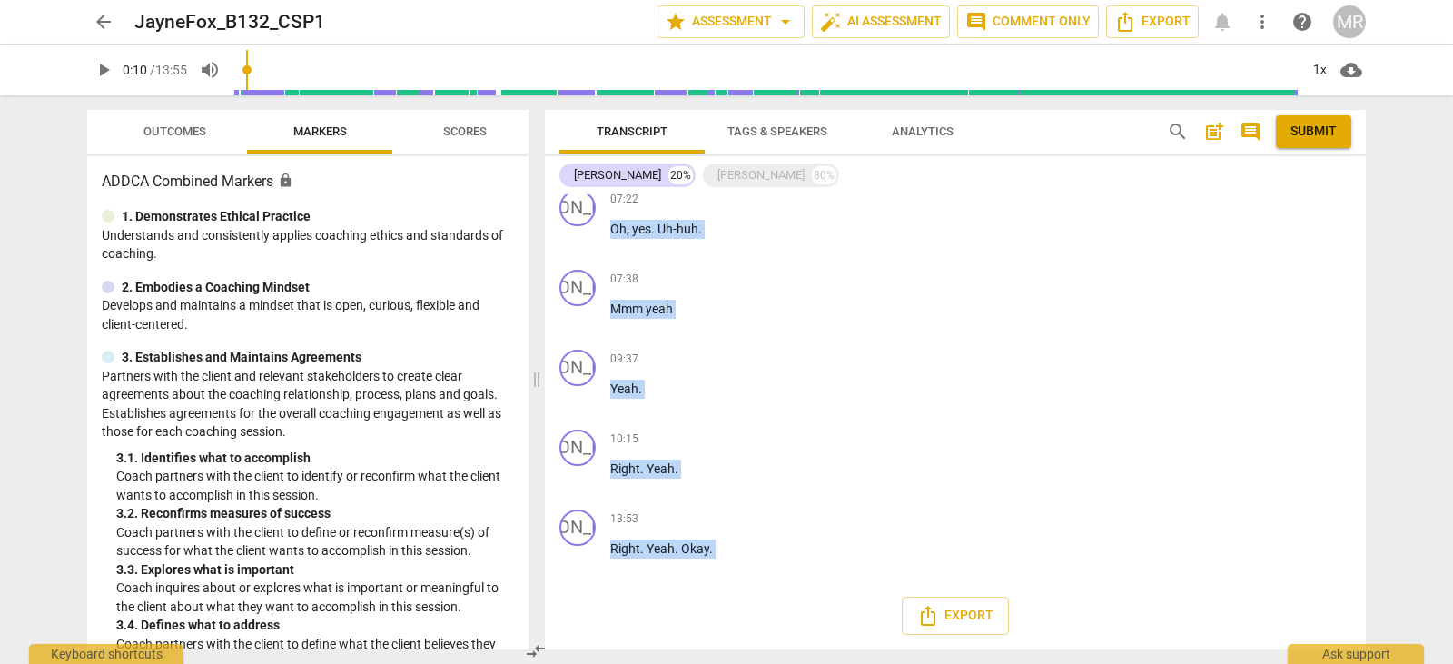
drag, startPoint x: 615, startPoint y: 236, endPoint x: 790, endPoint y: 610, distance: 413.3
click at [790, 610] on div "JA play_arrow pause 00:01 + Add competency [DOMAIN_NAME] keyboard_arrow_right H…" at bounding box center [955, 421] width 821 height 455
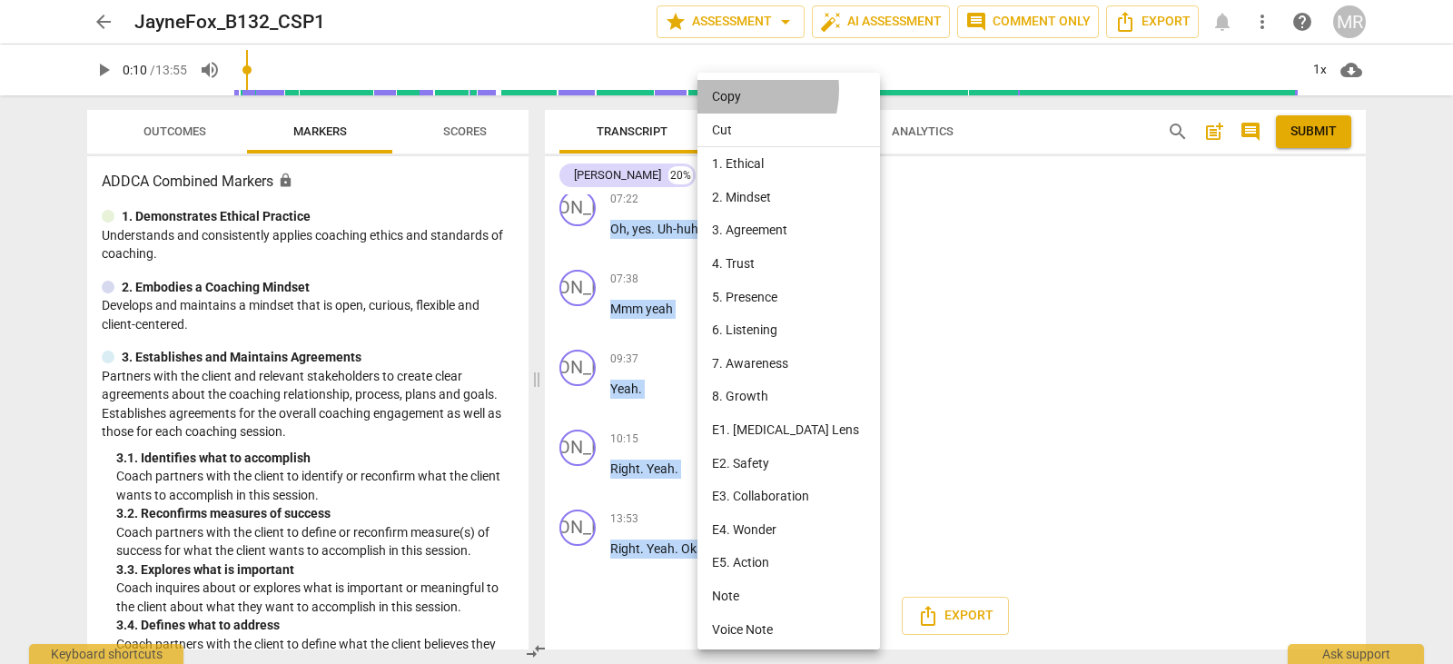
click at [736, 90] on li "Copy" at bounding box center [792, 97] width 189 height 34
copy div "lore . Ip , Dolo . Si . Ame con adi elits ? D8.Eiusmo Tempo Incid 02:13 25-43-0…"
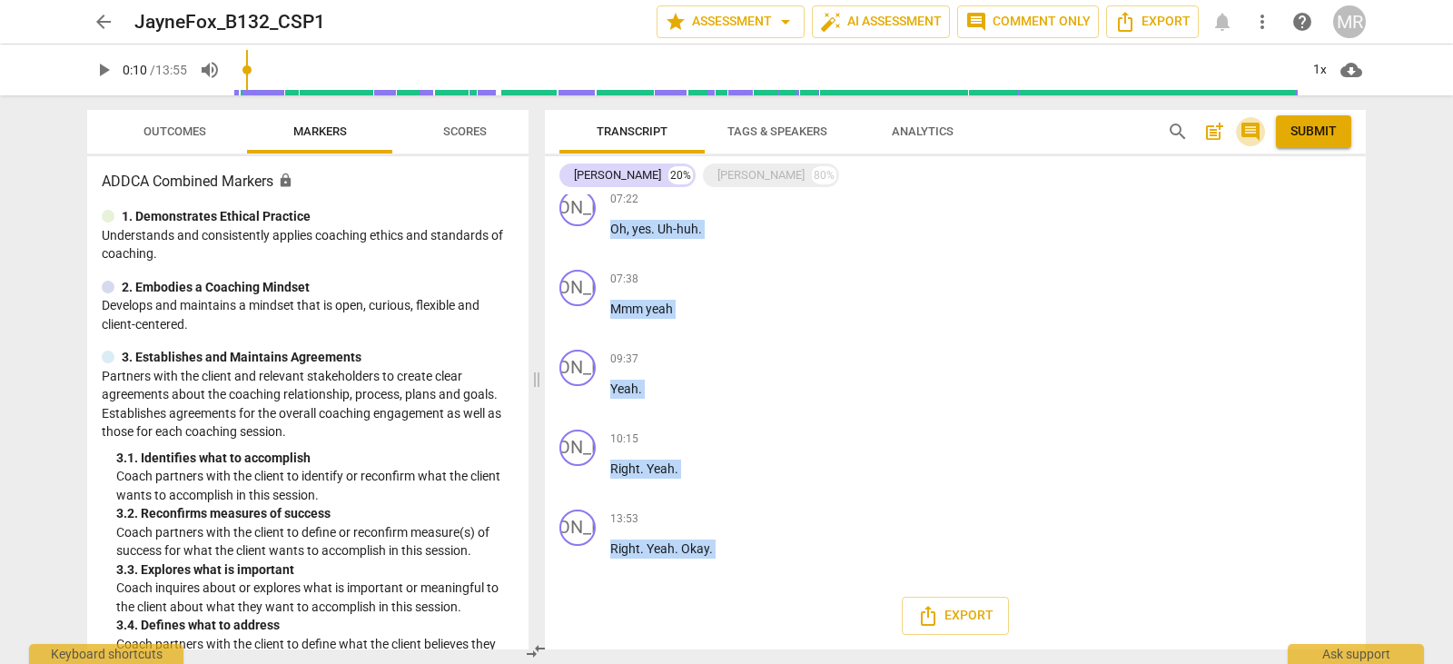
click at [1247, 129] on span "comment" at bounding box center [1251, 132] width 22 height 22
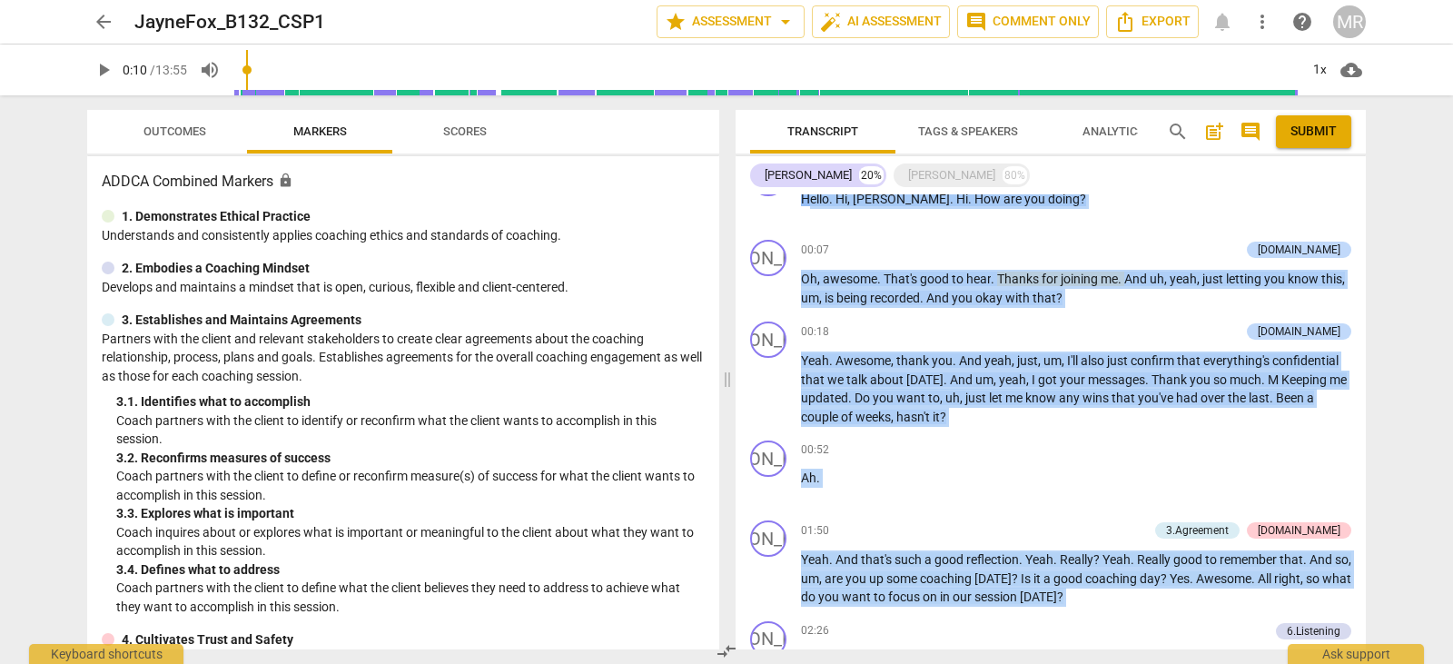
scroll to position [0, 0]
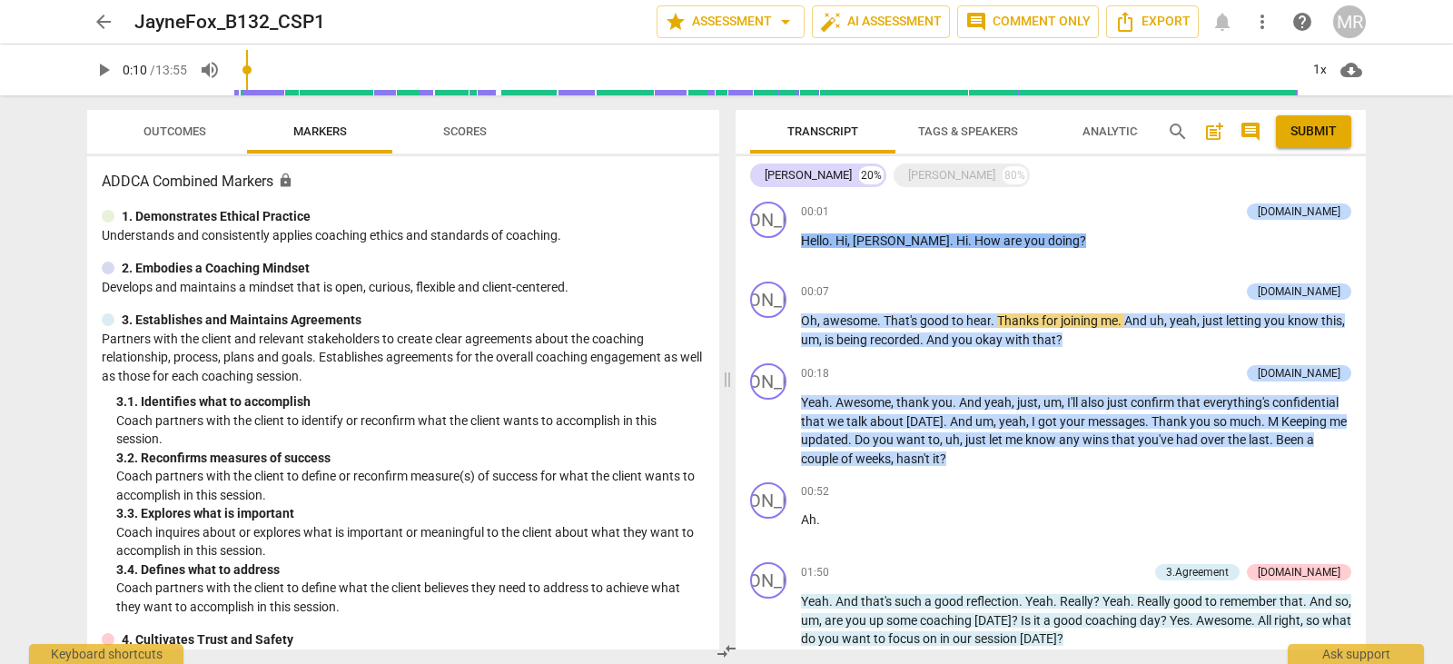
drag, startPoint x: 1375, startPoint y: 154, endPoint x: 1163, endPoint y: 179, distance: 214.0
click at [1163, 179] on div "Transcript Tags & Speakers Analytics search post_add comment Submit [PERSON_NAM…" at bounding box center [1055, 379] width 652 height 569
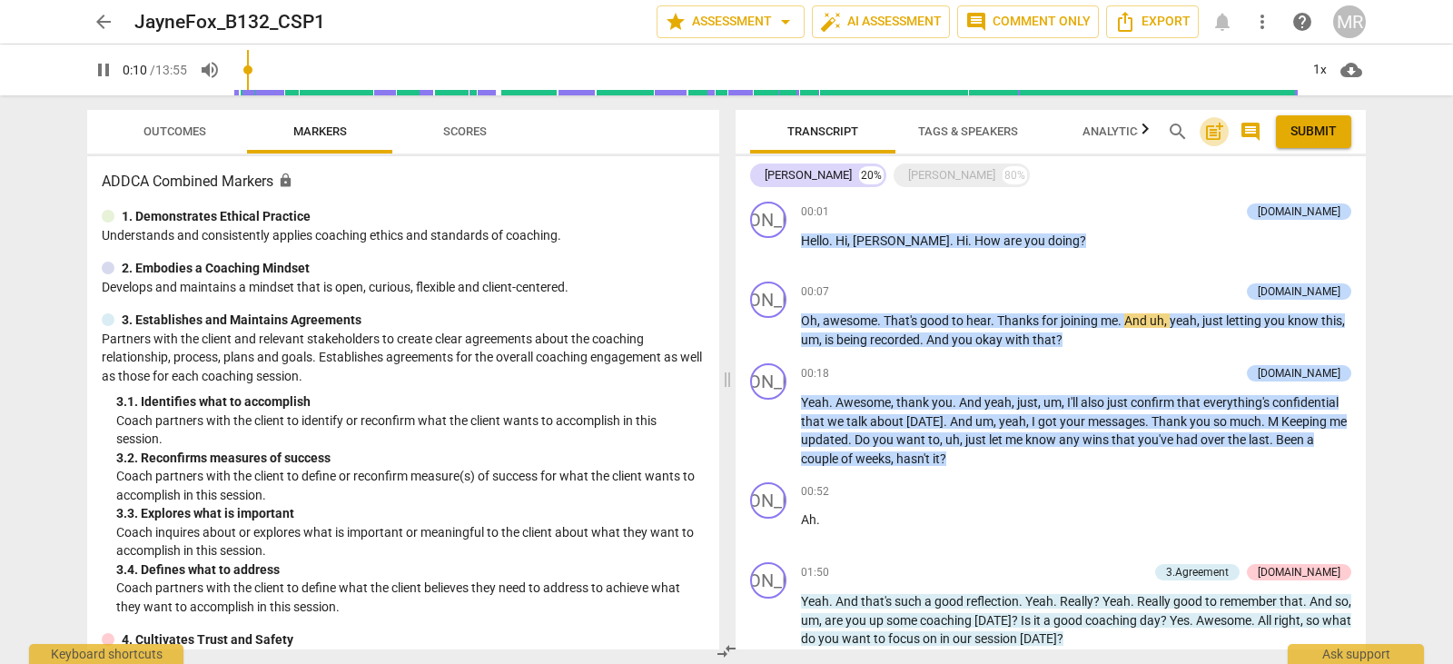
click at [1208, 130] on span "post_add" at bounding box center [1215, 132] width 22 height 22
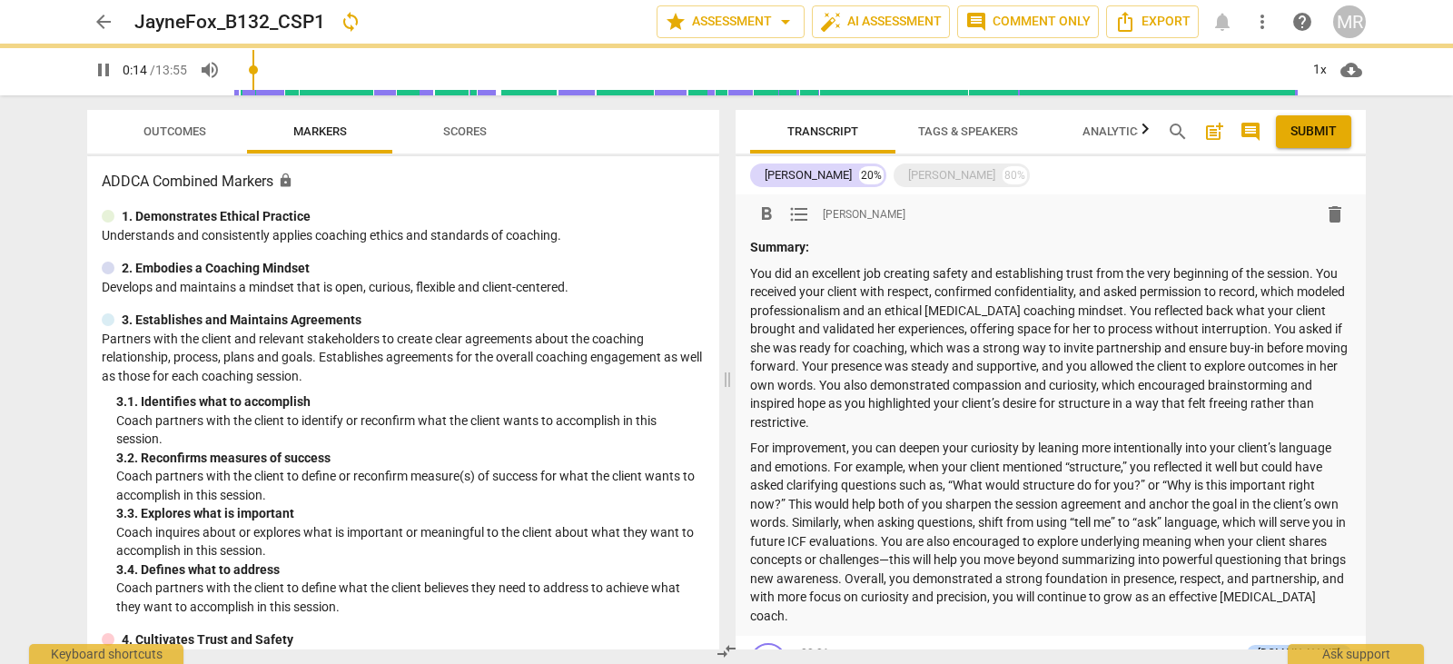
click at [834, 246] on p "Summary:" at bounding box center [1050, 247] width 601 height 19
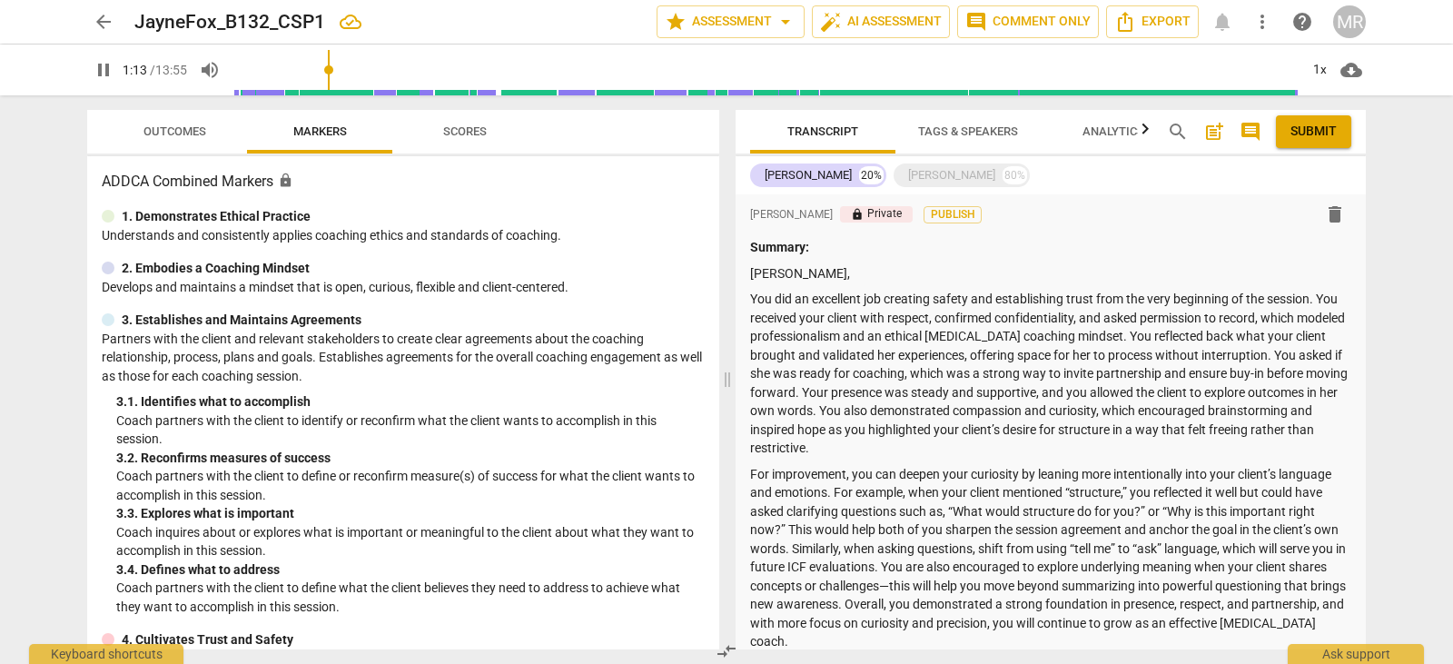
scroll to position [686, 0]
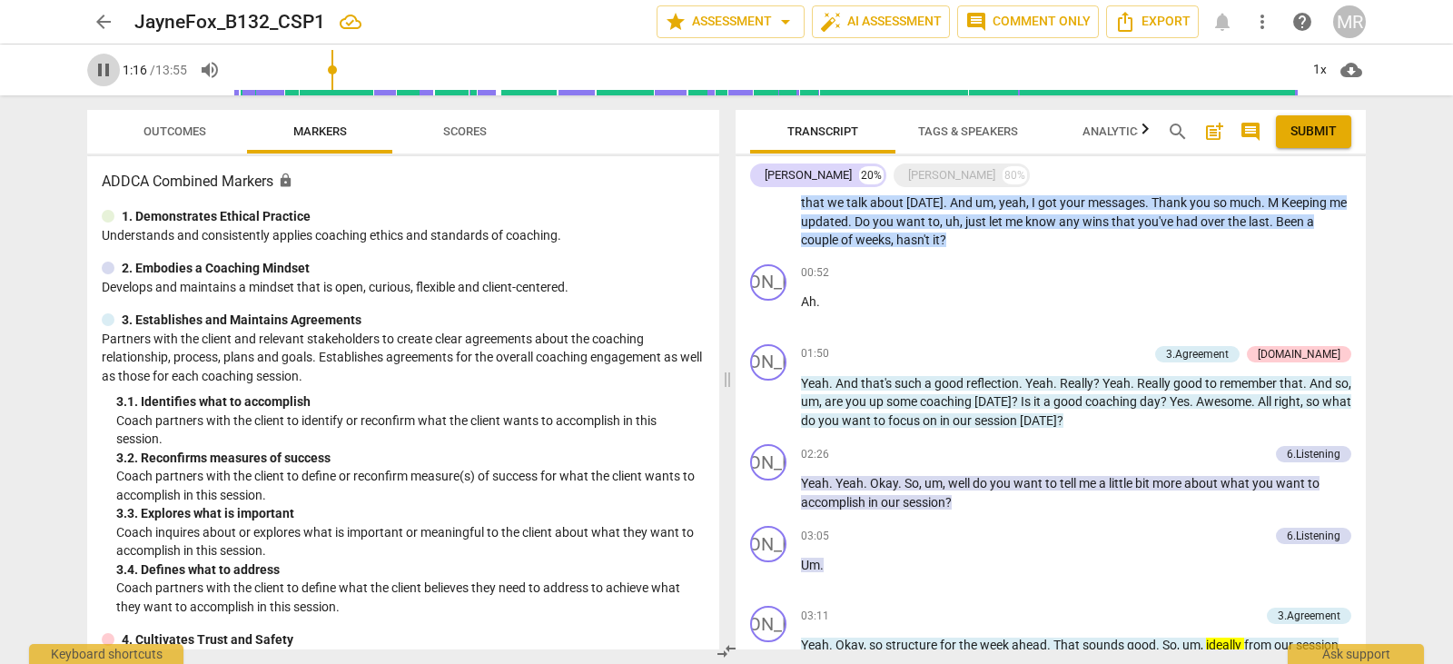
click at [108, 73] on span "pause" at bounding box center [104, 70] width 22 height 22
